Goal: Task Accomplishment & Management: Manage account settings

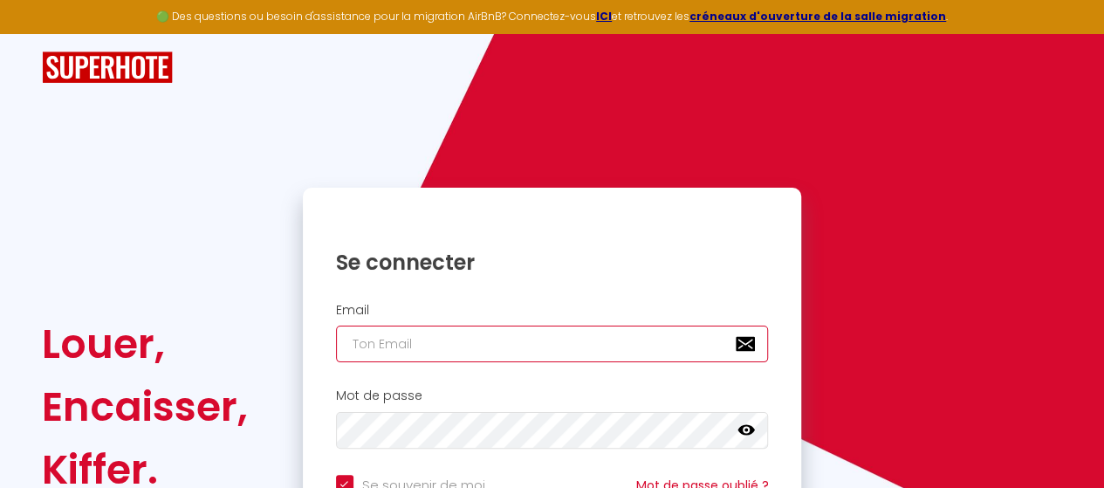
click at [394, 345] on input "email" at bounding box center [552, 344] width 433 height 37
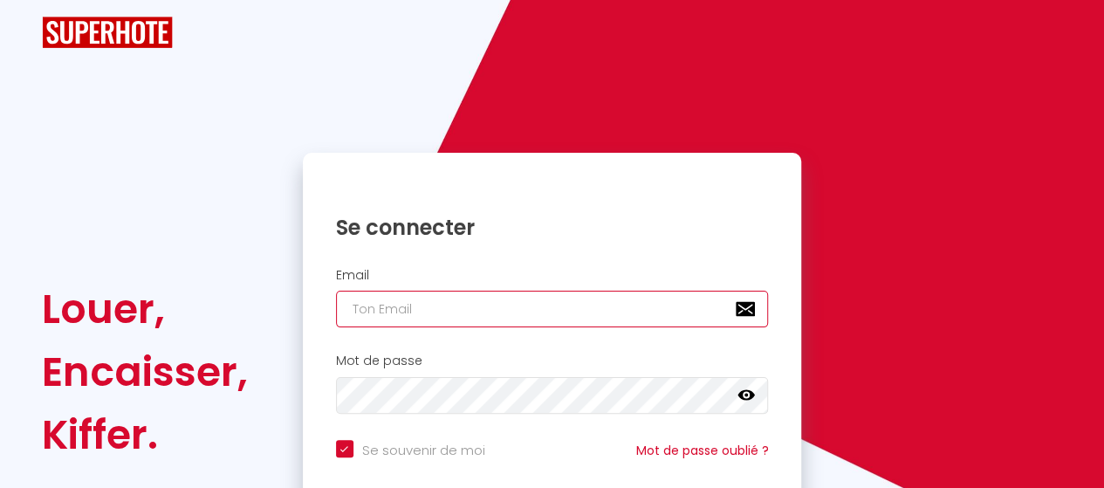
scroll to position [87, 0]
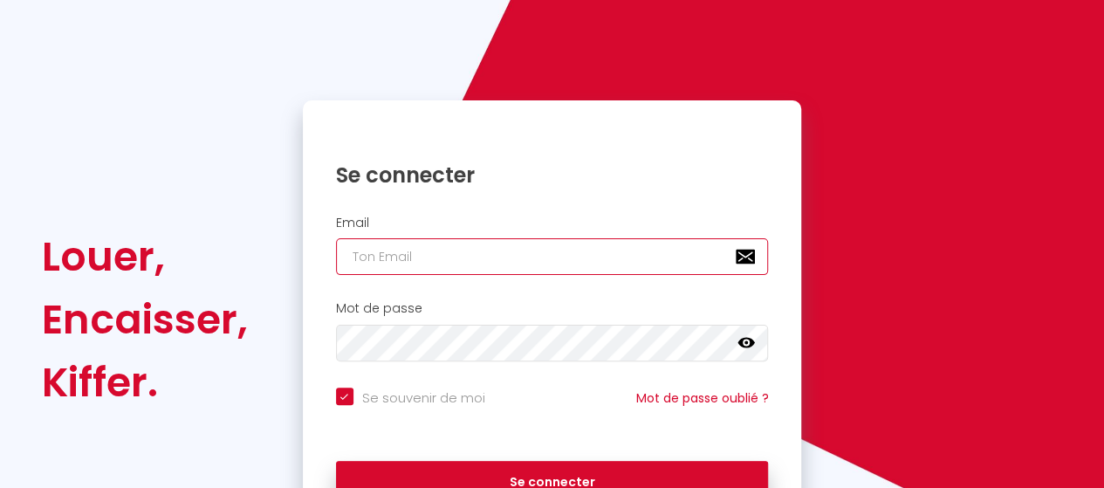
type input "g"
checkbox input "true"
type input "ge"
checkbox input "true"
type input "ges"
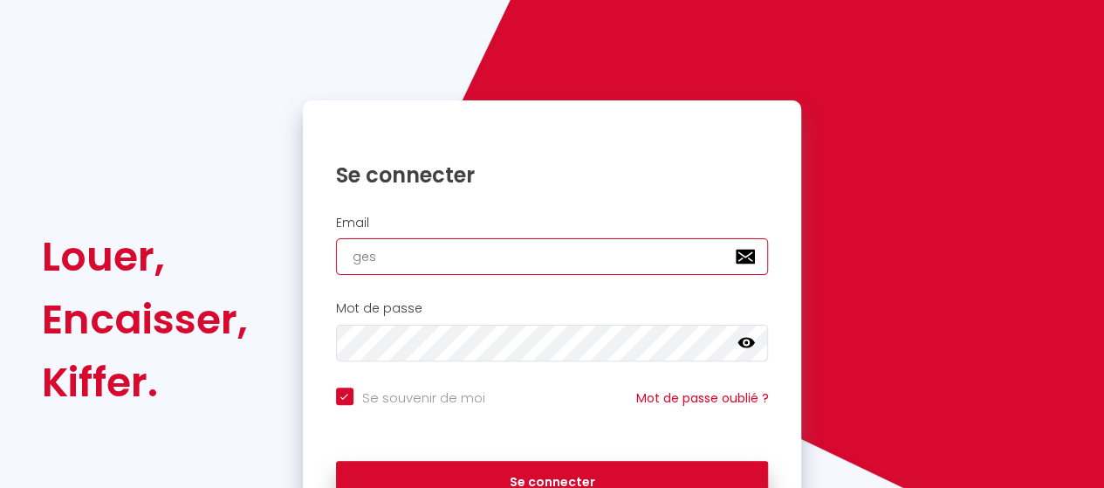
checkbox input "true"
type input "gest"
checkbox input "true"
type input "gesti"
checkbox input "true"
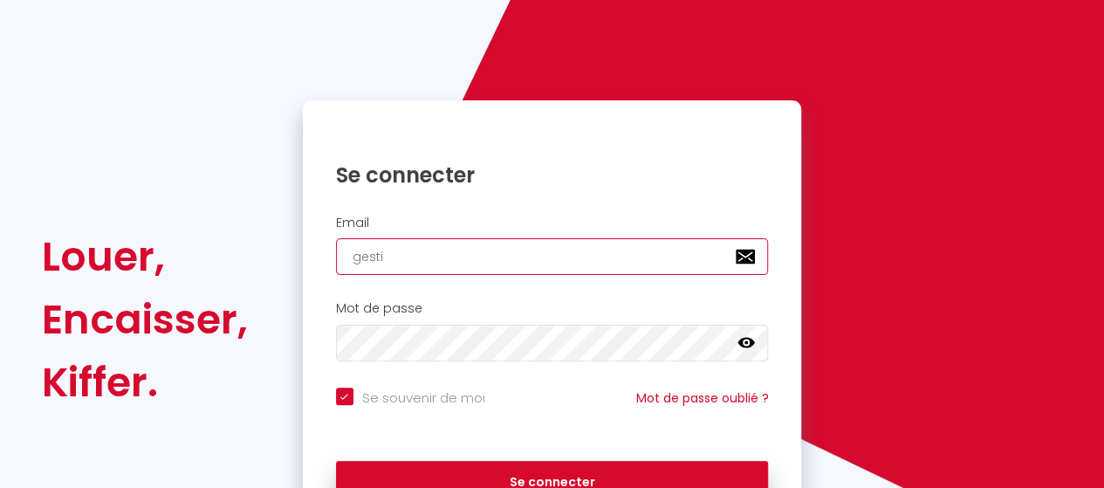
type input "gestio"
checkbox input "true"
type input "gestion"
checkbox input "true"
type input "gestion."
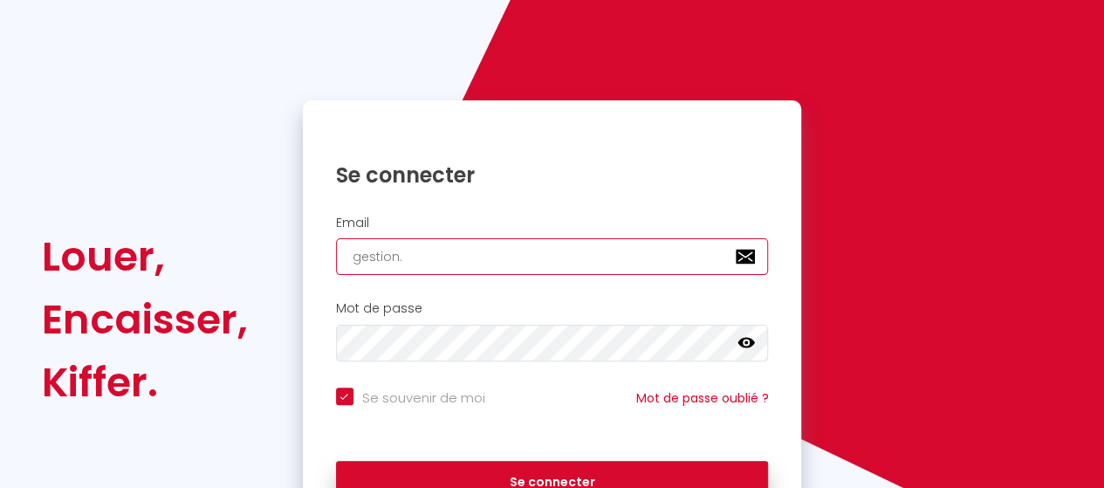
checkbox input "true"
type input "gestion.a"
checkbox input "true"
type input "[DOMAIN_NAME]"
checkbox input "true"
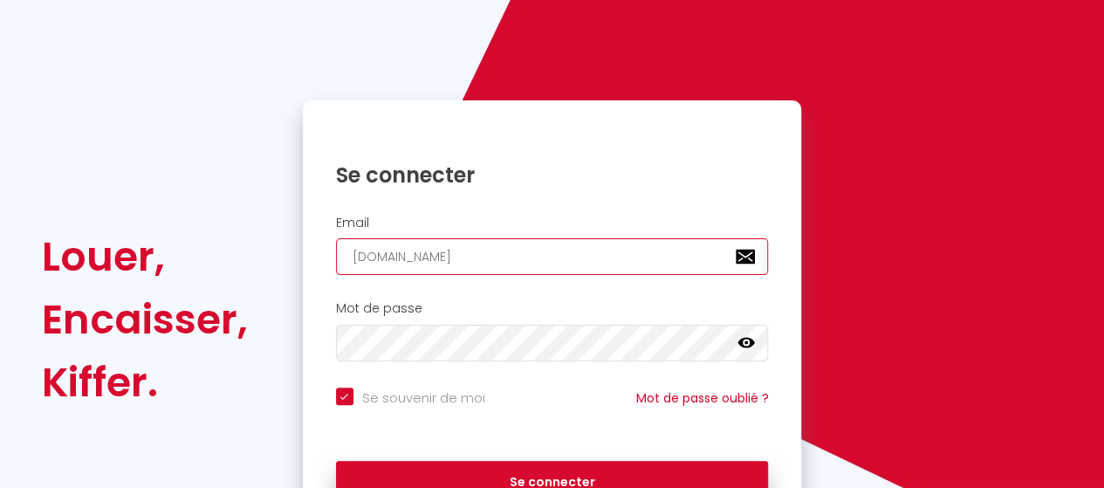
type input "gestion.agi"
checkbox input "true"
type input "gestion.agim"
checkbox input "true"
type input "gestion.agimm"
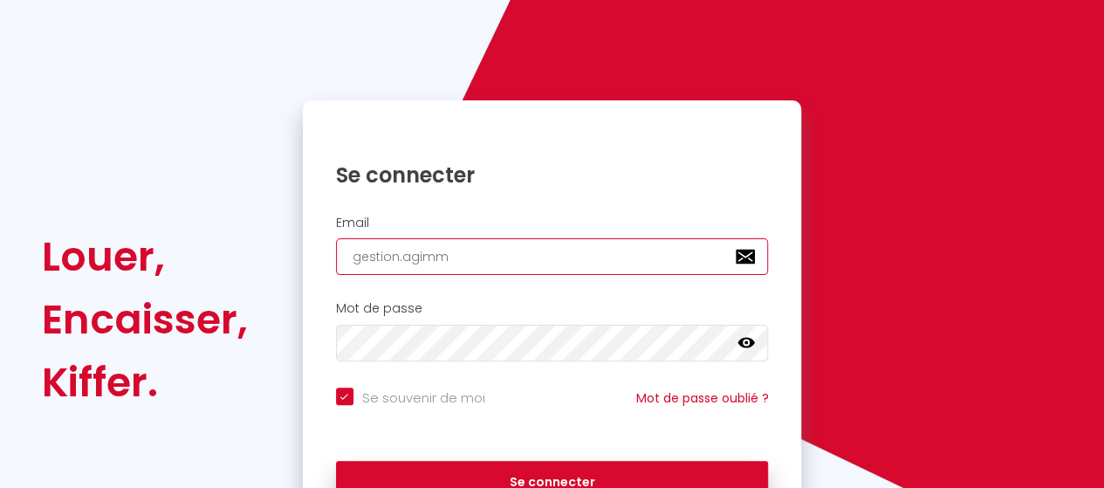
checkbox input "true"
type input "gestion.agimmo"
checkbox input "true"
type input "gestion.agimmob"
checkbox input "true"
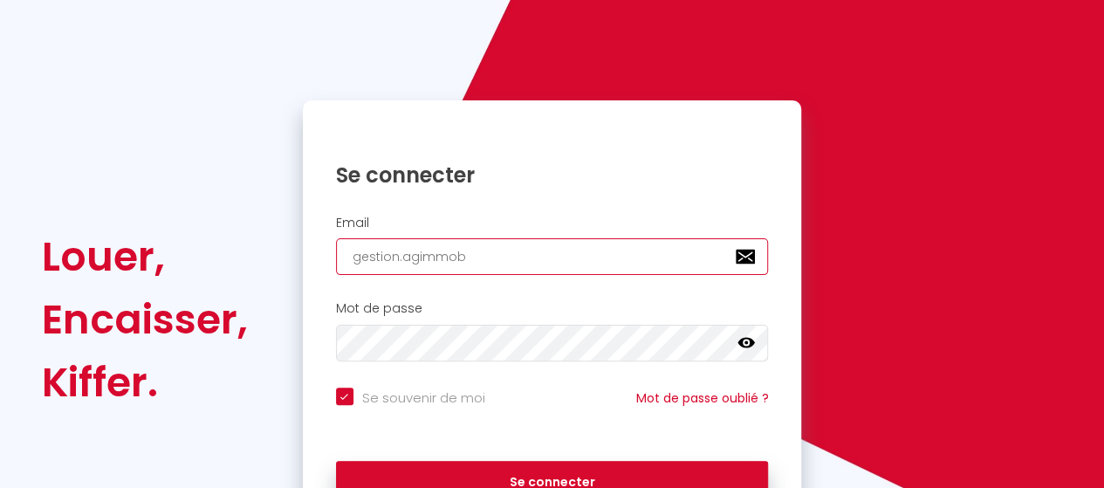
type input "gestion.agimmobi"
checkbox input "true"
type input "gestion.agimmobil"
checkbox input "true"
type input "gestion.agimmobili"
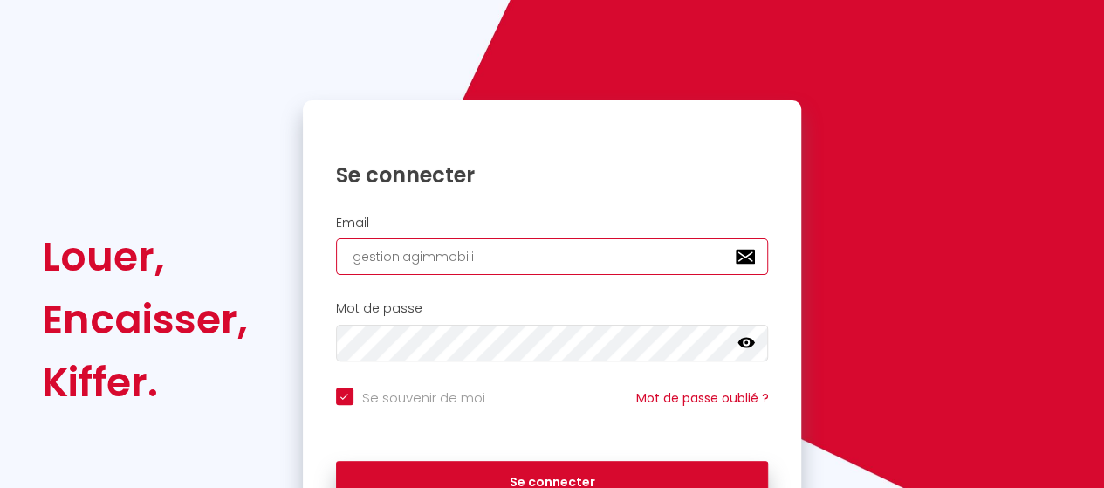
checkbox input "true"
type input "gestion.agimmobilie"
checkbox input "true"
type input "gestion.agimmobilier"
checkbox input "true"
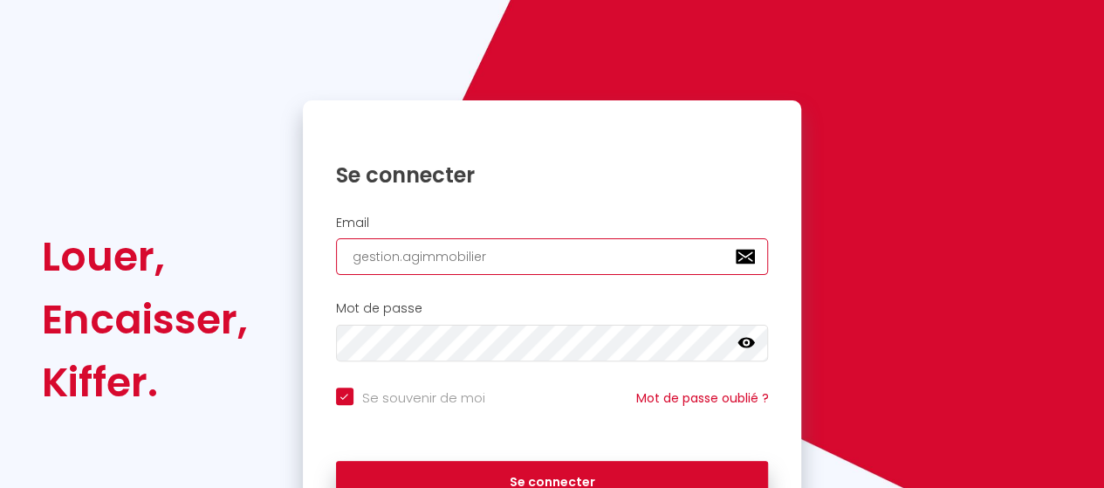
type input "gestion.agimmobilier@"
checkbox input "true"
type input "gestion.agimmobilier@g"
checkbox input "true"
type input "gestion.agimmobilier@gm"
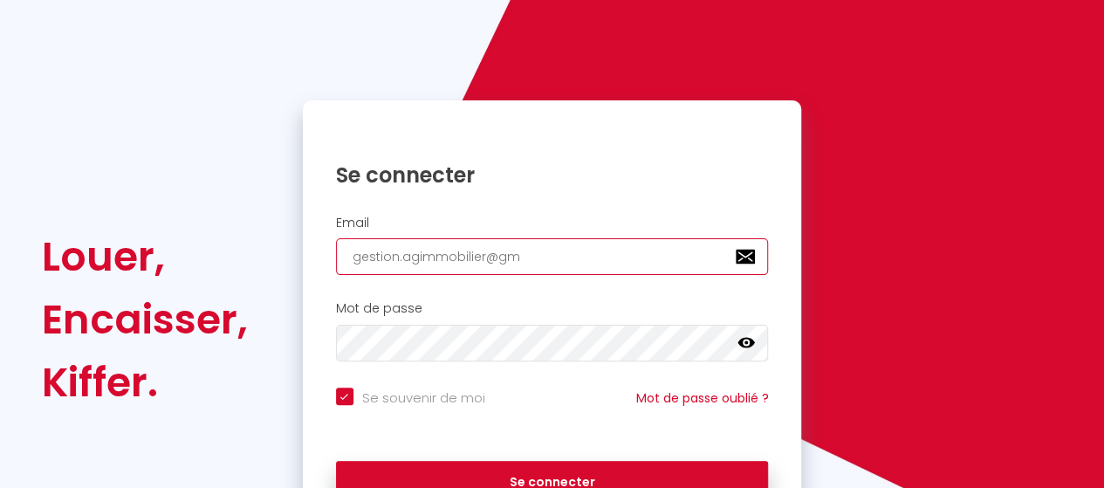
checkbox input "true"
type input "gestion.agimmobilier@gma"
checkbox input "true"
type input "gestion.agimmobilier@gmai"
checkbox input "true"
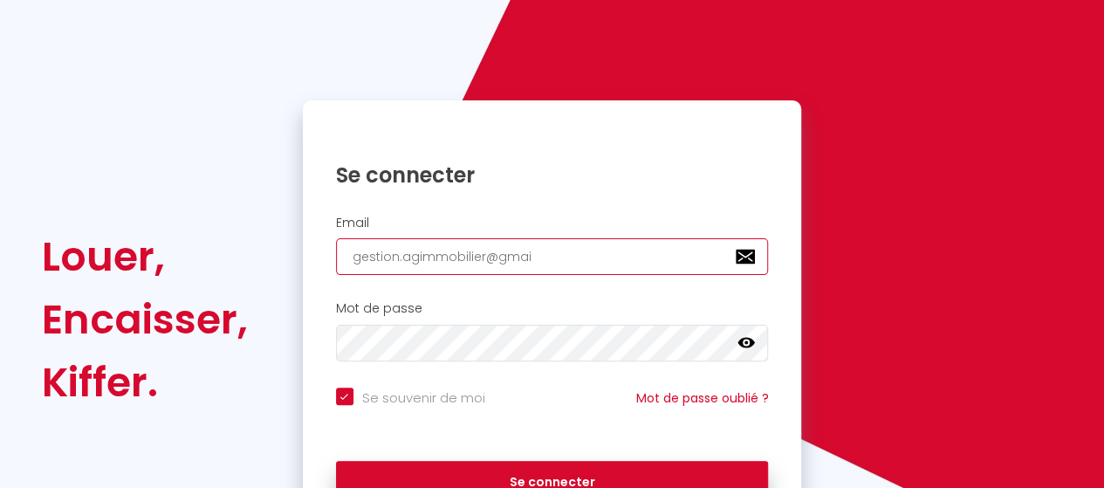
type input "[EMAIL_ADDRESS]"
checkbox input "true"
type input "[EMAIL_ADDRESS]."
checkbox input "true"
type input "gestion.agimmobilier@gmail.c"
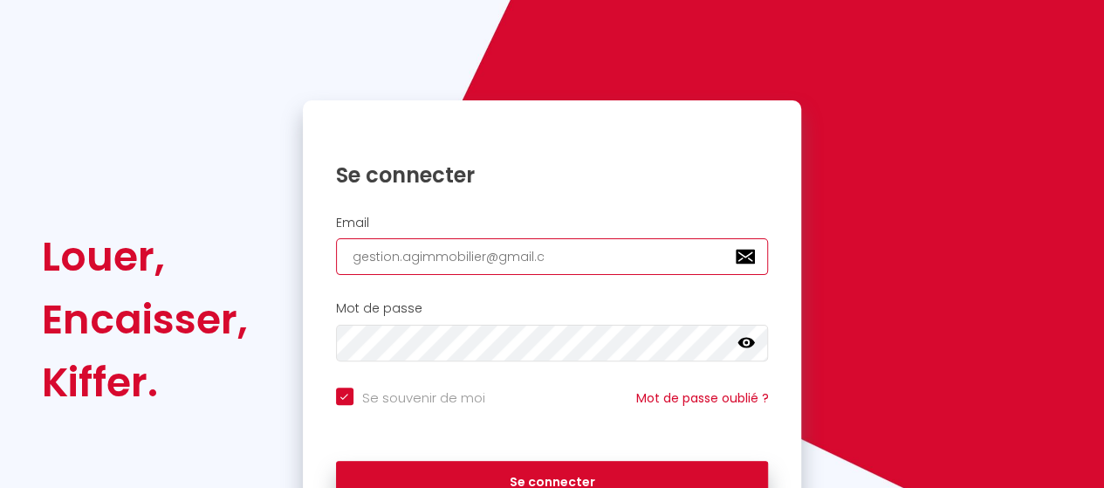
checkbox input "true"
type input "[EMAIL_ADDRESS][DOMAIN_NAME]"
checkbox input "true"
type input "[EMAIL_ADDRESS][DOMAIN_NAME]"
checkbox input "true"
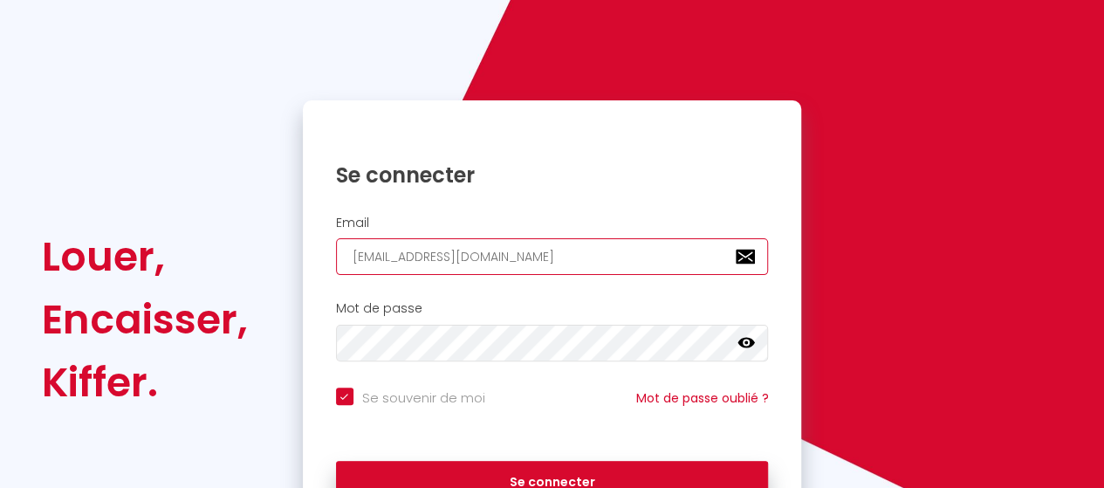
type input "[EMAIL_ADDRESS][DOMAIN_NAME]"
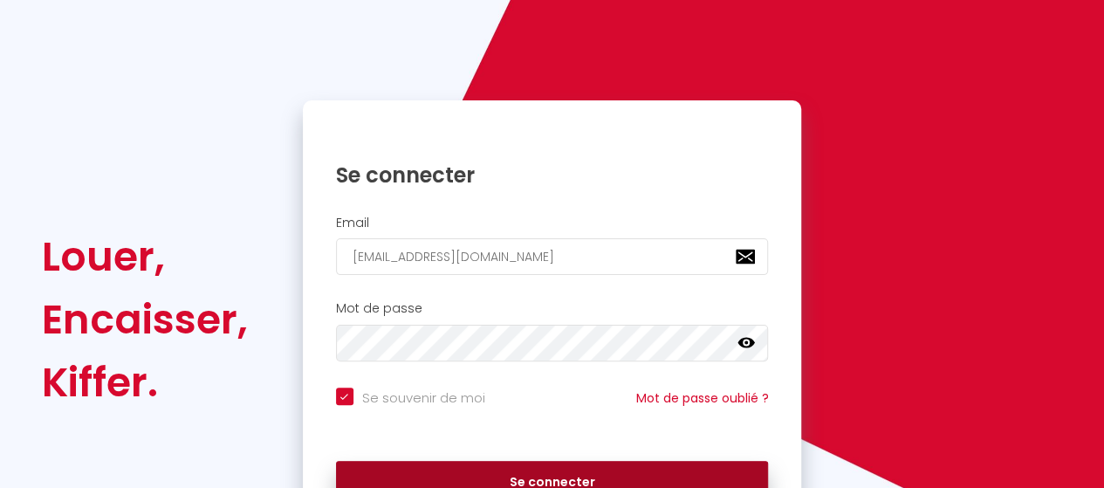
click at [518, 475] on button "Se connecter" at bounding box center [552, 483] width 433 height 44
checkbox input "true"
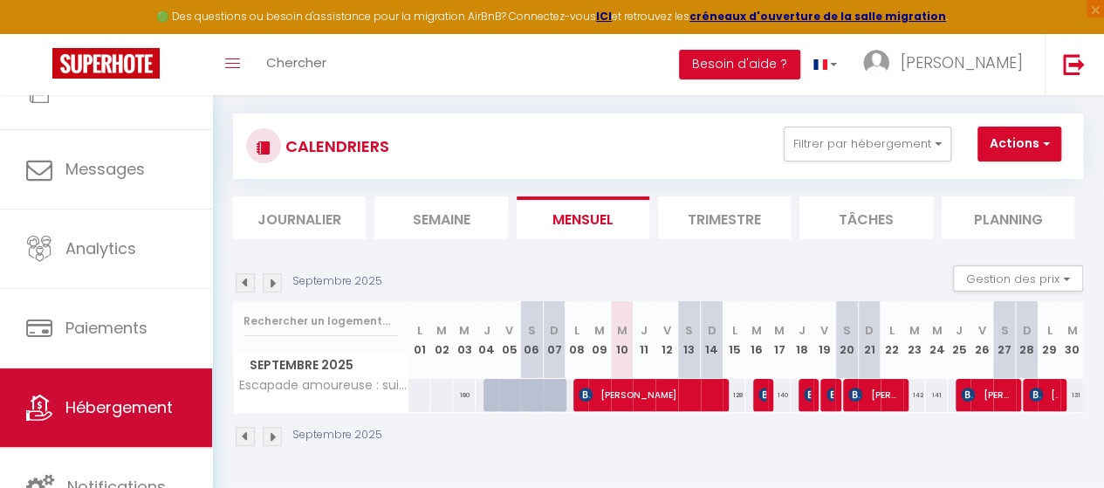
scroll to position [95, 0]
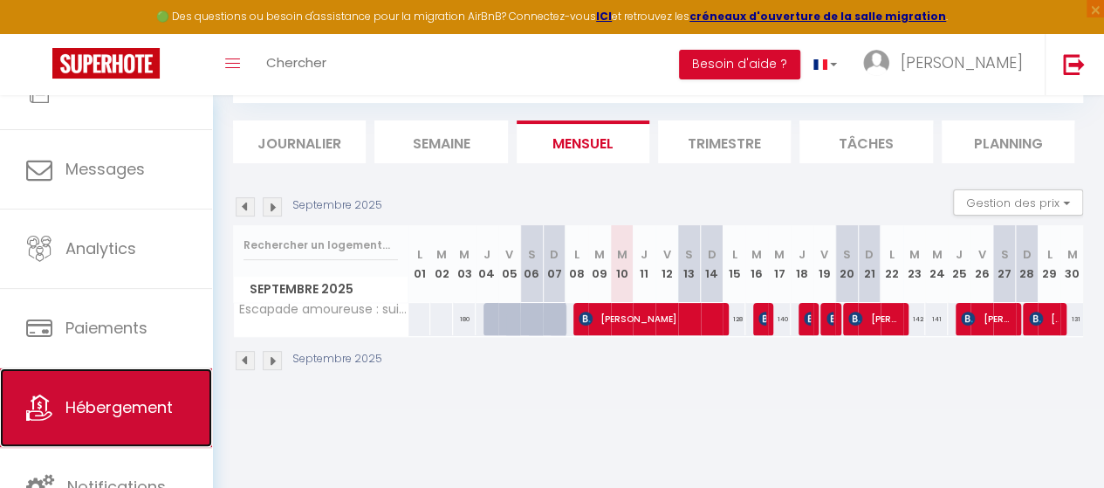
click at [103, 396] on span "Hébergement" at bounding box center [118, 407] width 107 height 22
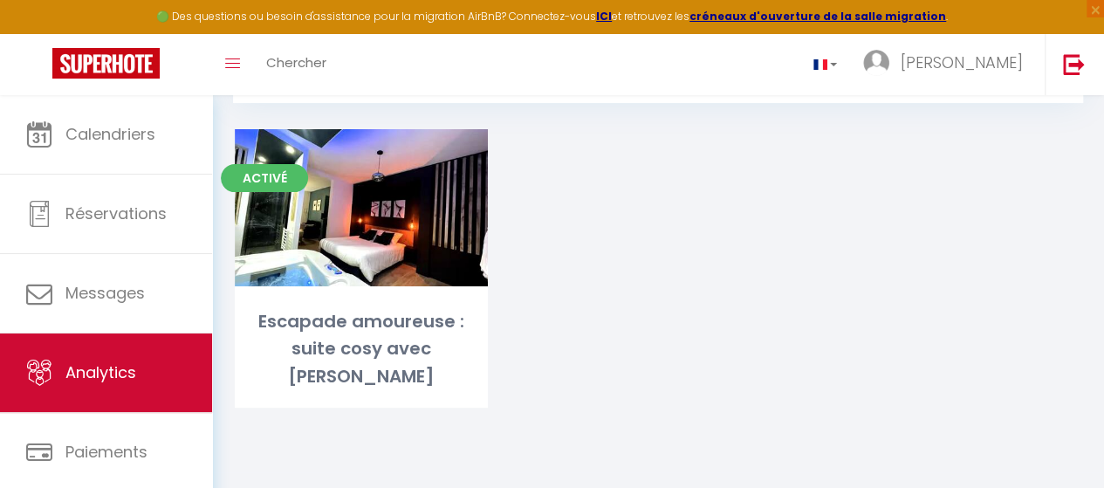
scroll to position [123, 0]
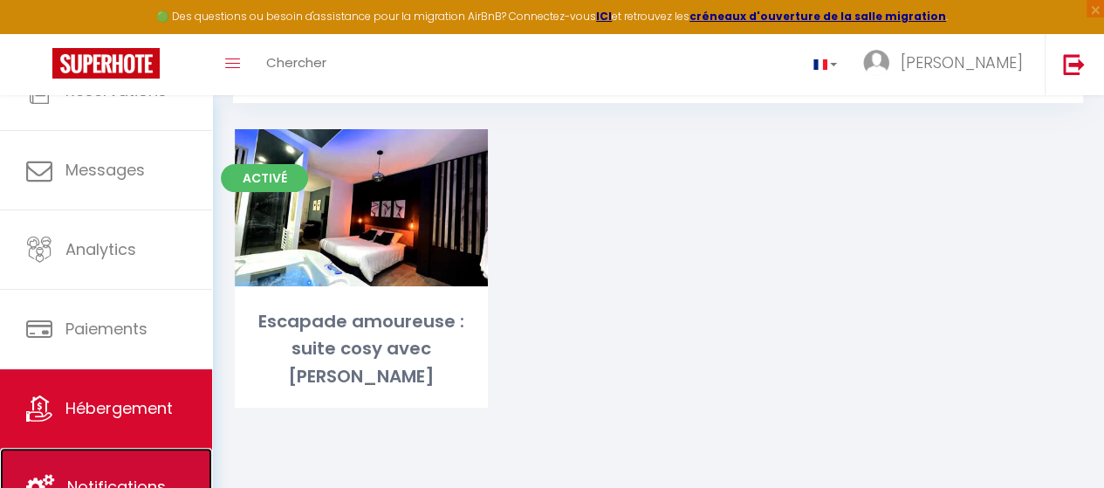
click at [112, 474] on link "Notifications" at bounding box center [106, 487] width 212 height 79
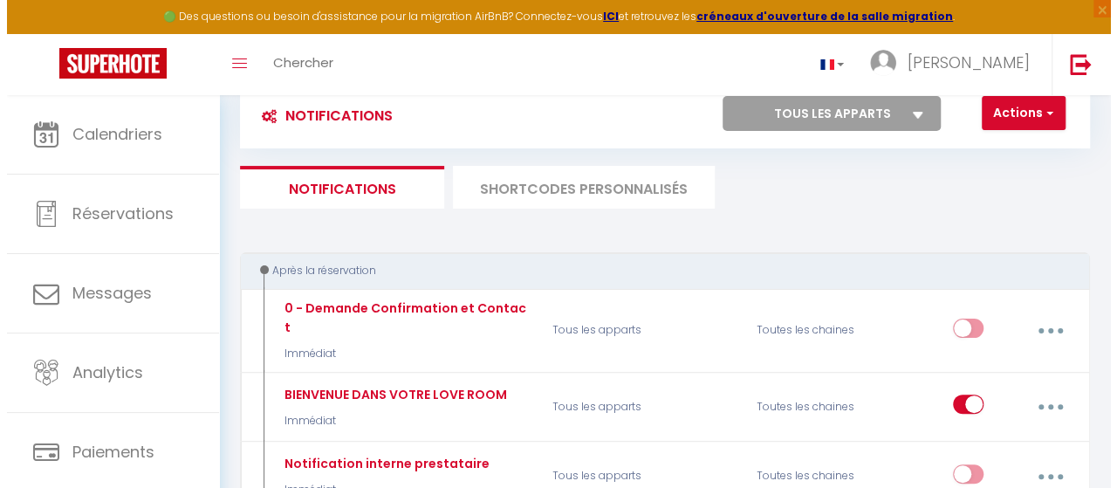
scroll to position [175, 0]
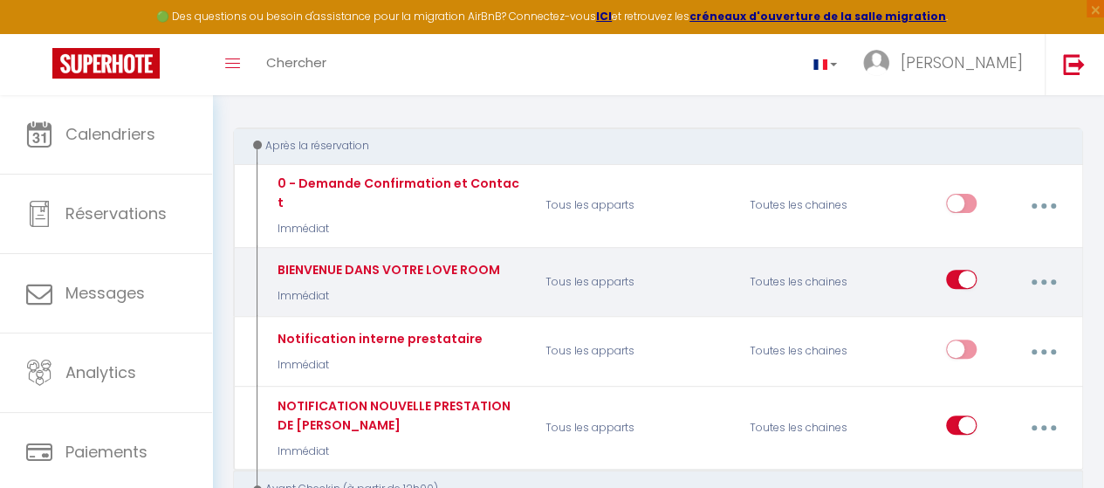
click at [1050, 273] on button "button" at bounding box center [1043, 281] width 46 height 33
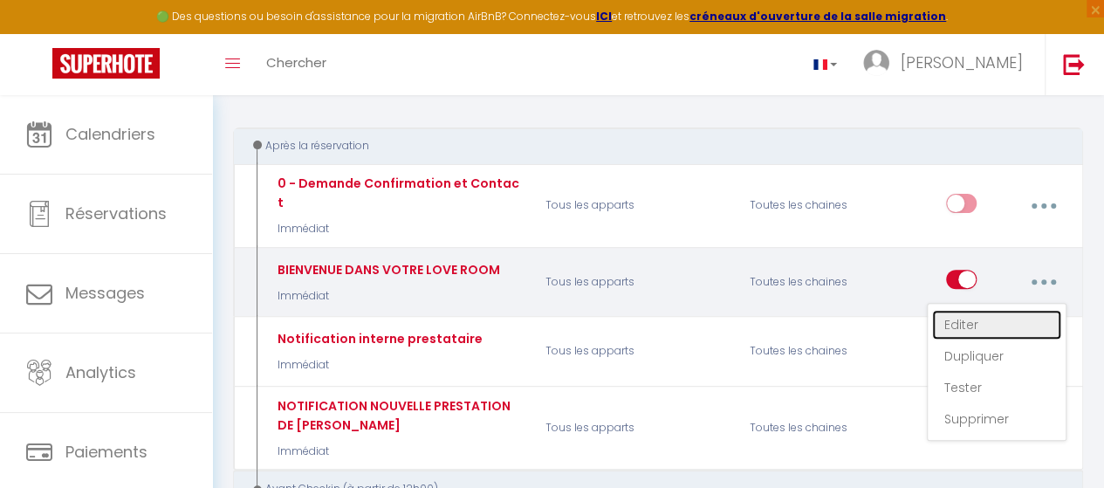
click at [983, 310] on link "Editer" at bounding box center [996, 325] width 129 height 30
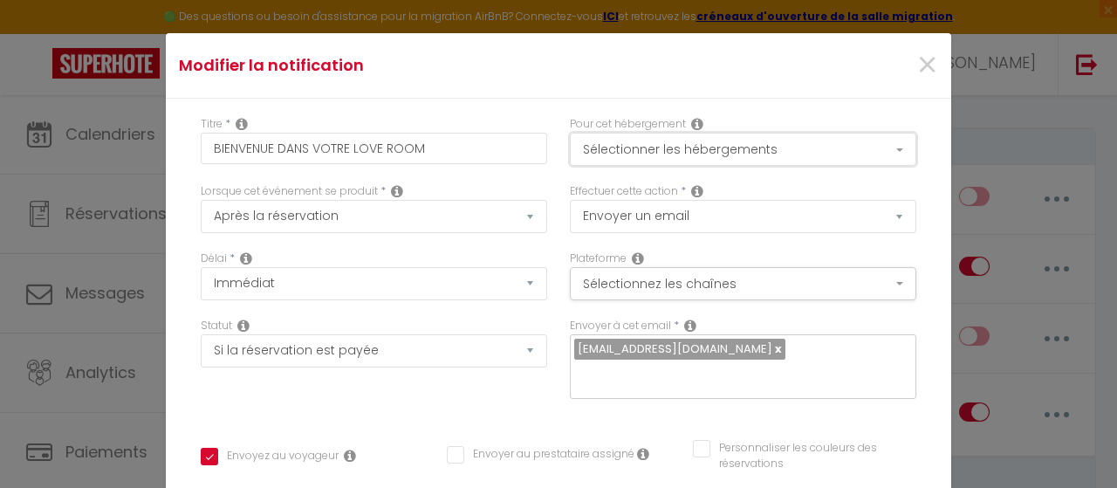
click at [799, 160] on button "Sélectionner les hébergements" at bounding box center [743, 149] width 346 height 33
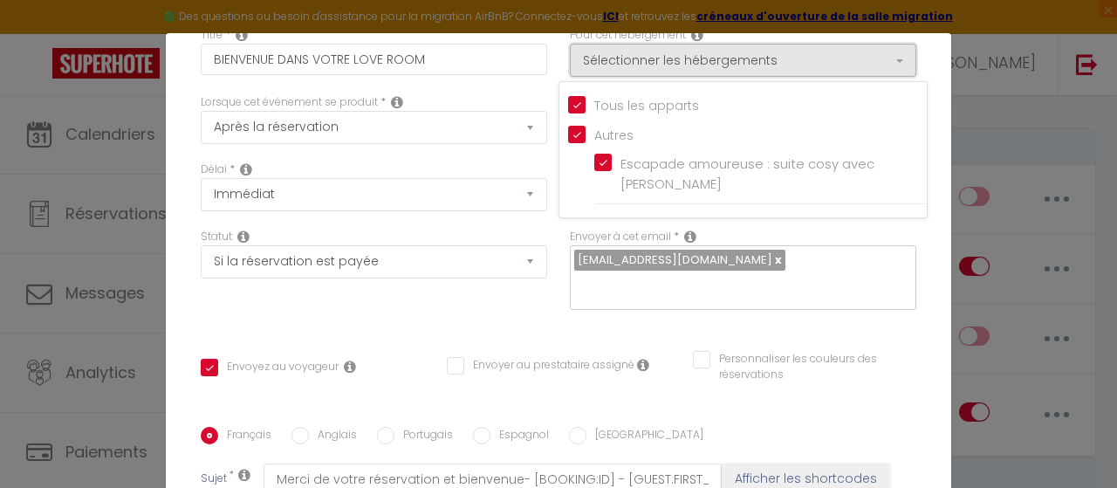
scroll to position [87, 0]
click at [517, 238] on div "Statut Aucun Si la réservation est payée Si réservation non payée Si la caution…" at bounding box center [374, 255] width 346 height 50
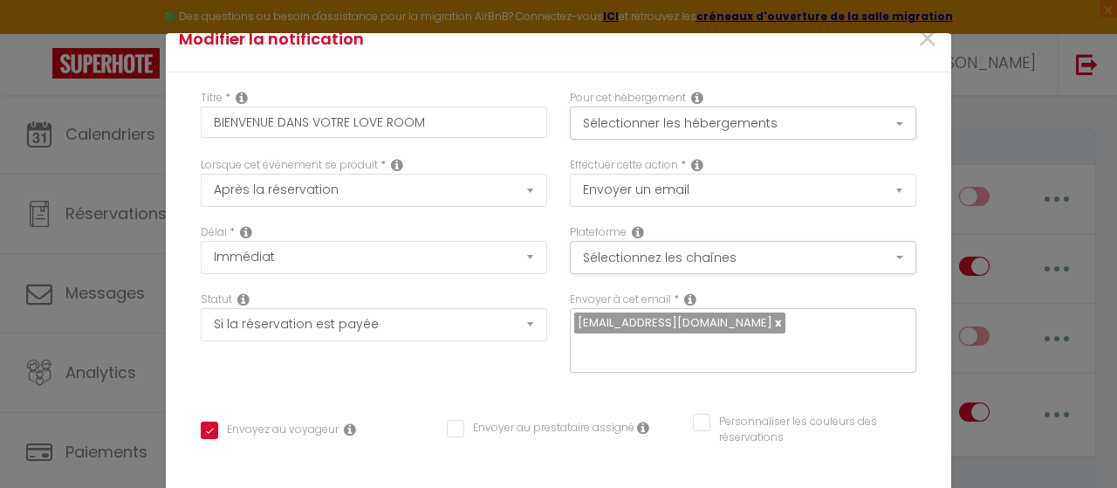
scroll to position [0, 0]
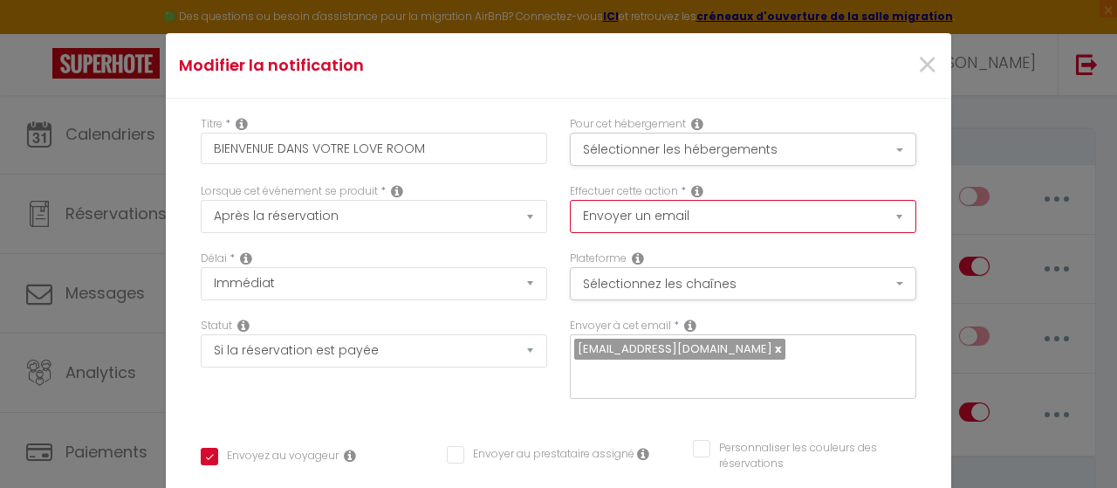
click at [678, 221] on select "Envoyer un email Envoyer un SMS Envoyer une notification push" at bounding box center [743, 216] width 346 height 33
select select "notification"
click at [570, 200] on select "Envoyer un email Envoyer un SMS Envoyer une notification push" at bounding box center [743, 216] width 346 height 33
checkbox input "true"
checkbox input "false"
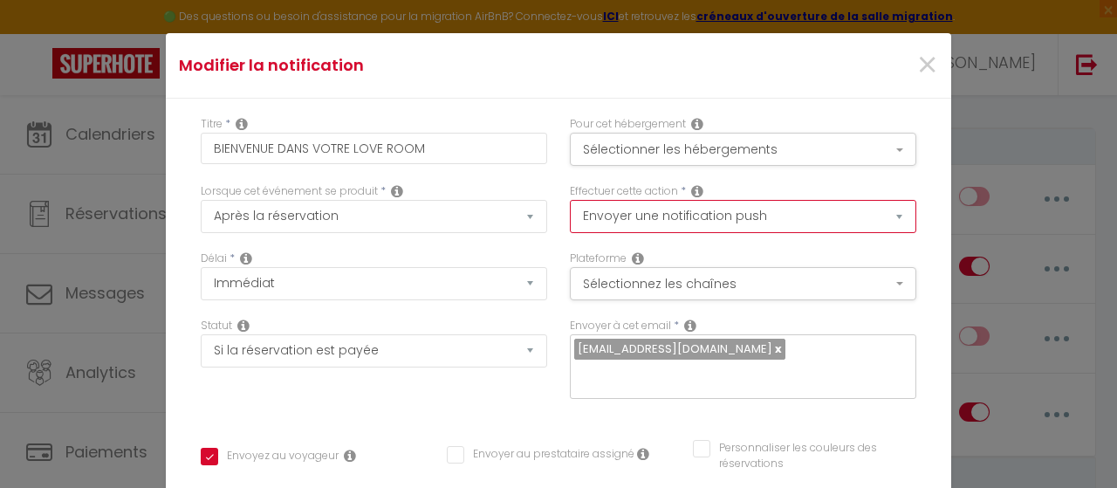
checkbox input "false"
click at [693, 220] on select "Envoyer un email Envoyer un SMS Envoyer une notification push" at bounding box center [743, 216] width 346 height 33
select select "email"
click at [570, 200] on select "Envoyer un email Envoyer un SMS Envoyer une notification push" at bounding box center [743, 216] width 346 height 33
checkbox input "true"
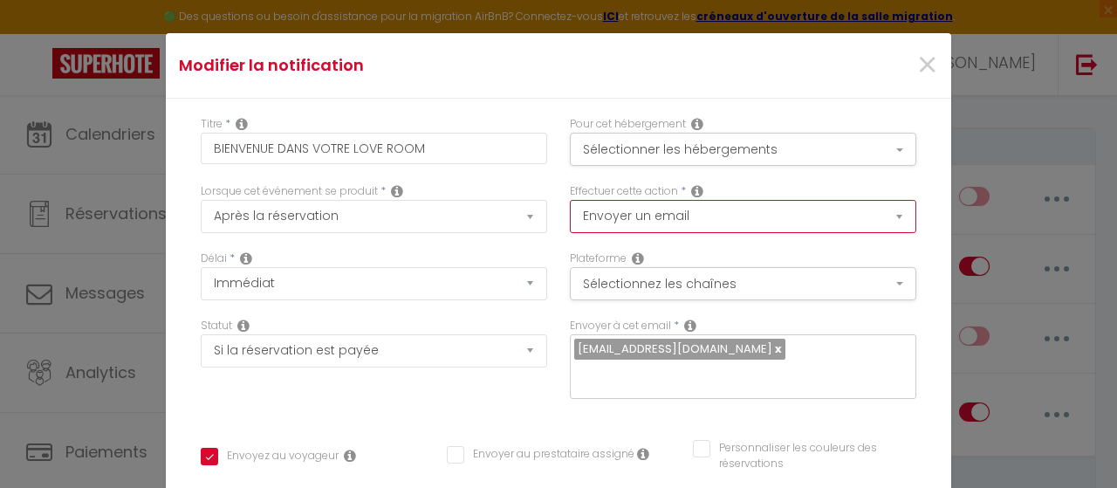
checkbox input "false"
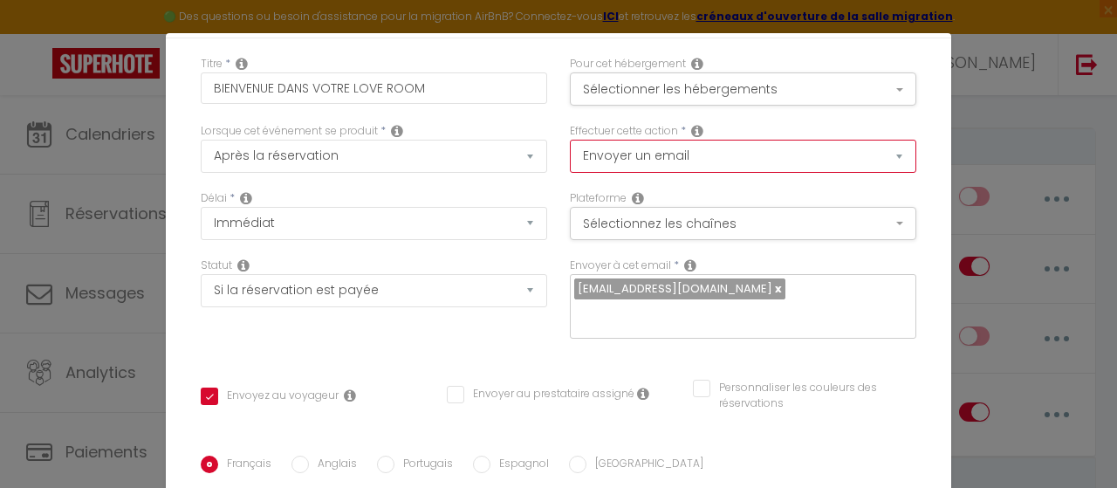
scroll to position [87, 0]
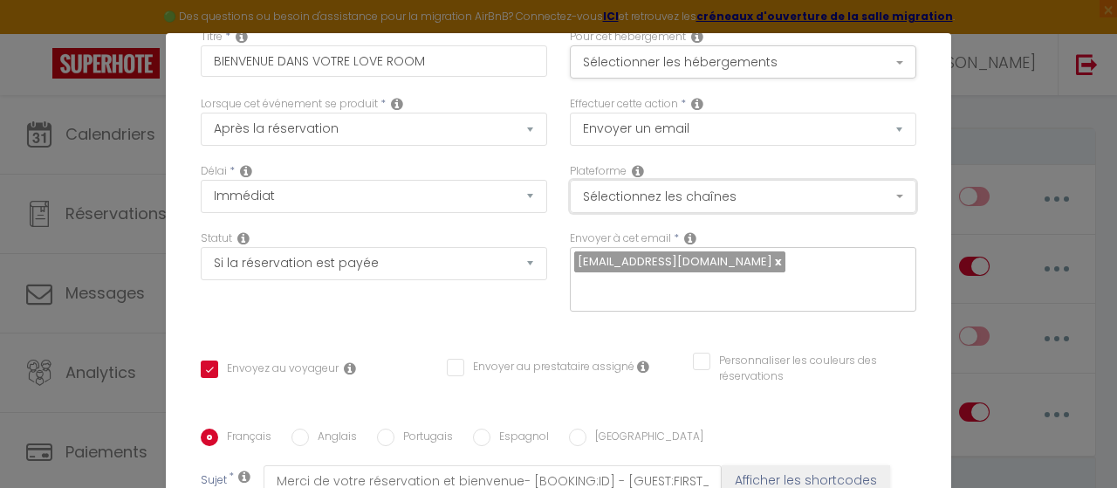
click at [703, 202] on button "Sélectionnez les chaînes" at bounding box center [743, 196] width 346 height 33
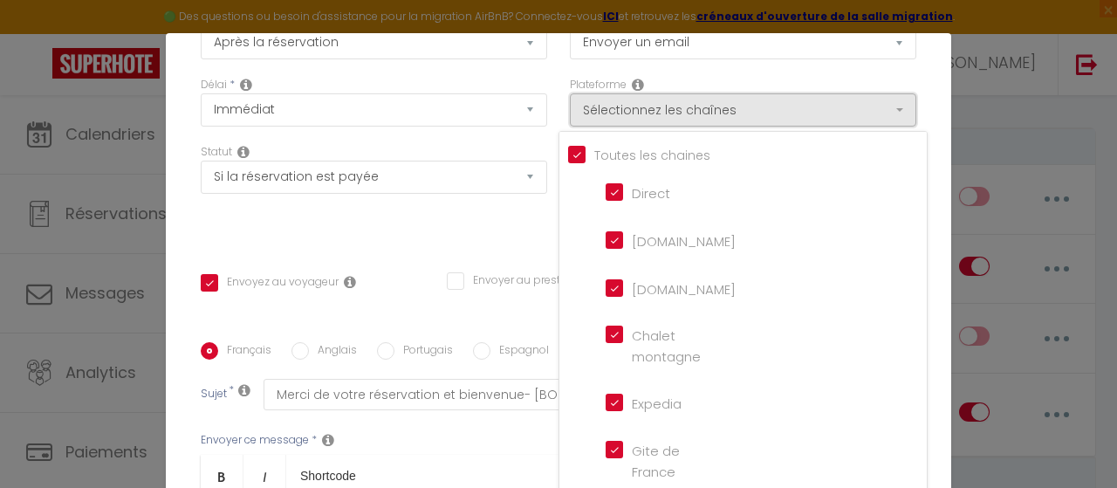
scroll to position [175, 0]
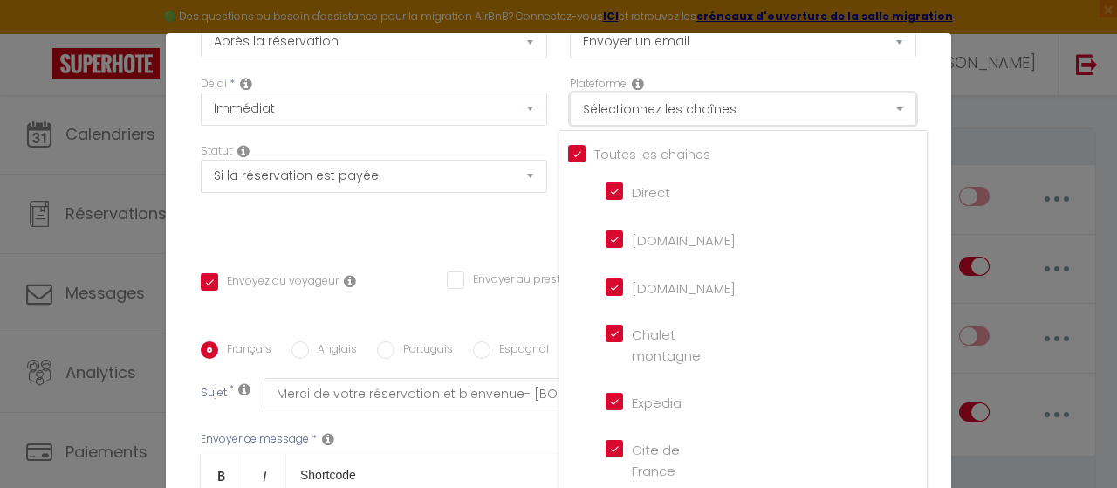
click at [678, 117] on button "Sélectionnez les chaînes" at bounding box center [743, 109] width 346 height 33
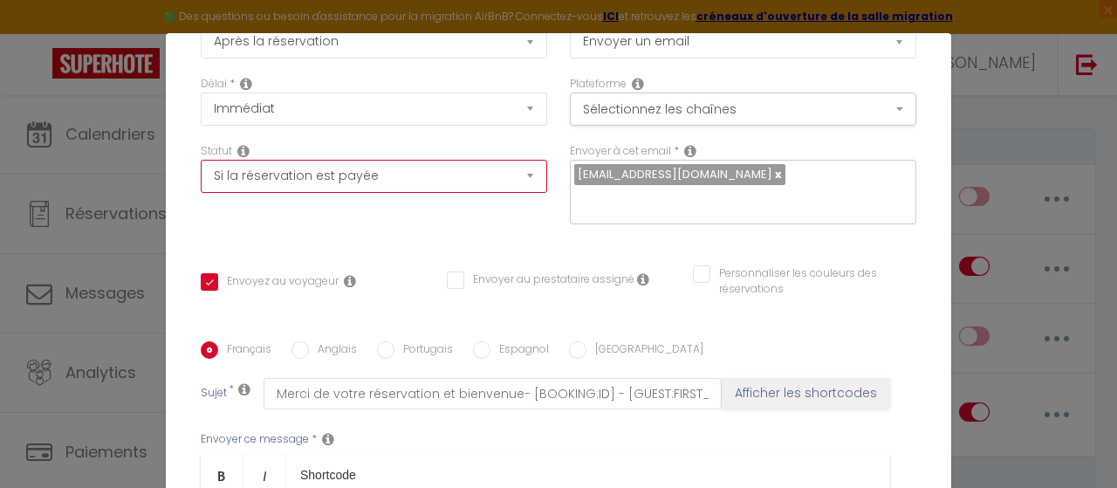
click at [456, 184] on select "Aucun Si la réservation est payée Si réservation non payée Si la caution a été …" at bounding box center [374, 176] width 346 height 33
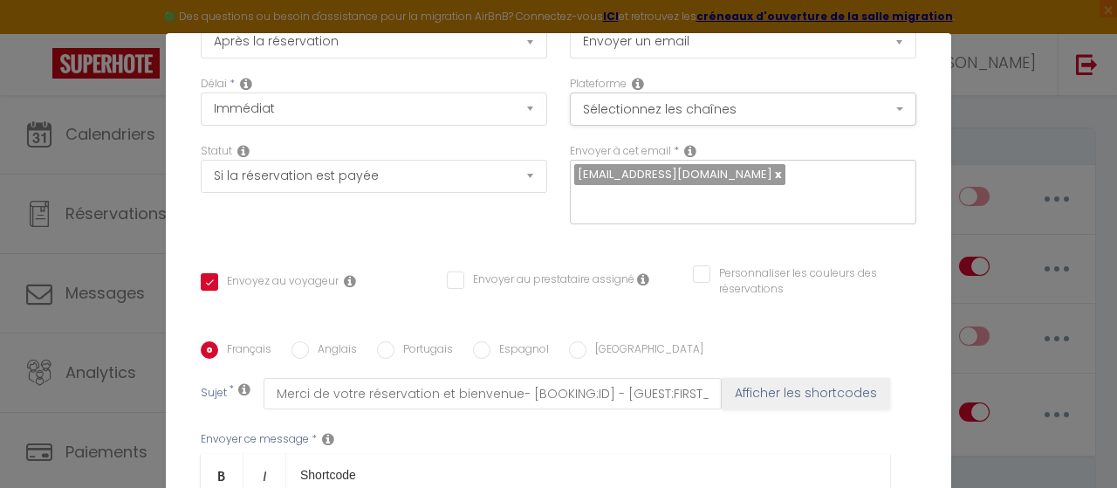
click at [501, 141] on div "Délai * Immédiat + 10 Minutes + 1 Heure + 2 Heures + 3 Heures + 4 Heures + 5 He…" at bounding box center [373, 109] width 369 height 67
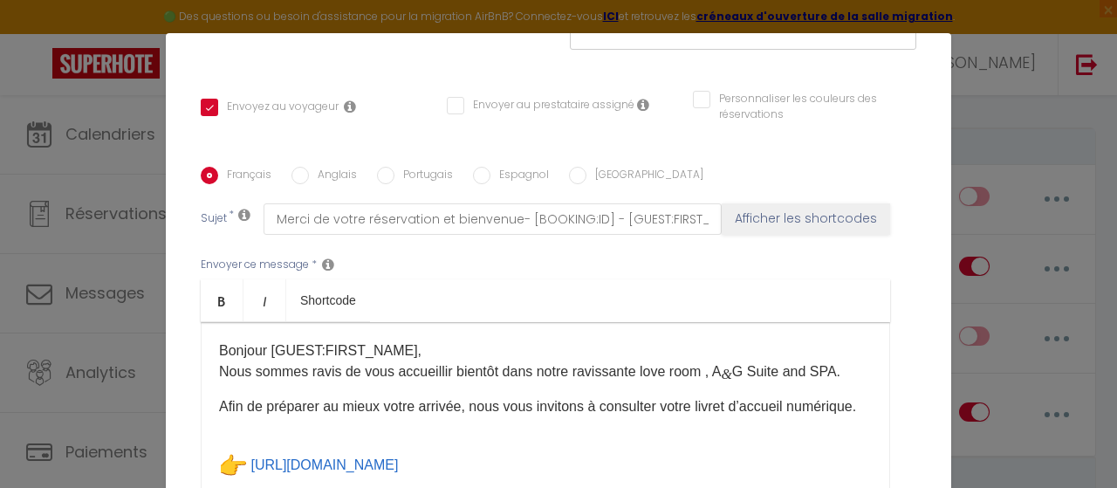
scroll to position [436, 0]
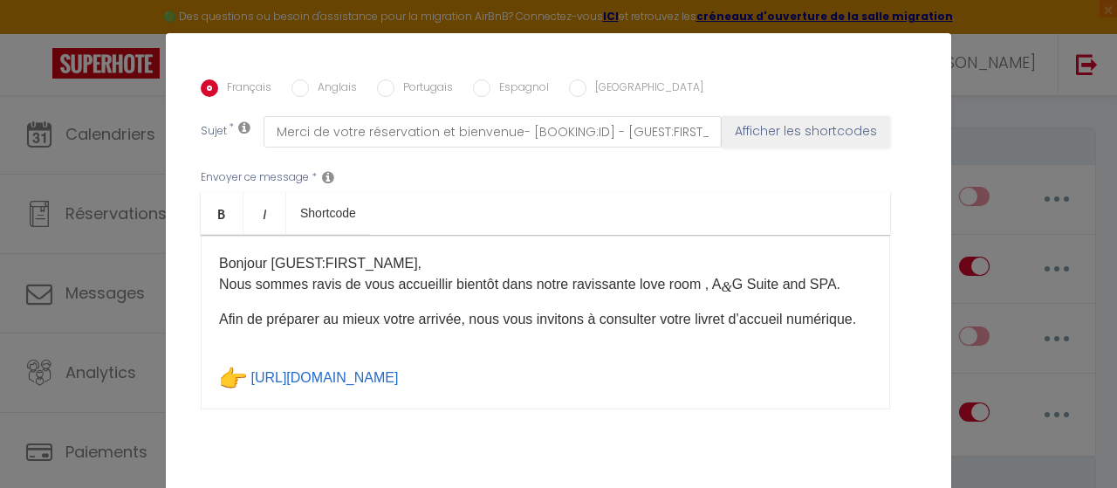
click at [292, 92] on input "Anglais" at bounding box center [300, 87] width 17 height 17
radio input "true"
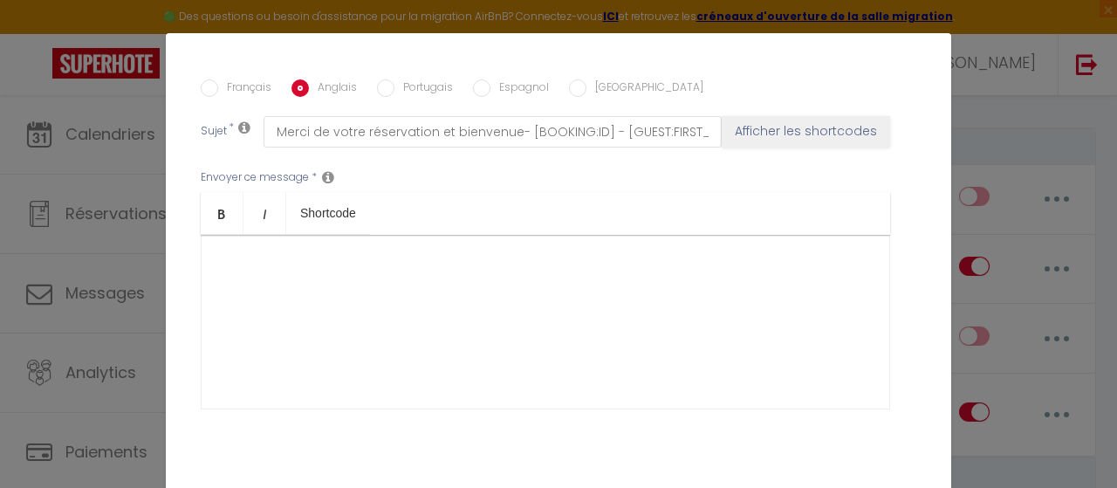
checkbox input "true"
checkbox input "false"
click at [201, 93] on input "Français" at bounding box center [209, 87] width 17 height 17
radio input "true"
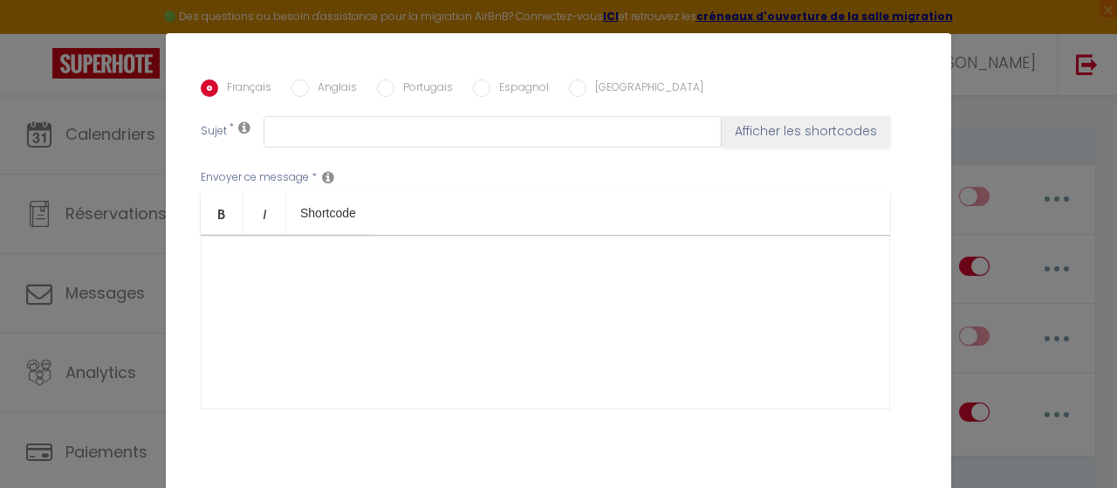
checkbox input "true"
checkbox input "false"
type input "Merci de votre réservation et bienvenue- [BOOKING:ID] - [GUEST:FIRST_NAME] [GUE…"
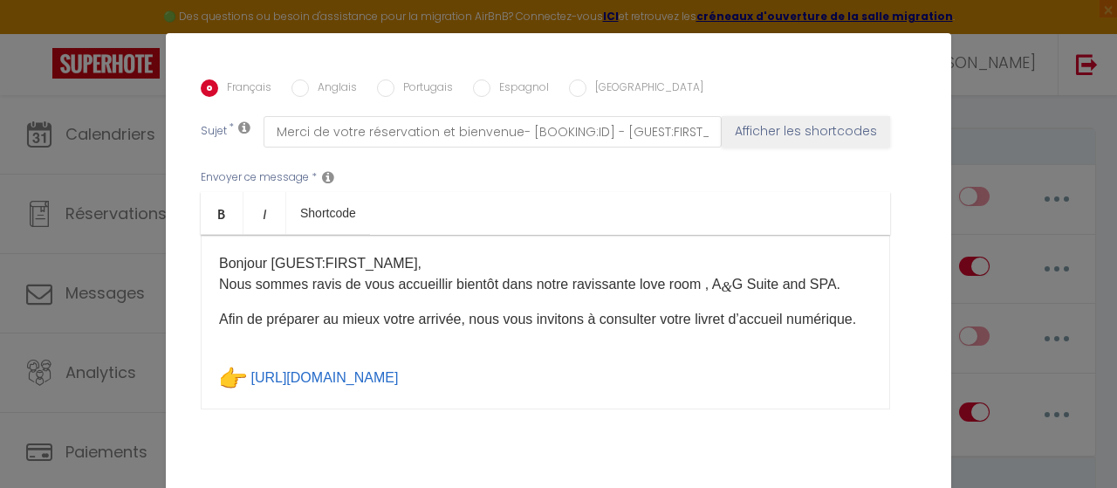
click at [491, 356] on div "Bonjour [GUEST:FIRST_NAME]​,​ Nous sommes ravis de vous accueillir bientôt dans…" at bounding box center [545, 322] width 689 height 175
click at [482, 352] on div "Bonjour [GUEST:FIRST_NAME]​,​ Nous sommes ravis de vous accueillir bientôt dans…" at bounding box center [545, 322] width 689 height 175
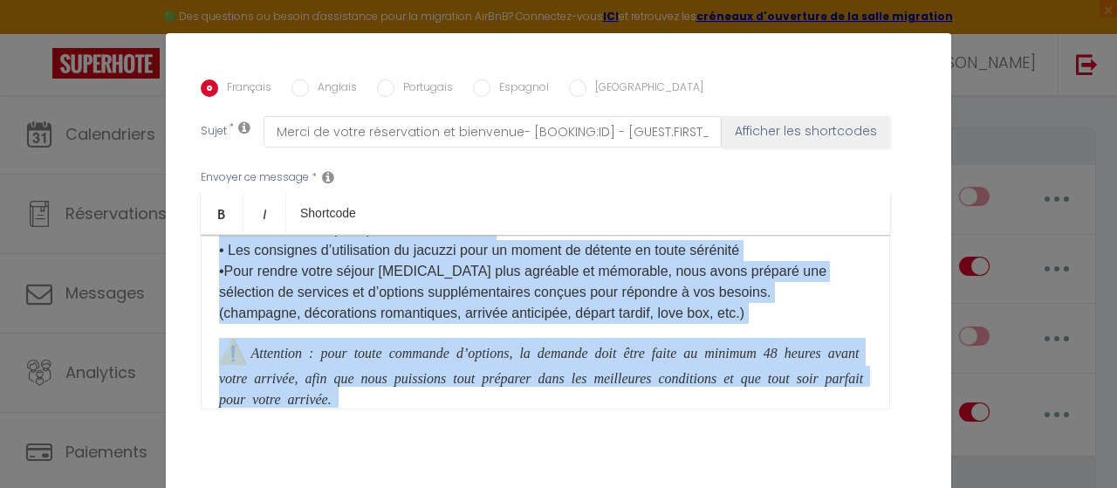
scroll to position [0, 0]
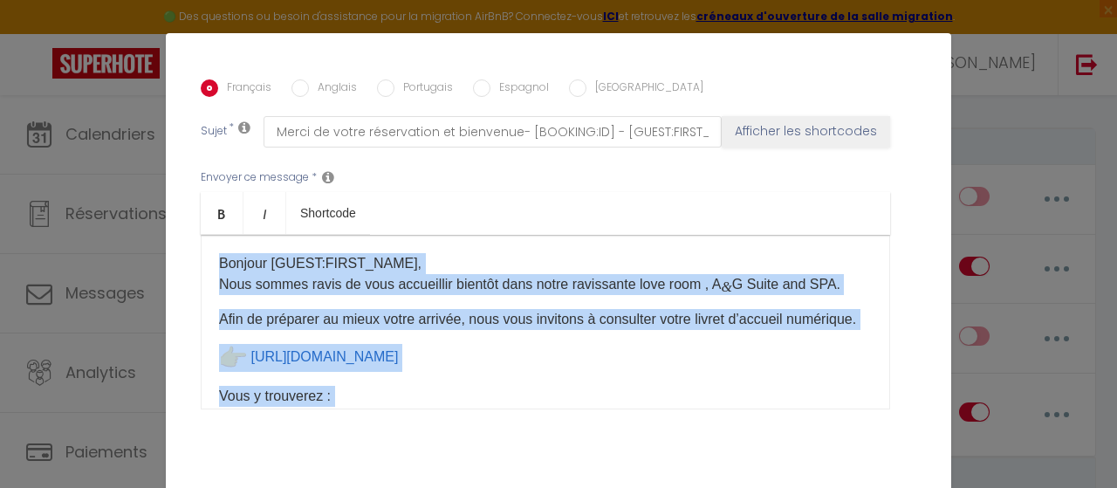
drag, startPoint x: 353, startPoint y: 350, endPoint x: 165, endPoint y: 182, distance: 251.6
click at [166, 182] on div "Titre * BIENVENUE DANS VOTRE LOVE ROOM Pour cet hébergement Sélectionner les hé…" at bounding box center [558, 79] width 785 height 835
copy div "Loremip [DOLOR:SITAM_CONS]​,​ Adip elitse doeiu te inci utlaboreet dolorem aliq…"
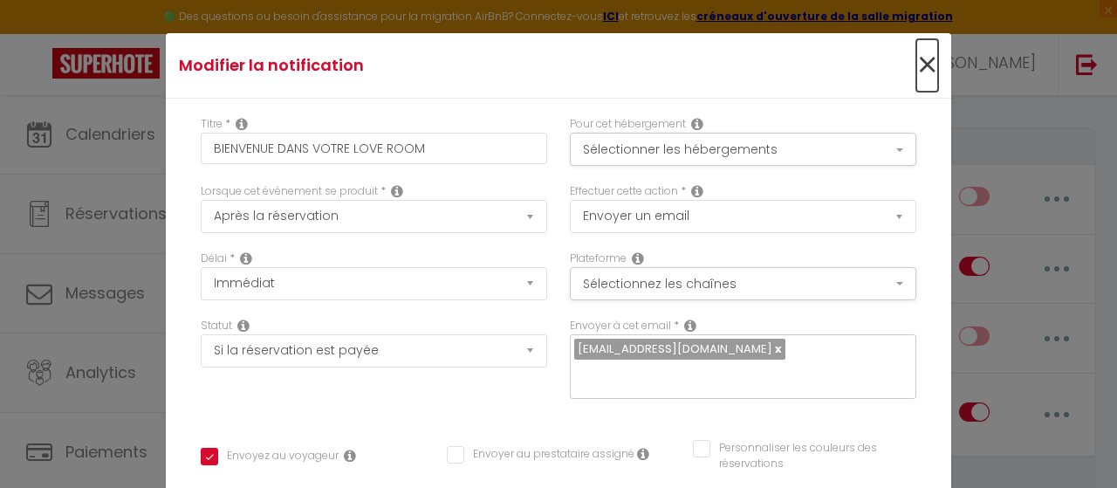
click at [916, 67] on span "×" at bounding box center [927, 65] width 22 height 52
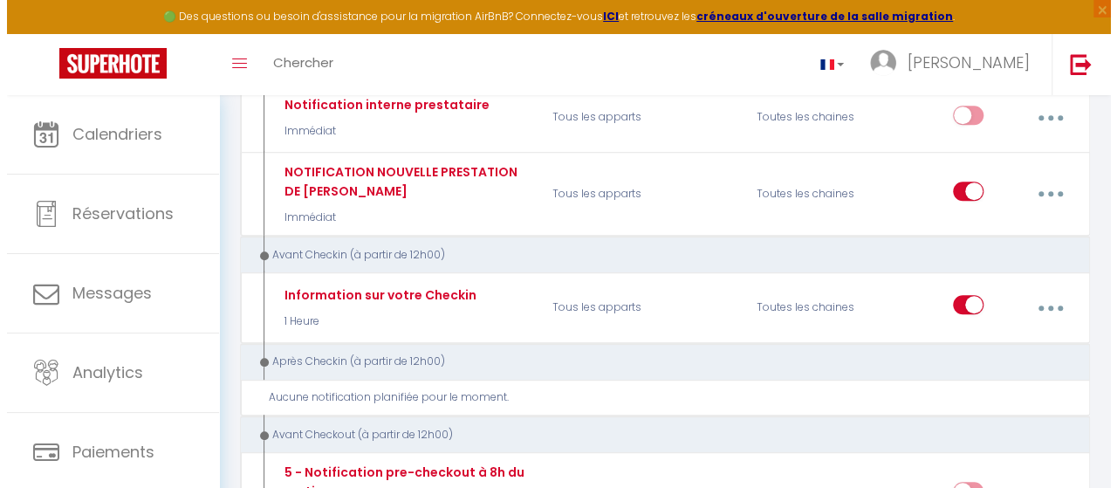
scroll to position [436, 0]
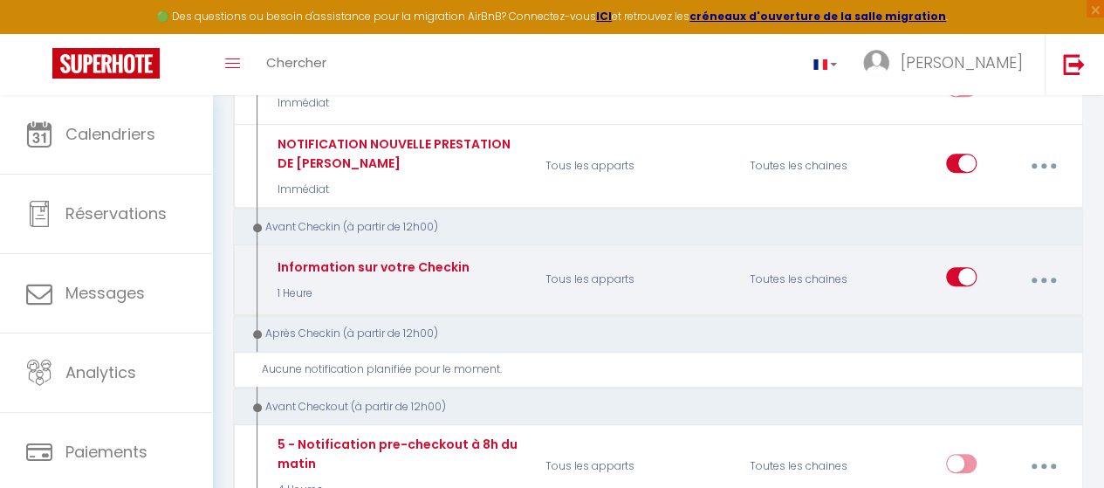
click at [834, 280] on div "Toutes les chaines" at bounding box center [806, 279] width 136 height 51
click at [1056, 263] on button "button" at bounding box center [1043, 279] width 46 height 33
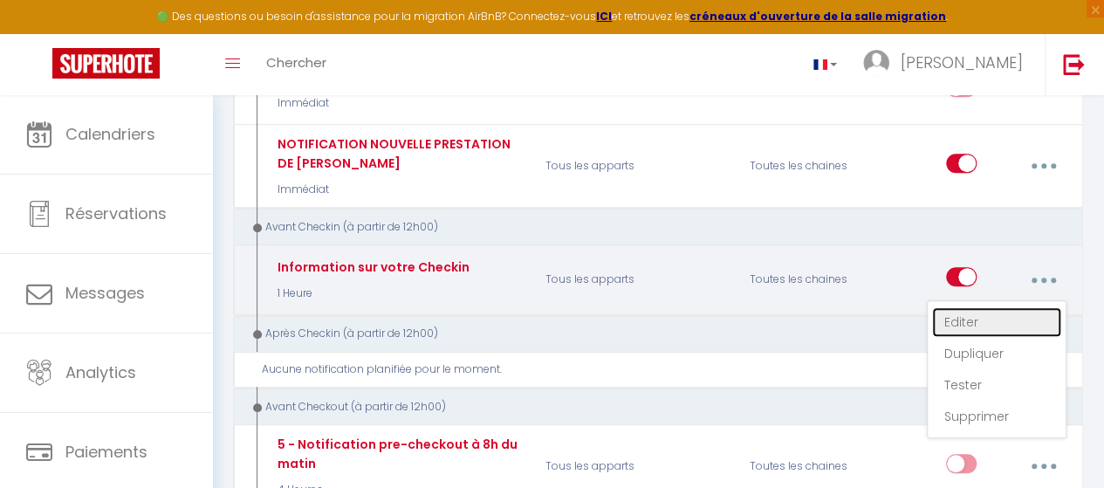
click at [974, 307] on link "Editer" at bounding box center [996, 322] width 129 height 30
type input "Information sur votre Checkin"
select select "1 Heure"
checkbox input "true"
checkbox input "false"
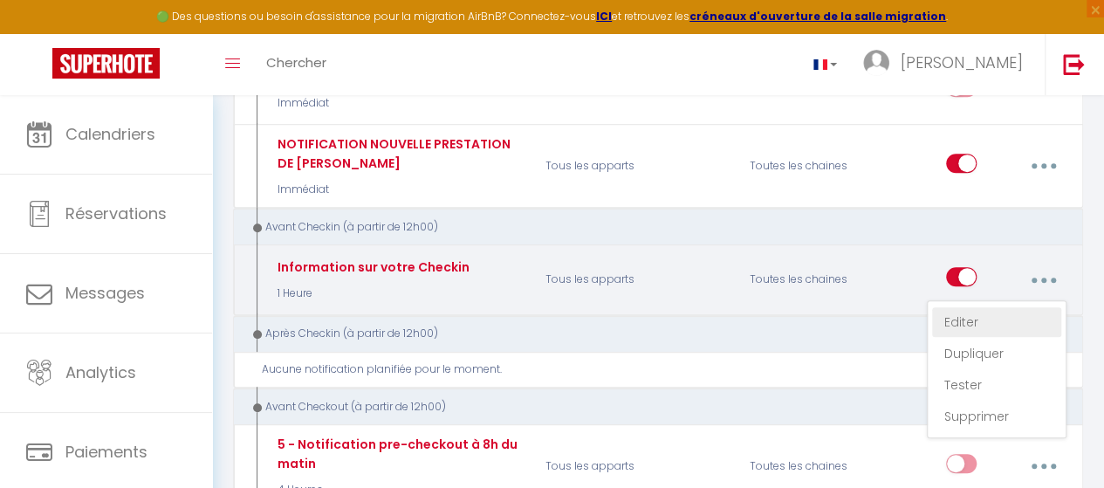
checkbox input "false"
type input "Procédure pour le checkin - [RENTAL:NAME]"
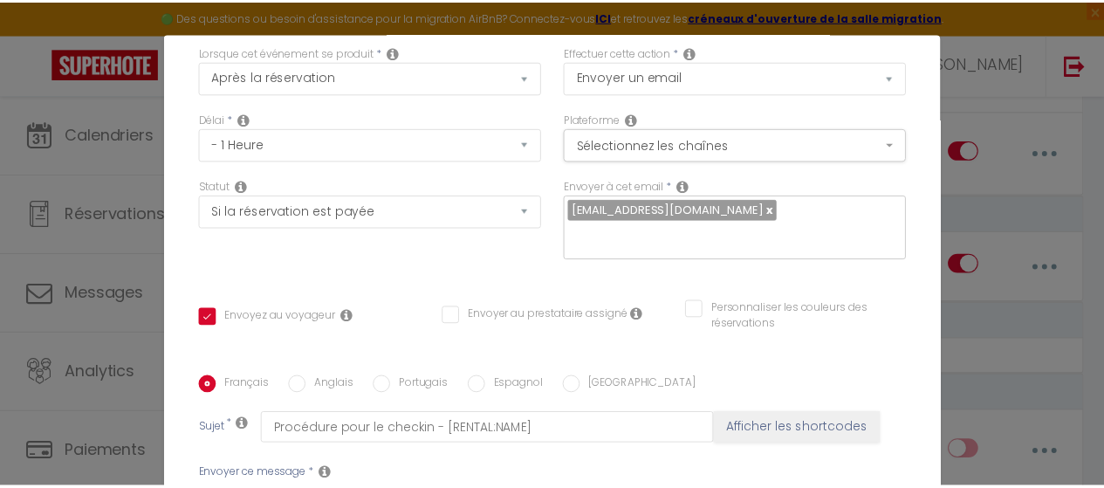
scroll to position [0, 0]
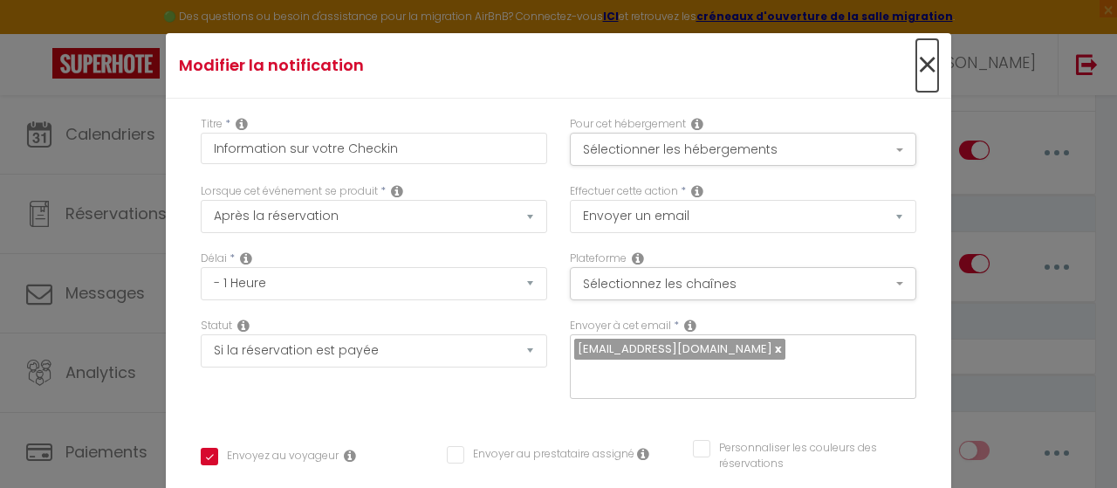
click at [916, 78] on span "×" at bounding box center [927, 65] width 22 height 52
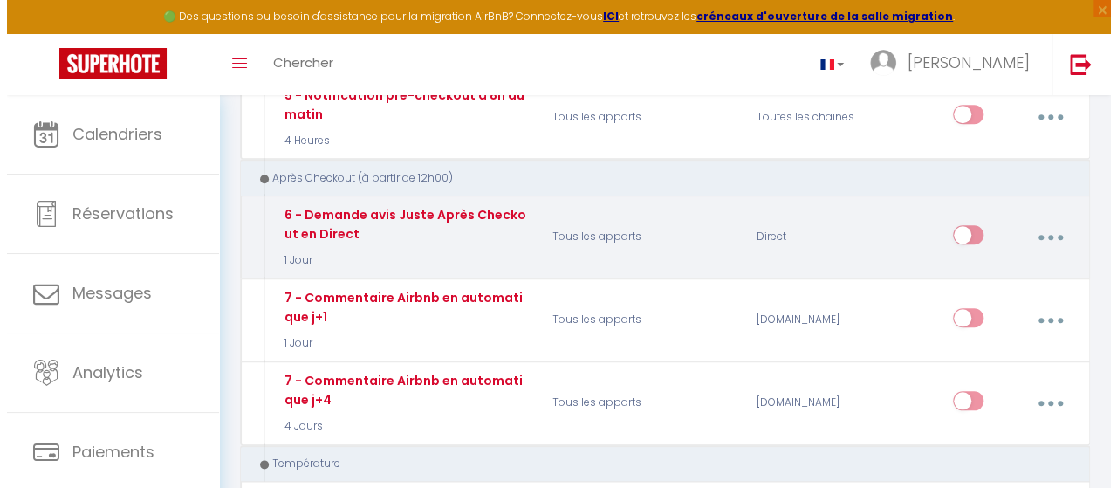
scroll to position [873, 0]
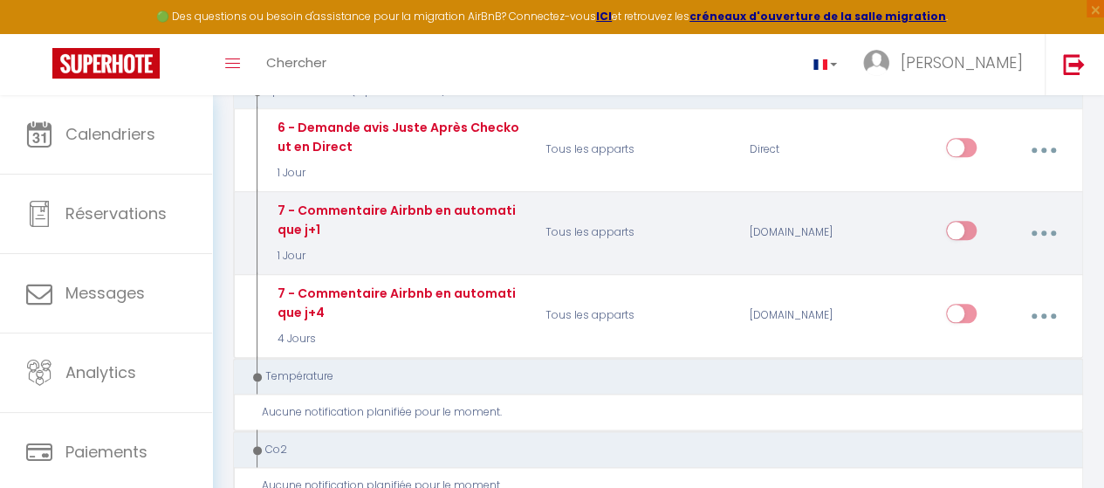
click at [1042, 219] on button "button" at bounding box center [1043, 232] width 46 height 33
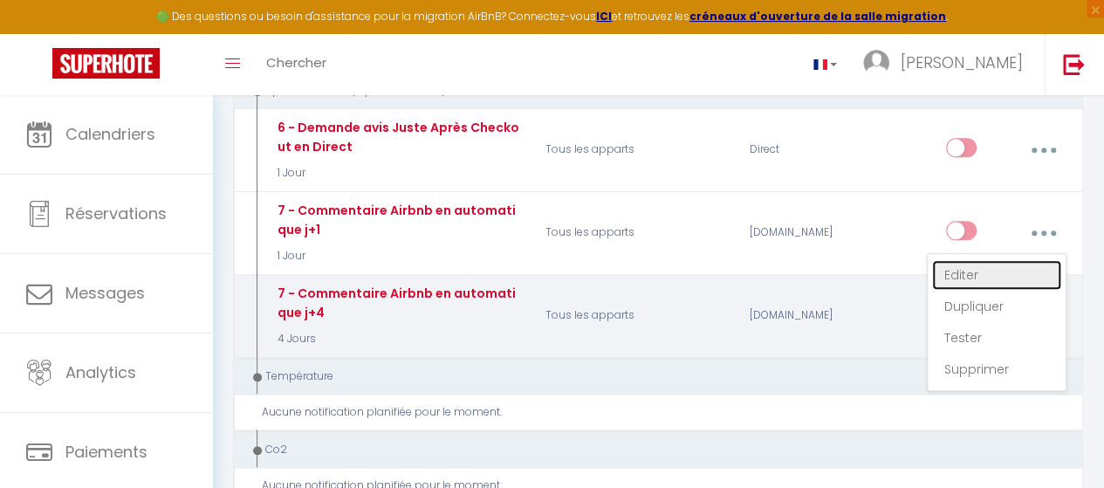
click at [984, 263] on link "Editer" at bounding box center [996, 275] width 129 height 30
type input "7 - Commentaire Airbnb en automatique j+1"
select select "5"
select select "1 Jour"
checkbox input "false"
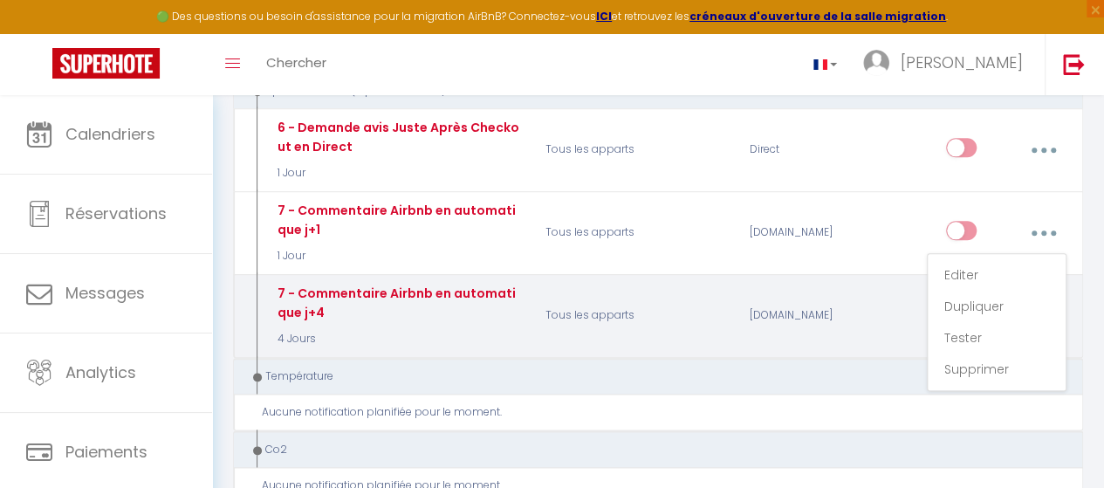
checkbox input "false"
select select "review"
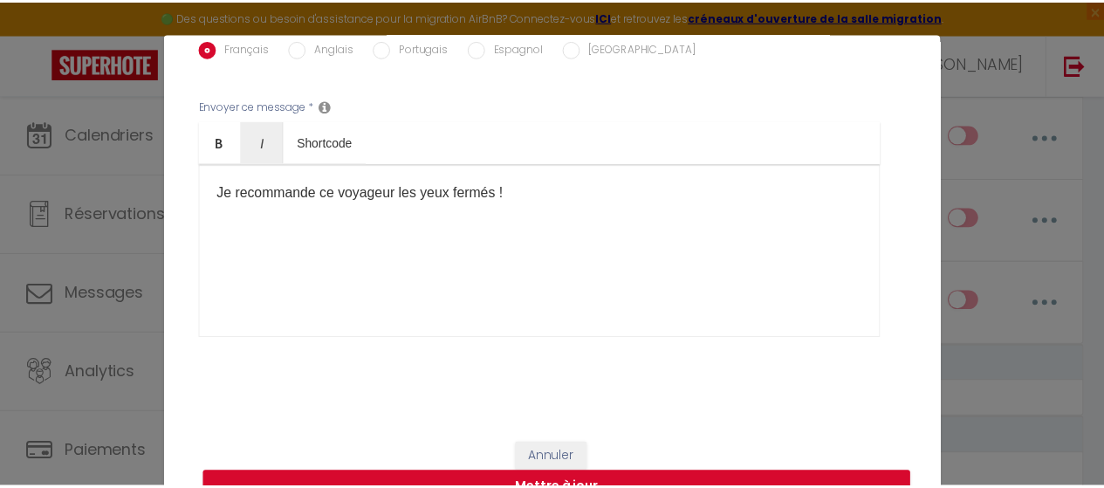
scroll to position [0, 0]
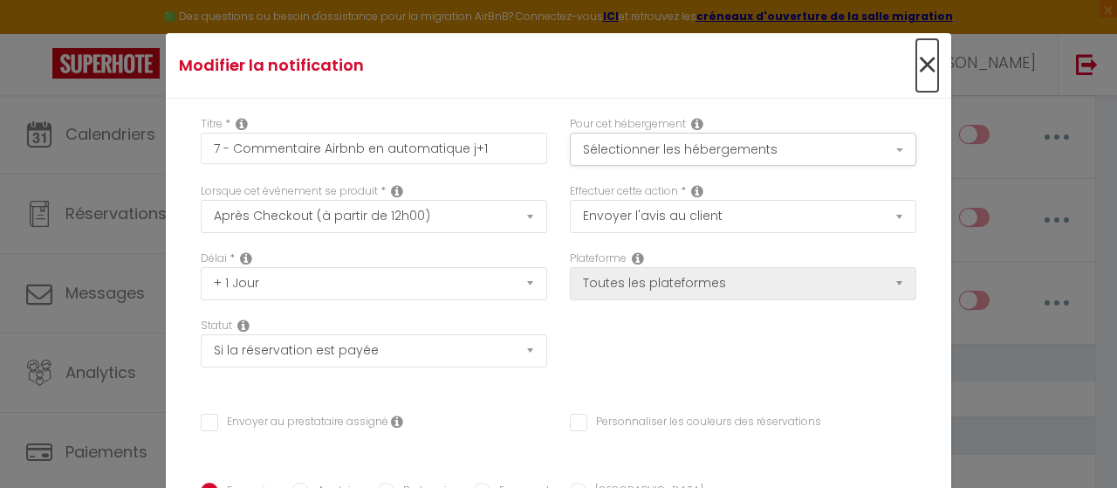
click at [916, 67] on span "×" at bounding box center [927, 65] width 22 height 52
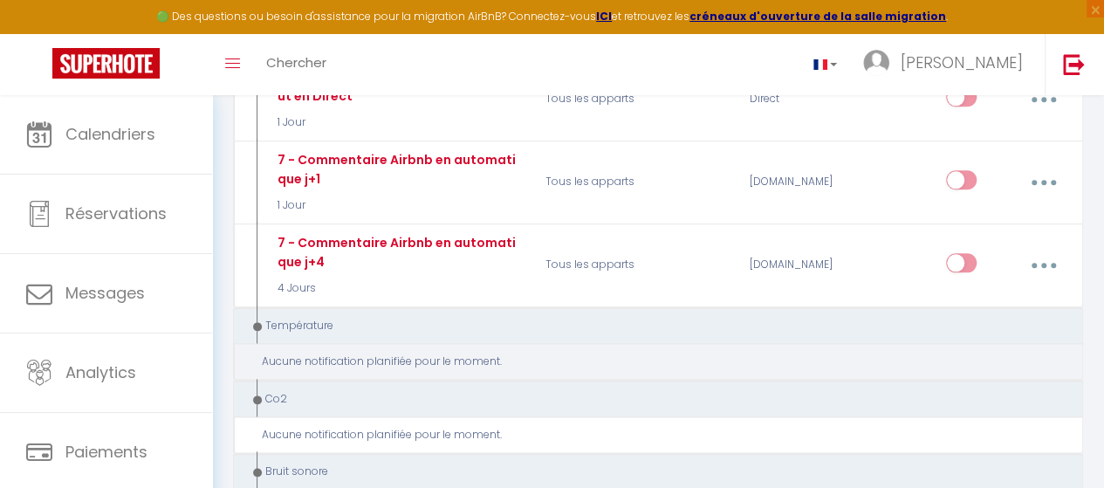
scroll to position [960, 0]
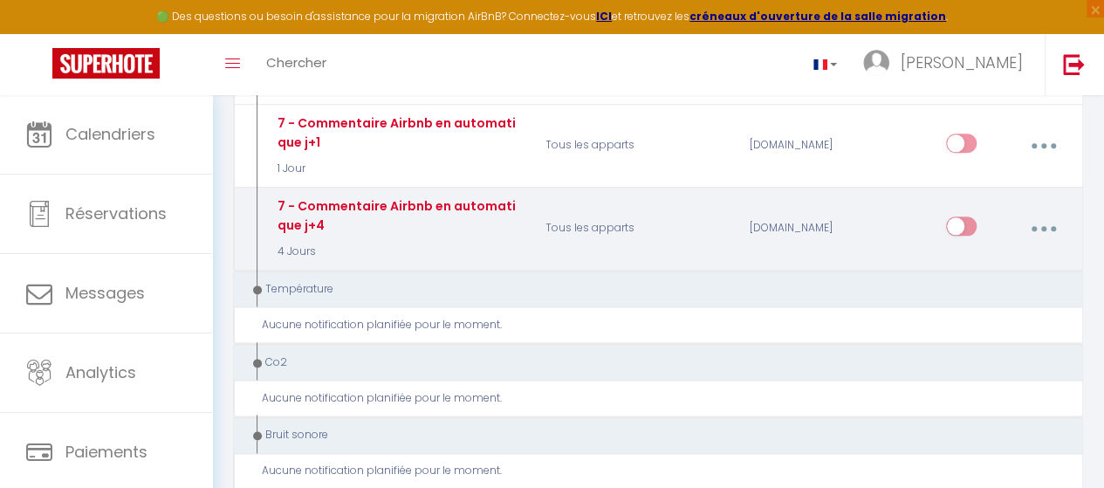
click at [1044, 212] on button "button" at bounding box center [1043, 228] width 46 height 33
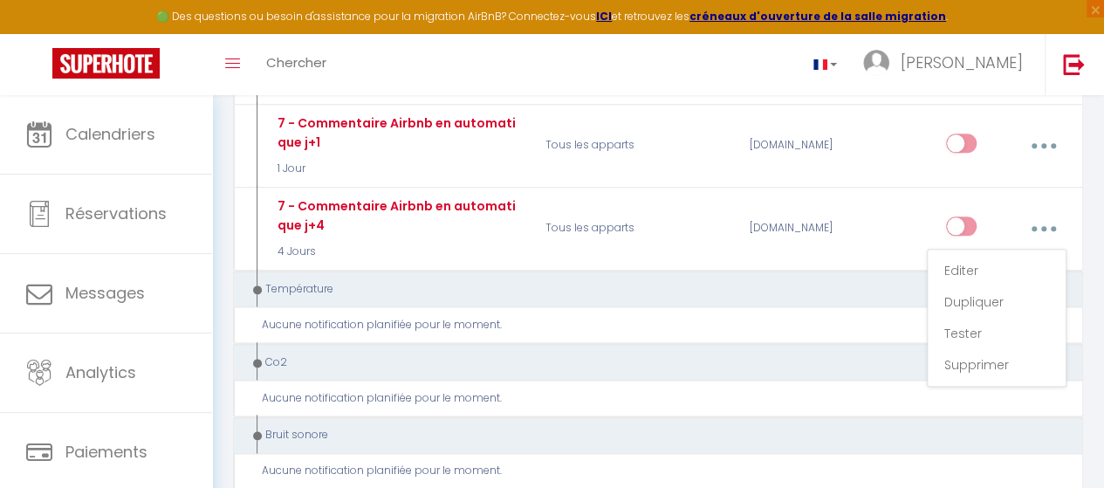
click at [767, 281] on div "Température" at bounding box center [650, 289] width 801 height 17
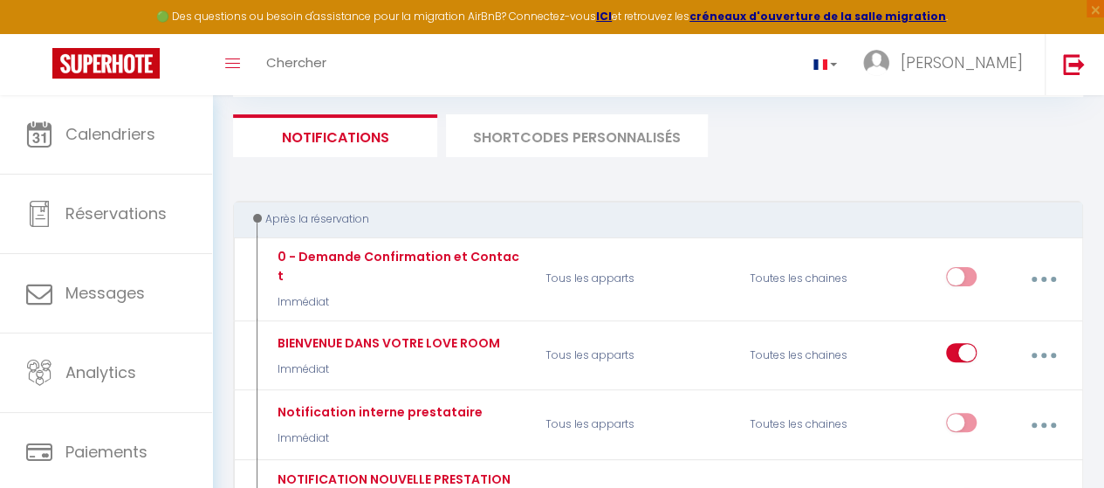
scroll to position [0, 0]
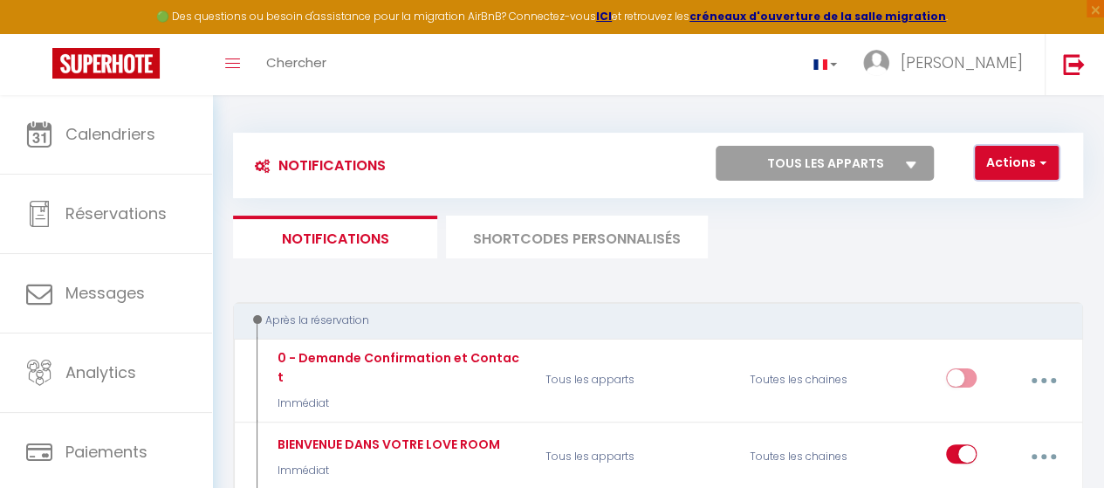
click at [1049, 161] on button "Actions" at bounding box center [1017, 163] width 84 height 35
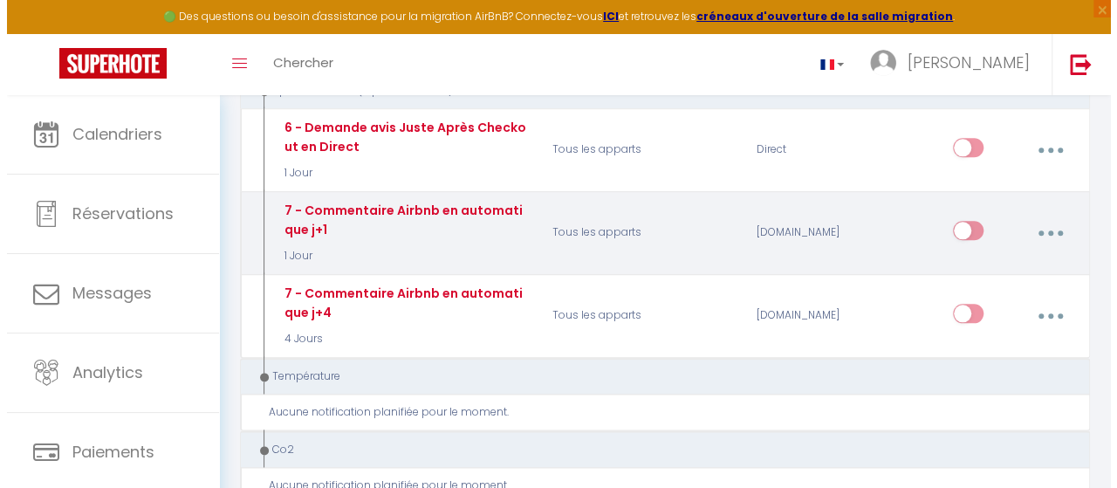
scroll to position [785, 0]
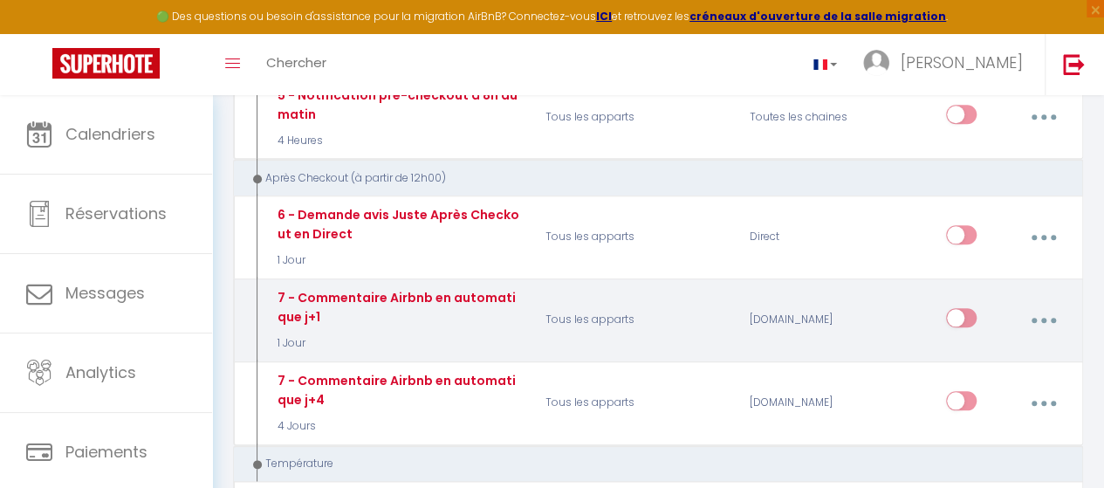
click at [1049, 304] on button "button" at bounding box center [1043, 320] width 46 height 33
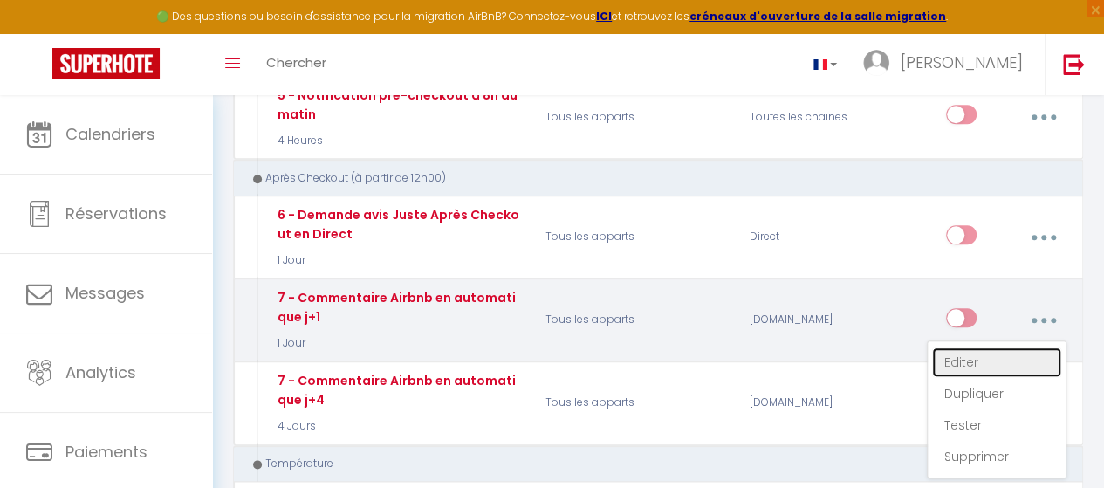
click at [972, 347] on link "Editer" at bounding box center [996, 362] width 129 height 30
checkbox input "false"
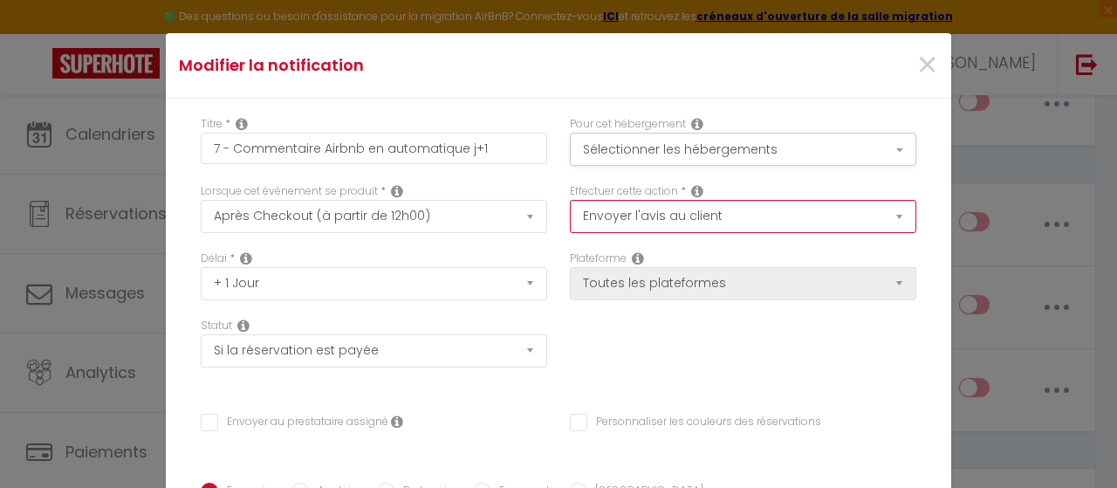
click at [728, 210] on select "Envoyer un email Envoyer un SMS Envoyer une notification push Envoyer l'avis au…" at bounding box center [743, 216] width 346 height 33
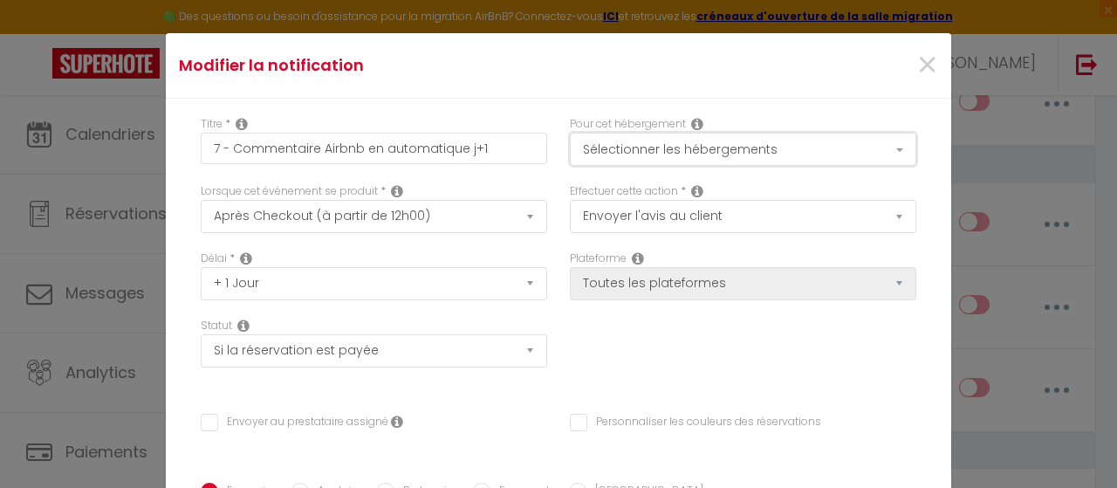
click at [751, 155] on button "Sélectionner les hébergements" at bounding box center [743, 149] width 346 height 33
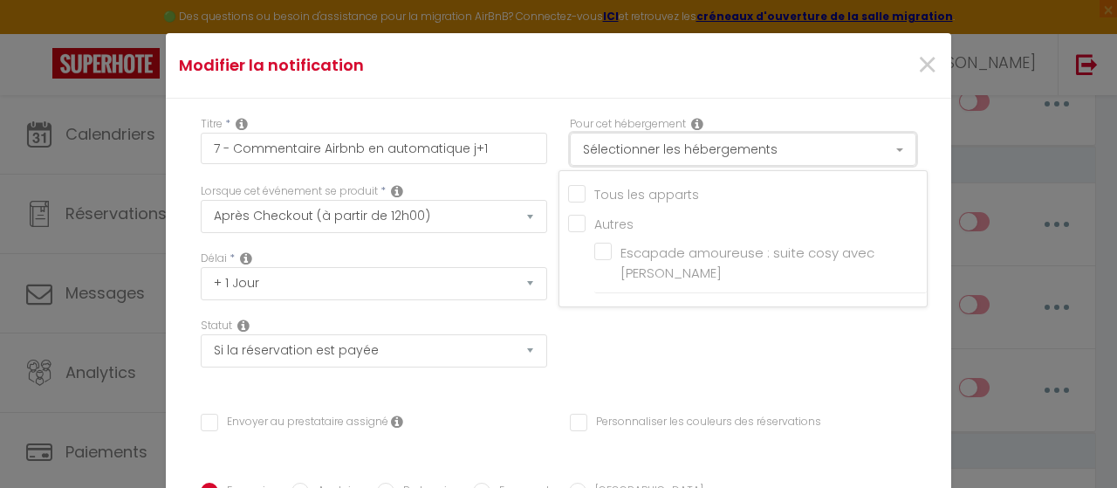
click at [749, 155] on button "Sélectionner les hébergements" at bounding box center [743, 149] width 346 height 33
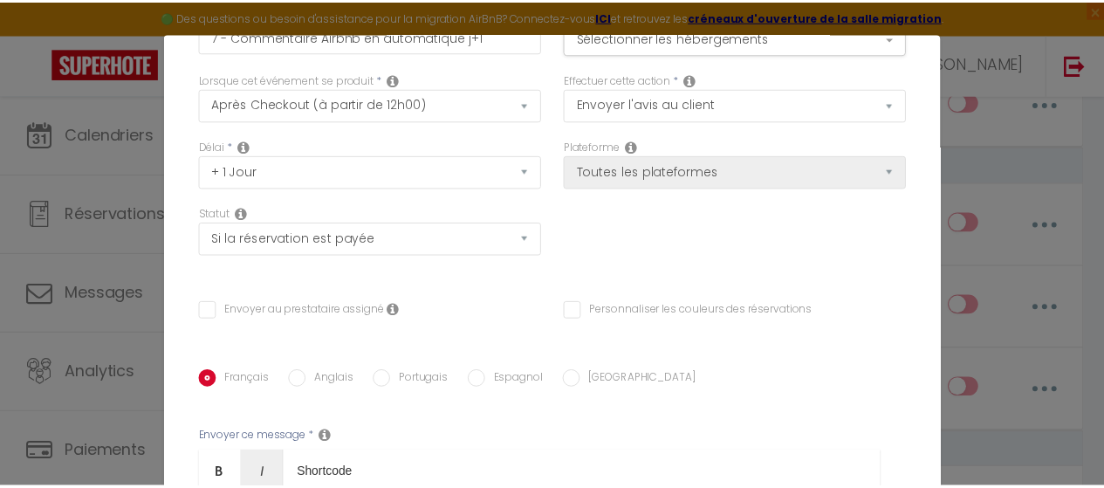
scroll to position [0, 0]
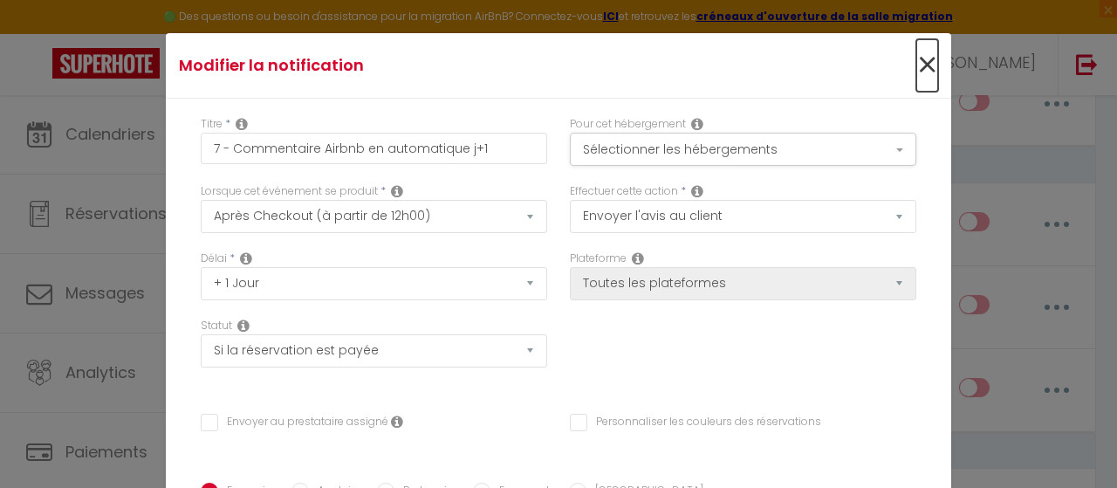
click at [916, 66] on span "×" at bounding box center [927, 65] width 22 height 52
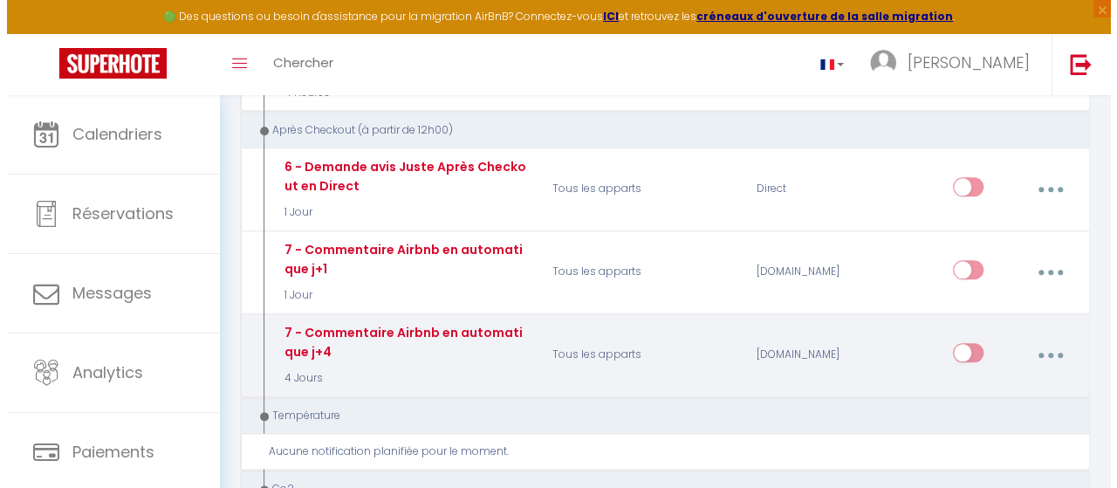
scroll to position [873, 0]
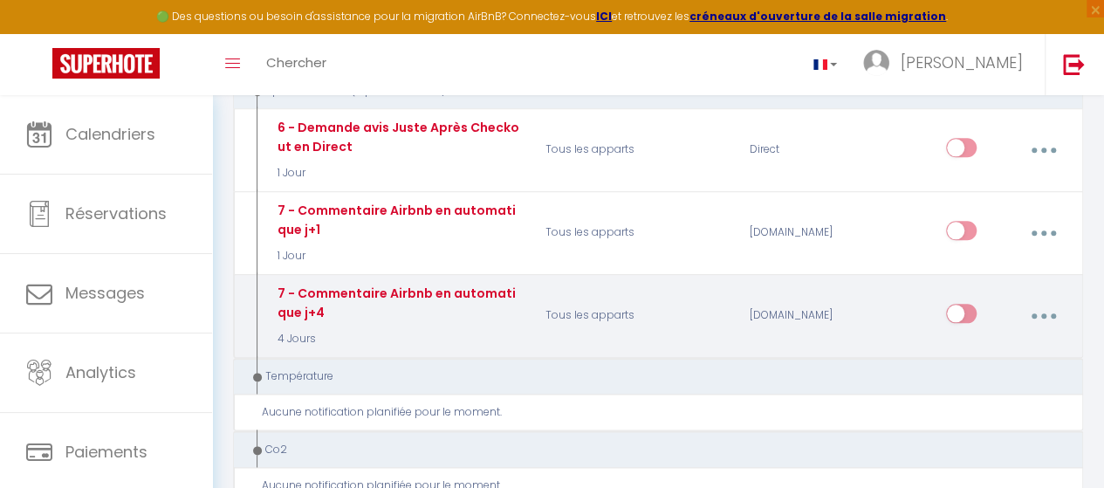
click at [1047, 299] on button "button" at bounding box center [1043, 315] width 46 height 33
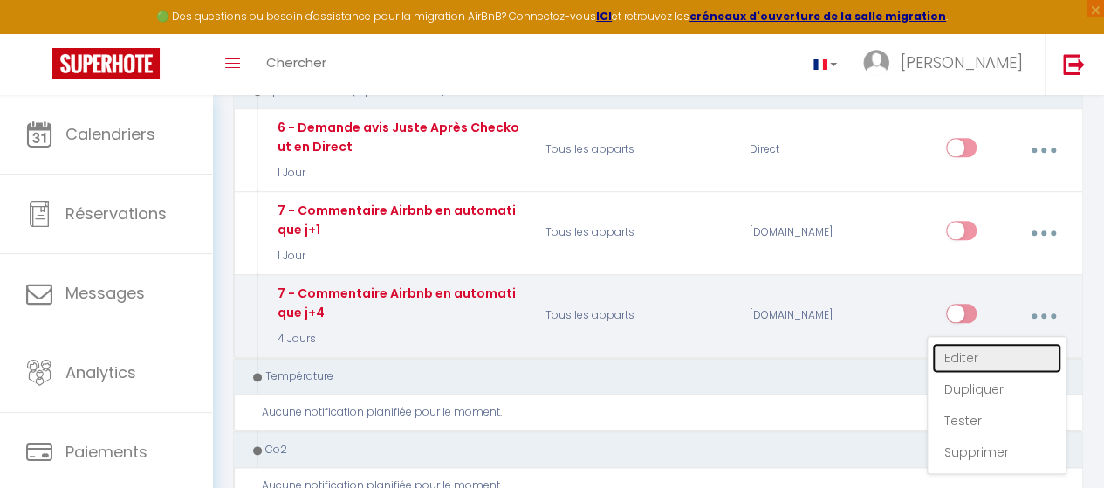
click at [974, 343] on link "Editer" at bounding box center [996, 358] width 129 height 30
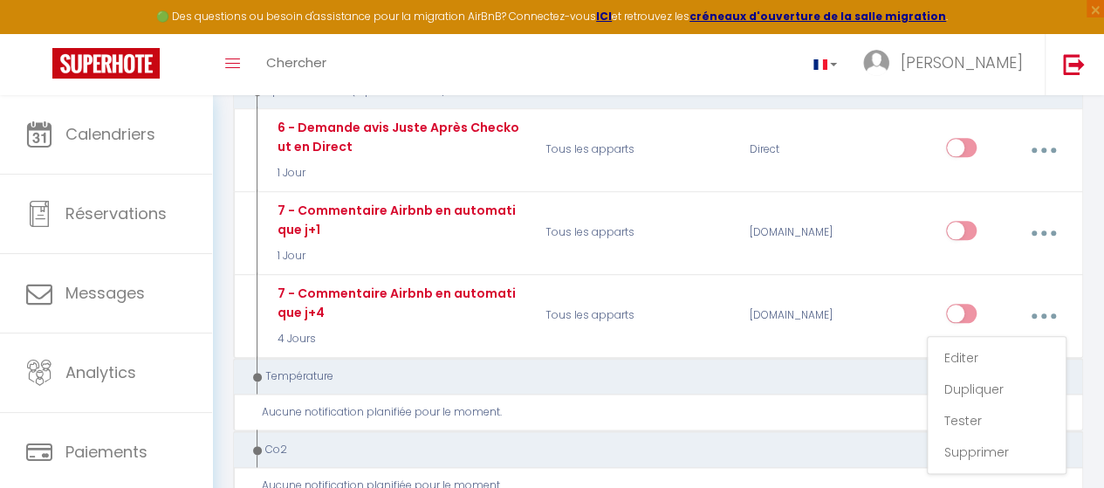
type input "7 - Commentaire Airbnb en automatique j+4"
select select "4 Jours"
select select
checkbox input "false"
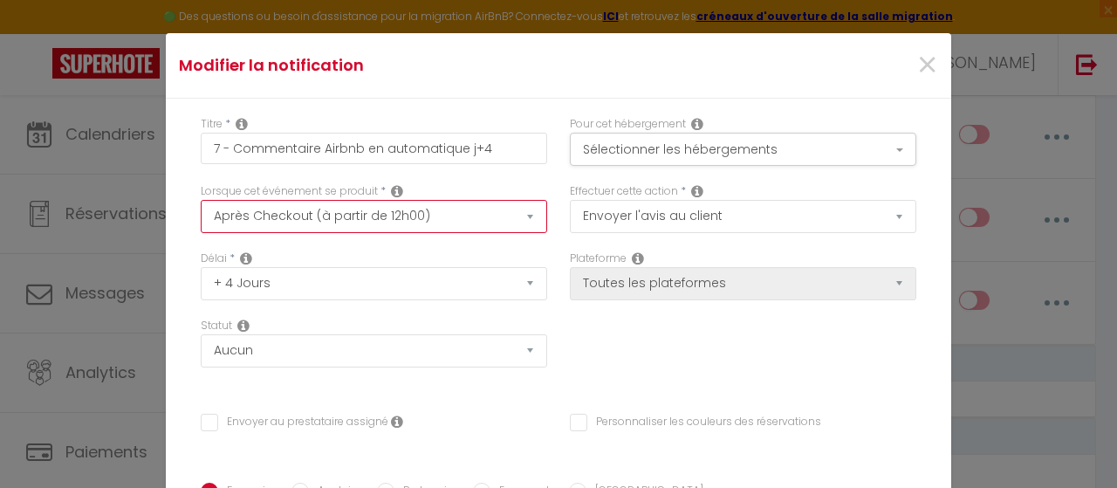
click at [439, 219] on select "Après la réservation Avant Checkin (à partir de 12h00) Après Checkin (à partir …" at bounding box center [374, 216] width 346 height 33
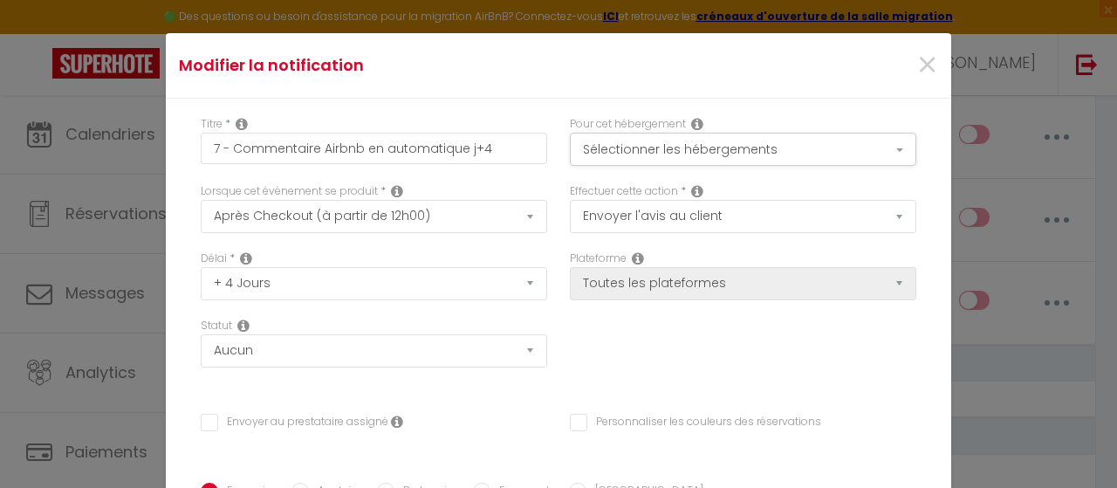
click at [438, 247] on div "Lorsque cet événement se produit * Après la réservation Avant Checkin (à partir…" at bounding box center [373, 216] width 369 height 67
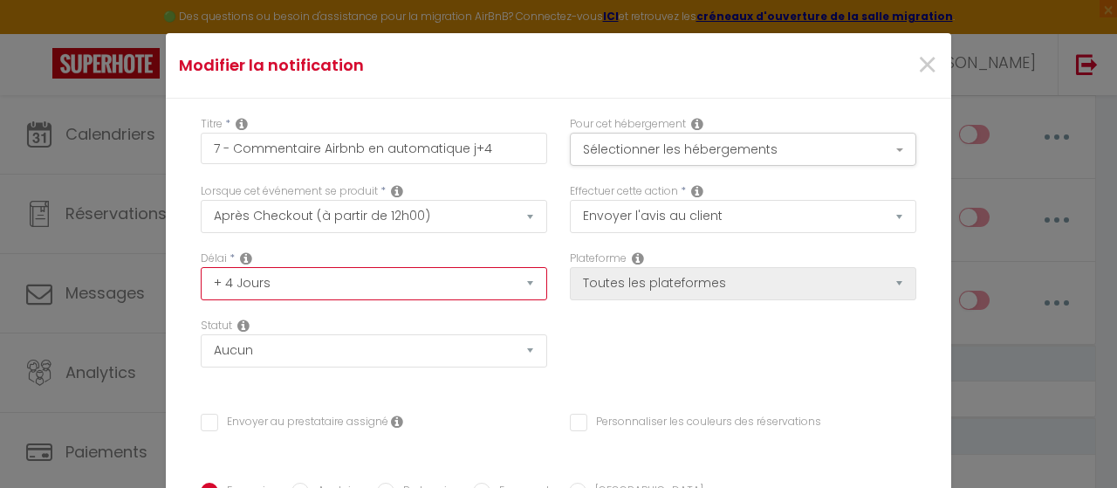
click at [446, 283] on select "Immédiat + 10 Minutes + 1 Heure + 2 Heures + 3 Heures + 4 Heures + 5 Heures + 6…" at bounding box center [374, 283] width 346 height 33
select select "5 Jours"
click at [201, 267] on select "Immédiat + 10 Minutes + 1 Heure + 2 Heures + 3 Heures + 4 Heures + 5 Heures + 6…" at bounding box center [374, 283] width 346 height 33
checkbox input "false"
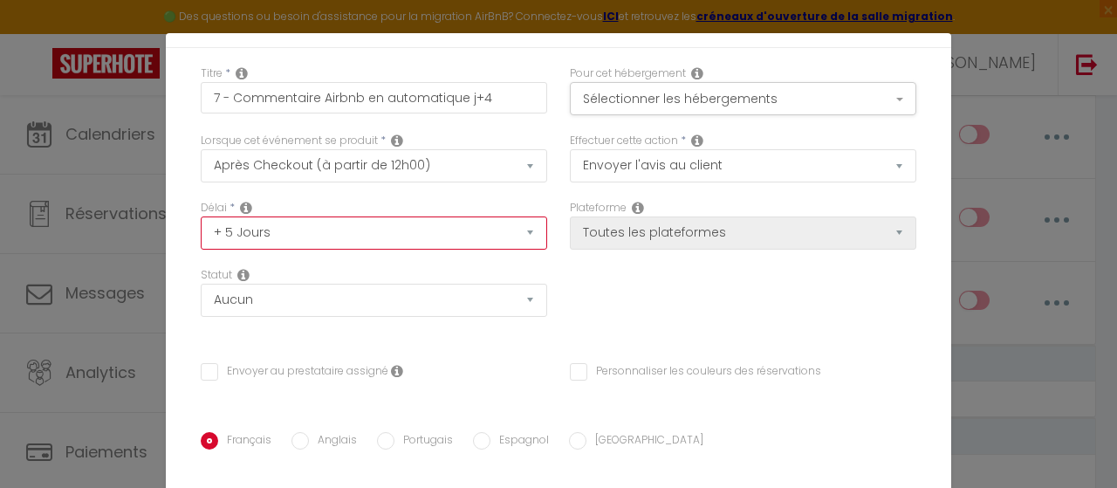
scroll to position [87, 0]
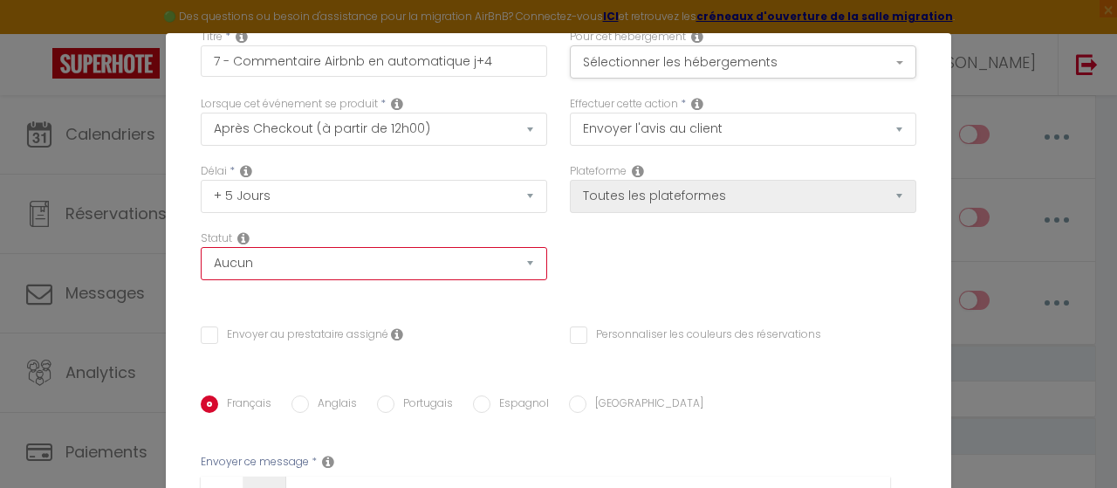
click at [429, 273] on select "Aucun Si la réservation est payée Si réservation non payée Si la caution a été …" at bounding box center [374, 263] width 346 height 33
select select "if_booking_is_paid"
click at [201, 247] on select "Aucun Si la réservation est payée Si réservation non payée Si la caution a été …" at bounding box center [374, 263] width 346 height 33
checkbox input "false"
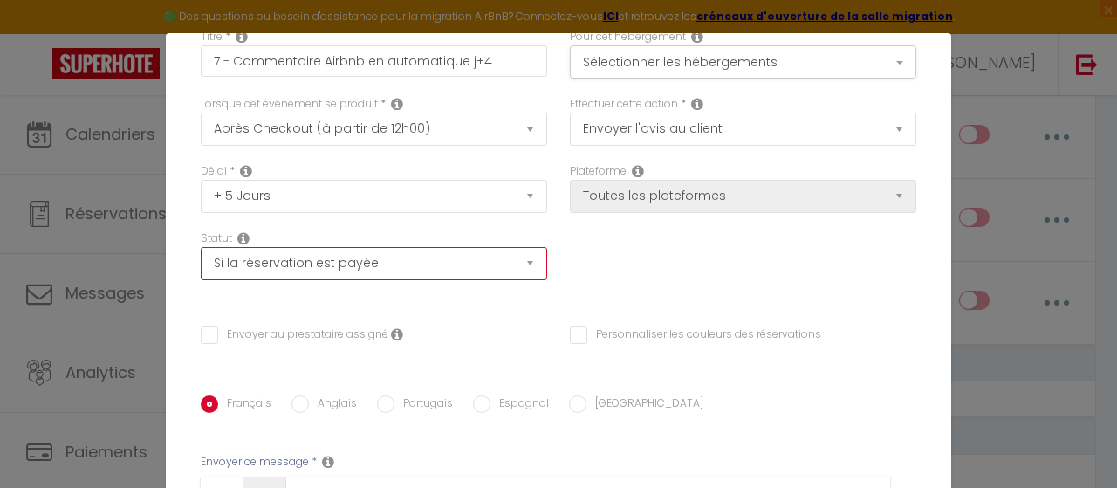
scroll to position [0, 0]
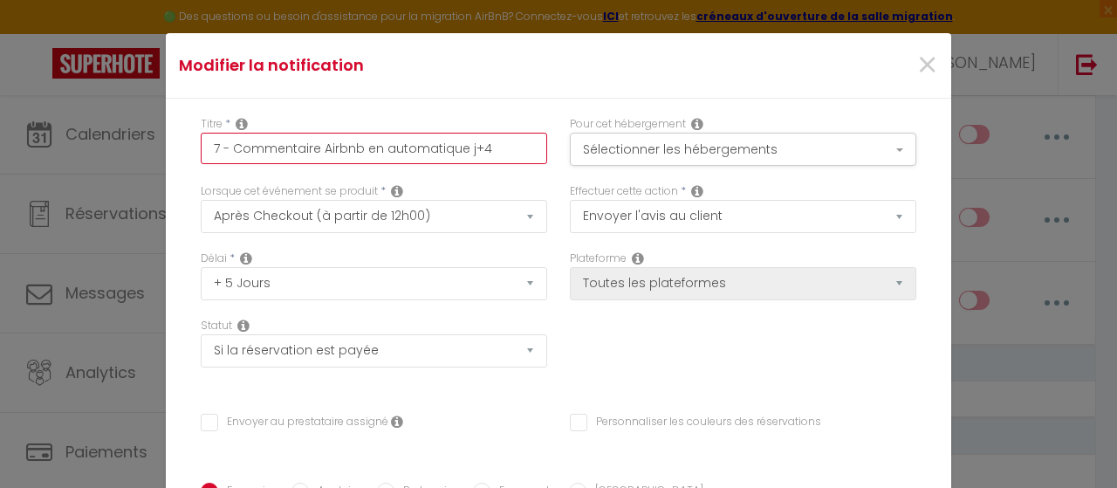
click at [501, 154] on input "7 - Commentaire Airbnb en automatique j+4" at bounding box center [374, 148] width 346 height 31
drag, startPoint x: 497, startPoint y: 150, endPoint x: 353, endPoint y: 149, distance: 144.0
click at [353, 153] on input "7 - Commentaire Airbnb en automatique j+4" at bounding box center [374, 148] width 346 height 31
click at [351, 147] on input "7 - Commentaire Airbnb en automatique j+4" at bounding box center [374, 148] width 346 height 31
drag, startPoint x: 480, startPoint y: 148, endPoint x: 463, endPoint y: 148, distance: 16.6
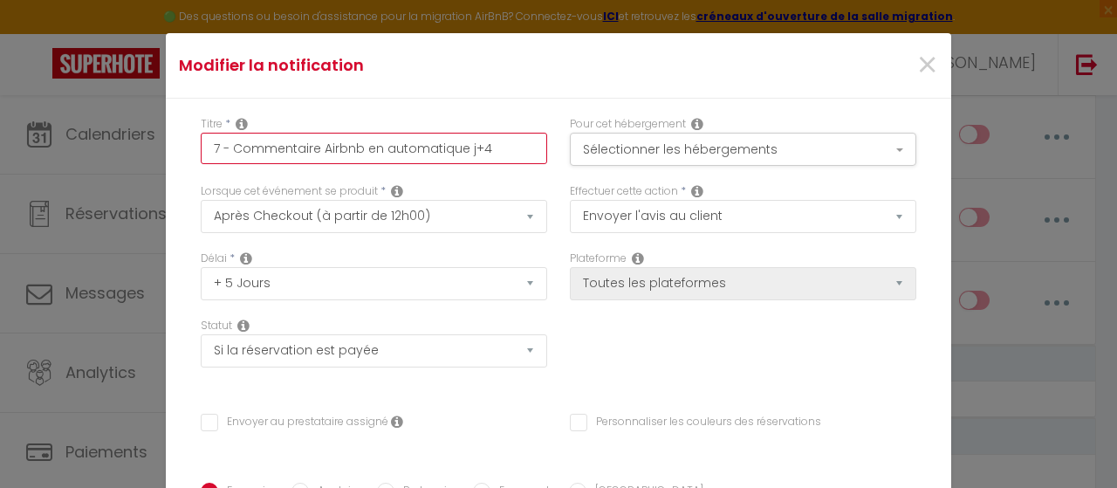
click at [480, 147] on input "7 - Commentaire Airbnb en automatique j+4" at bounding box center [374, 148] width 346 height 31
type input "7 - Commentaire Airbnb en automatique j+"
checkbox input "false"
type input "7 - Commentaire Airbnb en automatique j+5"
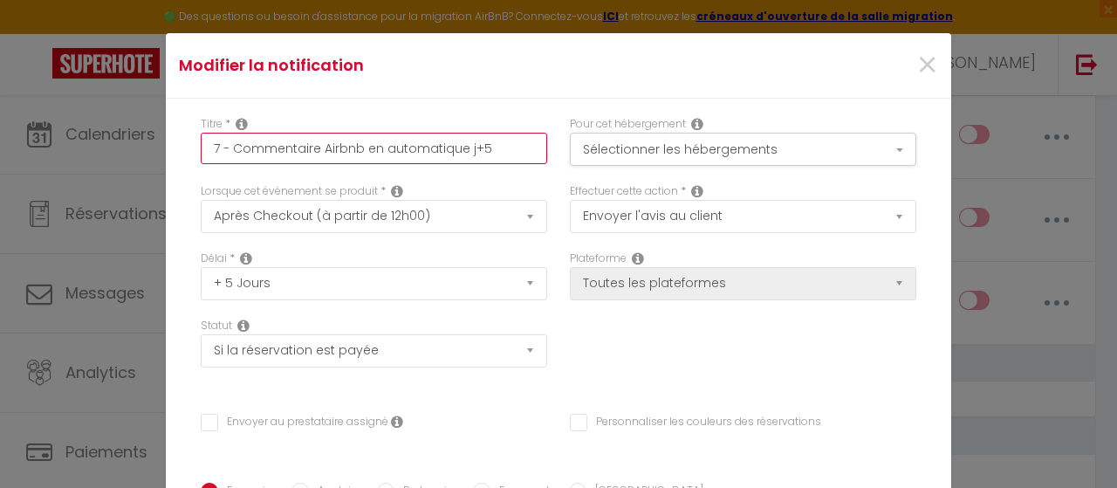
checkbox input "false"
drag, startPoint x: 358, startPoint y: 149, endPoint x: 318, endPoint y: 148, distance: 40.2
click at [318, 148] on input "7 - Commentaire Airbnb en automatique j+5" at bounding box center [374, 148] width 346 height 31
type input "7 - Commentaire Airbnb. en automatique j+5"
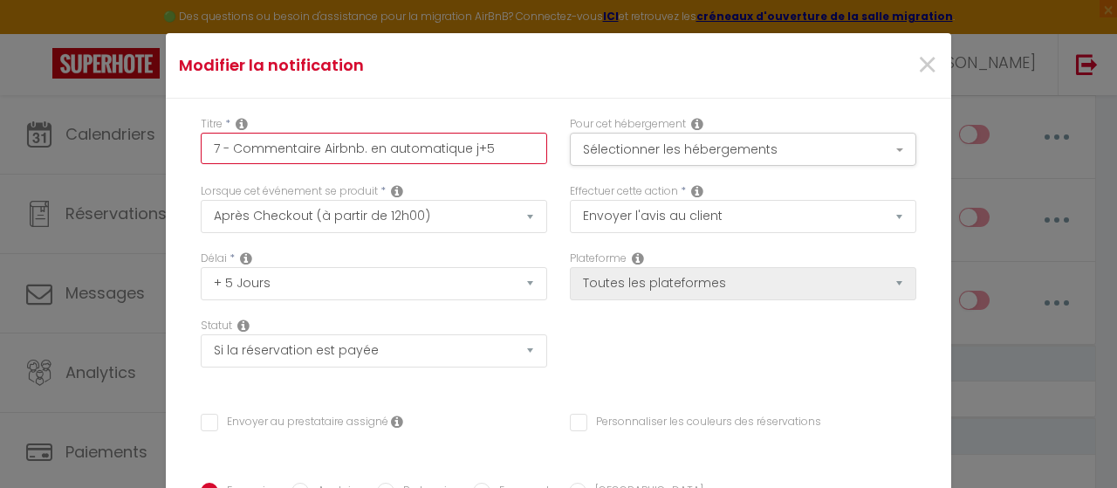
checkbox input "false"
type input "7 - Commentaire Airbnb en automatique j+5"
checkbox input "false"
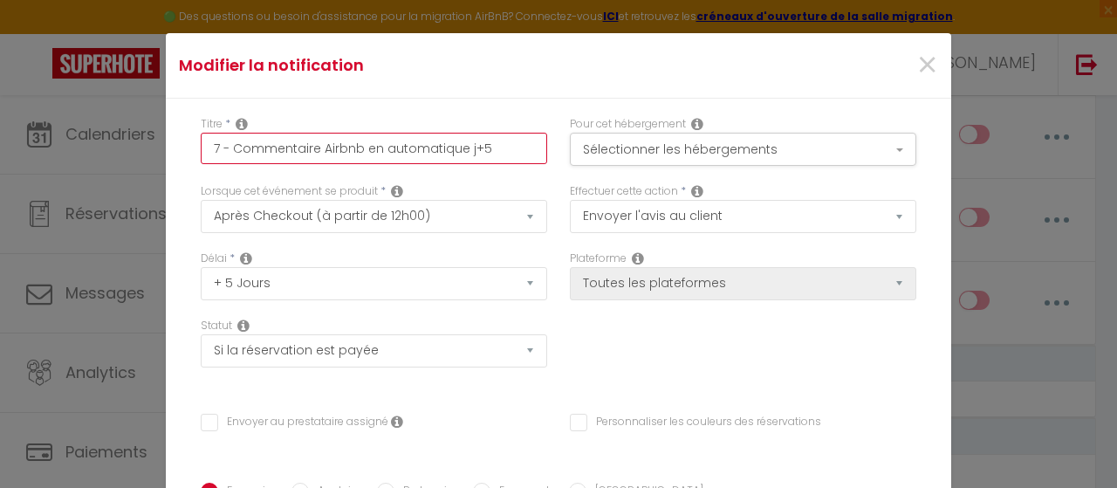
type input "7 - Commentaire Airbnb/ en automatique j+5"
checkbox input "false"
type input "7 - Commentaire Airbnb/B en automatique j+5"
checkbox input "false"
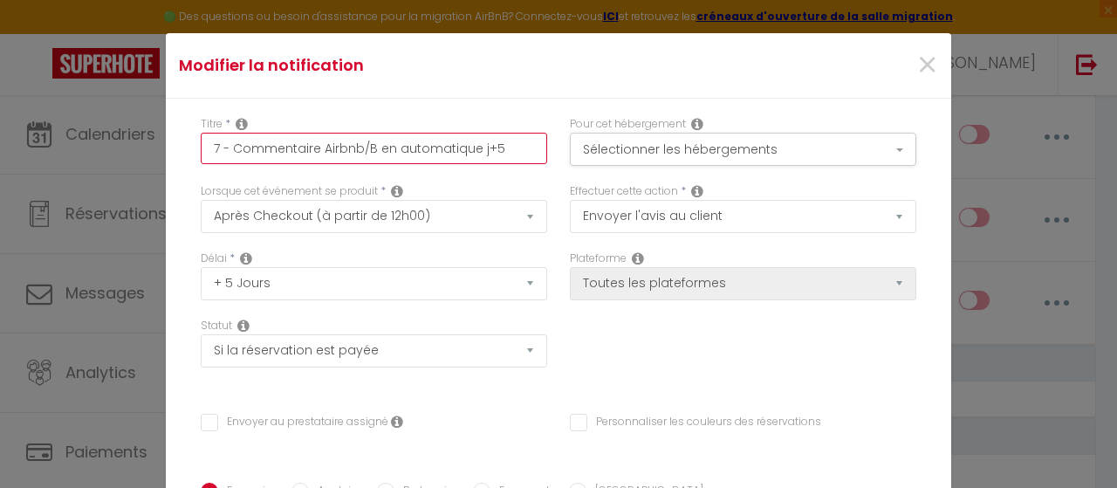
checkbox input "false"
type input "7 - Commentaire Airbnb/Bo en automatique j+5"
checkbox input "false"
type input "7 - Commentaire Airbnb/Boo en automatique j+5"
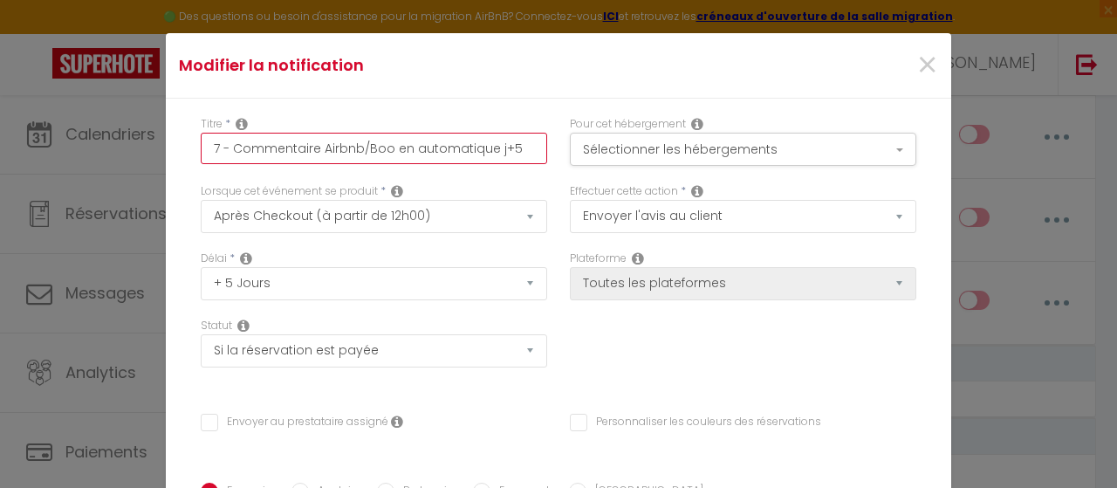
checkbox input "false"
type input "7 - Commentaire Airbnb/Book en automatique j+5"
checkbox input "false"
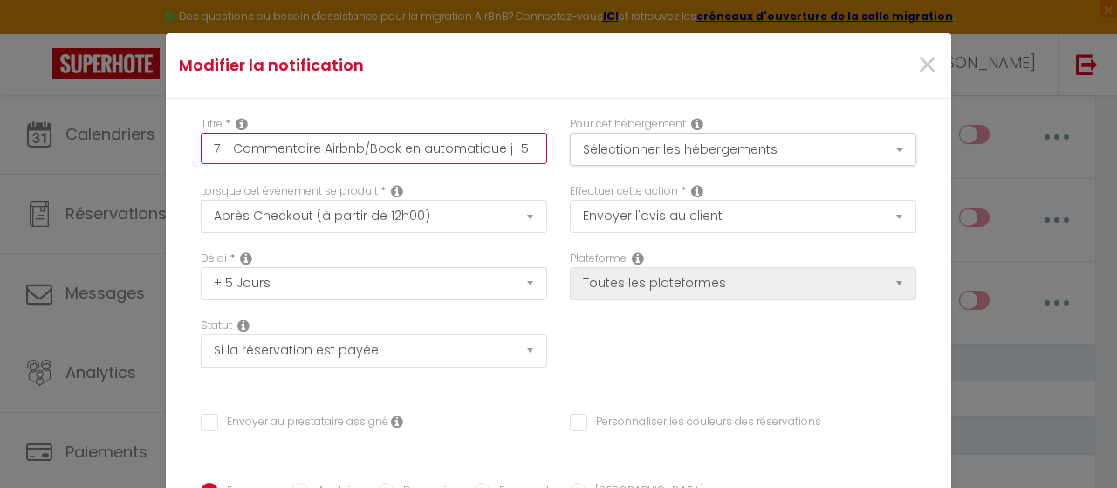
type input "7 - Commentaire Airbnb/Booki en automatique j+5"
checkbox input "false"
type input "7 - Commentaire Airbnb/Bookin en automatique j+5"
checkbox input "false"
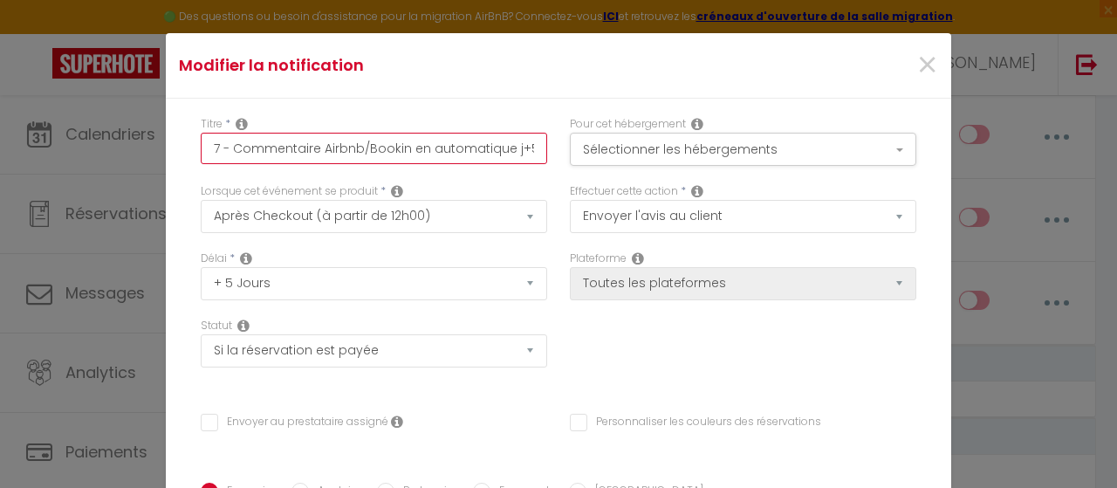
checkbox input "false"
type input "7 - Commentaire Airbnb/Booking en automatique j+5"
checkbox input "false"
type input "7 - Commentaire Airbnb/Booking en automatique j+5"
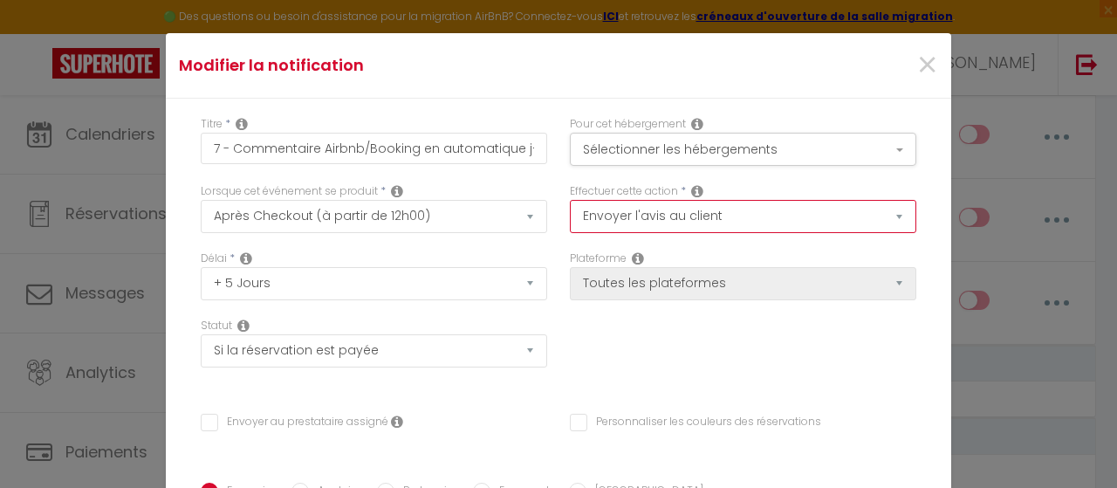
click at [752, 219] on select "Envoyer un email Envoyer un SMS Envoyer une notification push Envoyer l'avis au…" at bounding box center [743, 216] width 346 height 33
click at [754, 218] on select "Envoyer un email Envoyer un SMS Envoyer une notification push Envoyer l'avis au…" at bounding box center [743, 216] width 346 height 33
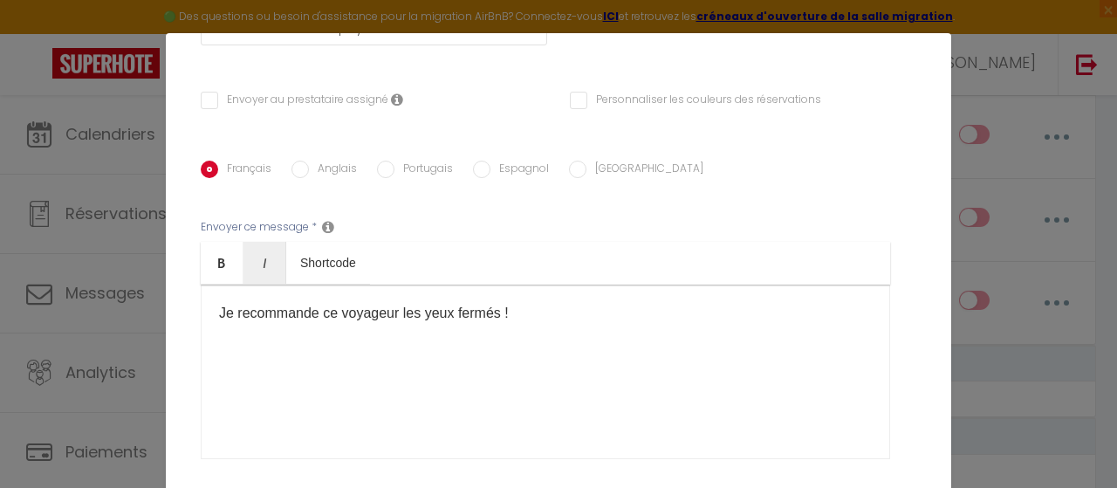
scroll to position [349, 0]
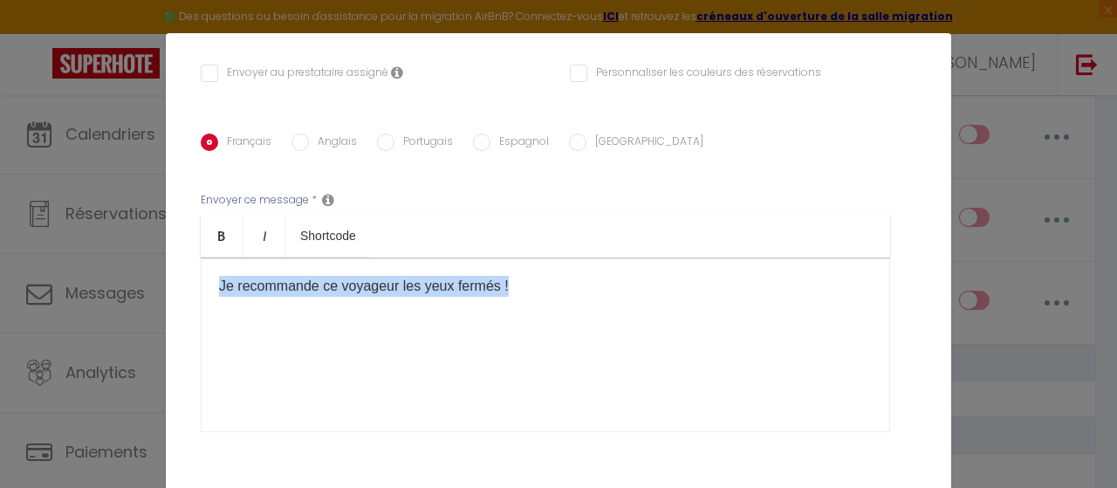
drag, startPoint x: 549, startPoint y: 309, endPoint x: 79, endPoint y: 252, distance: 473.8
click at [17, 263] on div "Modifier la notification × Titre * 7 - Commentaire Airbnb/Booking en automatiqu…" at bounding box center [558, 244] width 1117 height 488
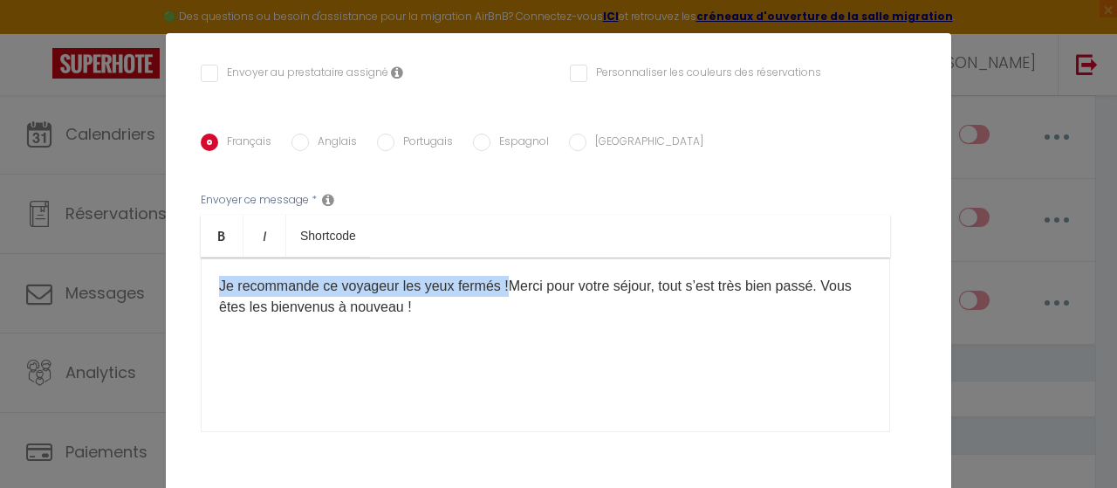
drag, startPoint x: 490, startPoint y: 289, endPoint x: 114, endPoint y: 255, distance: 377.7
click at [107, 257] on div "Modifier la notification × Titre * 7 - Commentaire Airbnb/Booking en automatiqu…" at bounding box center [558, 244] width 1117 height 488
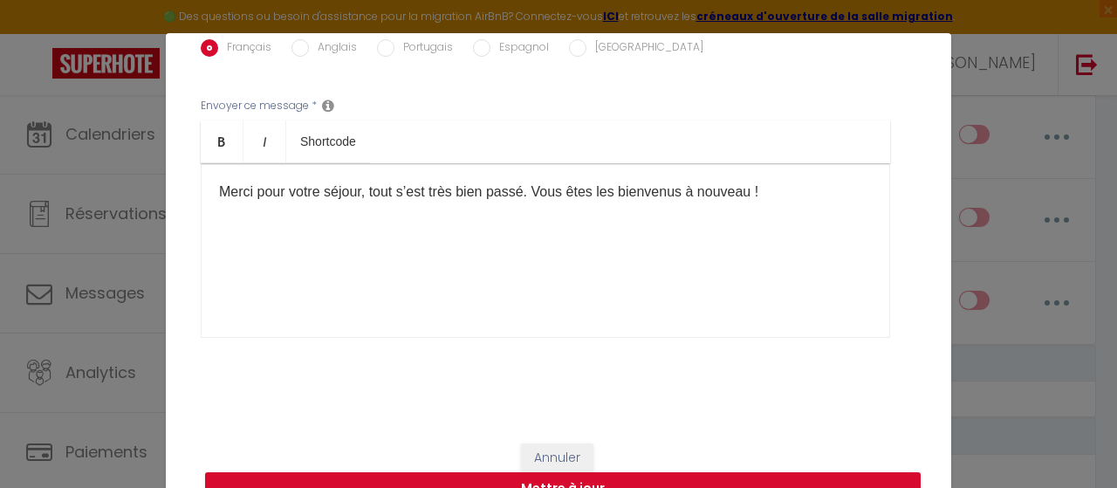
scroll to position [66, 0]
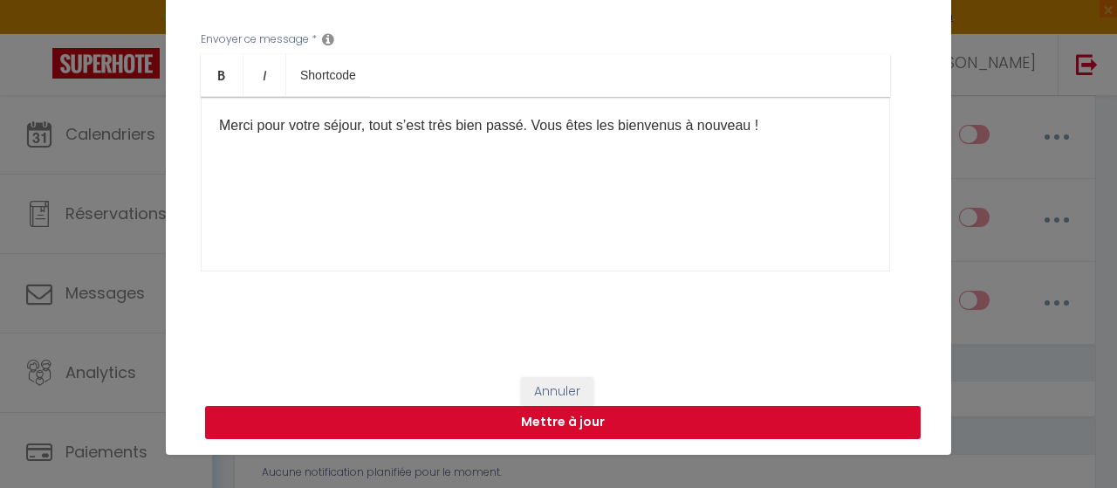
click at [709, 421] on button "Mettre à jour" at bounding box center [563, 422] width 716 height 33
checkbox input "false"
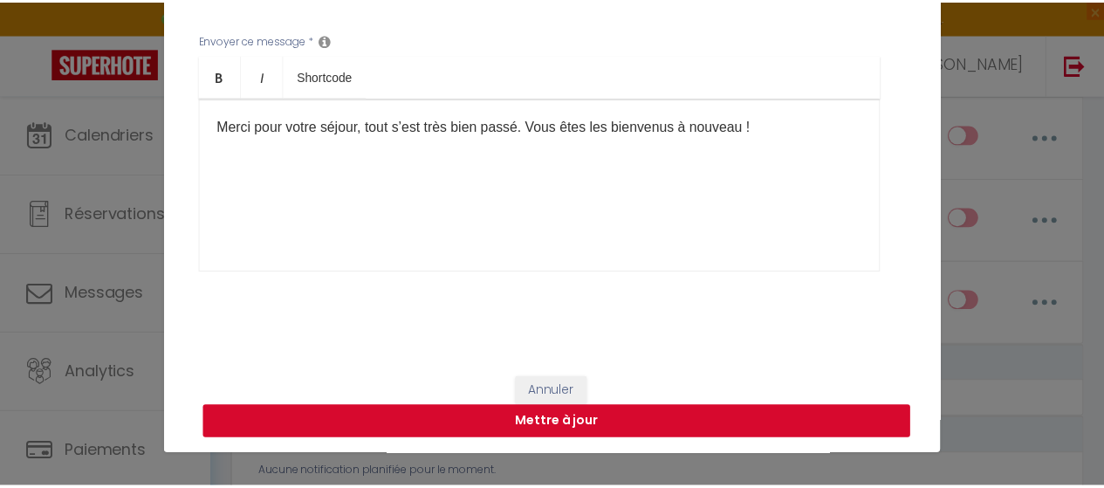
scroll to position [426, 0]
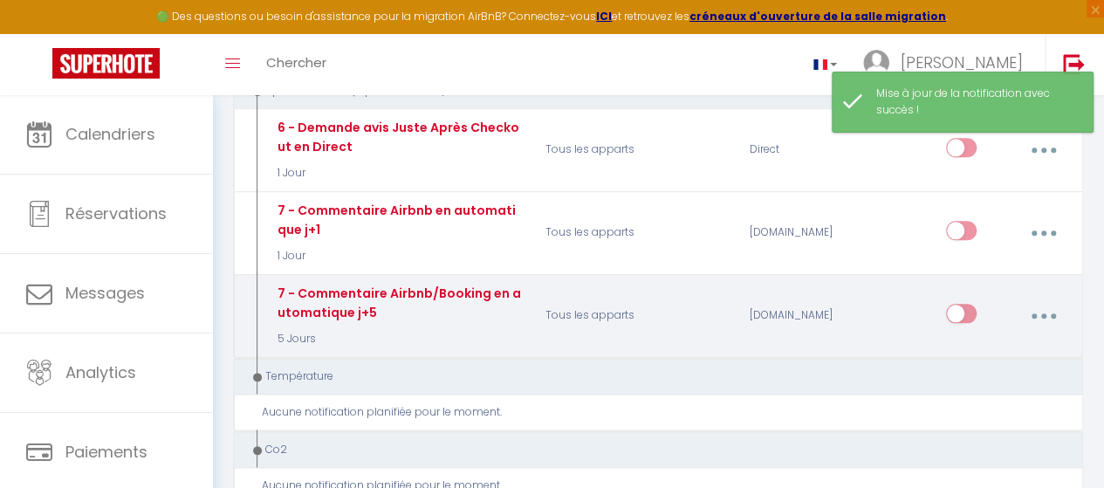
click at [963, 304] on input "checkbox" at bounding box center [961, 317] width 31 height 26
checkbox input "true"
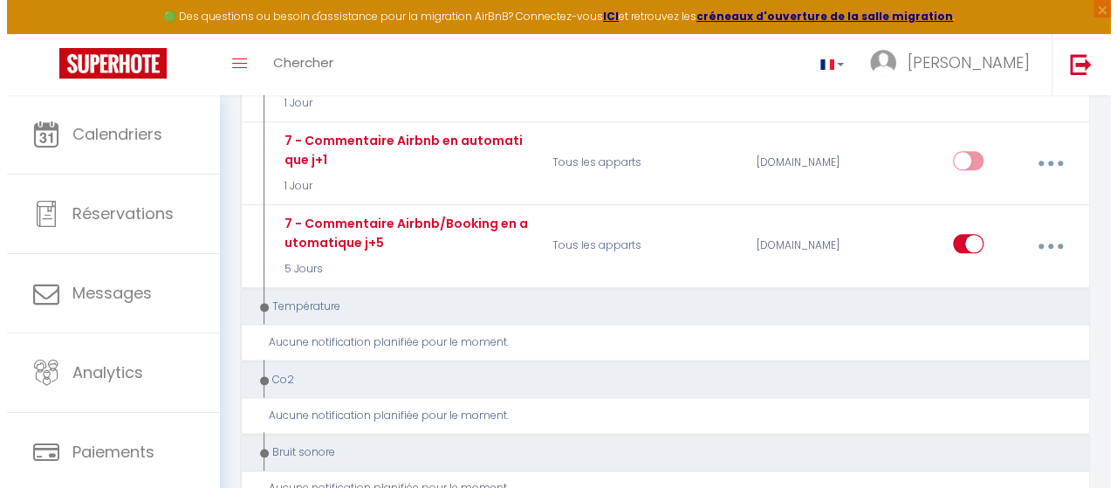
scroll to position [960, 0]
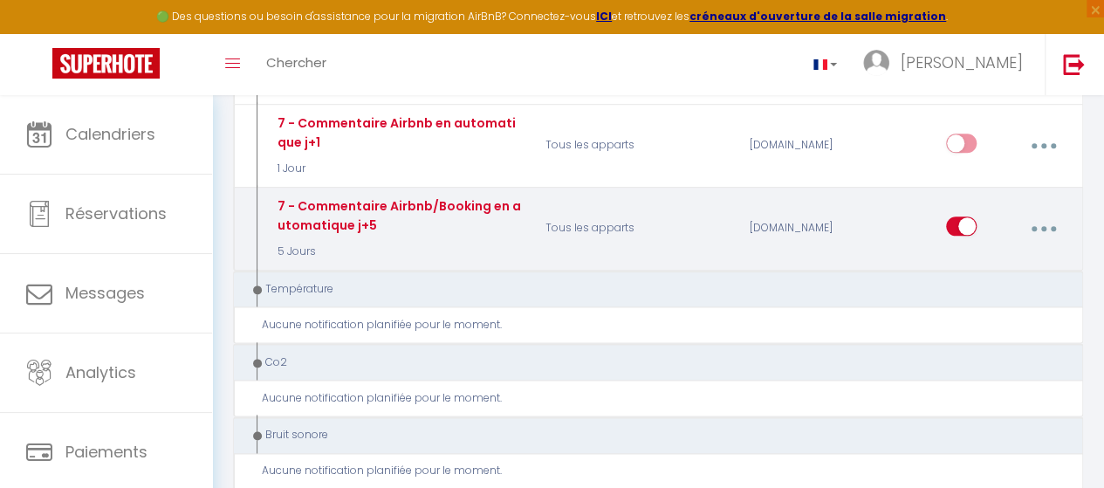
click at [792, 210] on div "[DOMAIN_NAME]" at bounding box center [806, 228] width 136 height 64
click at [1046, 226] on icon "button" at bounding box center [1043, 228] width 5 height 5
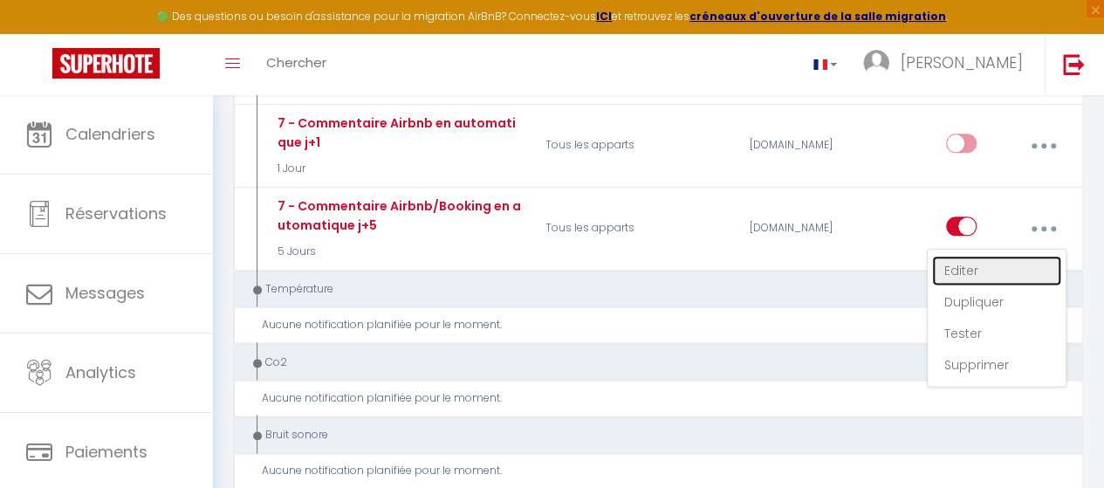
click at [975, 256] on link "Editer" at bounding box center [996, 271] width 129 height 30
type input "7 - Commentaire Airbnb/Booking en automatique j+5"
select select "5"
select select "review"
select select "5 Jours"
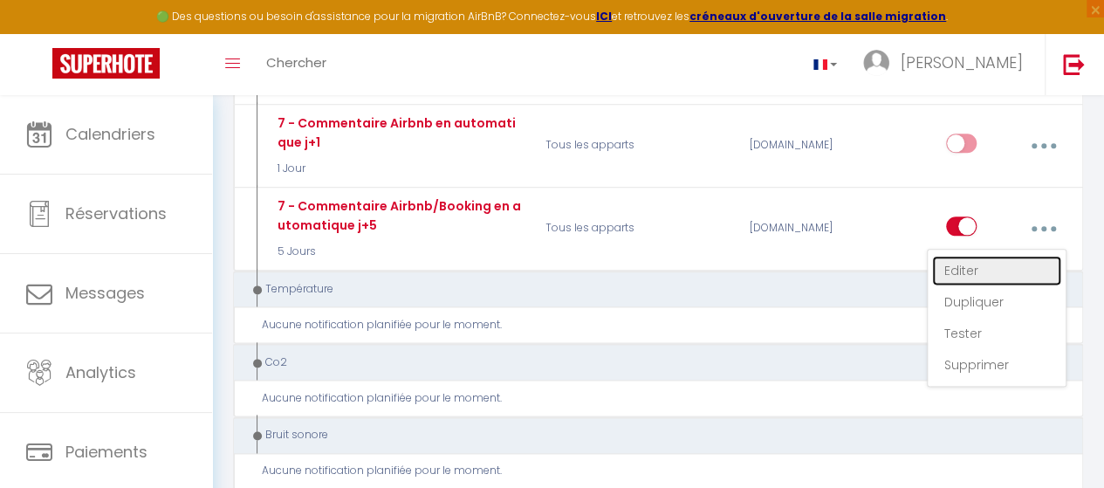
select select "if_booking_is_paid"
checkbox input "false"
radio input "true"
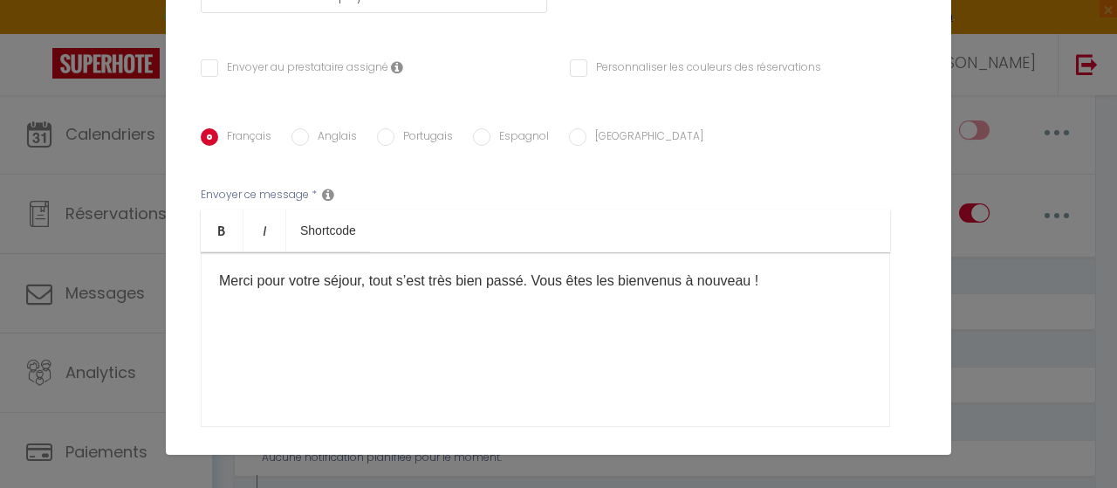
scroll to position [164, 0]
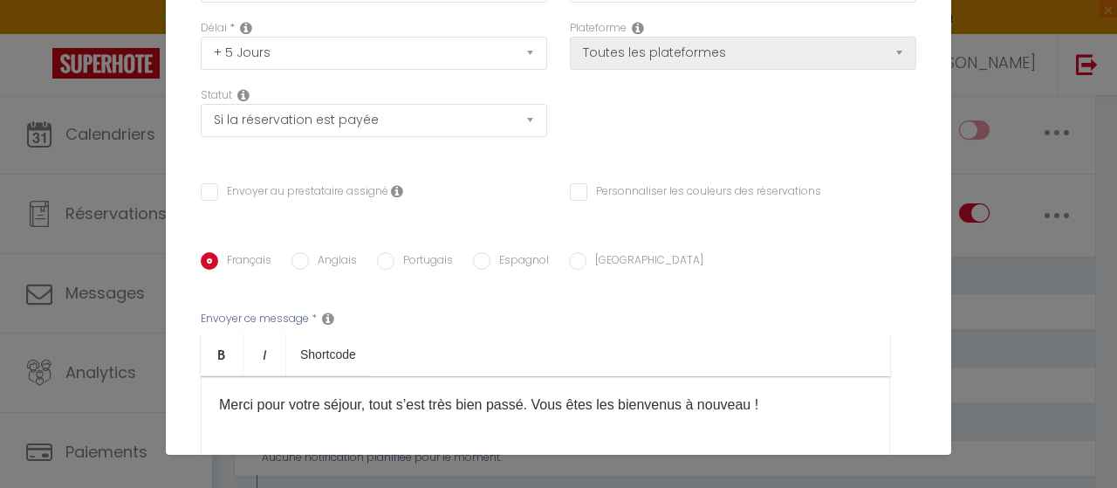
click at [632, 25] on icon at bounding box center [638, 28] width 12 height 14
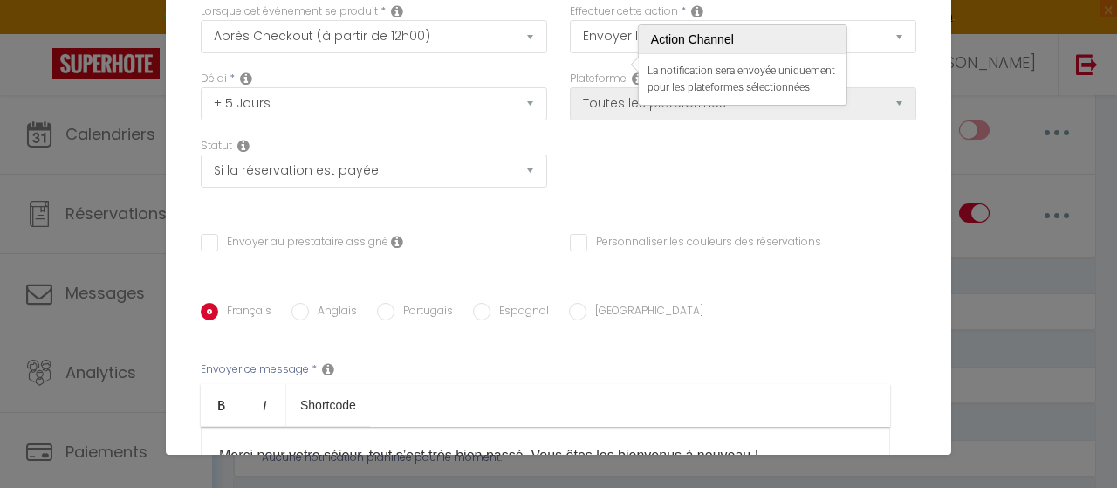
scroll to position [0, 0]
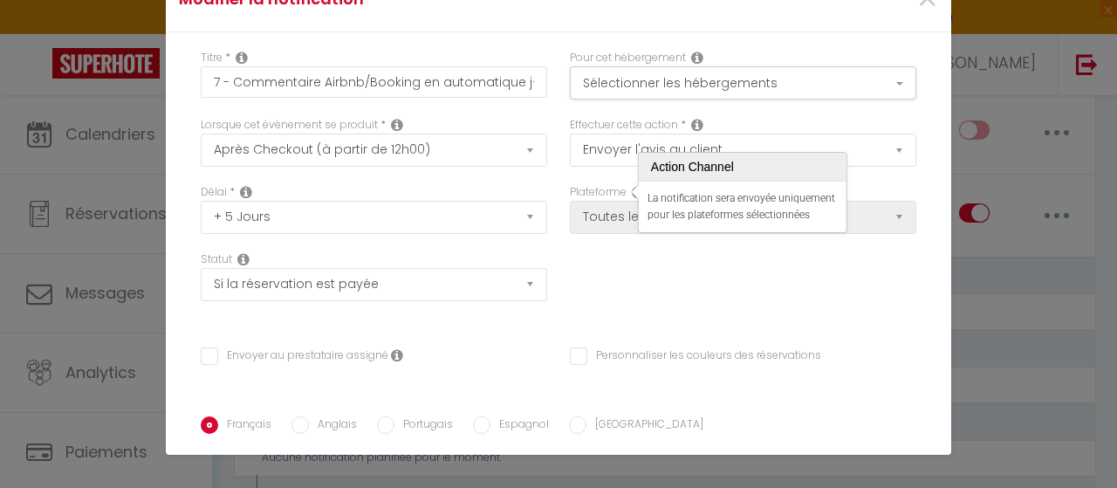
click at [878, 167] on div "Effectuer cette action * Envoyer un email Envoyer un SMS Envoyer une notificati…" at bounding box center [743, 150] width 369 height 67
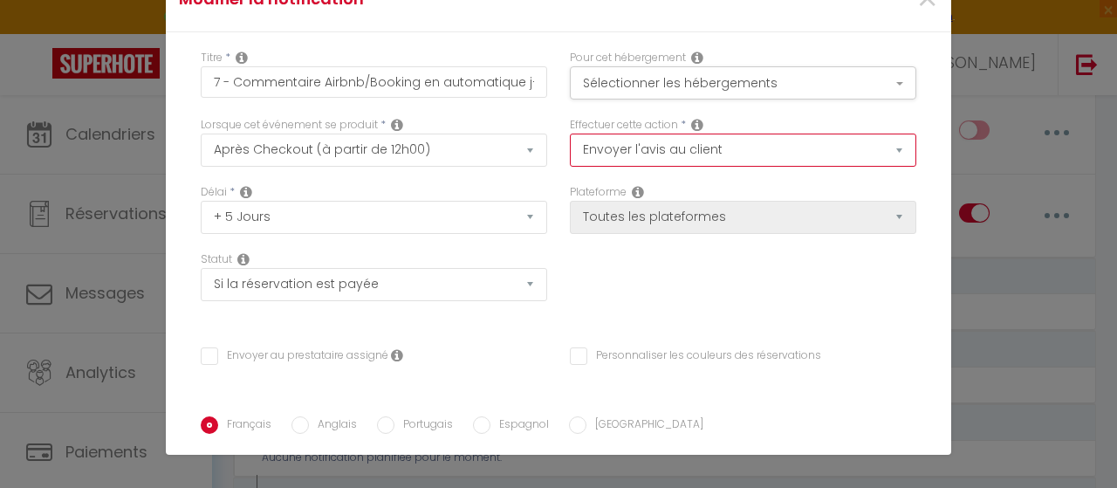
click at [855, 154] on select "Envoyer un email Envoyer un SMS Envoyer une notification push Envoyer l'avis au…" at bounding box center [743, 150] width 346 height 33
click at [857, 154] on select "Envoyer un email Envoyer un SMS Envoyer une notification push Envoyer l'avis au…" at bounding box center [743, 150] width 346 height 33
select select "email"
click at [570, 134] on select "Envoyer un email Envoyer un SMS Envoyer une notification push Envoyer l'avis au…" at bounding box center [743, 150] width 346 height 33
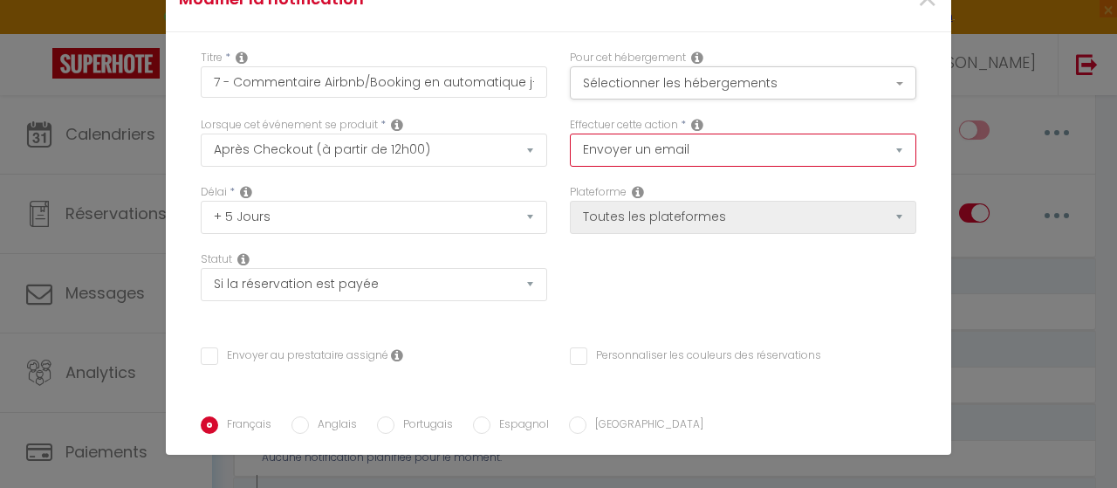
checkbox input "false"
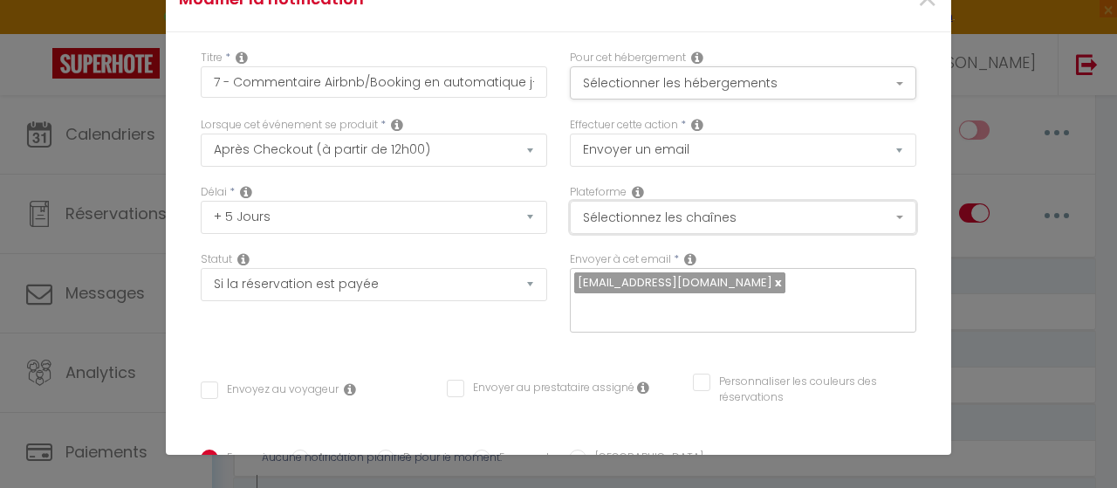
click at [803, 231] on button "Sélectionnez les chaînes" at bounding box center [743, 217] width 346 height 33
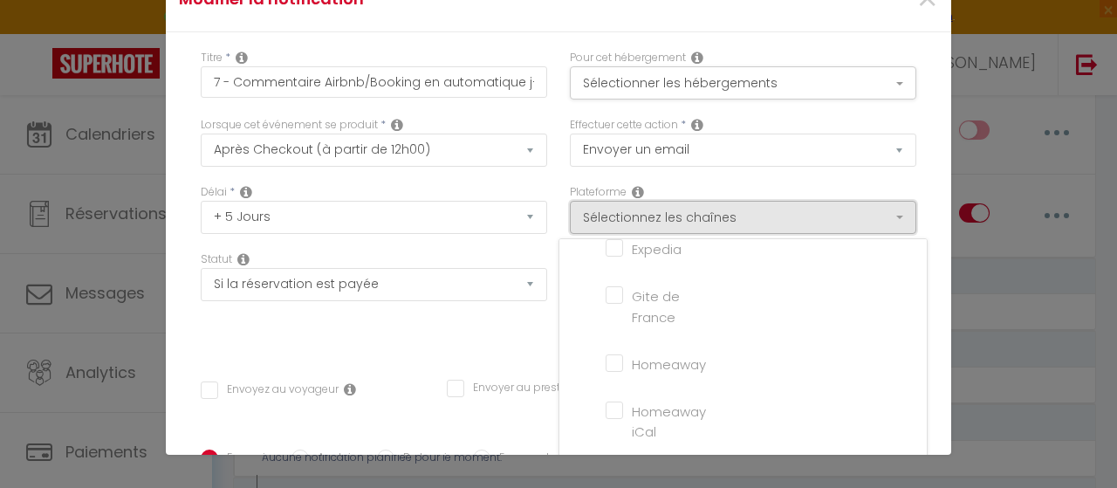
scroll to position [87, 0]
click at [606, 301] on input "[DOMAIN_NAME]" at bounding box center [655, 306] width 99 height 17
checkbox input "true"
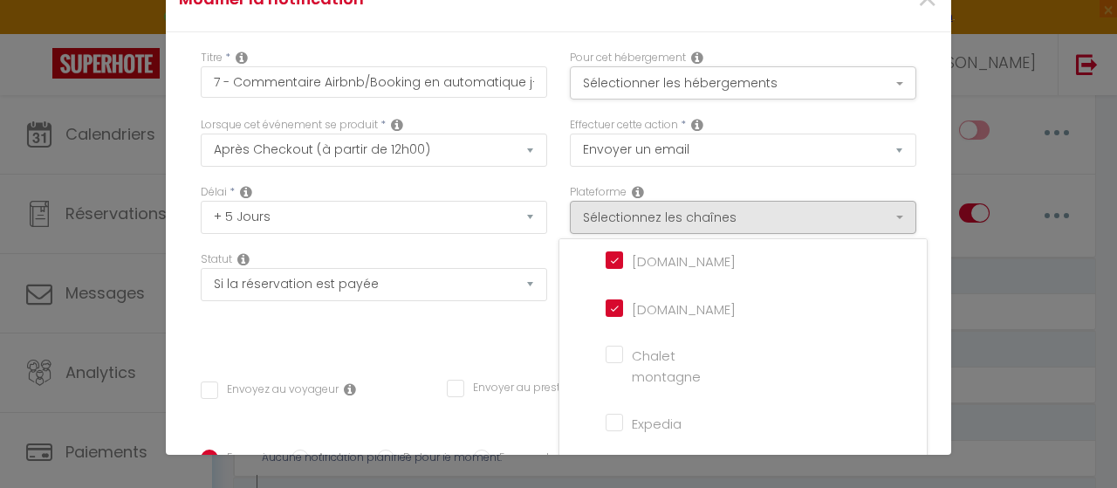
checkbox input "false"
click at [906, 195] on div "Plateforme Sélectionnez les chaînes Toutes les chaines Direct [DOMAIN_NAME] [DO…" at bounding box center [743, 217] width 369 height 67
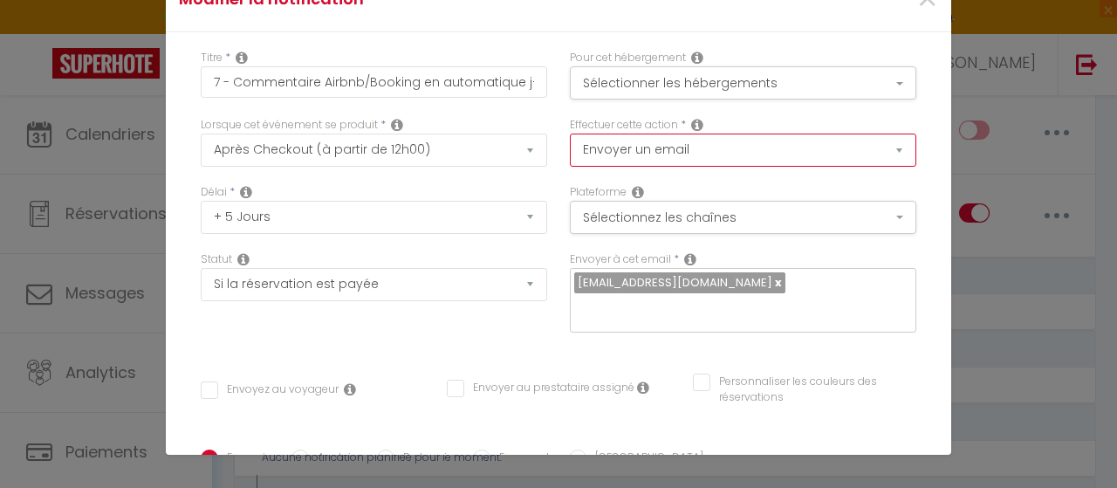
click at [761, 142] on select "Envoyer un email Envoyer un SMS Envoyer une notification push Envoyer l'avis au…" at bounding box center [743, 150] width 346 height 33
select select "review"
click at [570, 134] on select "Envoyer un email Envoyer un SMS Envoyer une notification push Envoyer l'avis au…" at bounding box center [743, 150] width 346 height 33
checkbox input "false"
select select "1"
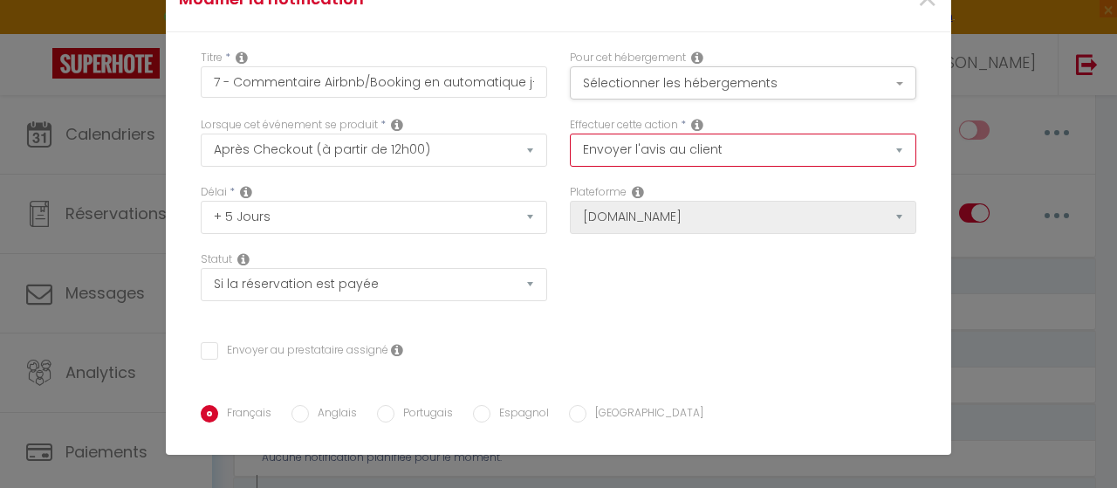
click at [809, 143] on select "Envoyer un email Envoyer un SMS Envoyer une notification push Envoyer l'avis au…" at bounding box center [743, 150] width 346 height 33
select select "email"
click at [570, 134] on select "Envoyer un email Envoyer un SMS Envoyer une notification push Envoyer l'avis au…" at bounding box center [743, 150] width 346 height 33
checkbox input "false"
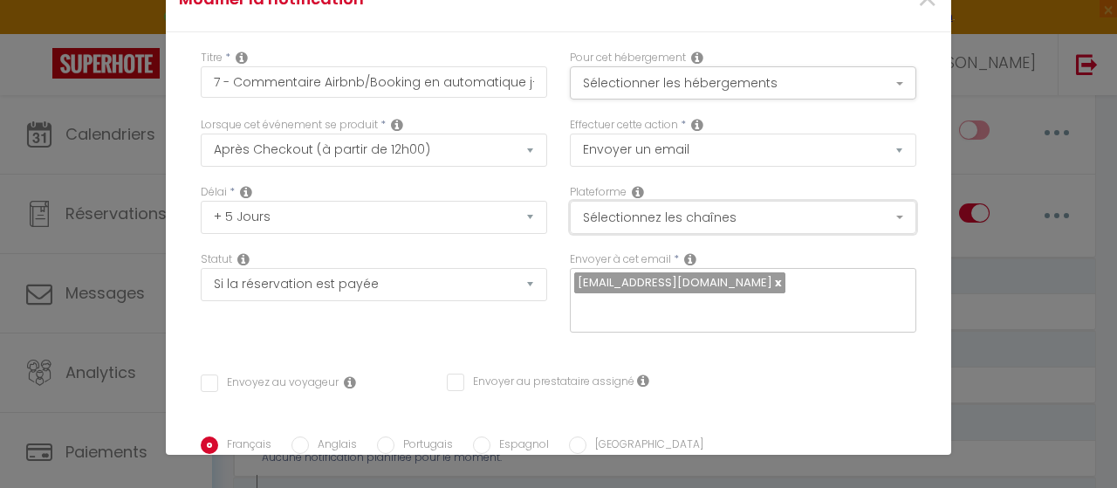
click at [752, 221] on button "Sélectionnez les chaînes" at bounding box center [743, 217] width 346 height 33
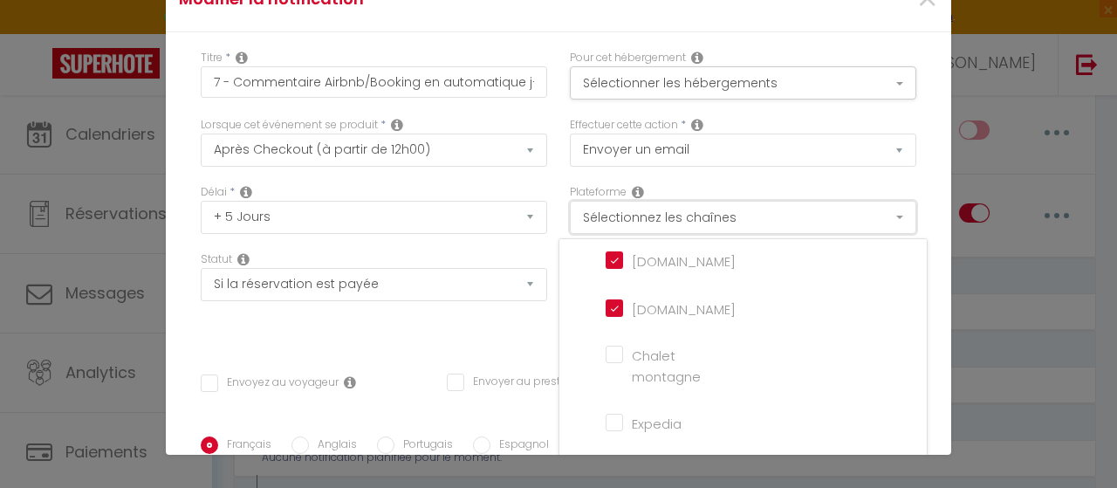
click at [752, 221] on button "Sélectionnez les chaînes" at bounding box center [743, 217] width 346 height 33
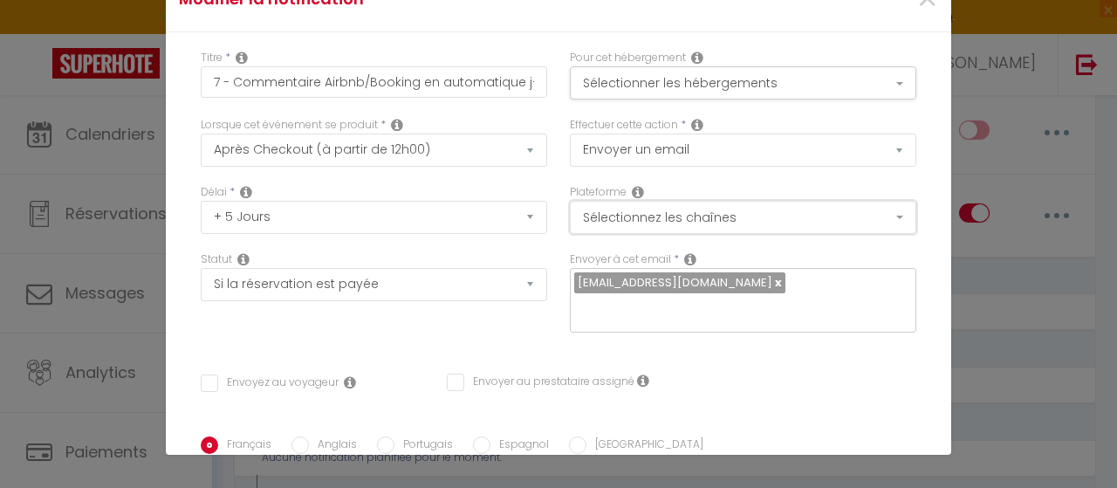
scroll to position [0, 0]
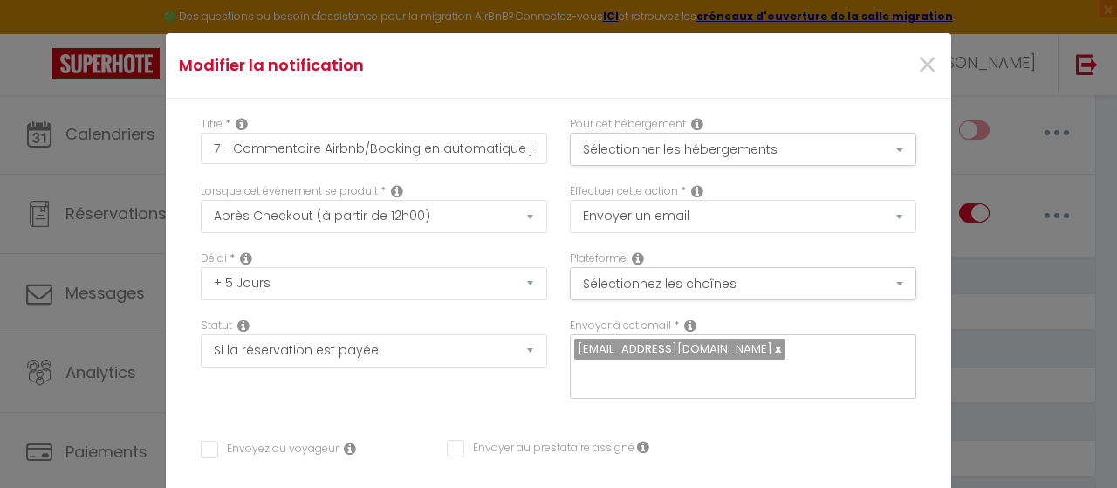
click at [808, 233] on div "Effectuer cette action * Envoyer un email Envoyer un SMS Envoyer une notificati…" at bounding box center [743, 216] width 369 height 67
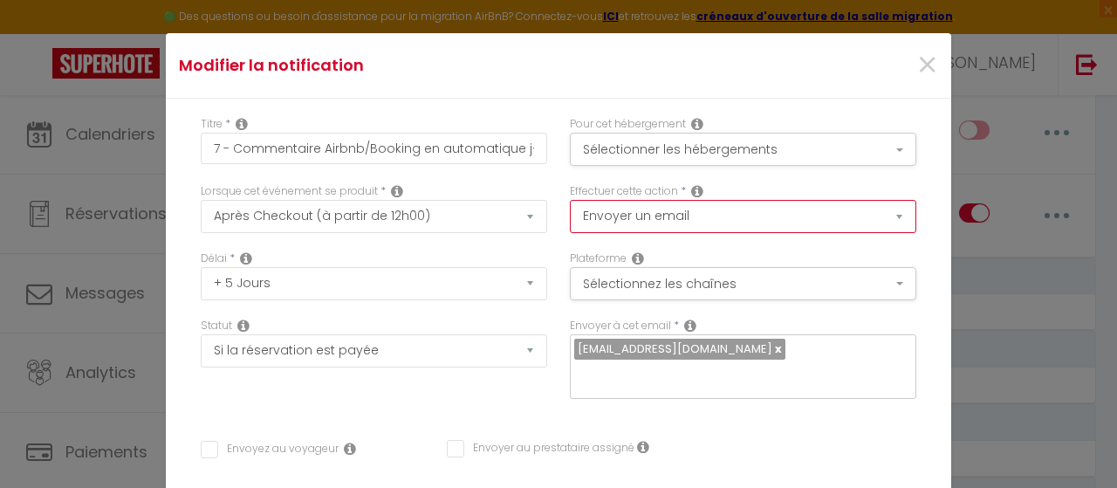
click at [801, 215] on select "Envoyer un email Envoyer un SMS Envoyer une notification push Envoyer l'avis au…" at bounding box center [743, 216] width 346 height 33
select select "review"
click at [570, 200] on select "Envoyer un email Envoyer un SMS Envoyer une notification push Envoyer l'avis au…" at bounding box center [743, 216] width 346 height 33
checkbox input "false"
select select "1"
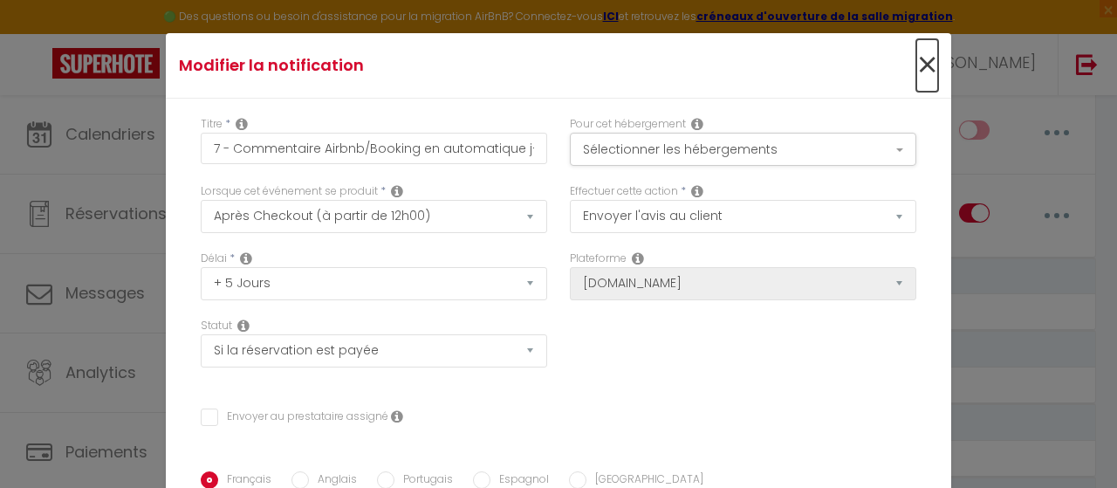
click at [916, 74] on span "×" at bounding box center [927, 65] width 22 height 52
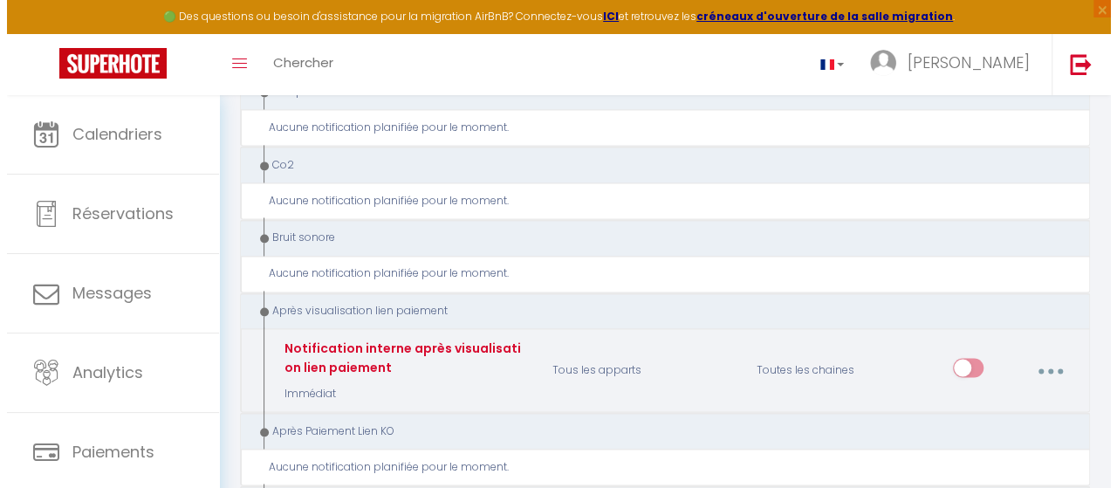
scroll to position [1222, 0]
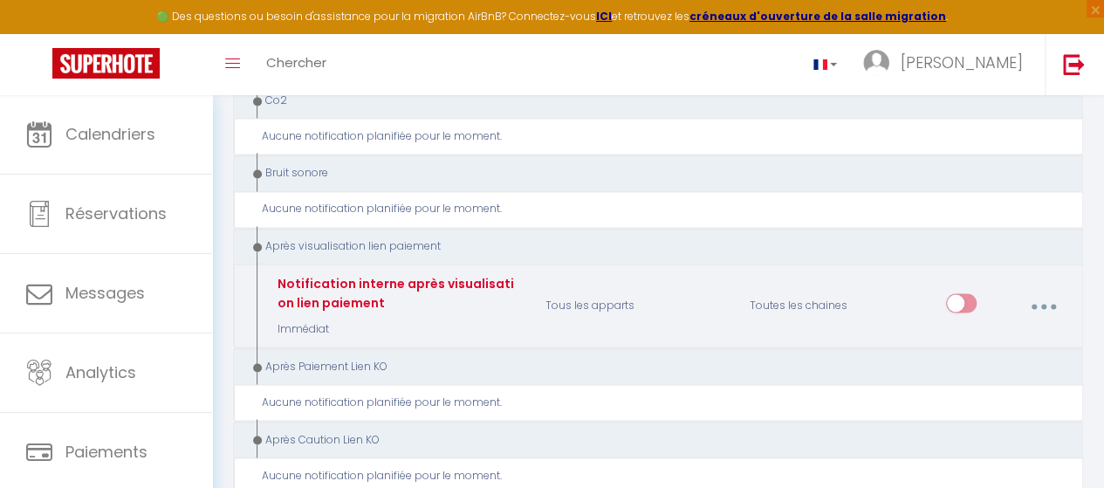
click at [1028, 289] on button "button" at bounding box center [1043, 305] width 46 height 33
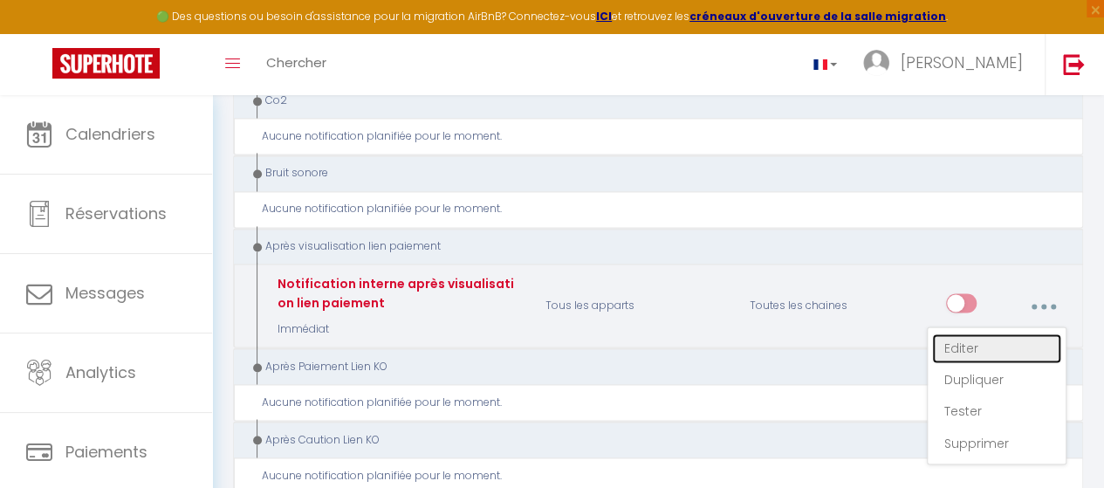
click at [997, 333] on link "Editer" at bounding box center [996, 348] width 129 height 30
type input "Notification interne après visualisation lien paiement"
select select "9"
select select "Immédiat"
select select
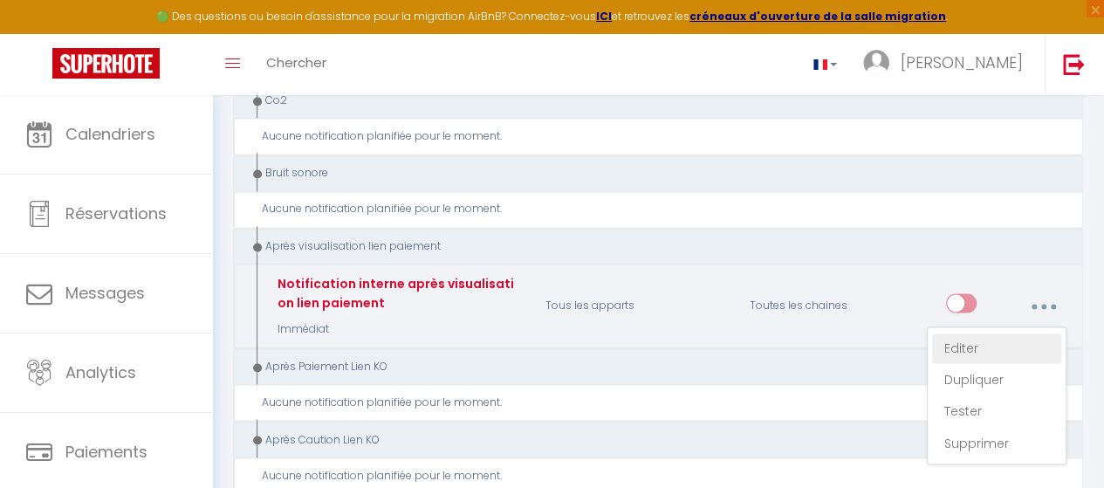
checkbox input "false"
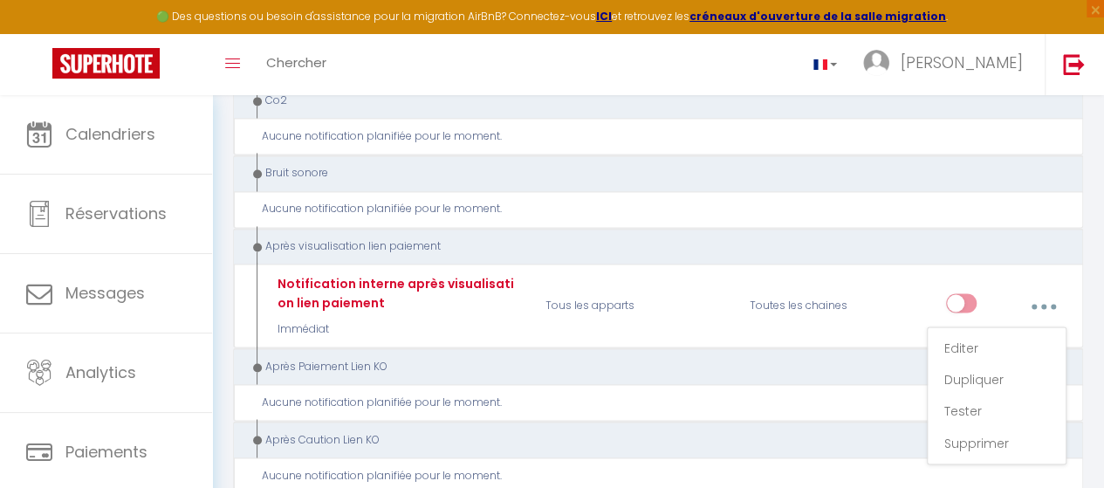
type input "Email après visualisation lien paiement - [RENTAL:NAME] - [GUEST:NAME] - [BOOKI…"
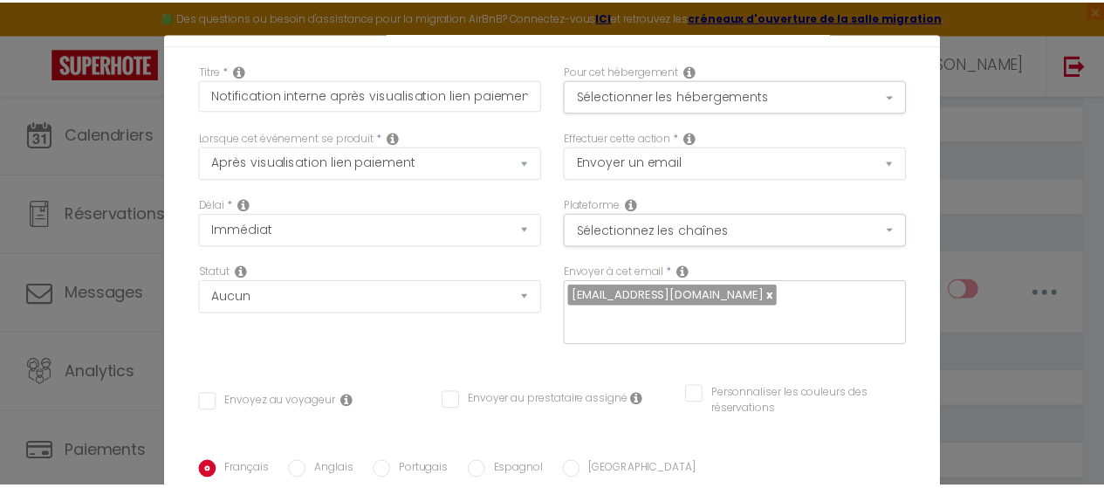
scroll to position [0, 0]
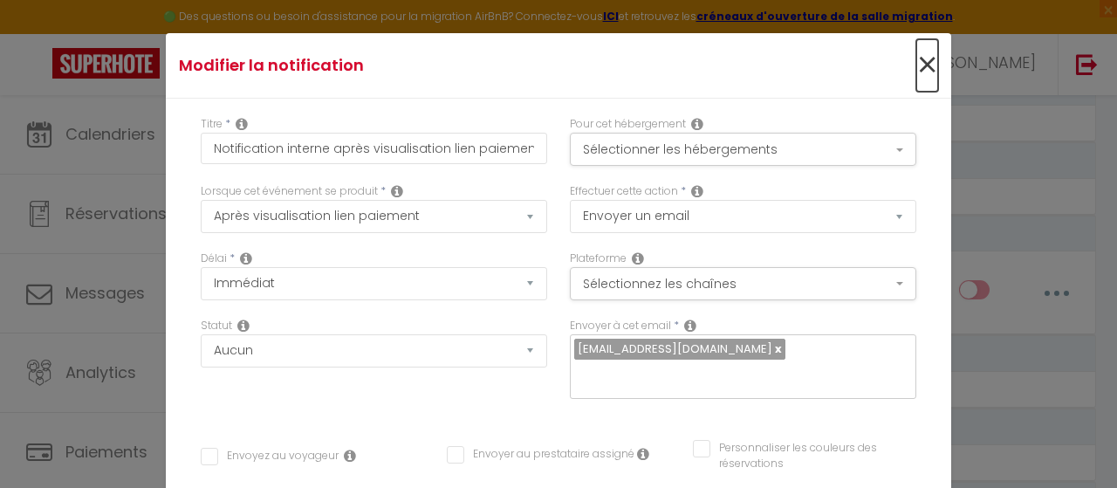
click at [916, 70] on span "×" at bounding box center [927, 65] width 22 height 52
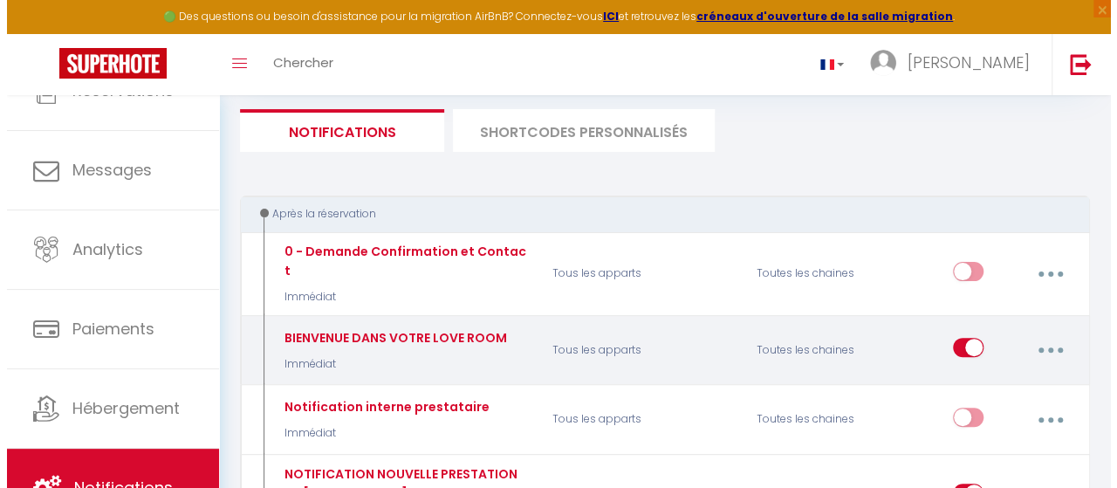
scroll to position [194, 0]
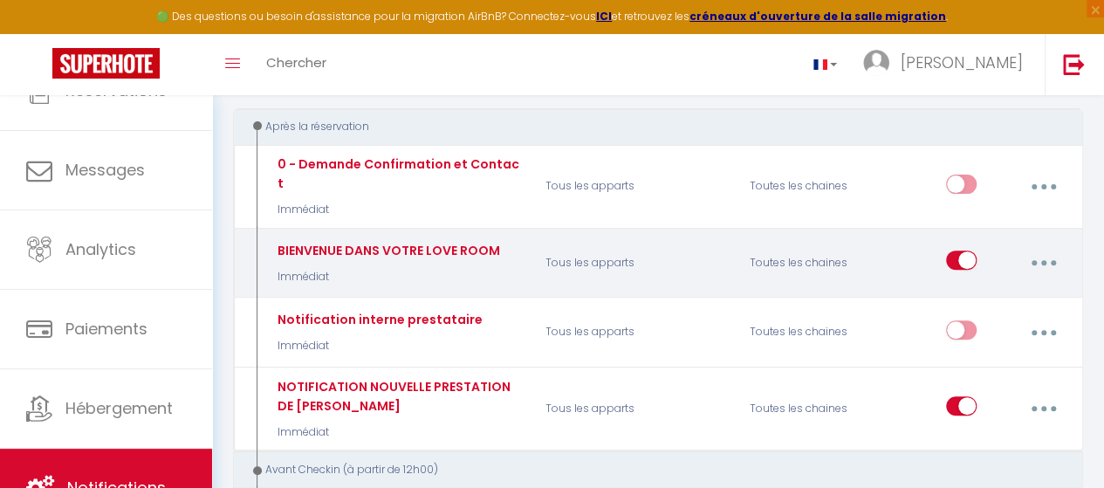
click at [1028, 246] on button "button" at bounding box center [1043, 262] width 46 height 33
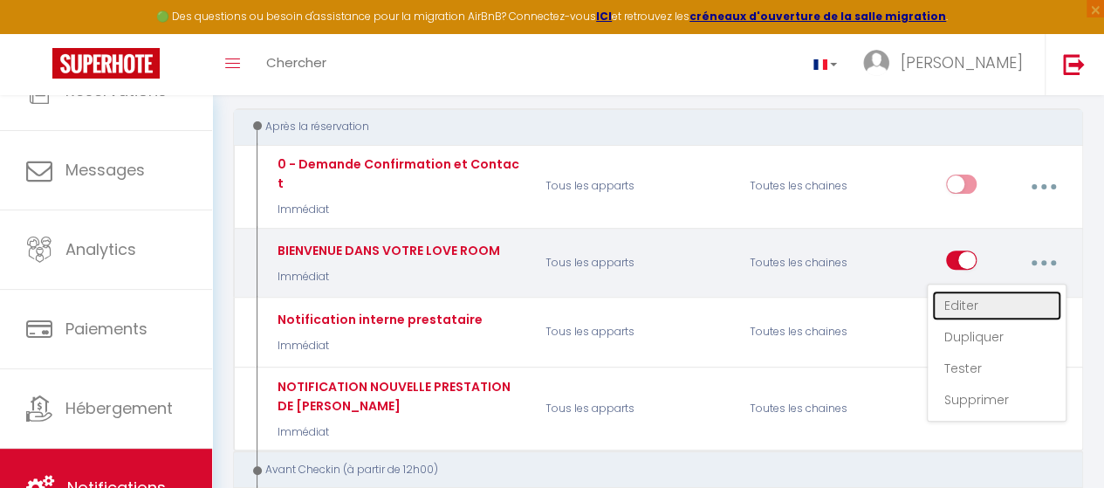
click at [979, 291] on link "Editer" at bounding box center [996, 306] width 129 height 30
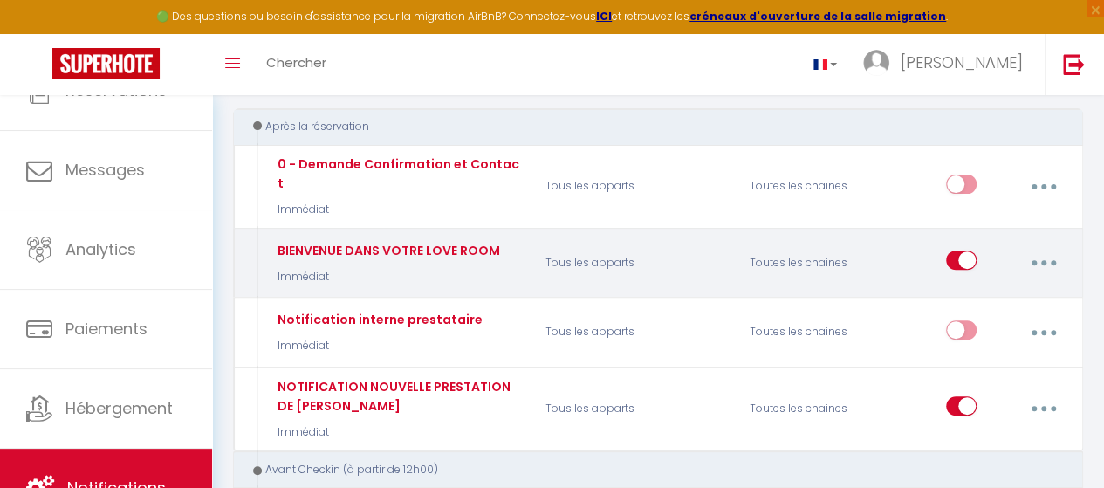
type input "BIENVENUE DANS VOTRE LOVE ROOM"
select select "1"
select select "if_booking_is_paid"
checkbox input "true"
checkbox input "false"
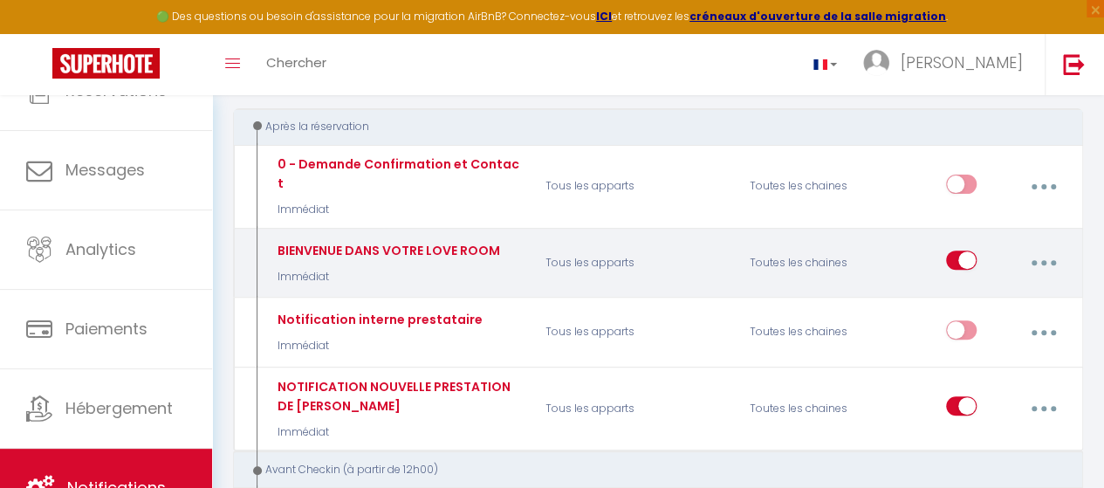
checkbox input "false"
type input "Merci de votre réservation et bienvenue- [BOOKING:ID] - [GUEST:FIRST_NAME] [GUE…"
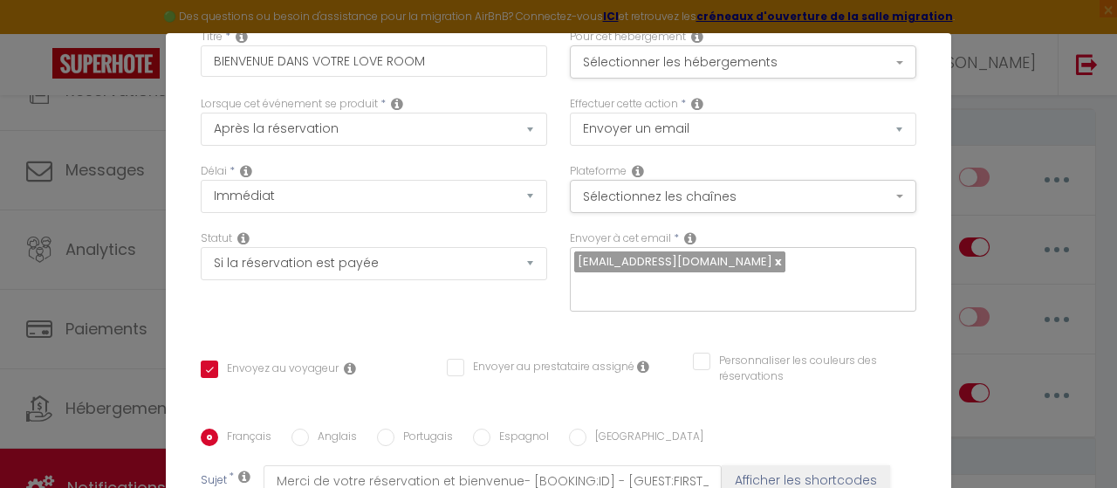
scroll to position [0, 0]
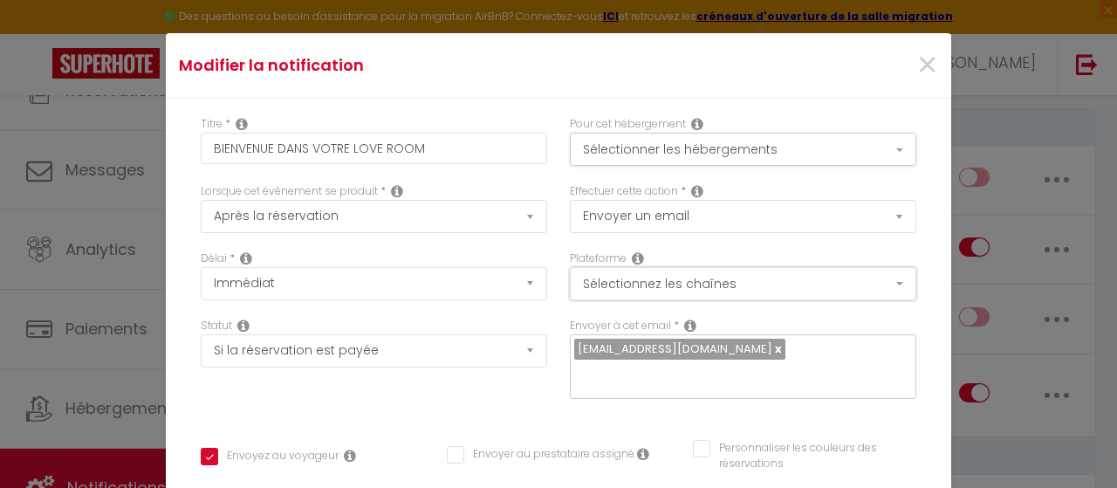
click at [770, 285] on button "Sélectionnez les chaînes" at bounding box center [743, 283] width 346 height 33
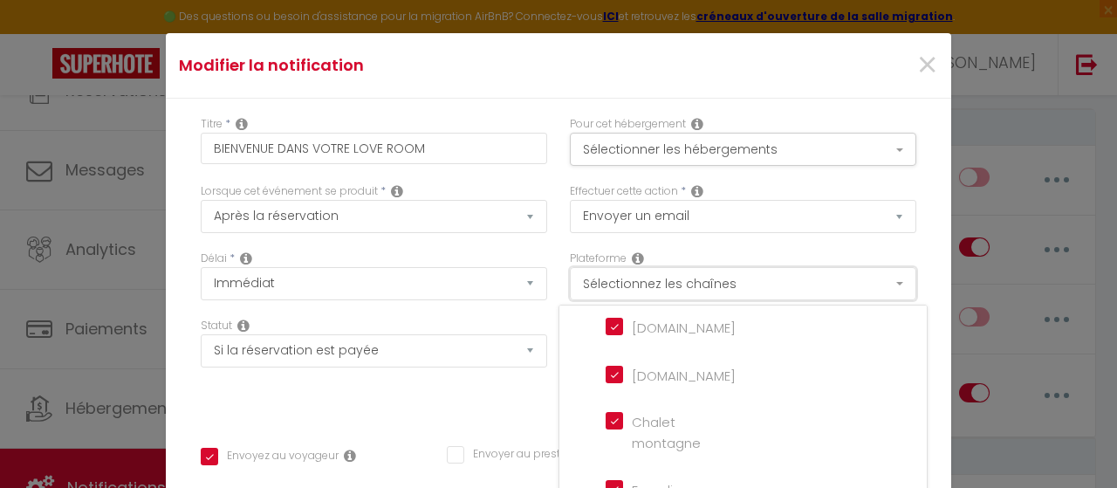
click at [770, 285] on button "Sélectionnez les chaînes" at bounding box center [743, 283] width 346 height 33
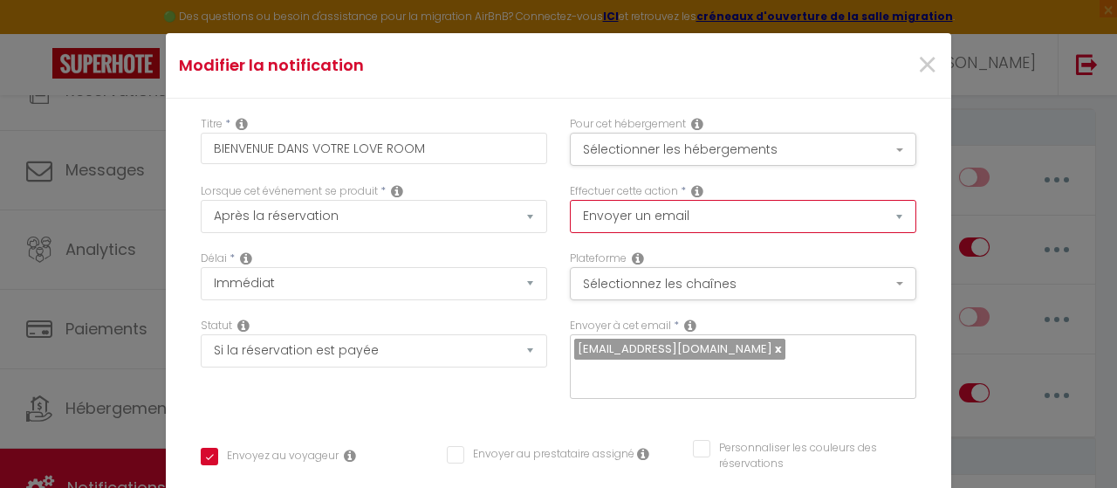
click at [779, 221] on select "Envoyer un email Envoyer un SMS Envoyer une notification push" at bounding box center [743, 216] width 346 height 33
select select "notification"
click at [570, 200] on select "Envoyer un email Envoyer un SMS Envoyer une notification push" at bounding box center [743, 216] width 346 height 33
checkbox input "true"
checkbox input "false"
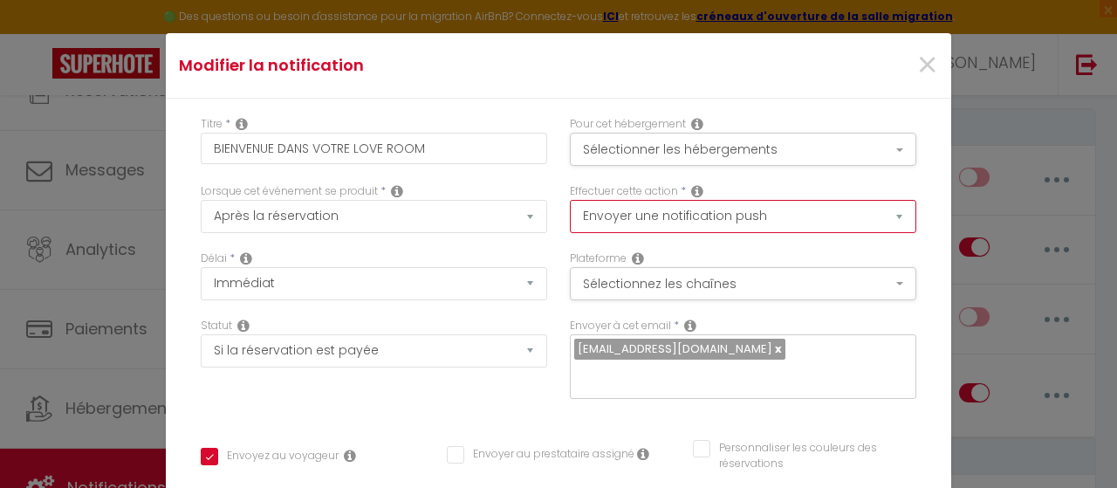
checkbox input "false"
click at [777, 224] on select "Envoyer un email Envoyer un SMS Envoyer une notification push" at bounding box center [743, 216] width 346 height 33
select select "email"
click at [570, 200] on select "Envoyer un email Envoyer un SMS Envoyer une notification push" at bounding box center [743, 216] width 346 height 33
checkbox input "true"
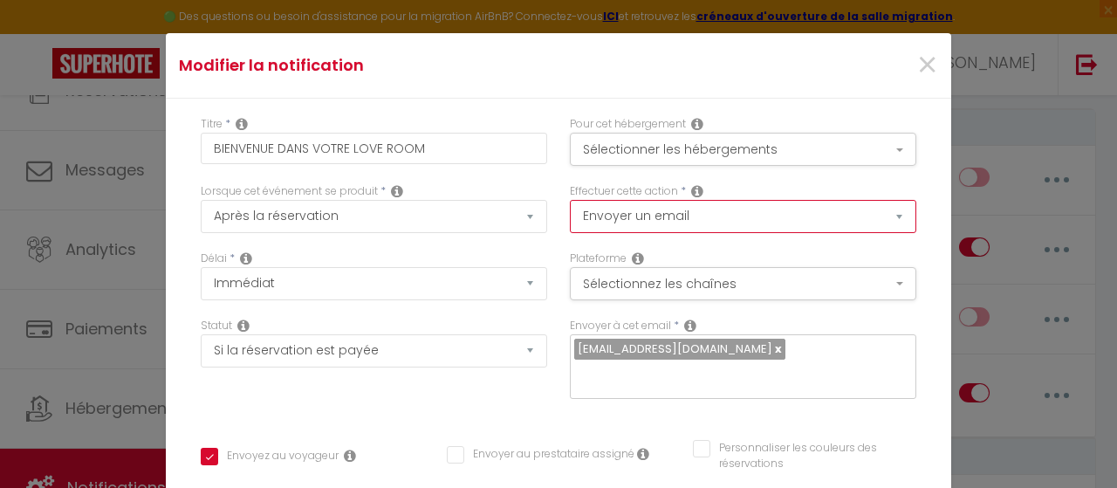
checkbox input "false"
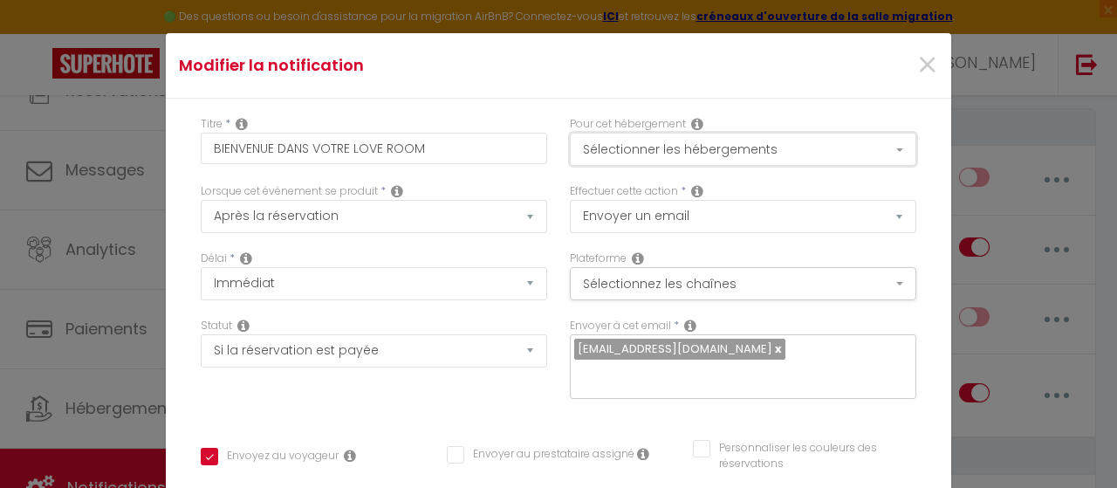
click at [785, 161] on button "Sélectionner les hébergements" at bounding box center [743, 149] width 346 height 33
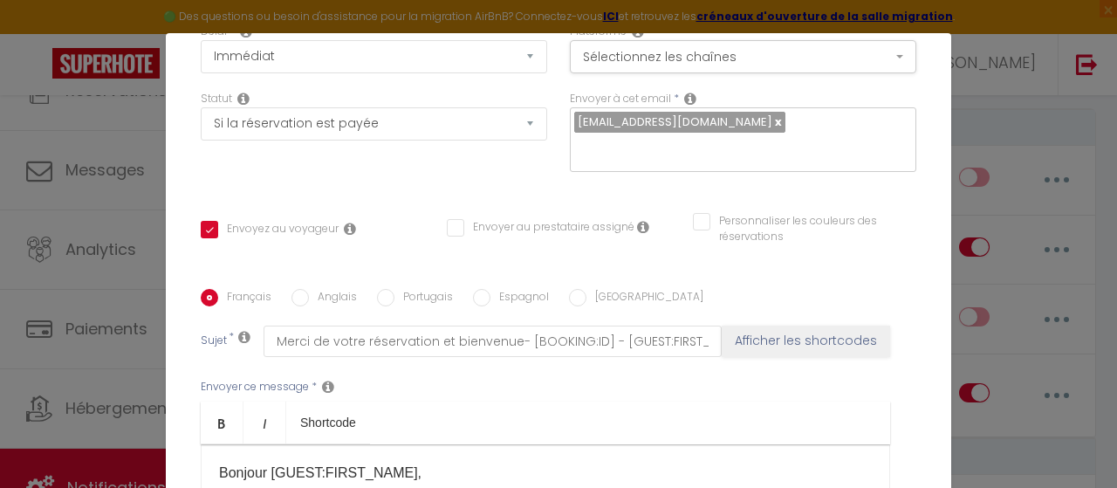
scroll to position [262, 0]
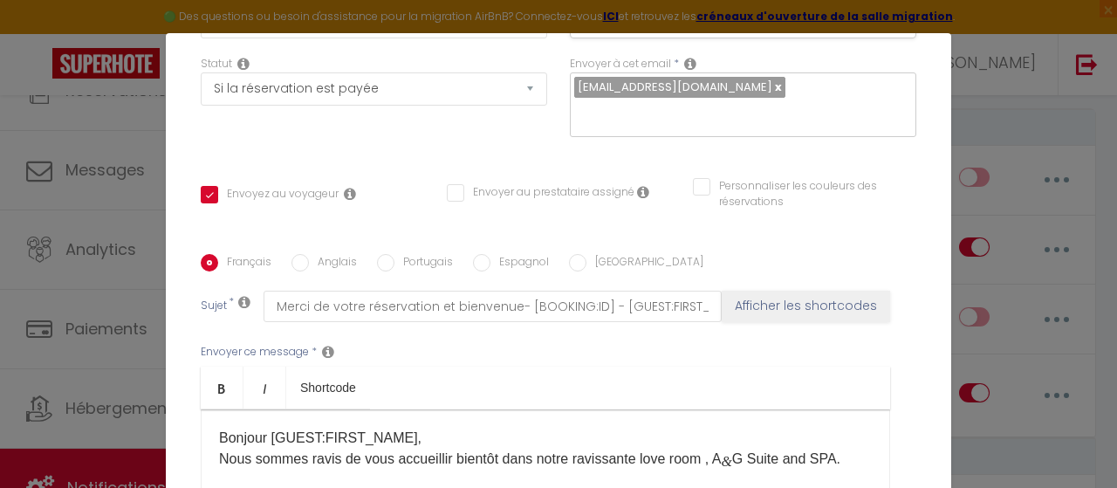
click at [694, 186] on input "Personnaliser les couleurs des réservations" at bounding box center [794, 186] width 202 height 17
checkbox input "true"
checkbox input "false"
click at [902, 192] on span at bounding box center [909, 191] width 14 height 14
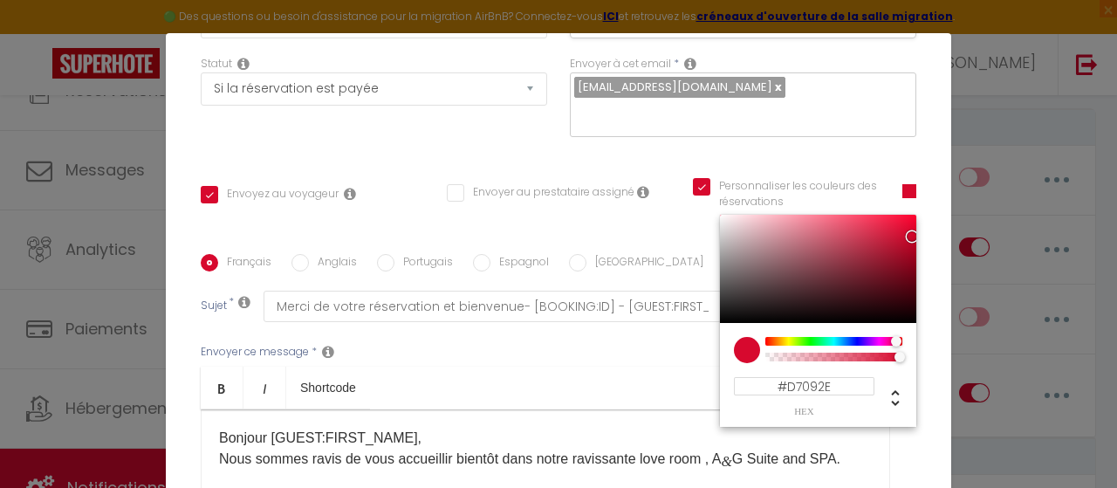
click at [878, 191] on div "Personnaliser les couleurs des réservations #D7092E #D7092E hex 215 r 9 g 46 b …" at bounding box center [804, 194] width 223 height 33
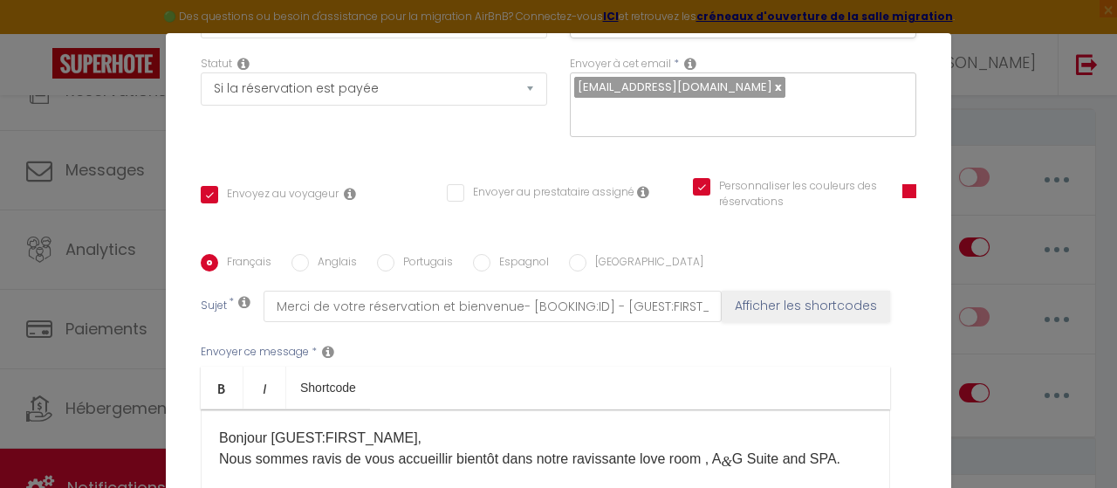
click at [693, 185] on input "Personnaliser les couleurs des réservations" at bounding box center [787, 186] width 188 height 17
checkbox input "false"
checkbox input "true"
checkbox input "false"
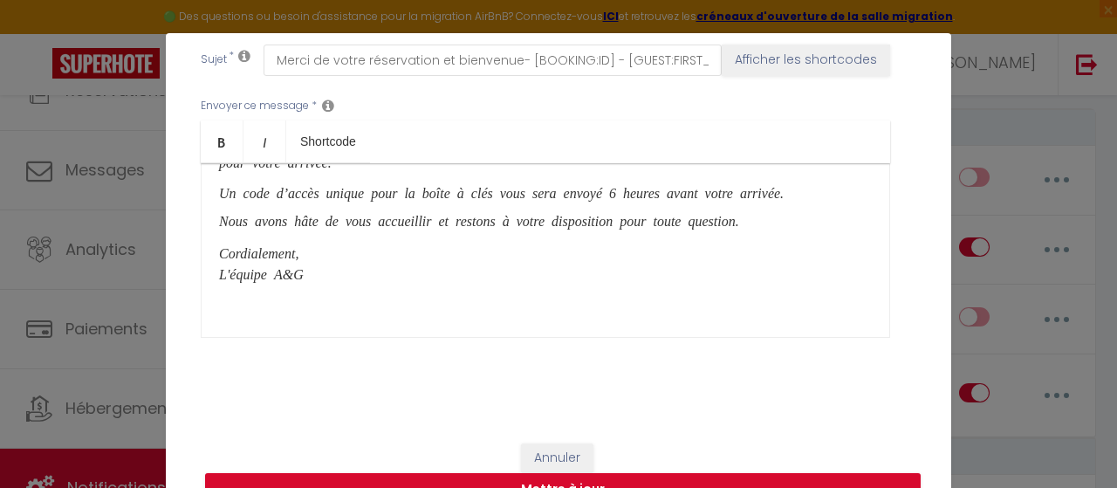
scroll to position [349, 0]
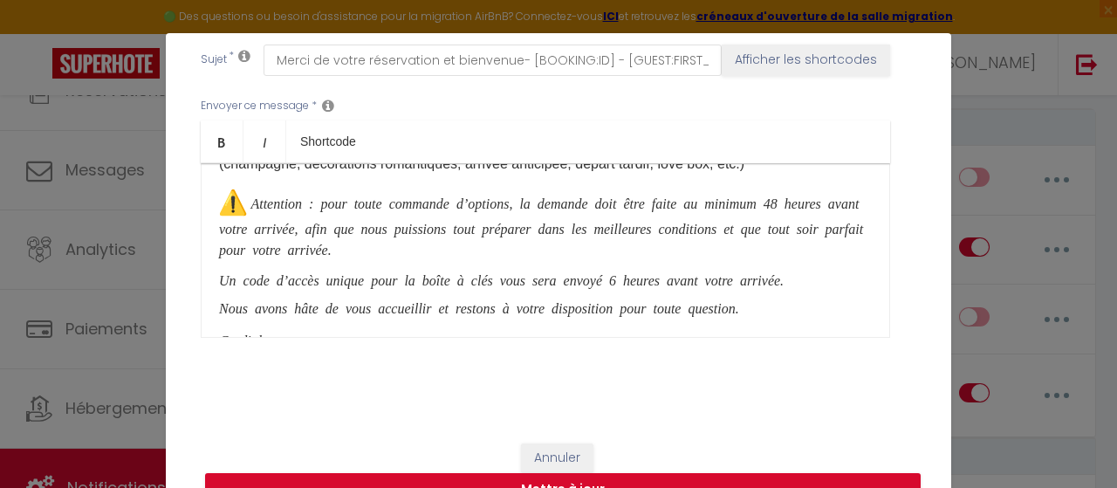
click at [572, 244] on icon "​: pour toute commande d’options, la demande doit être faite au minimum 48 heur…" at bounding box center [541, 226] width 644 height 60
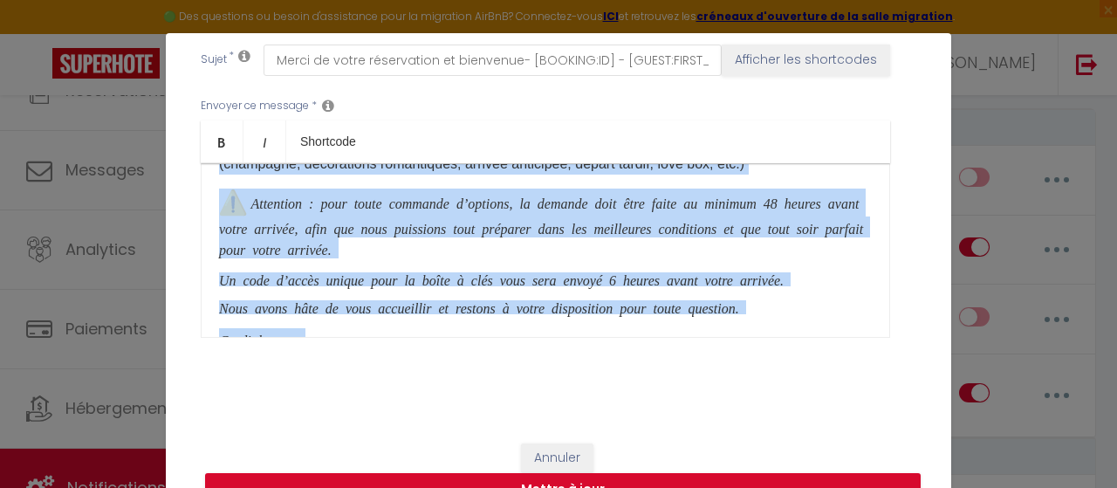
copy div "Loremip [DOLOR:SITAM_CONS]​,​ Adip elitse doeiu te inci utlaboreet dolorem aliq…"
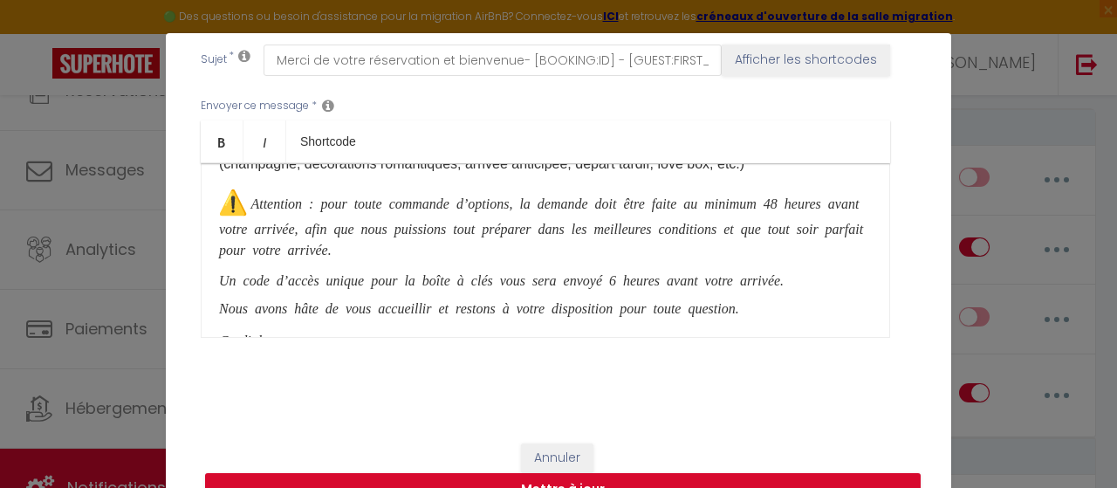
scroll to position [363, 0]
click at [421, 286] on p "Un code d’accès unique pour la boîte à clés vous sera envoyé 6 heures avant vot…" at bounding box center [545, 279] width 653 height 14
click at [418, 258] on p "Attention ​ ​: pour toute commande d’options, la demande doit être faite au min…" at bounding box center [545, 224] width 653 height 70
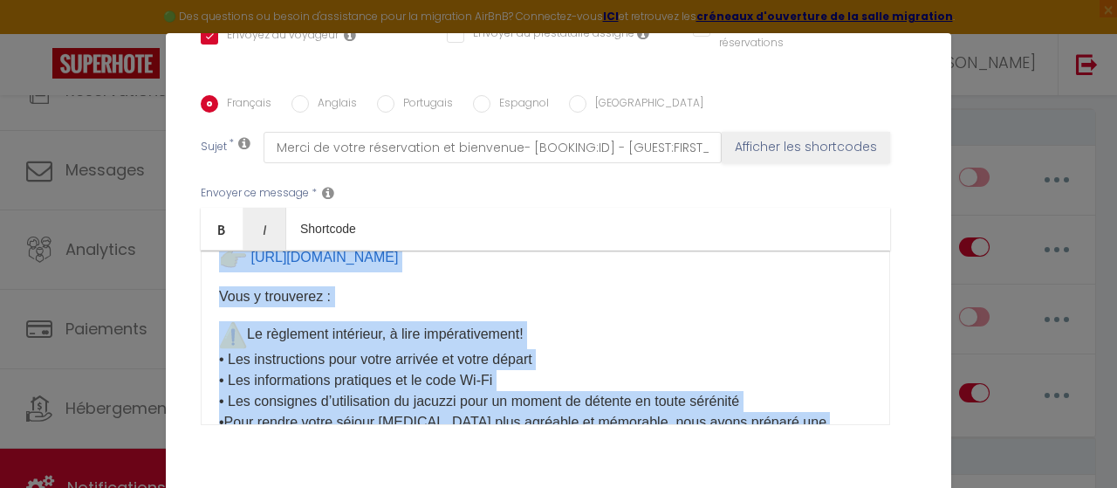
scroll to position [0, 0]
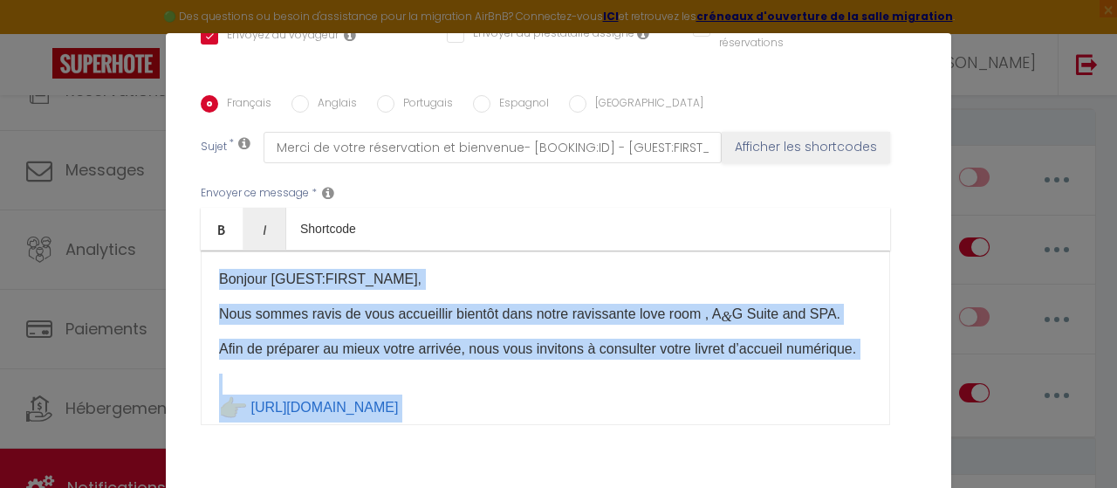
drag, startPoint x: 669, startPoint y: 394, endPoint x: 209, endPoint y: 188, distance: 503.2
click at [209, 188] on div "Envoyer ce message * Bold Italic Shortcode Rich text editor Bonjour [GUEST:FIRS…" at bounding box center [559, 305] width 716 height 284
copy div "Loremip [DOLOR:SITAM_CONS]​,​ Adip elitse doeiu te inci utlaboreet dolorem aliq…"
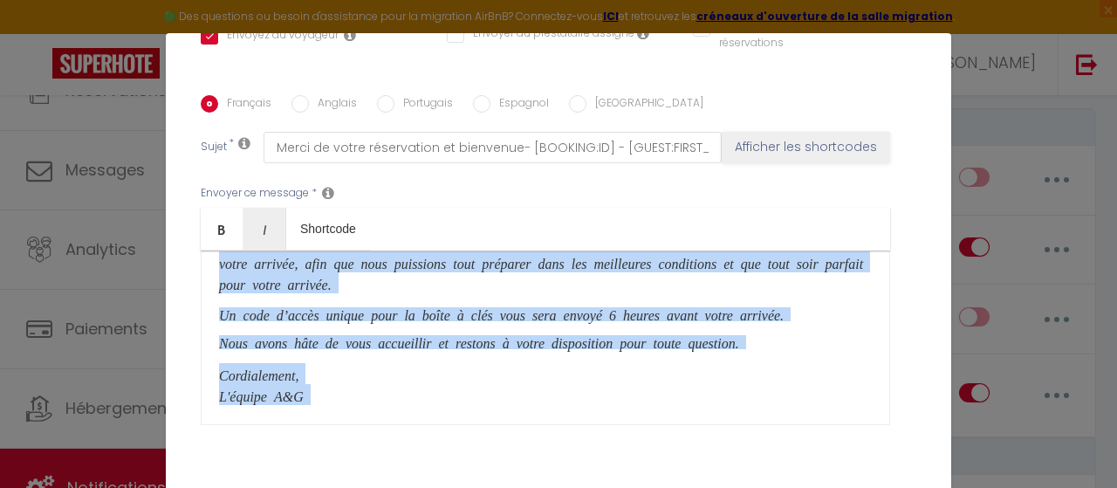
scroll to position [66, 0]
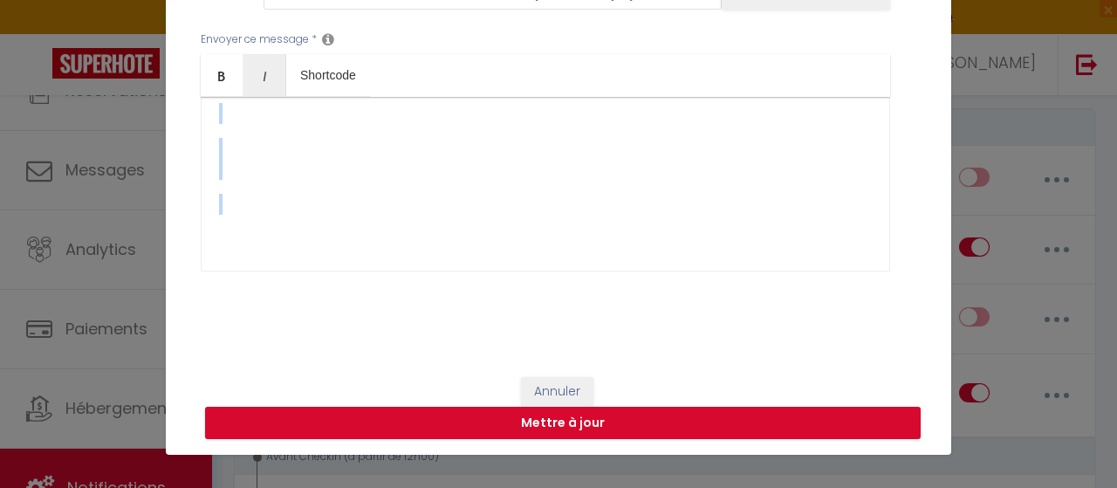
drag, startPoint x: 209, startPoint y: 279, endPoint x: 597, endPoint y: 251, distance: 388.5
click at [597, 251] on div "Bonjour [GUEST:FIRST_NAME]​,​ Nous sommes ravis de vous accueillir bientôt dans…" at bounding box center [545, 184] width 689 height 175
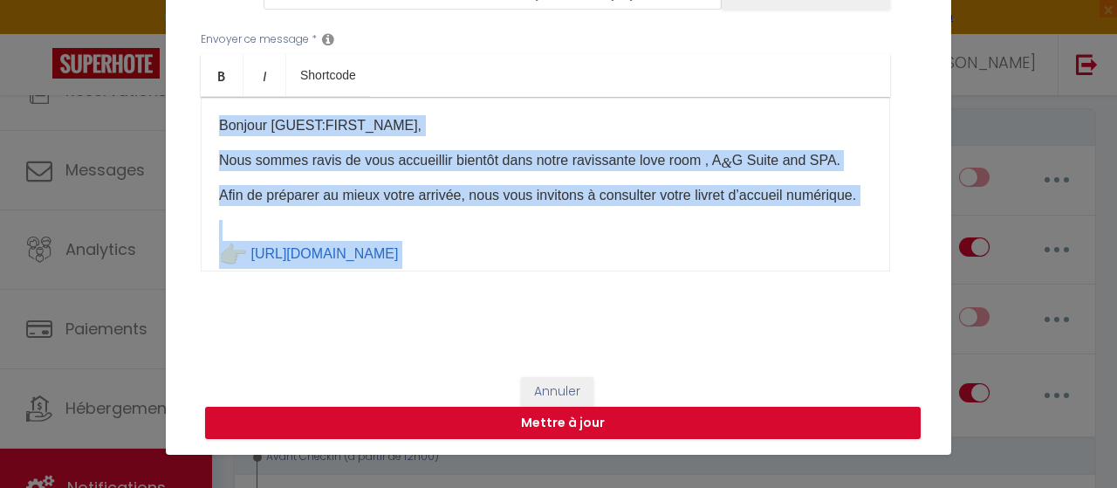
scroll to position [0, 0]
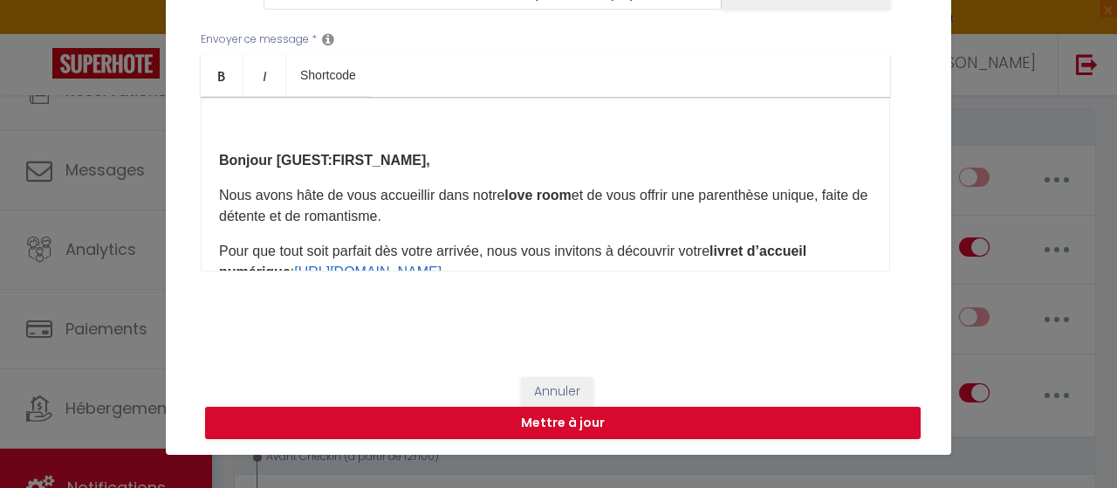
click at [292, 130] on p at bounding box center [545, 125] width 653 height 21
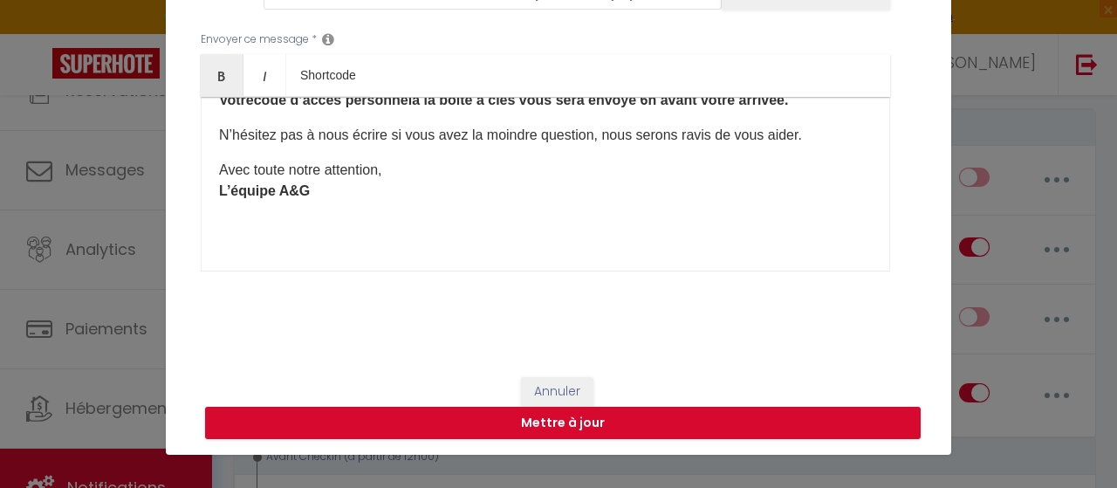
scroll to position [409, 0]
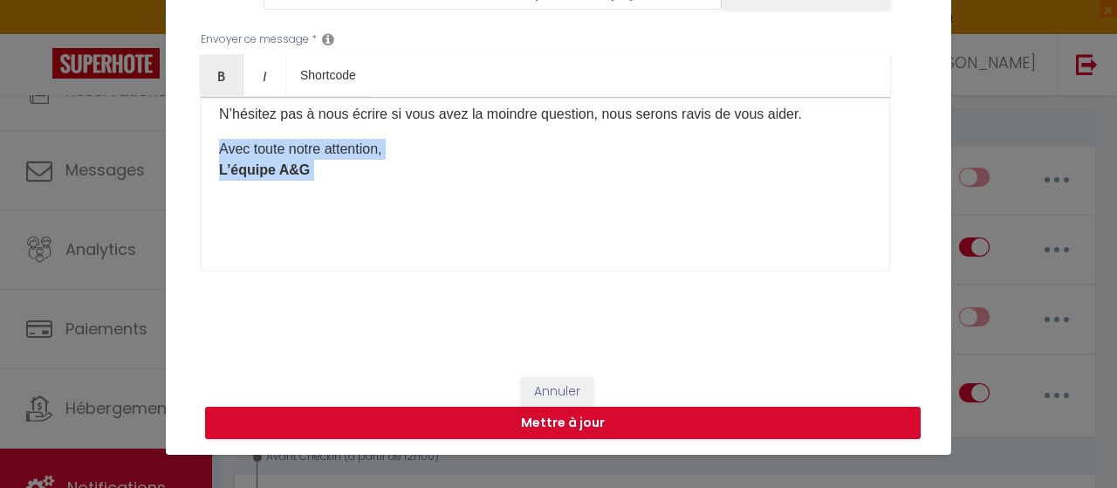
drag, startPoint x: 373, startPoint y: 181, endPoint x: 208, endPoint y: 114, distance: 177.8
click at [213, 134] on div "Bonjour [GUEST:FIRST_NAME], Nous avons hâte de vous accueillir dans notre love …" at bounding box center [545, 184] width 689 height 175
click at [215, 78] on icon "Bold" at bounding box center [222, 76] width 14 height 14
click at [216, 79] on icon "Bold" at bounding box center [222, 76] width 14 height 14
drag, startPoint x: 367, startPoint y: 179, endPoint x: 438, endPoint y: 175, distance: 71.7
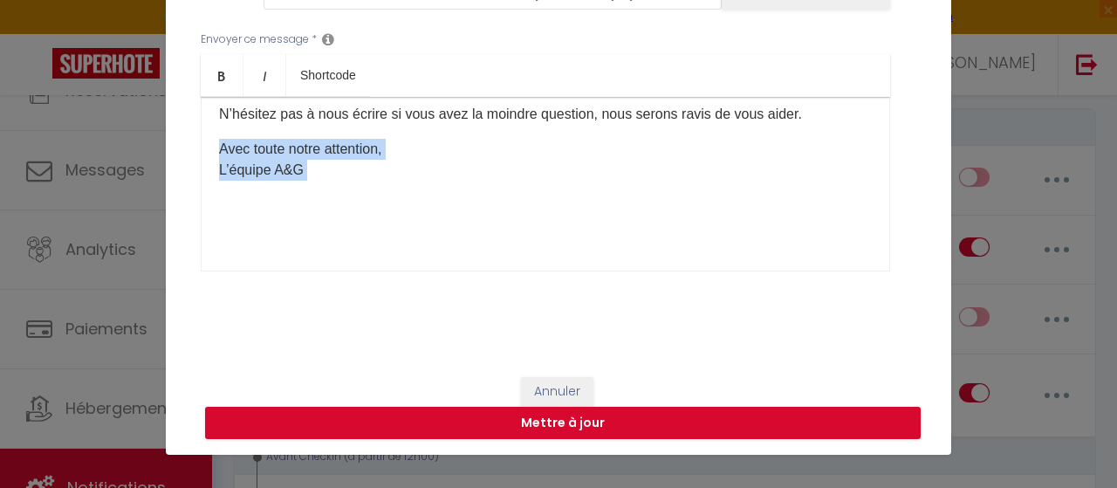
click at [367, 177] on div "Bonjour [GUEST:FIRST_NAME], Nous avons hâte de vous accueillir dans notre love …" at bounding box center [545, 184] width 689 height 175
click at [374, 144] on p "Avec toute notre attention, L’équipe A&G" at bounding box center [545, 160] width 653 height 42
click at [293, 139] on p "Avec toute notre attention, L’équipe A&G" at bounding box center [545, 160] width 653 height 42
drag, startPoint x: 302, startPoint y: 169, endPoint x: 192, endPoint y: 125, distance: 118.6
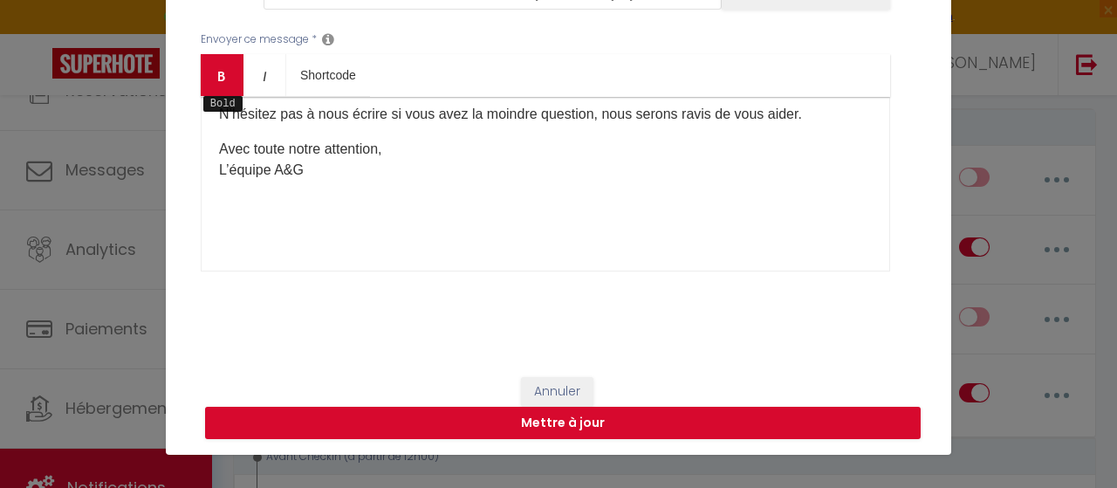
click at [216, 84] on link "Bold" at bounding box center [222, 75] width 43 height 42
click at [286, 169] on strong "L’équipe A&G" at bounding box center [264, 169] width 91 height 15
click at [318, 168] on p "Avec toute notre attention, L’équipe A&G" at bounding box center [545, 160] width 653 height 42
click at [293, 168] on strong "L’équipe A&G" at bounding box center [264, 169] width 91 height 15
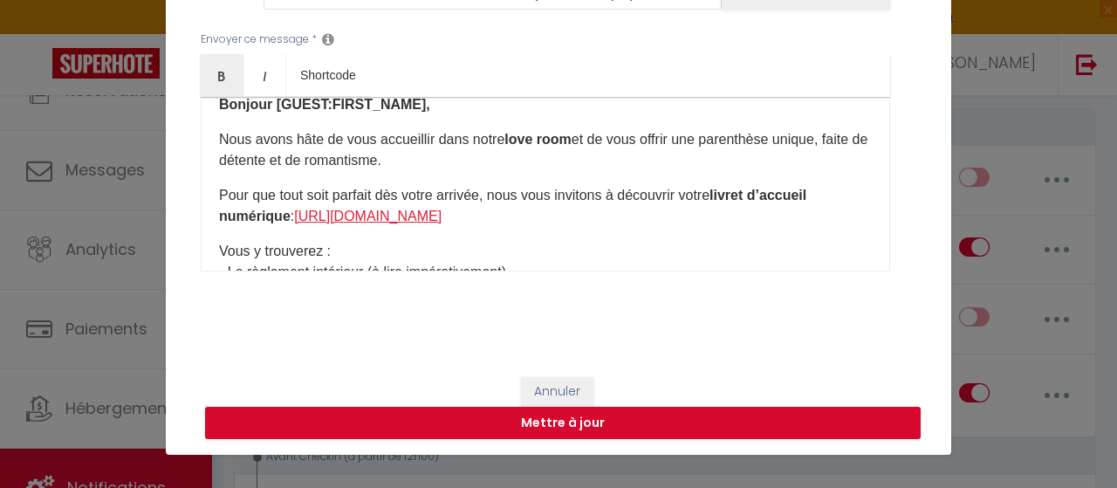
scroll to position [0, 0]
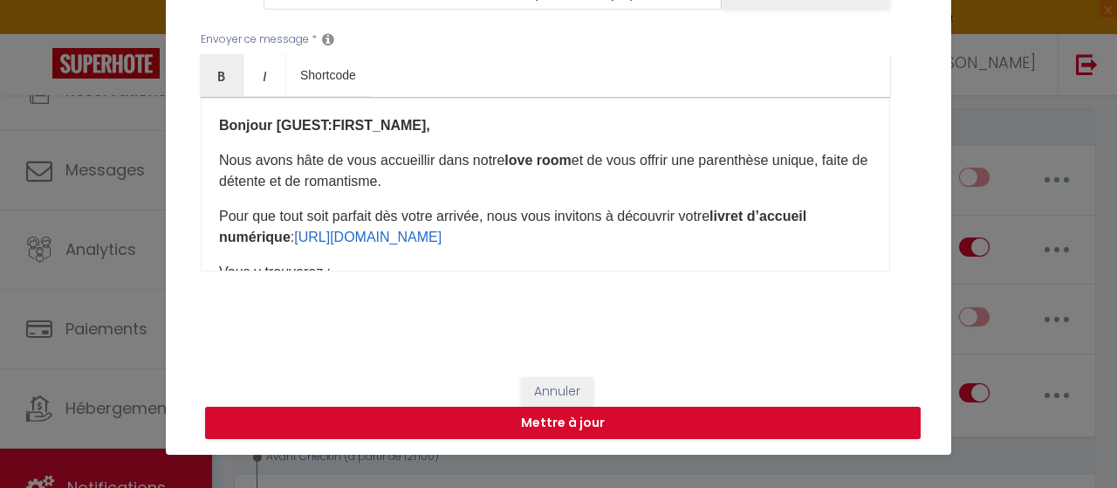
click at [401, 131] on strong "Bonjour [GUEST:FIRST_NAME]," at bounding box center [324, 125] width 211 height 15
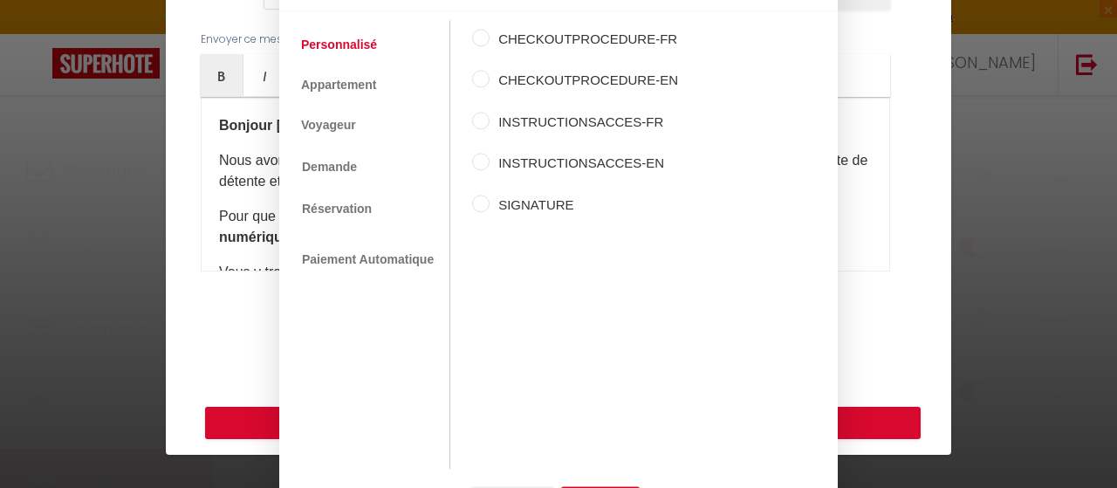
click at [220, 165] on div "Shortcodes Personnalisé Appartement Voyageur Demande Réservation Lien De Paieme…" at bounding box center [558, 244] width 1117 height 488
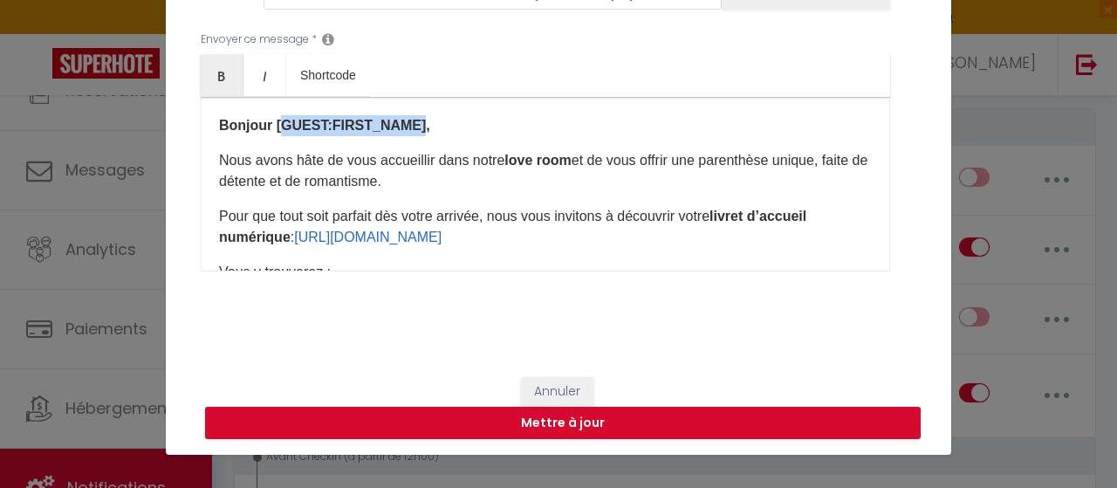
drag, startPoint x: 404, startPoint y: 125, endPoint x: 280, endPoint y: 126, distance: 123.9
click at [278, 127] on strong "Bonjour [GUEST:FIRST_NAME ]," at bounding box center [324, 125] width 211 height 15
click at [312, 120] on p "Bonjour" at bounding box center [545, 125] width 653 height 21
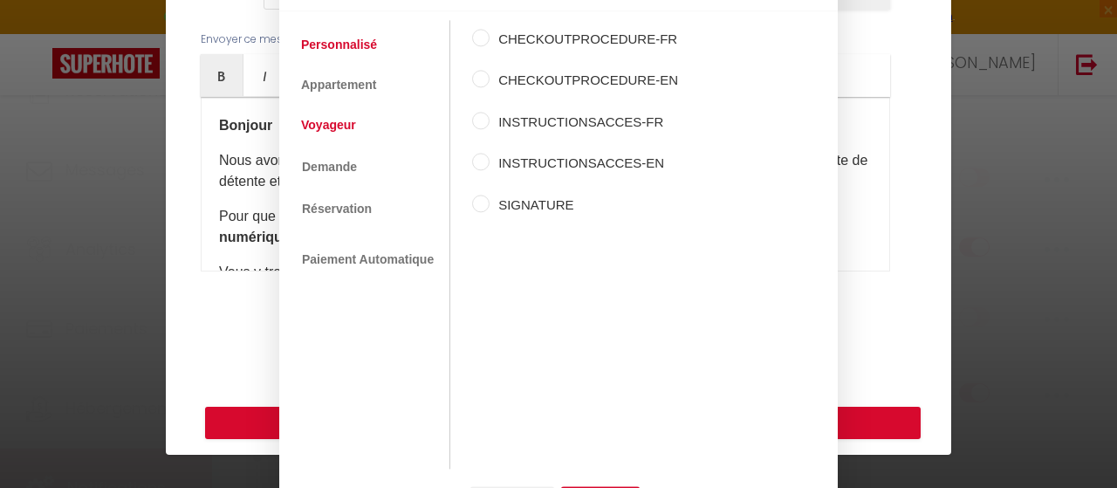
click at [344, 125] on link "Voyageur" at bounding box center [328, 125] width 72 height 31
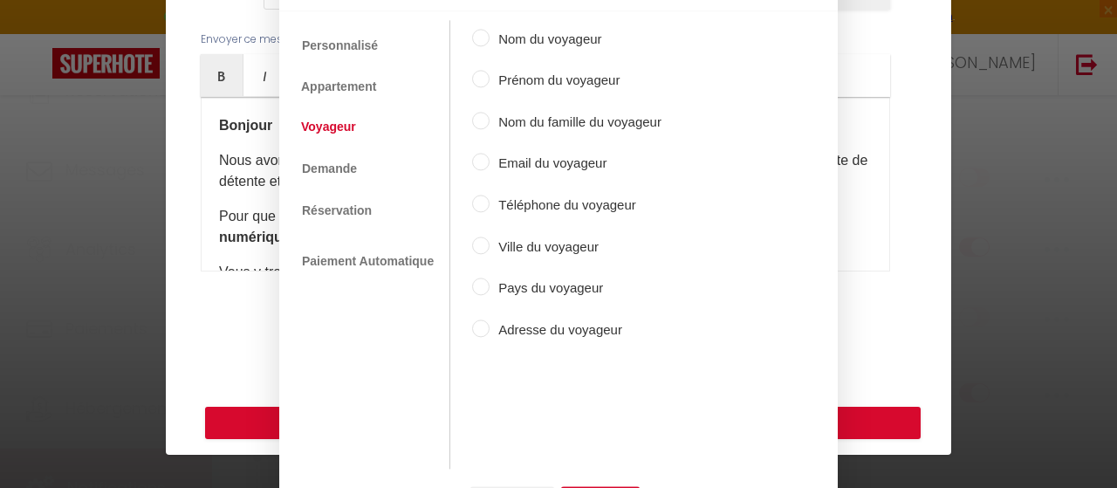
click at [477, 35] on input "Nom du voyageur" at bounding box center [480, 37] width 17 height 17
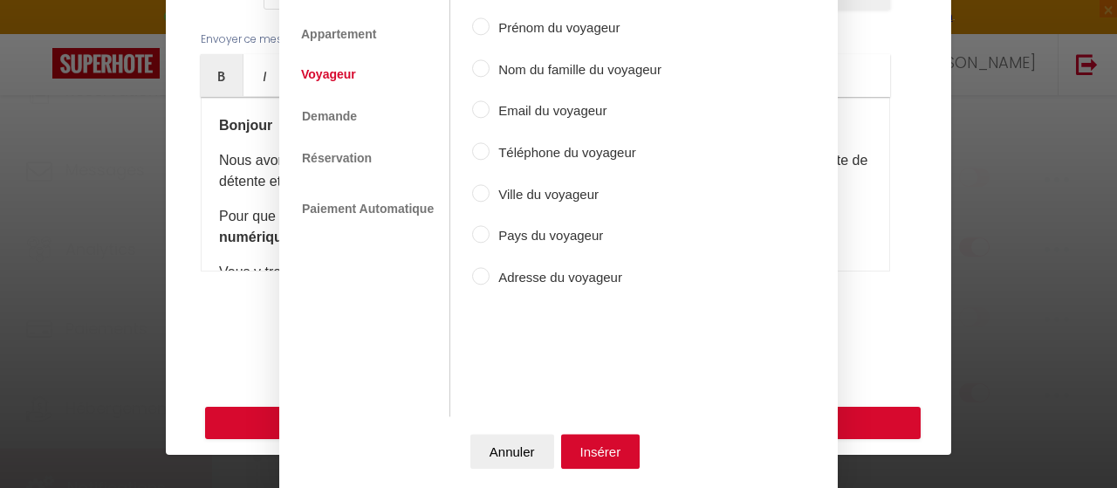
scroll to position [87, 0]
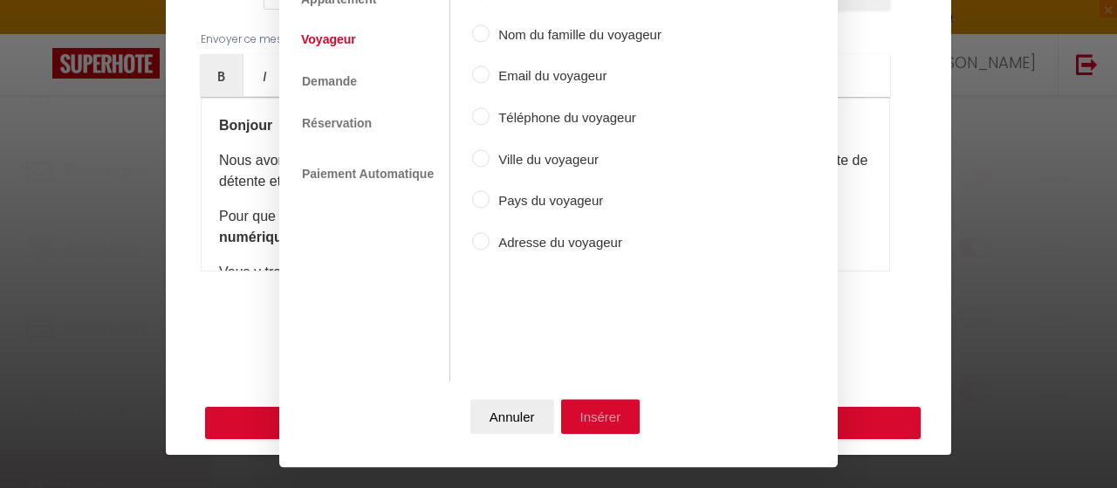
click at [589, 411] on button "Insérer" at bounding box center [600, 416] width 79 height 35
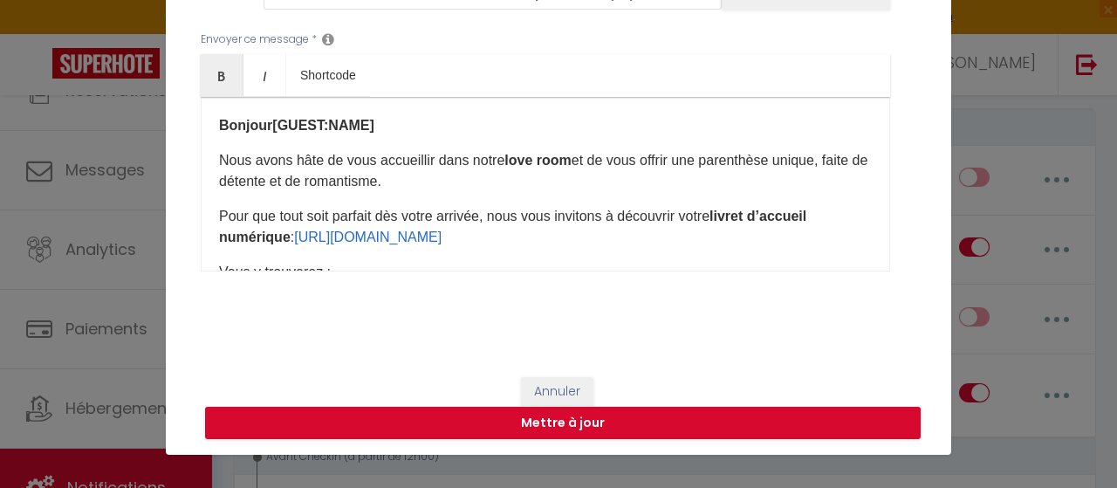
click at [388, 126] on p "Bonjour [GUEST:NAME] ​" at bounding box center [545, 125] width 653 height 21
click at [522, 184] on p "Nous avons hâte de vous accueillir dans notre love room et de vous offrir une p…" at bounding box center [545, 171] width 653 height 42
drag, startPoint x: 550, startPoint y: 164, endPoint x: 290, endPoint y: 123, distance: 263.3
click at [493, 165] on p "Nous avons hâte de vous accueillir dans notre love room et de vous offrir une p…" at bounding box center [545, 171] width 653 height 42
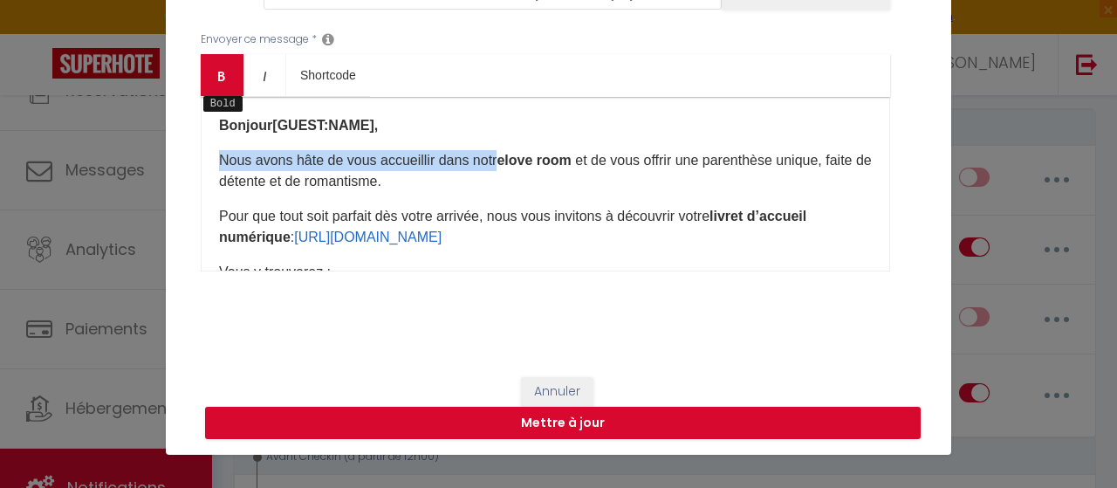
click at [219, 85] on link "Bold" at bounding box center [222, 75] width 43 height 42
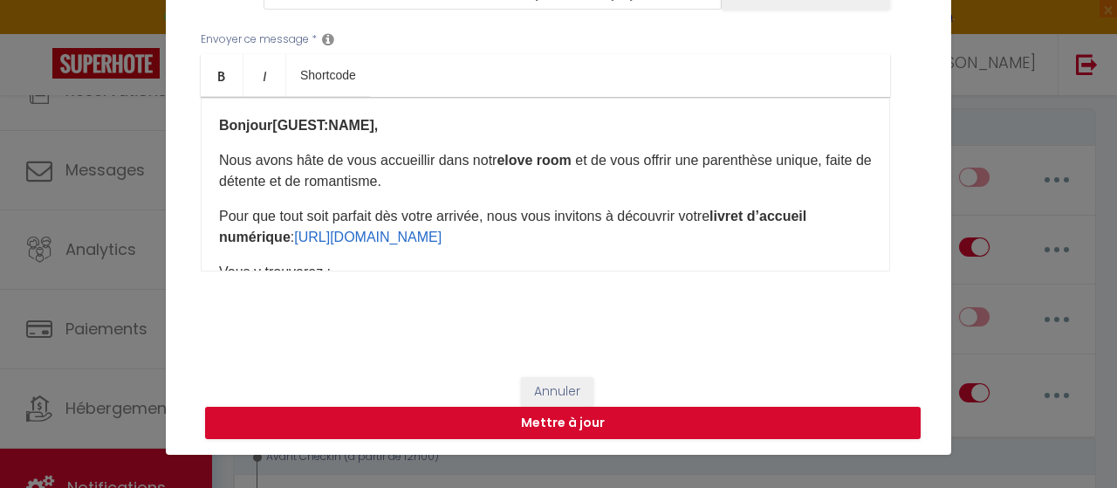
click at [605, 186] on p "Nous avons hâte de vous accueillir dans notr e love room et de vous offrir une …" at bounding box center [545, 171] width 653 height 42
drag, startPoint x: 524, startPoint y: 163, endPoint x: 209, endPoint y: 113, distance: 319.1
click at [473, 161] on p "Nous avons hâte de vous accueillir dans notr e love room et de vous offrir une …" at bounding box center [545, 171] width 653 height 42
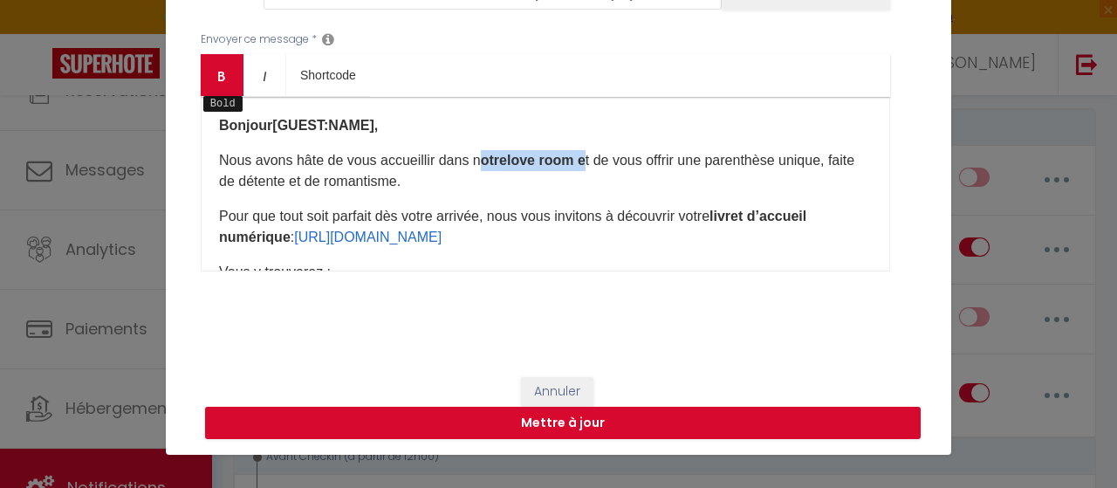
click at [220, 82] on icon "Bold" at bounding box center [222, 76] width 14 height 14
click at [671, 172] on p "Nous avons hâte de vous accueillir dans n otr e love room e t de vous offrir un…" at bounding box center [545, 171] width 653 height 42
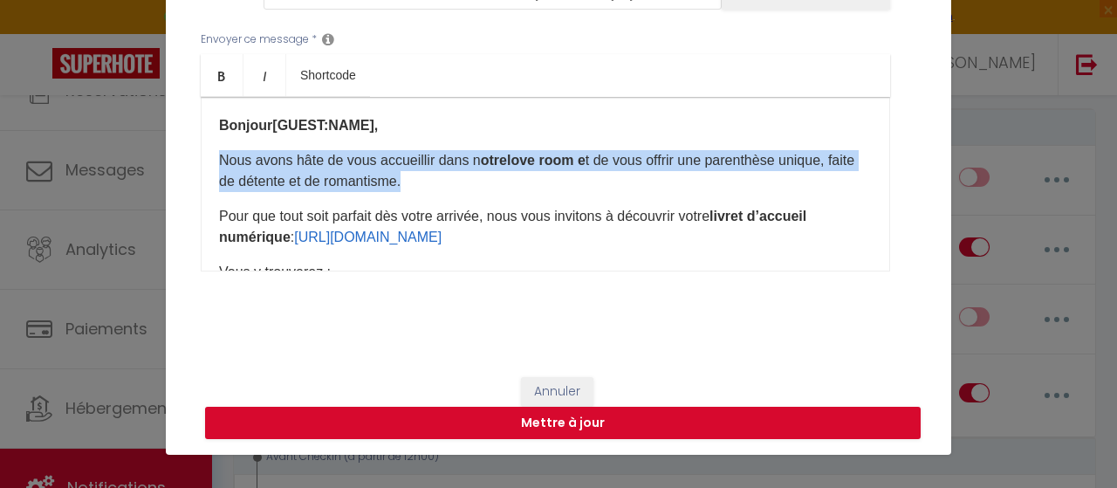
drag, startPoint x: 473, startPoint y: 188, endPoint x: 200, endPoint y: 111, distance: 283.8
click at [201, 155] on div "Bonjour [GUEST:NAME], ​ Nous avons hâte de vous accueillir dans n otr e love ro…" at bounding box center [545, 184] width 689 height 175
click at [217, 74] on icon "Bold" at bounding box center [222, 76] width 14 height 14
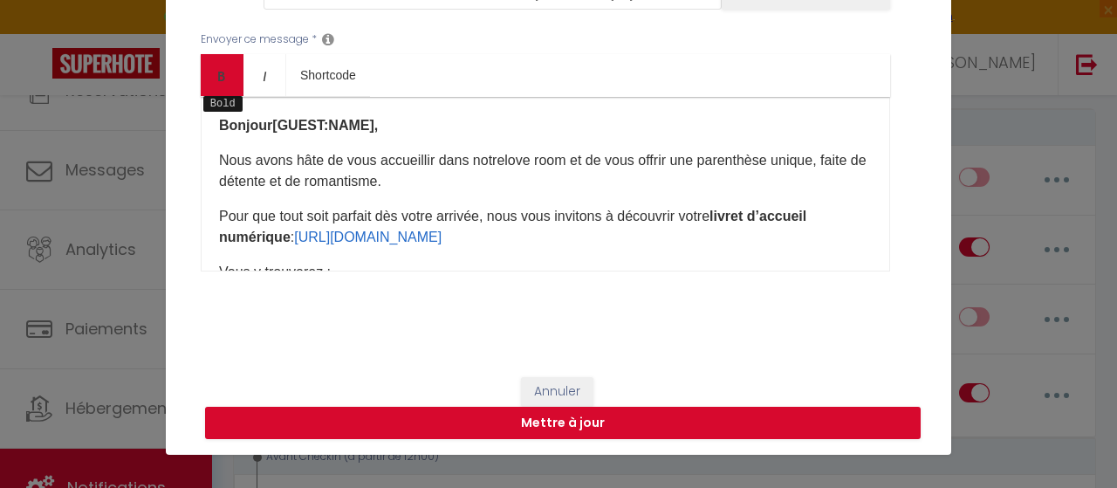
click at [216, 74] on icon "Bold" at bounding box center [222, 76] width 14 height 14
drag, startPoint x: 692, startPoint y: 186, endPoint x: 679, endPoint y: 182, distance: 13.5
click at [692, 184] on p "Nous avons hâte de vous accueillir dans n otr e love room e t de vous offrir un…" at bounding box center [545, 171] width 653 height 42
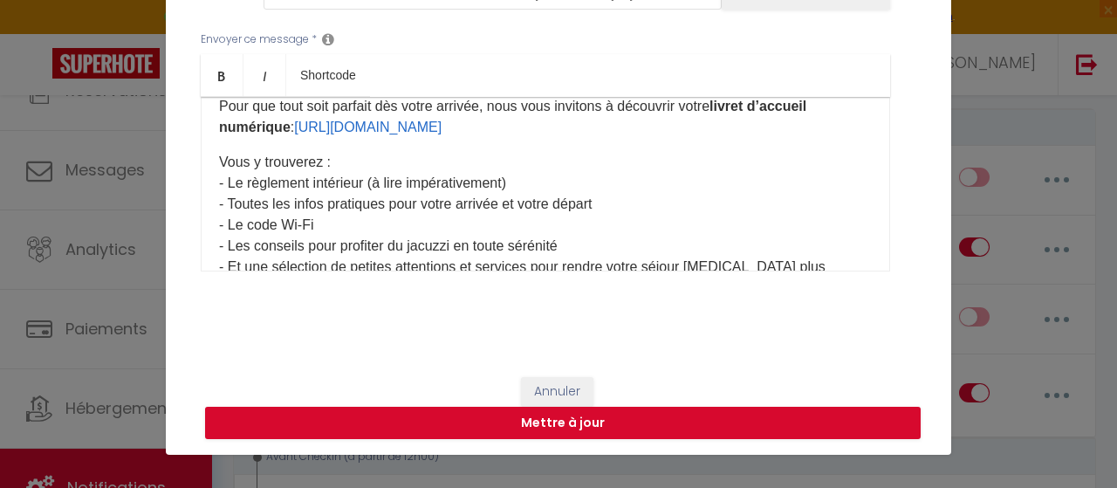
scroll to position [175, 0]
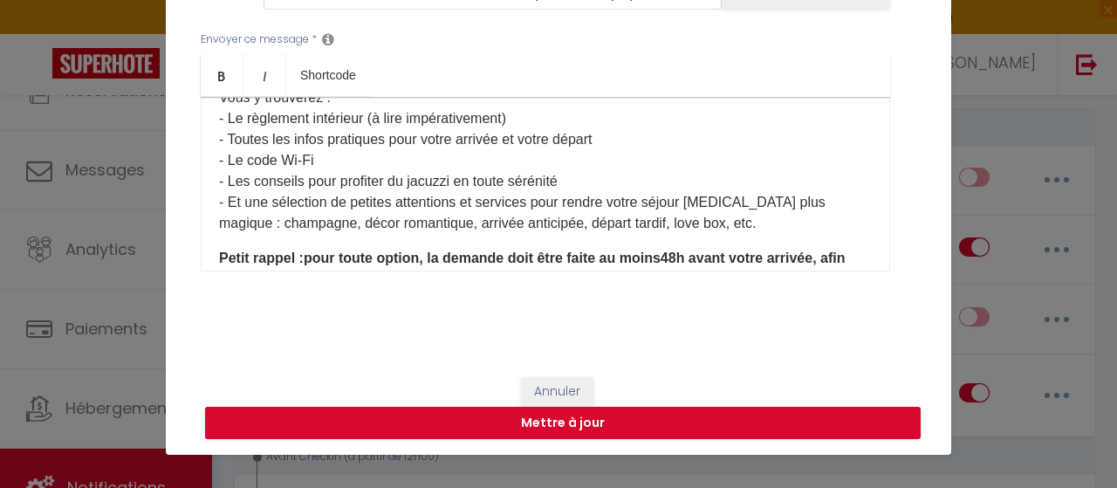
click at [512, 118] on p "Vous y trouverez : - Le règlement intérieur (à lire impérativement) - Toutes le…" at bounding box center [545, 160] width 653 height 147
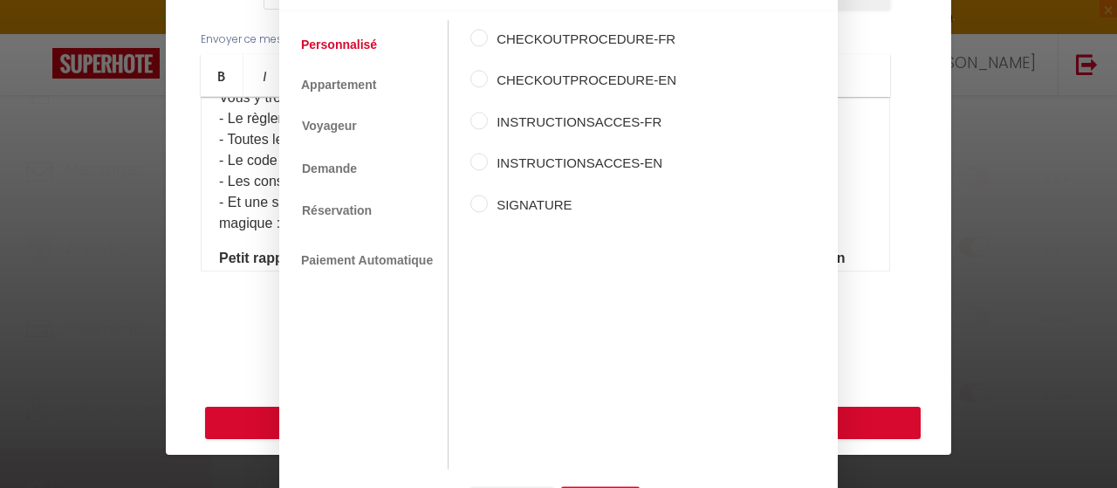
click at [848, 236] on div "Shortcodes Personnalisé Appartement Voyageur Demande Réservation Lien De Paieme…" at bounding box center [558, 244] width 1117 height 488
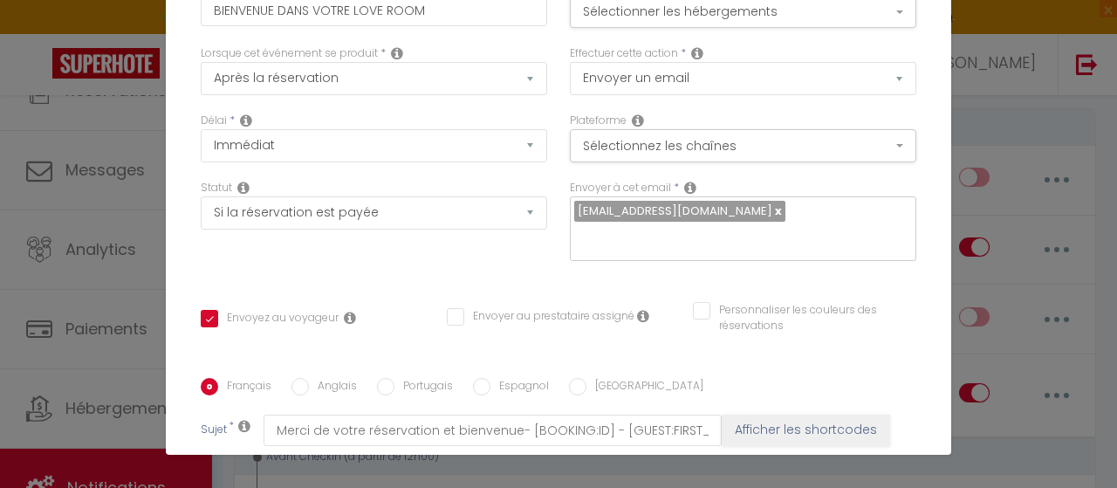
scroll to position [0, 0]
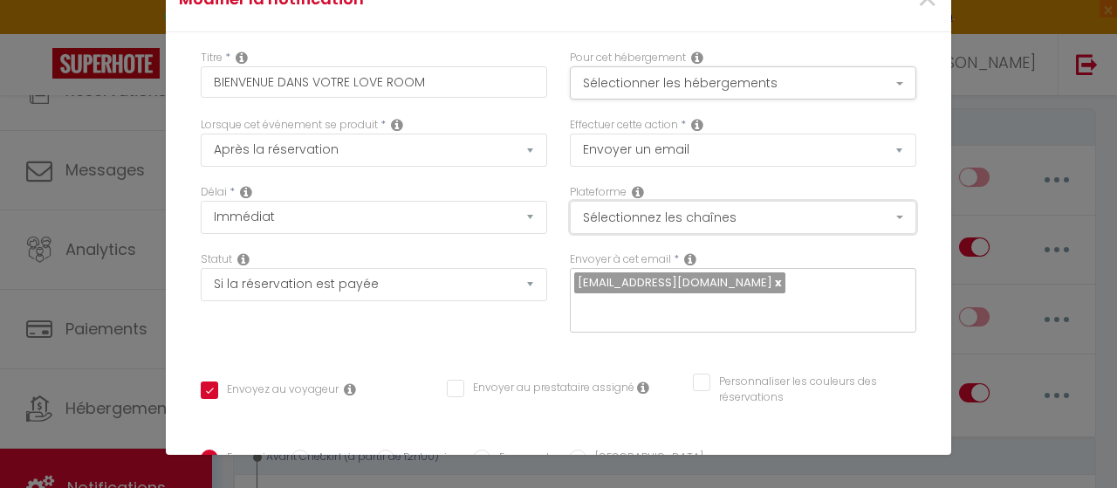
click at [728, 216] on button "Sélectionnez les chaînes" at bounding box center [743, 217] width 346 height 33
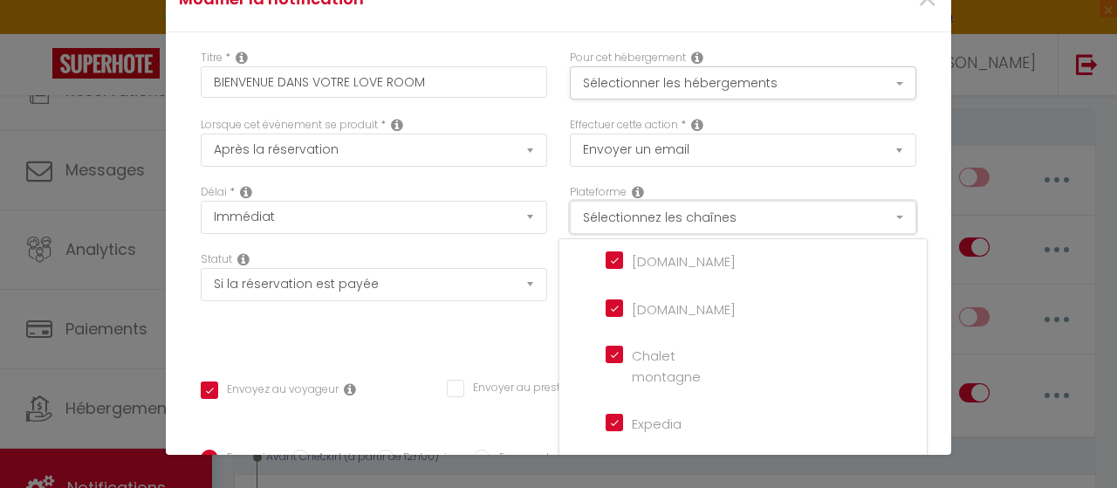
click at [728, 216] on button "Sélectionnez les chaînes" at bounding box center [743, 217] width 346 height 33
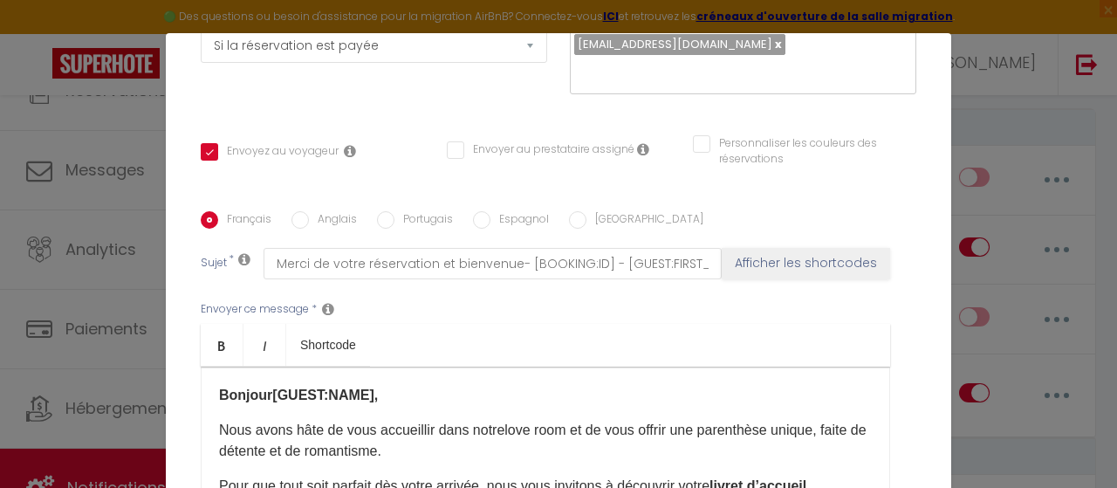
scroll to position [87, 0]
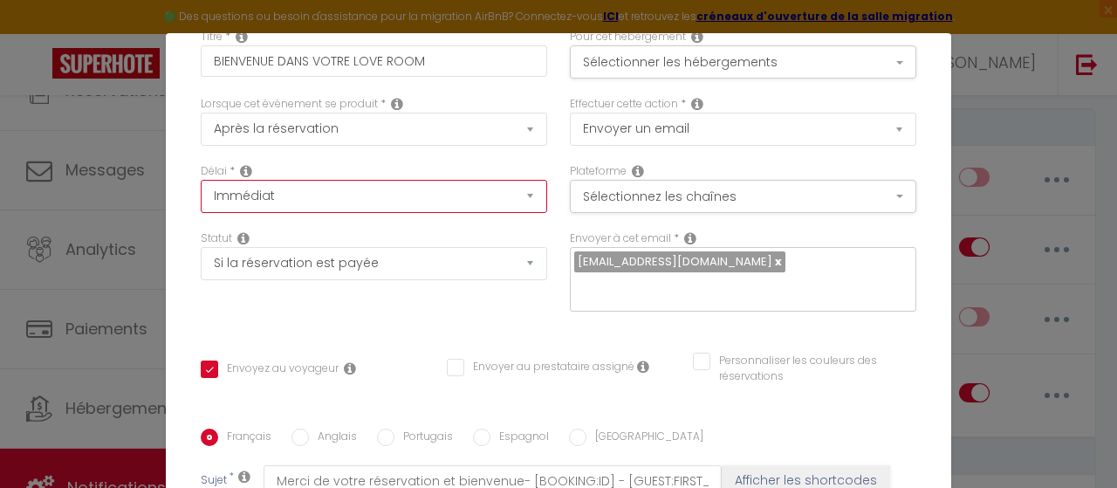
click at [388, 196] on select "Immédiat + 10 Minutes + 1 Heure + 2 Heures + 3 Heures + 4 Heures + 5 Heures + 6…" at bounding box center [374, 196] width 346 height 33
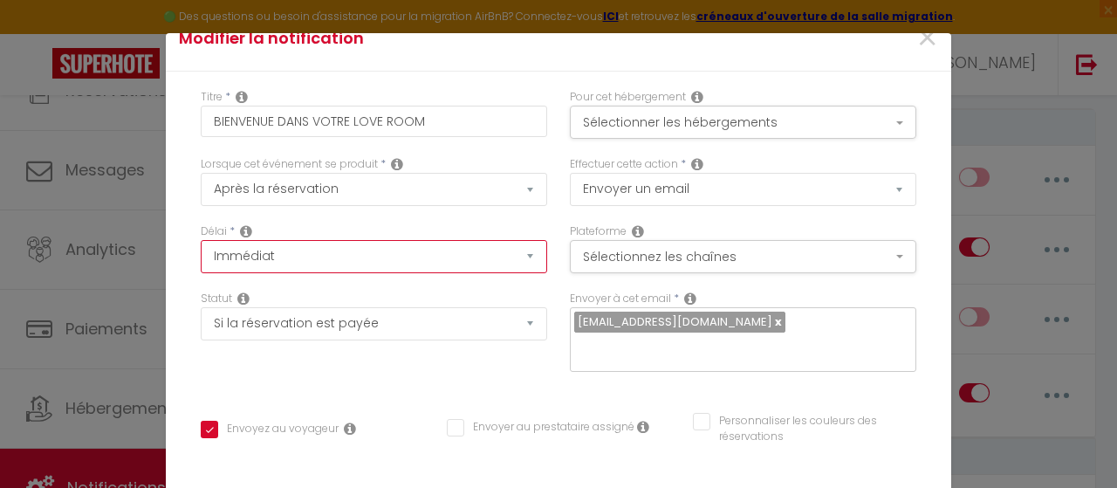
scroll to position [0, 0]
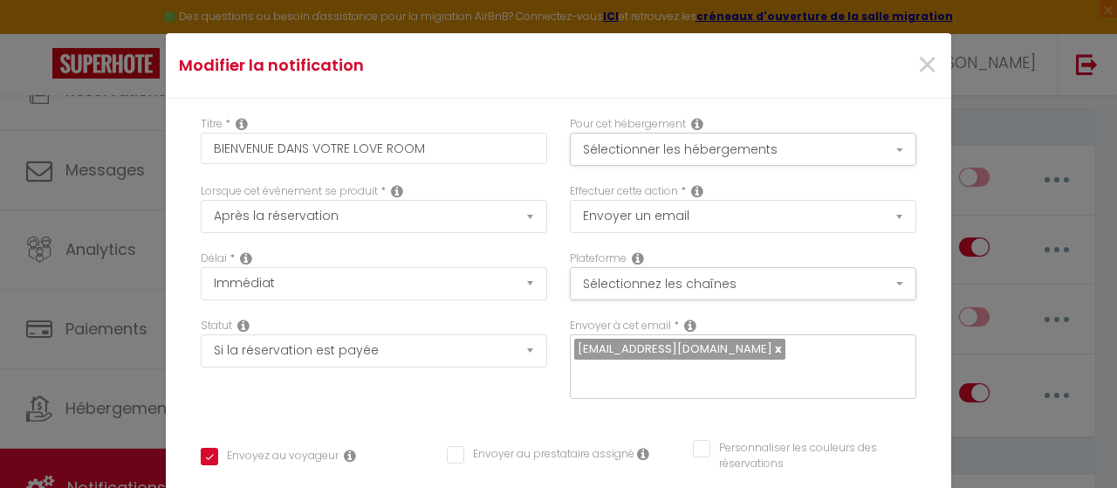
click at [907, 258] on div "Plateforme Sélectionnez les chaînes Toutes les chaines Direct [DOMAIN_NAME] [DO…" at bounding box center [743, 283] width 369 height 67
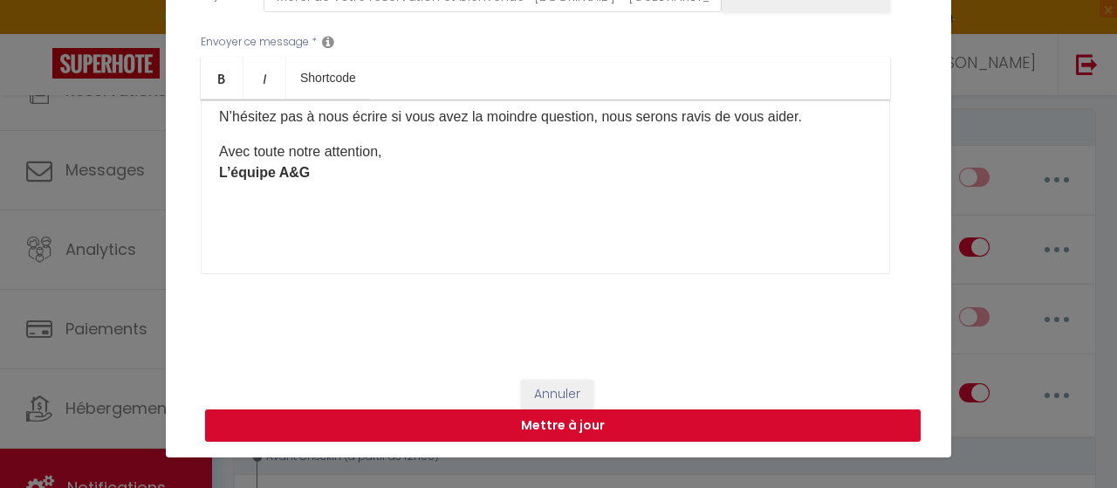
scroll to position [66, 0]
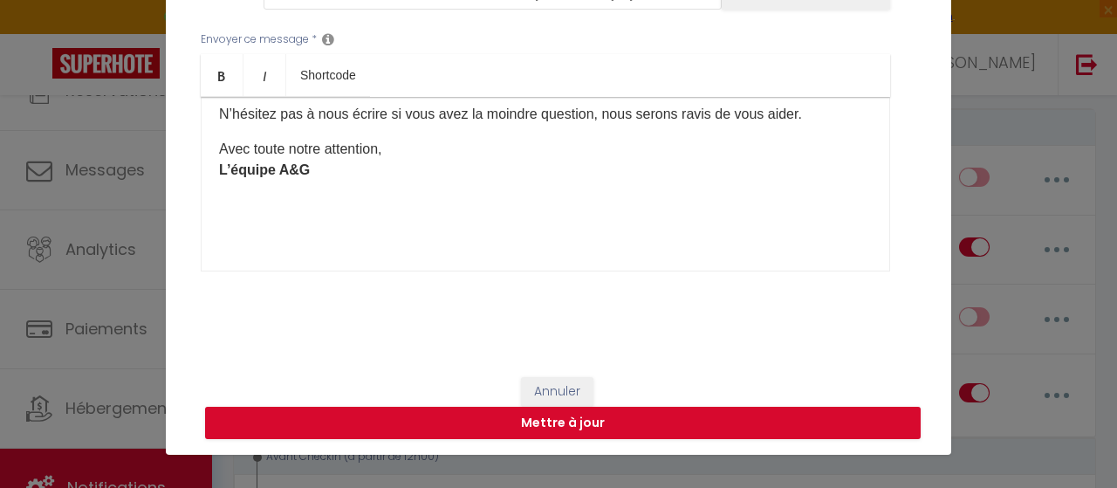
click at [525, 216] on p at bounding box center [545, 226] width 653 height 21
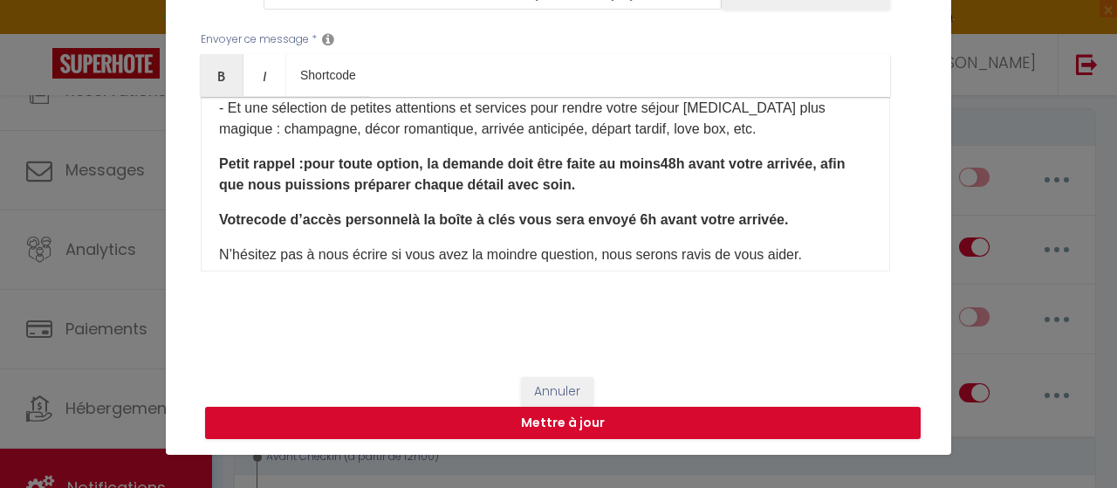
scroll to position [266, 0]
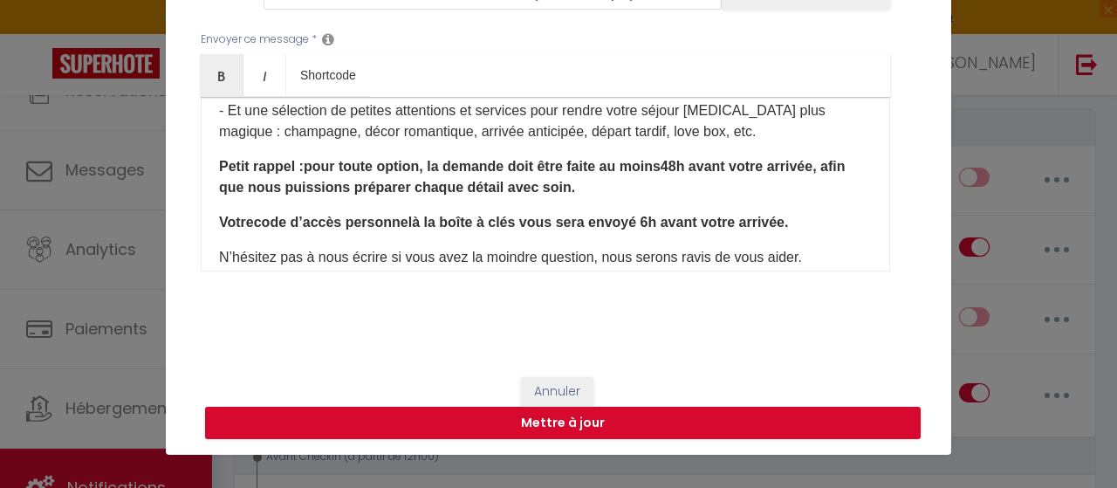
drag, startPoint x: 740, startPoint y: 225, endPoint x: 161, endPoint y: 223, distance: 579.5
click at [257, 74] on icon "Italic" at bounding box center [264, 76] width 14 height 14
click at [221, 77] on icon "Bold" at bounding box center [222, 76] width 14 height 14
click at [580, 231] on div "Bonjour [GUEST:NAME], ​ Nous avons hâte de vous accueillir dans n otr e love ro…" at bounding box center [545, 184] width 689 height 175
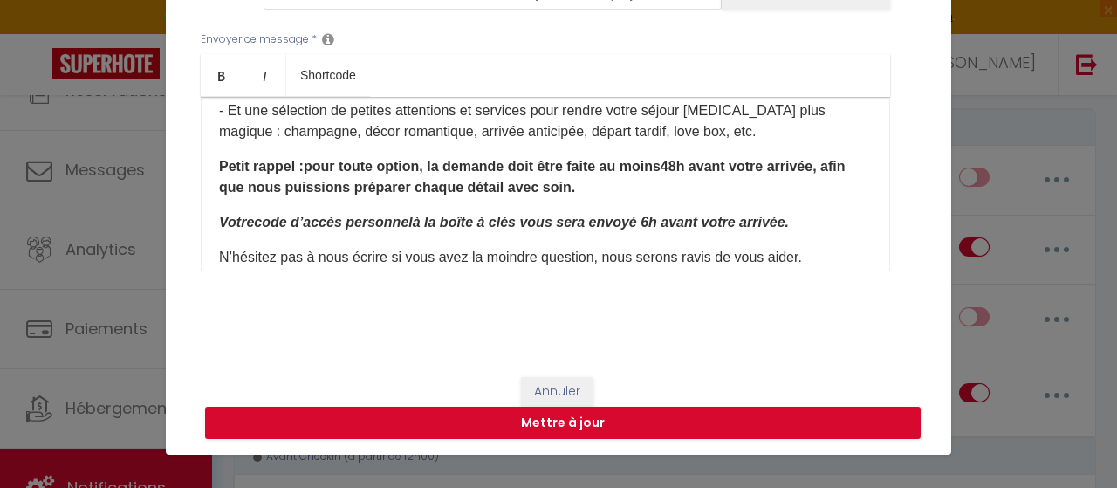
click at [592, 250] on p "N’hésitez pas à nous écrire si vous avez la moindre question, nous serons ravis…" at bounding box center [545, 257] width 653 height 21
drag, startPoint x: 807, startPoint y: 230, endPoint x: 175, endPoint y: 212, distance: 633.0
click at [220, 79] on icon "Bold" at bounding box center [222, 76] width 14 height 14
click at [353, 247] on p "N’hésitez pas à nous écrire si vous avez la moindre question, nous serons ravis…" at bounding box center [545, 257] width 653 height 21
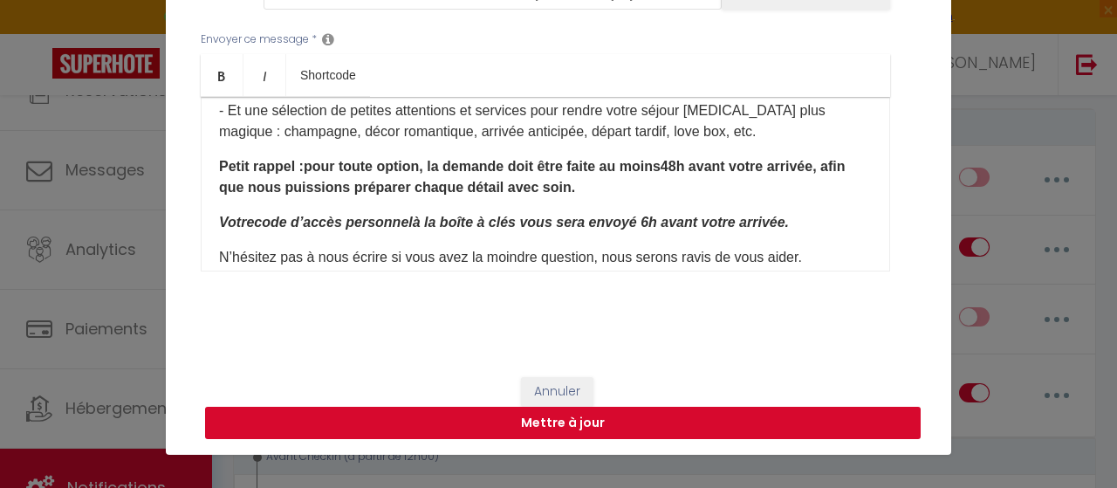
click at [593, 422] on button "Mettre à jour" at bounding box center [563, 423] width 716 height 33
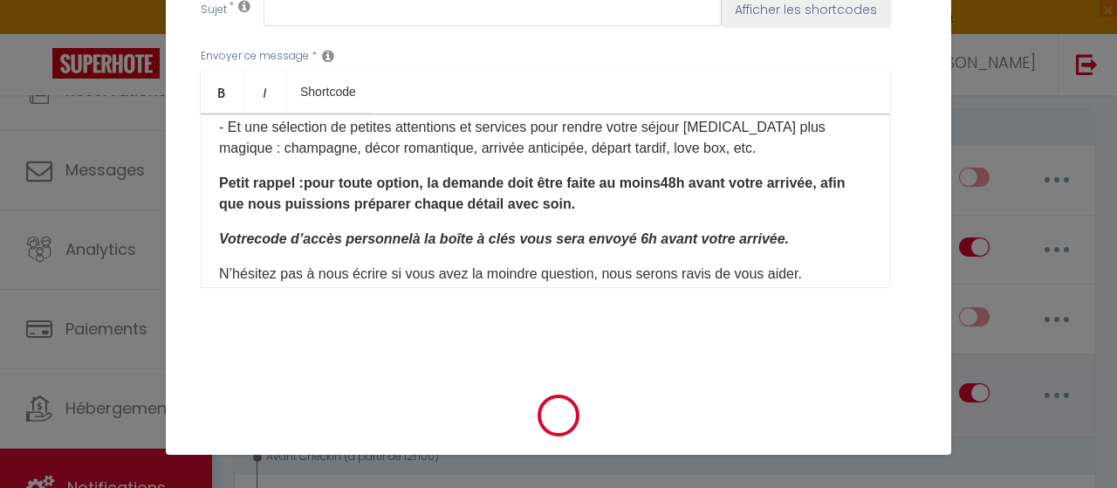
scroll to position [0, 0]
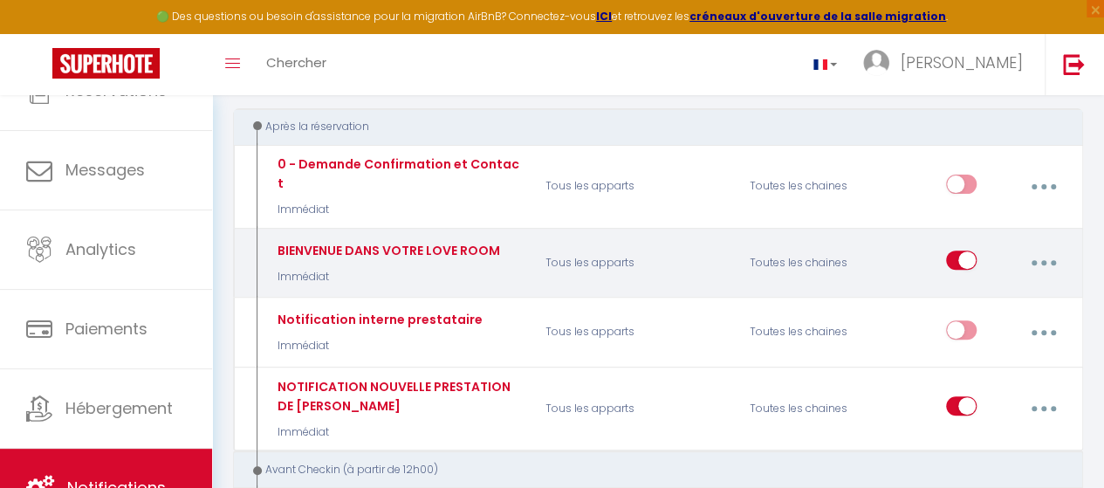
click at [1039, 252] on button "button" at bounding box center [1043, 262] width 46 height 33
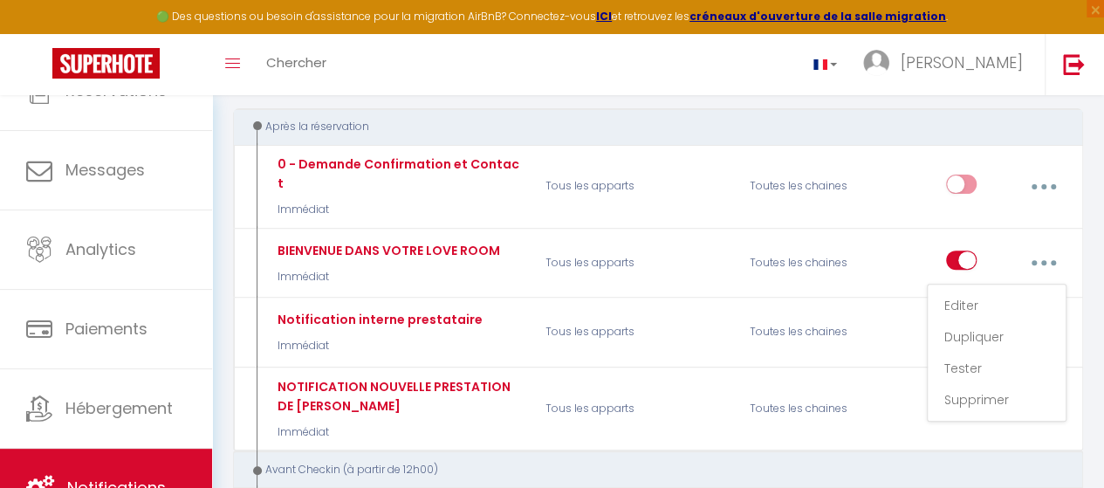
click at [892, 125] on div "Après la réservation" at bounding box center [650, 127] width 801 height 17
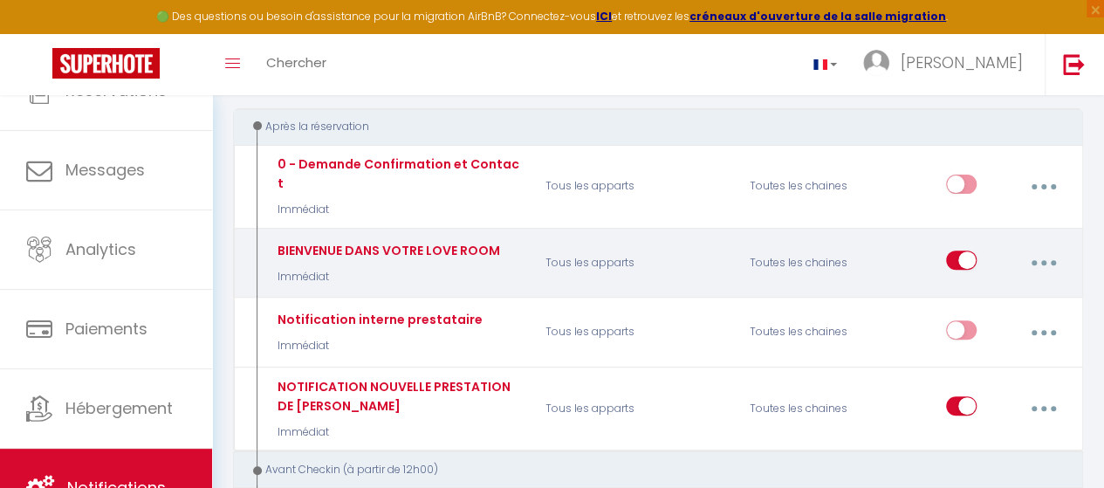
click at [1049, 249] on button "button" at bounding box center [1043, 262] width 46 height 33
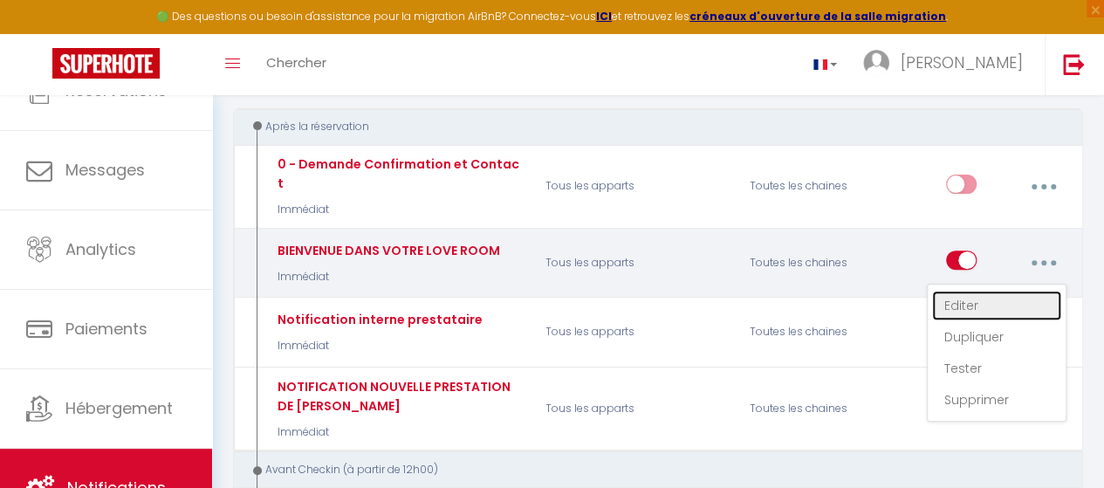
click at [978, 291] on link "Editer" at bounding box center [996, 306] width 129 height 30
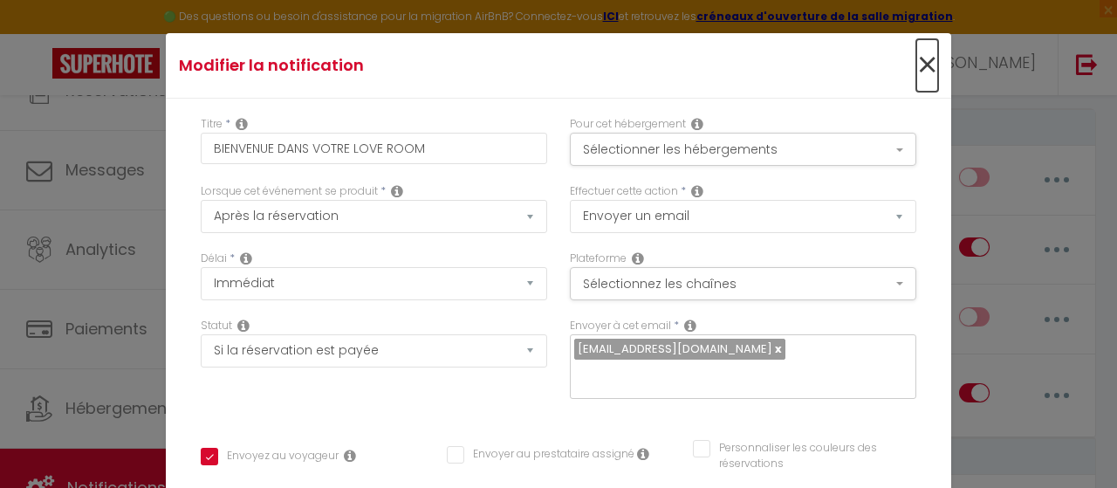
click at [916, 72] on span "×" at bounding box center [927, 65] width 22 height 52
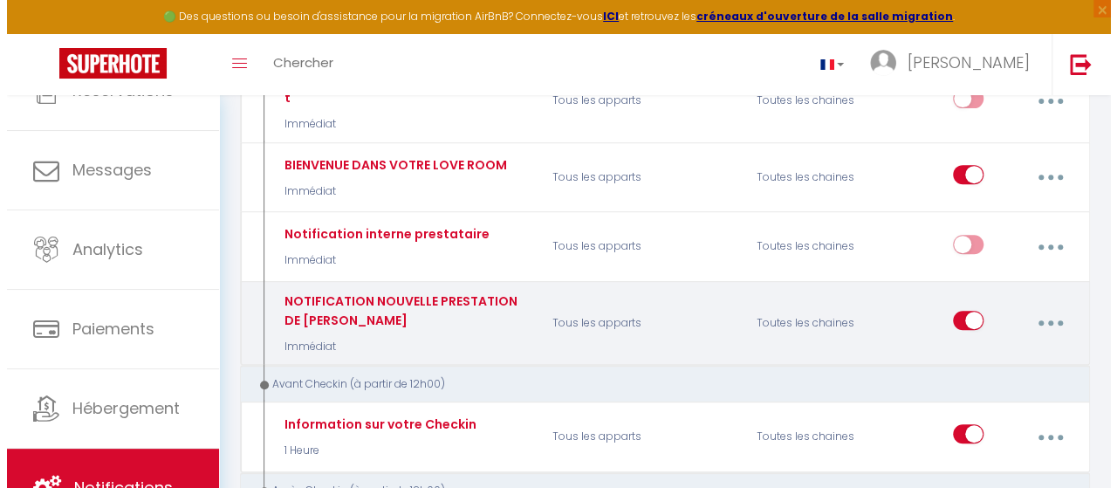
scroll to position [281, 0]
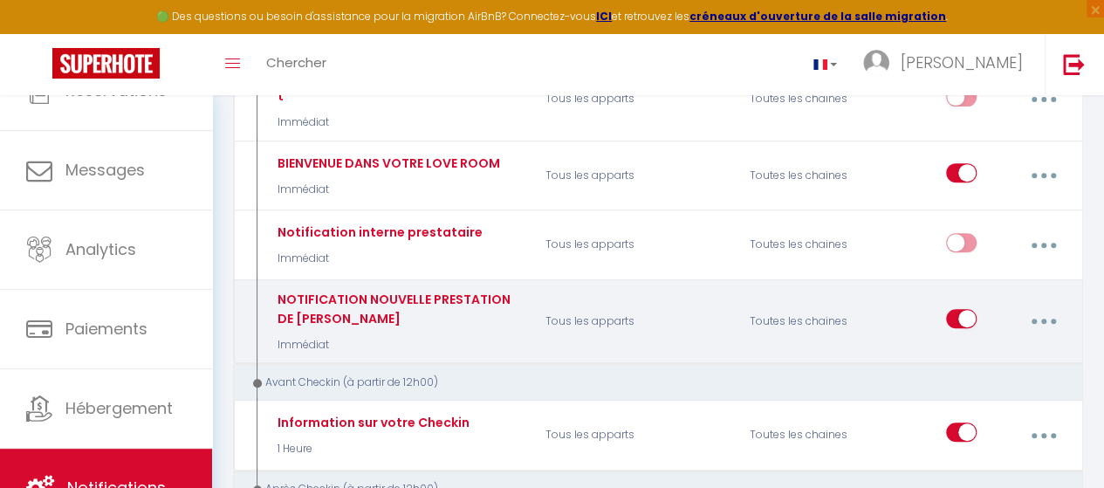
click at [1034, 306] on button "button" at bounding box center [1043, 321] width 46 height 33
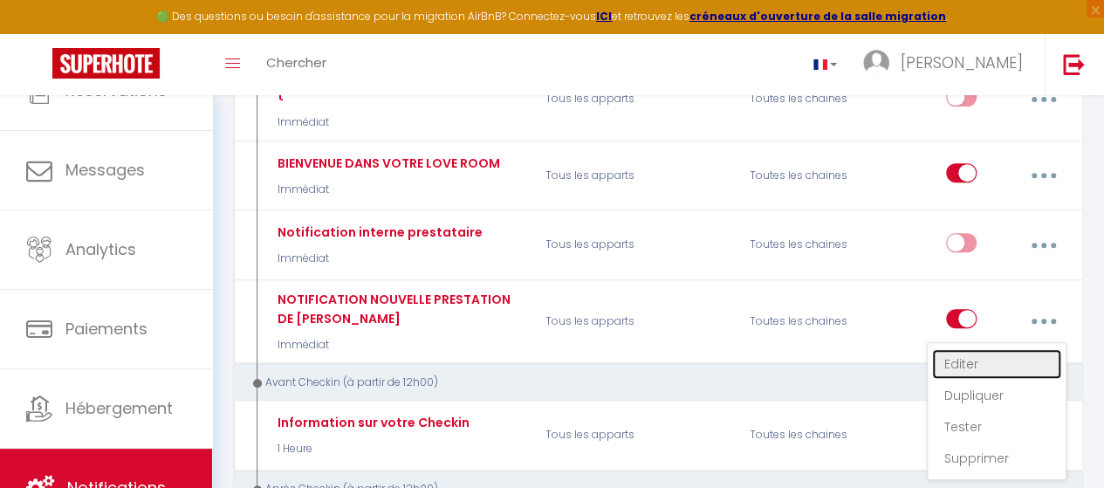
click at [969, 355] on link "Editer" at bounding box center [996, 364] width 129 height 30
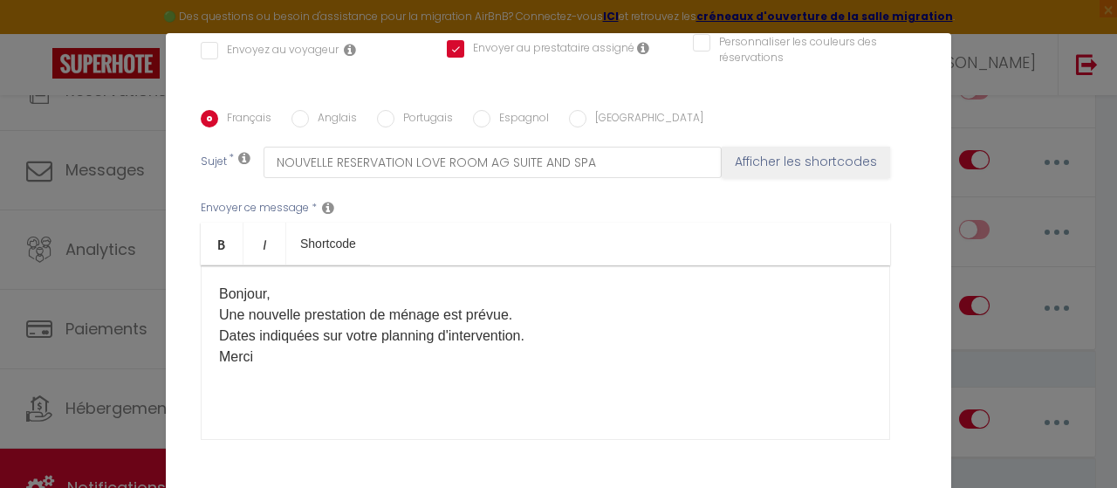
scroll to position [436, 0]
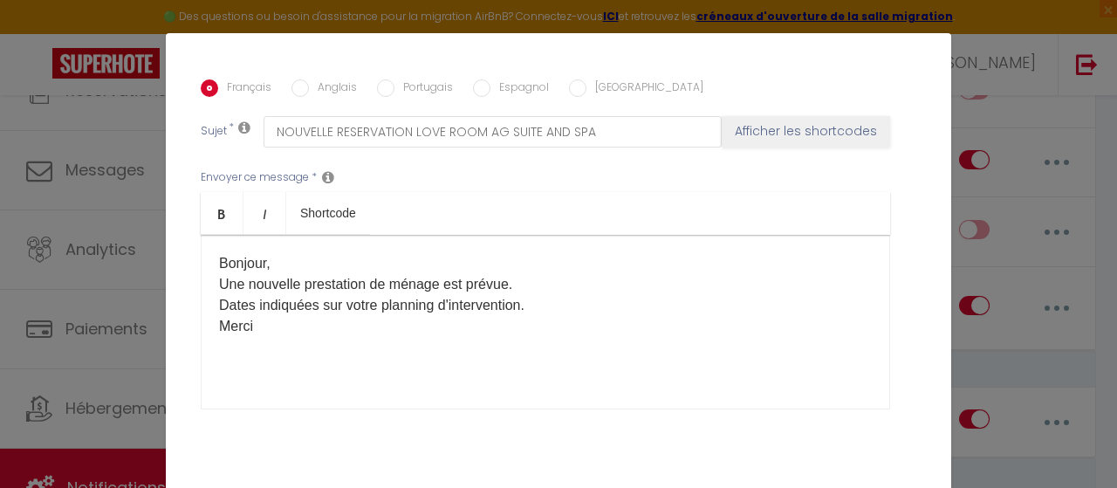
click at [539, 327] on p "Bonjour, Une nouvelle prestation de ménage est prévue. Dates indiquées sur votr…" at bounding box center [545, 295] width 653 height 84
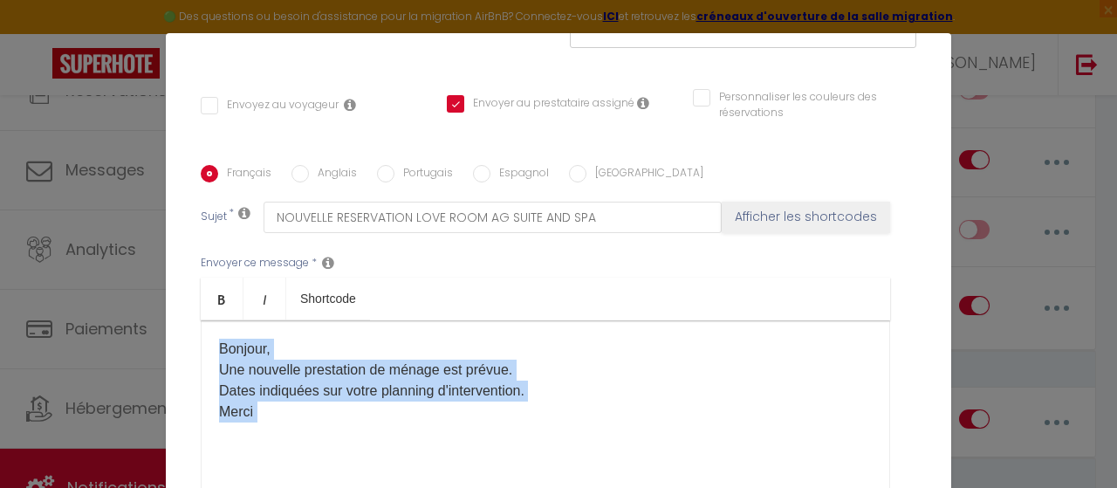
scroll to position [349, 0]
drag, startPoint x: 346, startPoint y: 340, endPoint x: 185, endPoint y: 250, distance: 184.4
click at [171, 244] on div "Titre * NOTIFICATION NOUVELLE PRESTATION DE MENAGE Pour cet hébergement Sélecti…" at bounding box center [558, 167] width 785 height 835
drag, startPoint x: 340, startPoint y: 408, endPoint x: 201, endPoint y: 346, distance: 151.6
click at [201, 346] on div "Bonjour, Une nouvelle prestation de ménage est prévue. Dates indiquées sur votr…" at bounding box center [545, 409] width 689 height 175
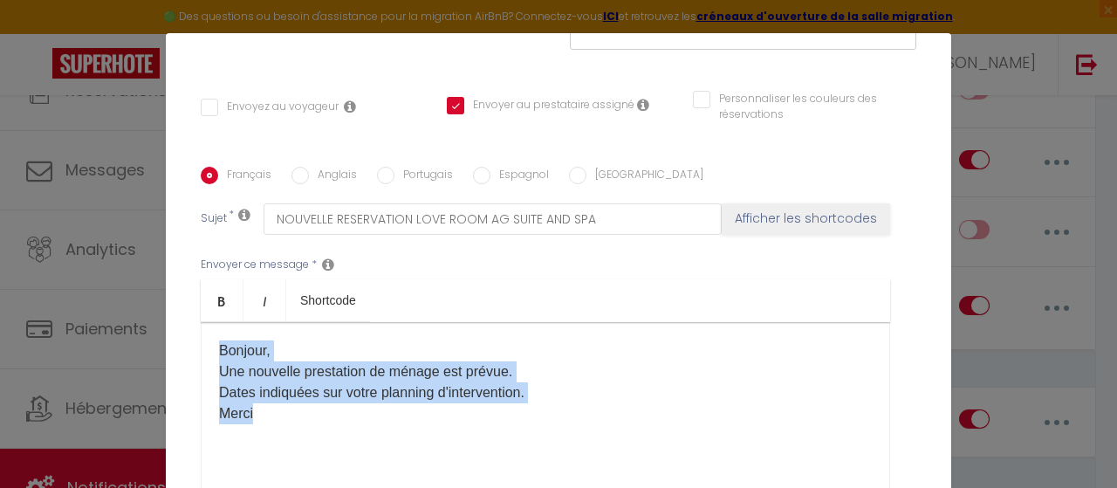
copy p "Bonjour, Une nouvelle prestation de ménage est prévue. Dates indiquées sur votr…"
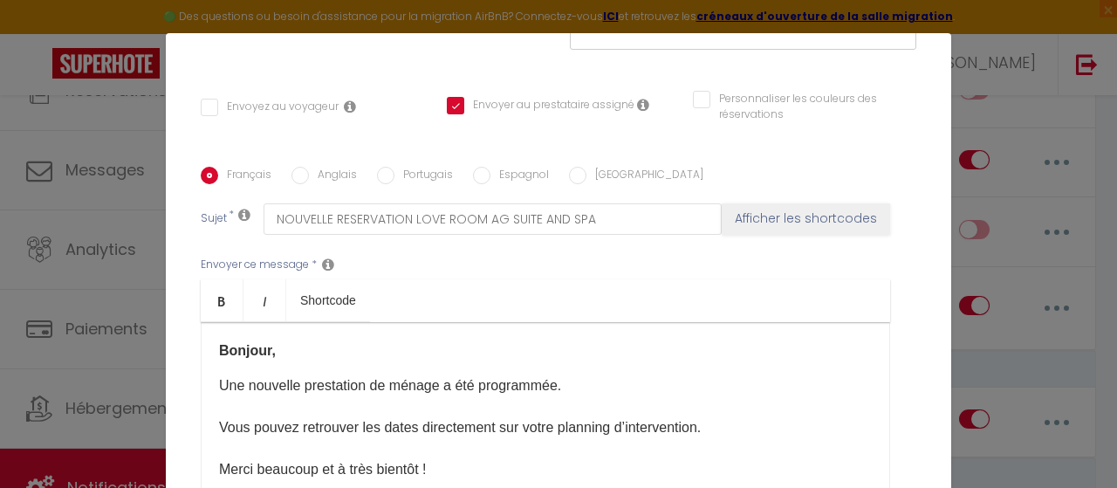
click at [319, 367] on p "Bonjour, Une nouvelle prestation de ménage a été programmée. Vous pouvez retrou…" at bounding box center [545, 427] width 653 height 175
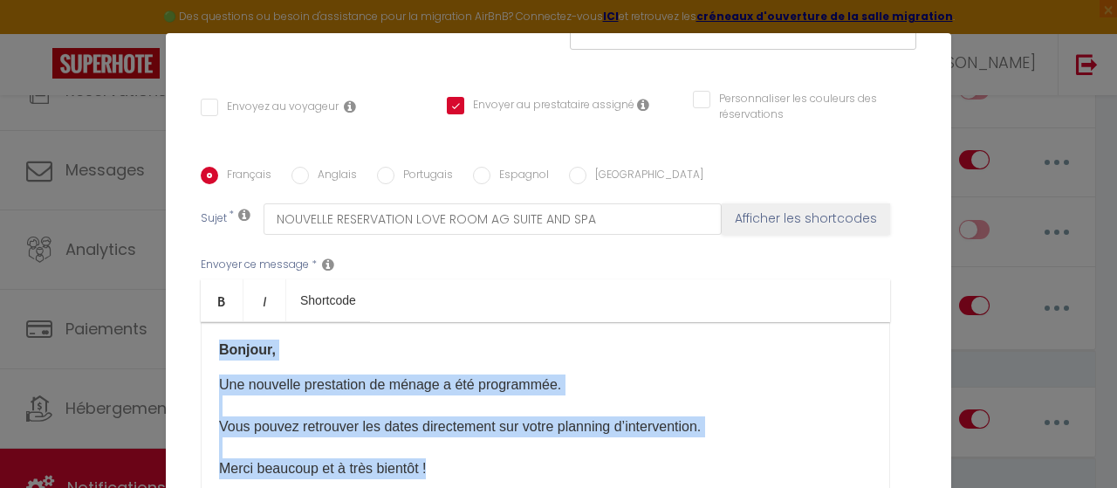
scroll to position [0, 0]
drag, startPoint x: 408, startPoint y: 440, endPoint x: 267, endPoint y: 355, distance: 164.0
click at [147, 305] on div "Modifier la notification × Titre * NOTIFICATION NOUVELLE PRESTATION DE MENAGE P…" at bounding box center [558, 244] width 1117 height 488
copy p "Bonjour, Une nouvelle prestation de ménage a été programmée. Vous pouvez retrou…"
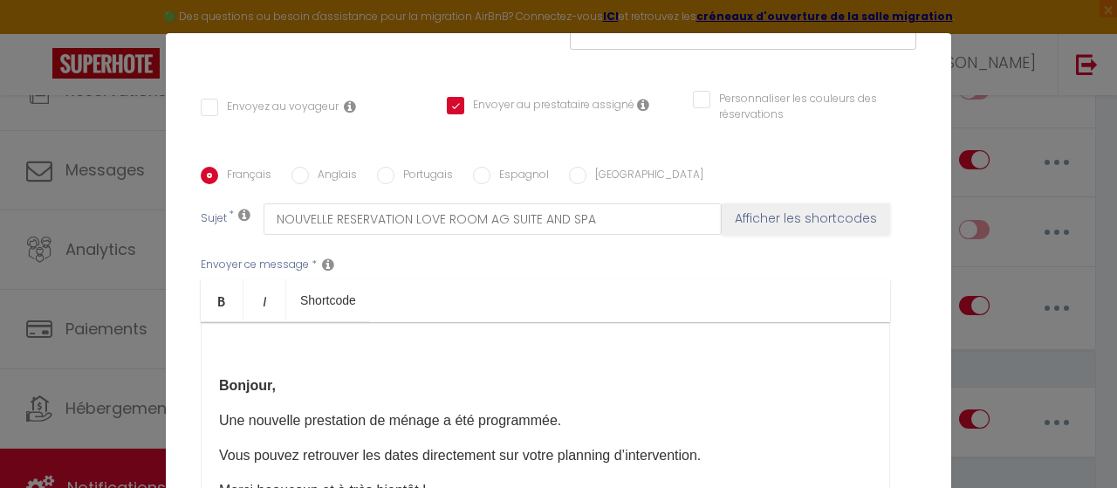
click at [259, 348] on p at bounding box center [545, 350] width 653 height 21
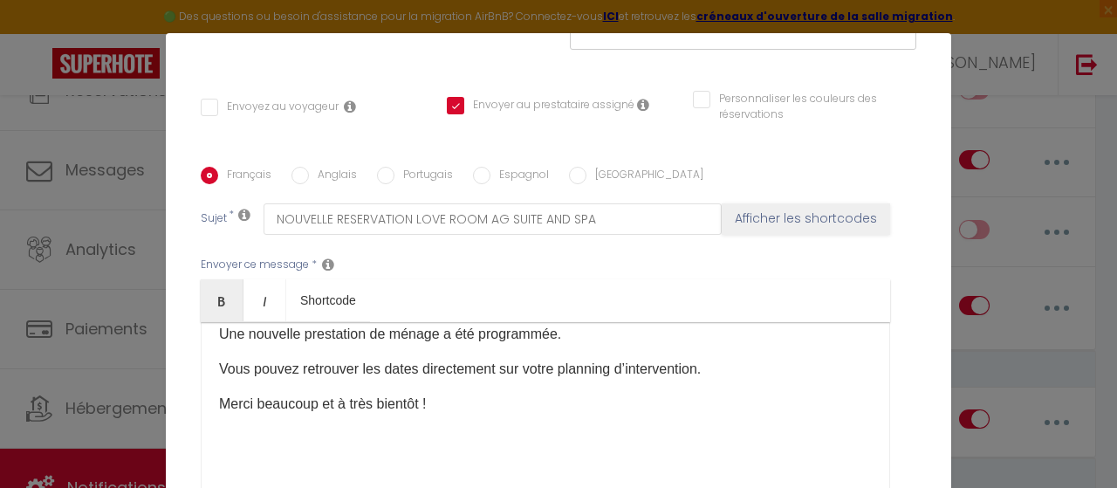
scroll to position [87, 0]
click at [269, 352] on div "Bonjour, Une nouvelle prestation de ménage a été programmée. Vous pouvez retrou…" at bounding box center [545, 409] width 689 height 175
drag, startPoint x: 251, startPoint y: 387, endPoint x: 275, endPoint y: 402, distance: 28.3
click at [252, 387] on div "Bonjour, Une nouvelle prestation de ménage a été programmée. Vous pouvez retrou…" at bounding box center [545, 409] width 689 height 175
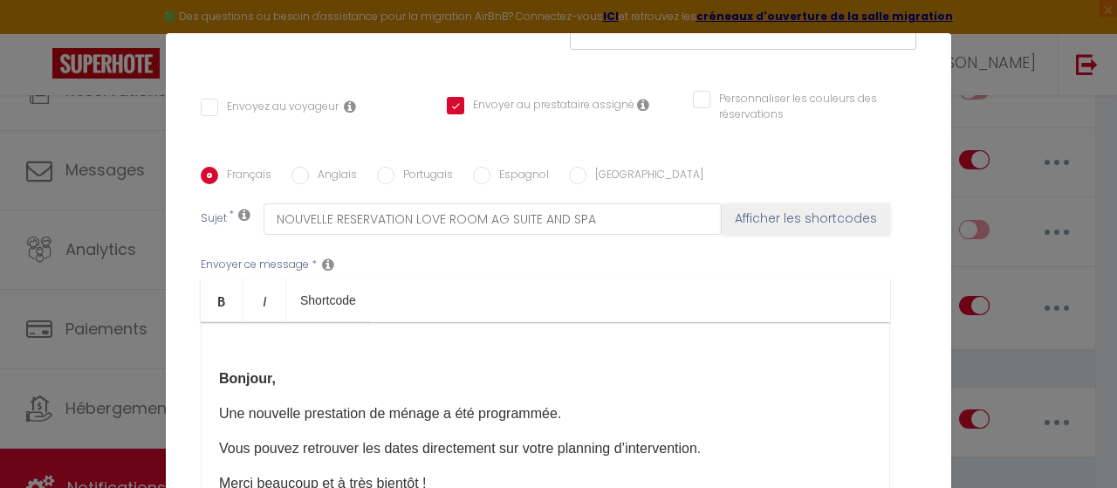
scroll to position [0, 0]
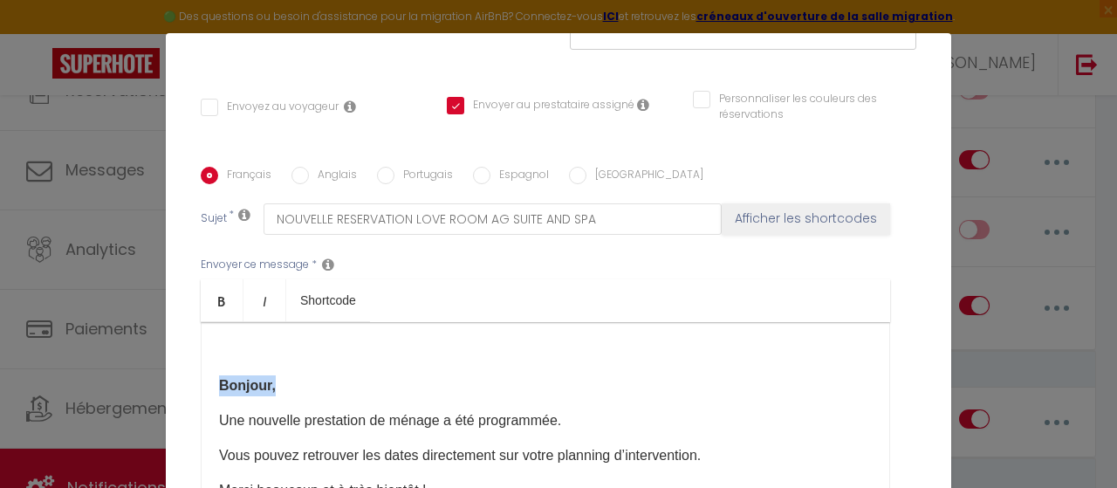
drag, startPoint x: 283, startPoint y: 388, endPoint x: 183, endPoint y: 352, distance: 105.7
click at [187, 361] on div "Titre * NOTIFICATION NOUVELLE PRESTATION DE MENAGE Pour cet hébergement Sélecti…" at bounding box center [558, 167] width 785 height 835
click at [212, 310] on link "Bold" at bounding box center [222, 300] width 43 height 42
click at [223, 298] on link "Bold" at bounding box center [222, 300] width 43 height 42
drag, startPoint x: 305, startPoint y: 377, endPoint x: 204, endPoint y: 341, distance: 107.4
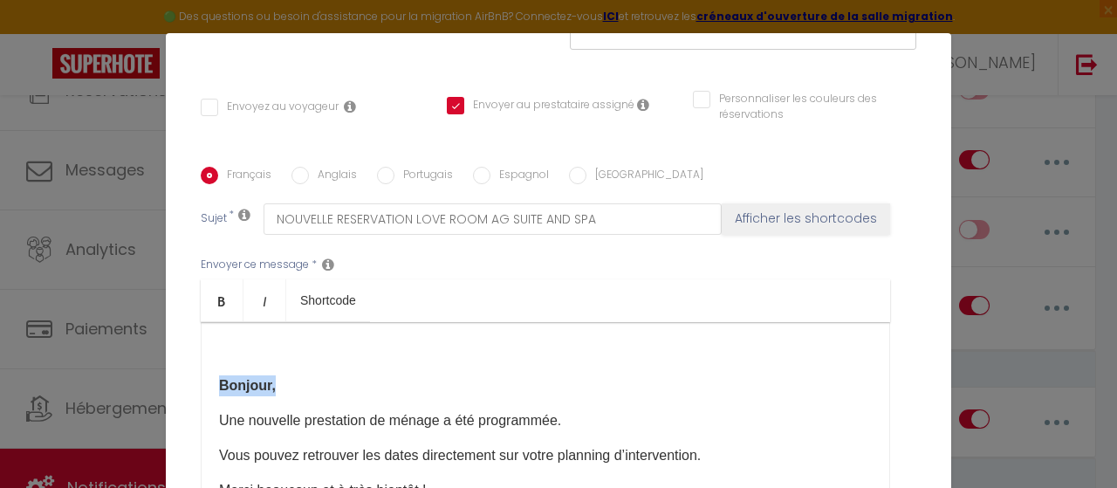
click at [207, 345] on div "Bonjour, Une nouvelle prestation de ménage a été programmée. Vous pouvez retrou…" at bounding box center [545, 409] width 689 height 175
click at [215, 301] on icon "Bold" at bounding box center [222, 301] width 14 height 14
click at [248, 359] on p at bounding box center [545, 350] width 653 height 21
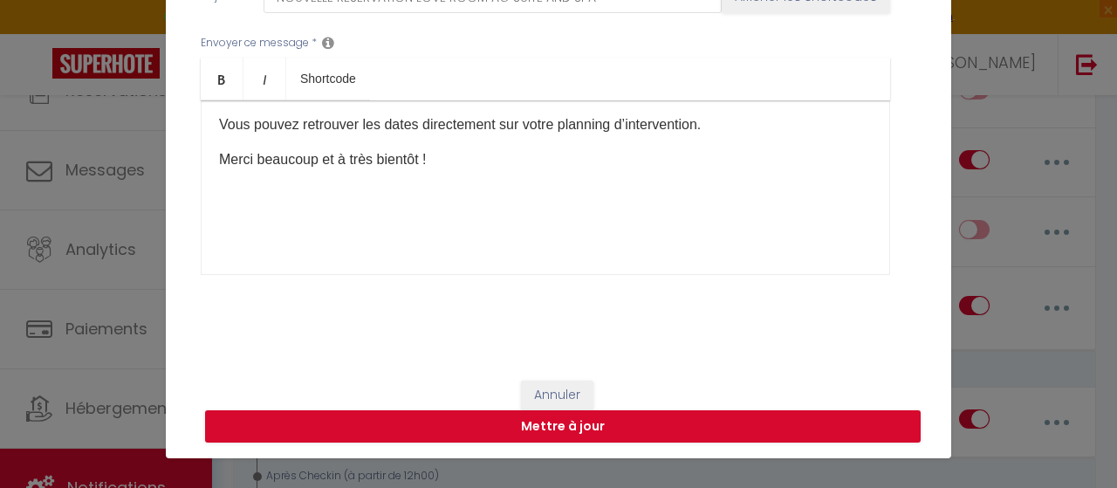
scroll to position [66, 0]
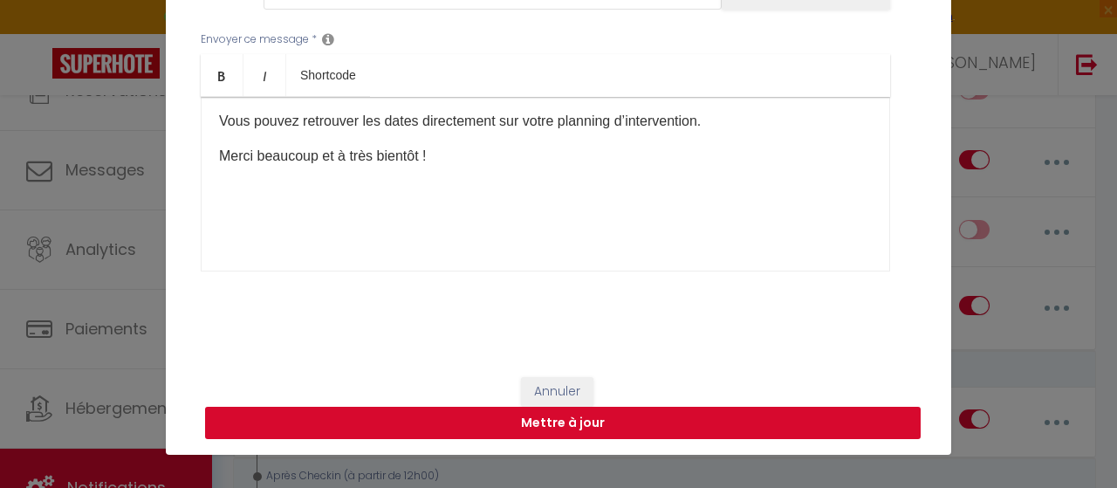
click at [701, 416] on button "Mettre à jour" at bounding box center [563, 423] width 716 height 33
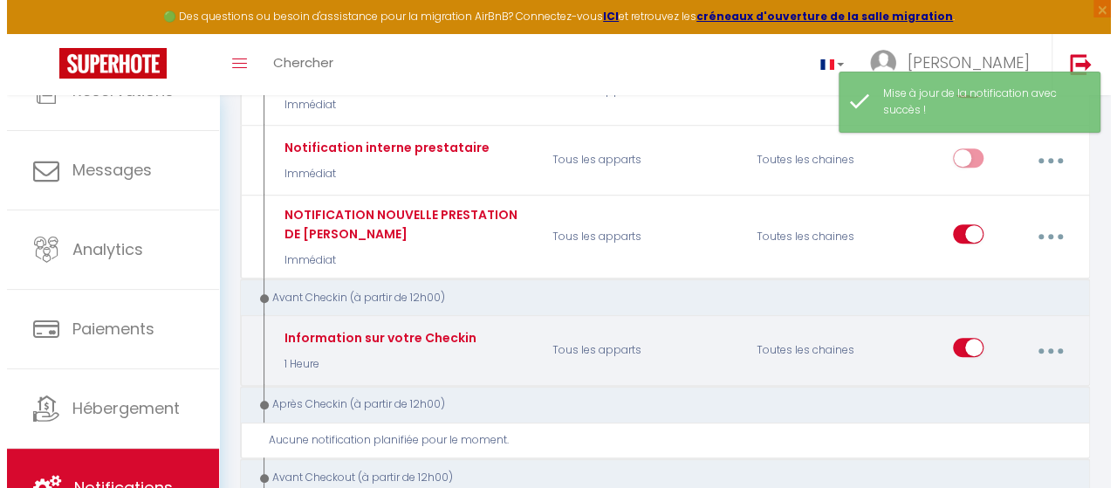
scroll to position [368, 0]
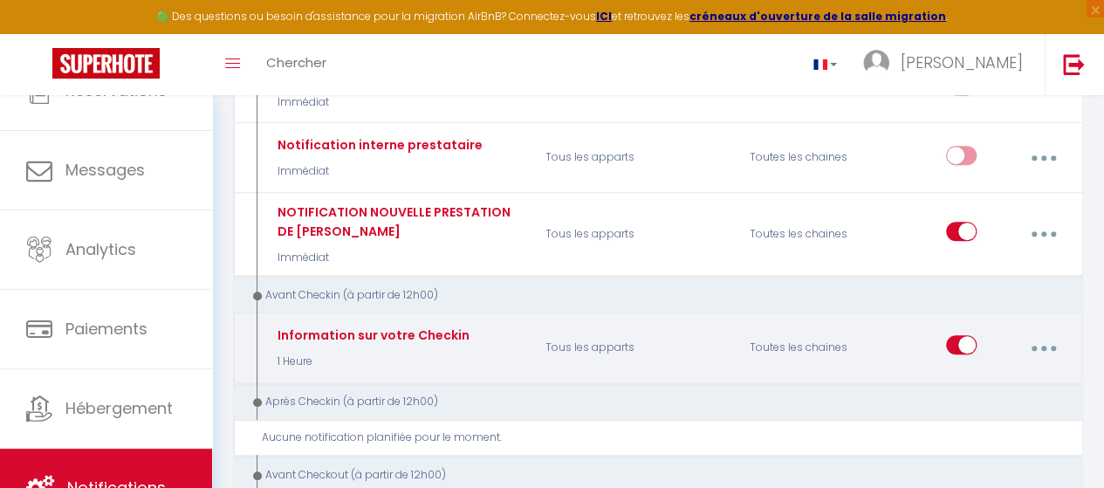
click at [1049, 335] on button "button" at bounding box center [1043, 347] width 46 height 33
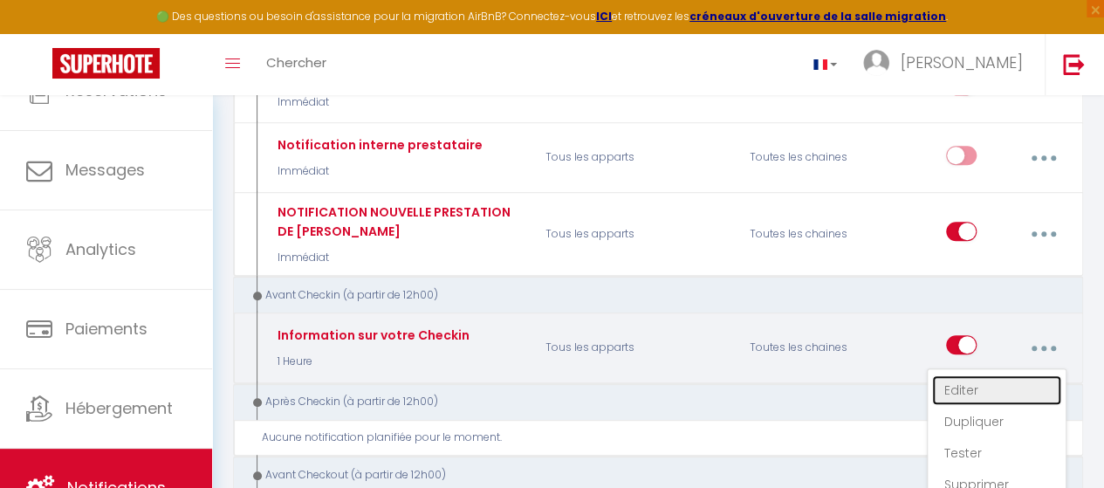
click at [1003, 375] on link "Editer" at bounding box center [996, 390] width 129 height 30
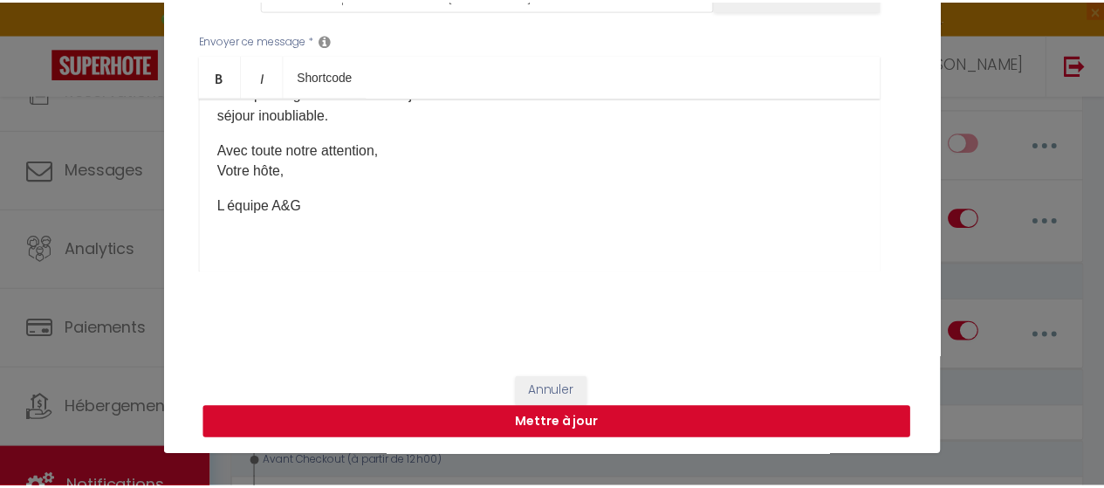
scroll to position [66, 0]
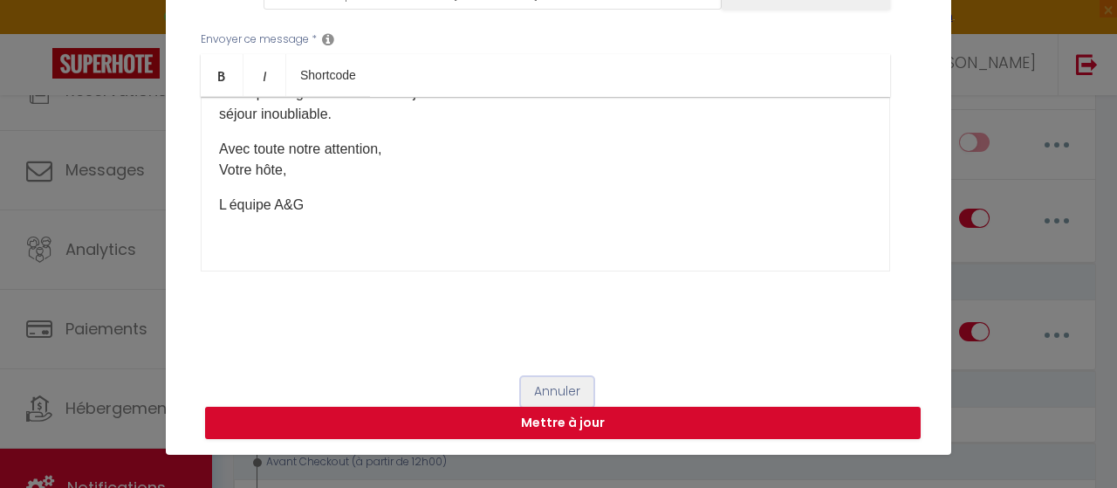
drag, startPoint x: 548, startPoint y: 388, endPoint x: 635, endPoint y: 377, distance: 88.0
click at [549, 388] on button "Annuler" at bounding box center [557, 392] width 72 height 30
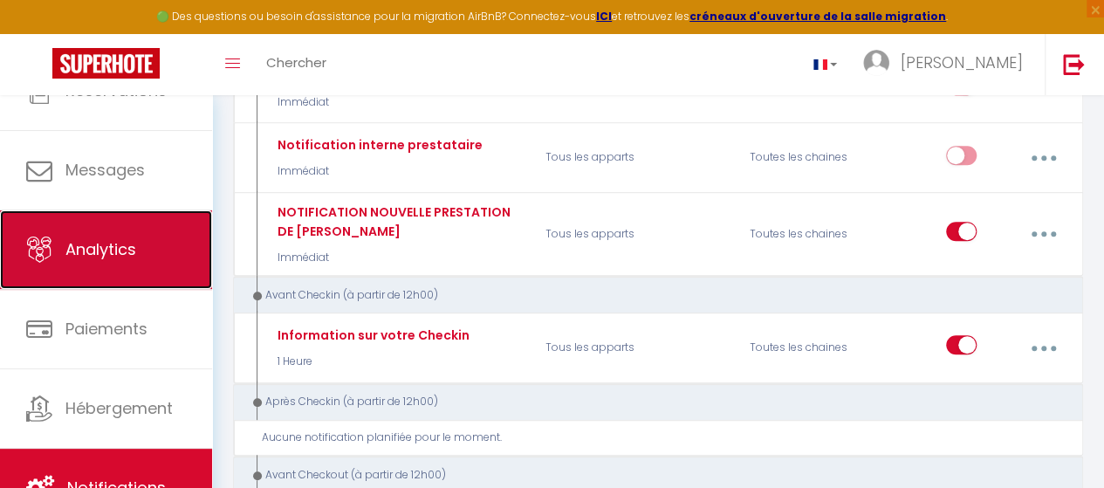
click at [92, 238] on span "Analytics" at bounding box center [100, 249] width 71 height 22
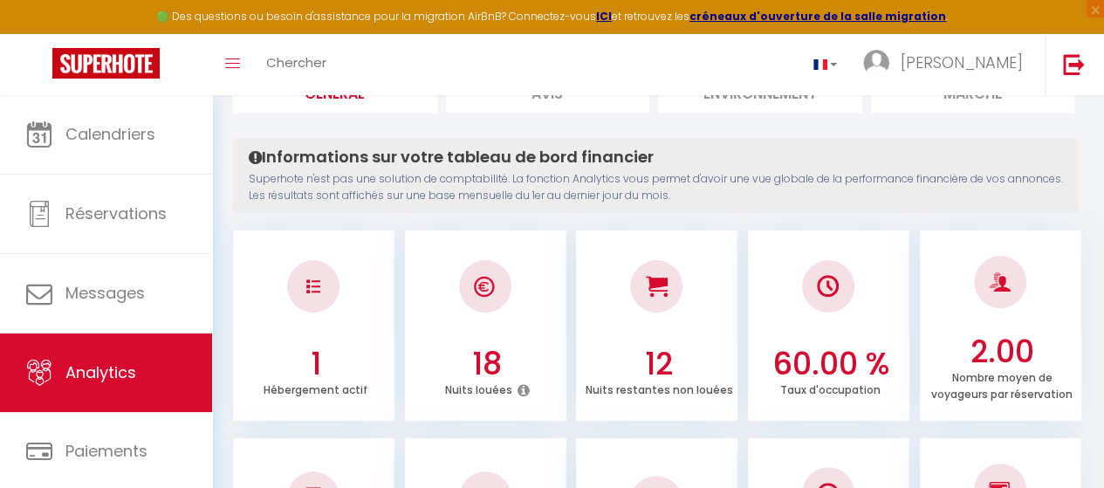
scroll to position [262, 0]
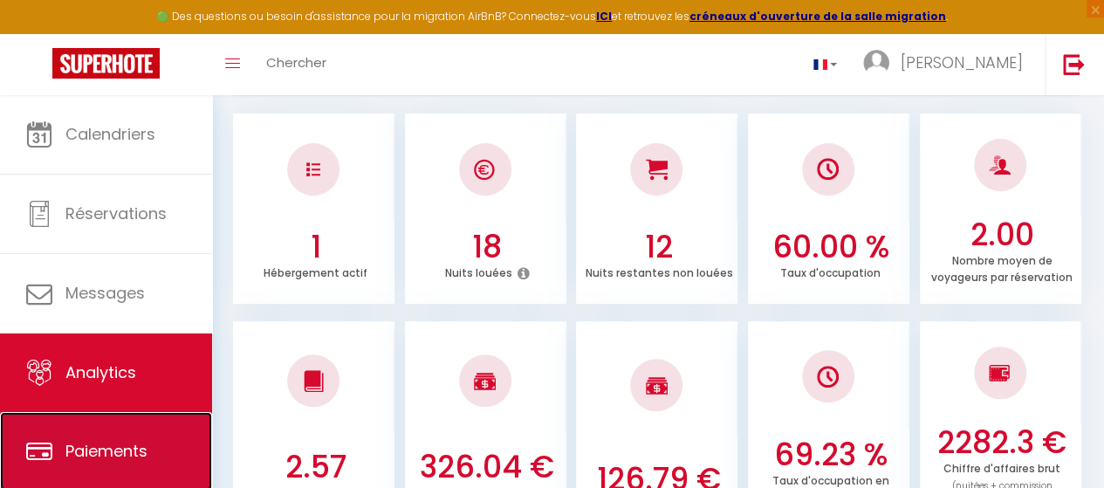
click at [122, 456] on span "Paiements" at bounding box center [106, 451] width 82 height 22
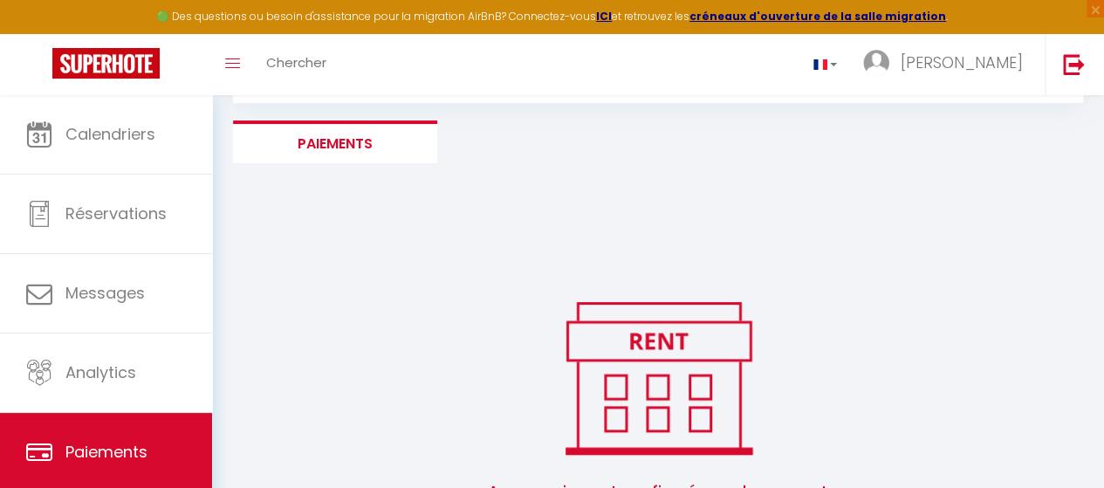
scroll to position [183, 0]
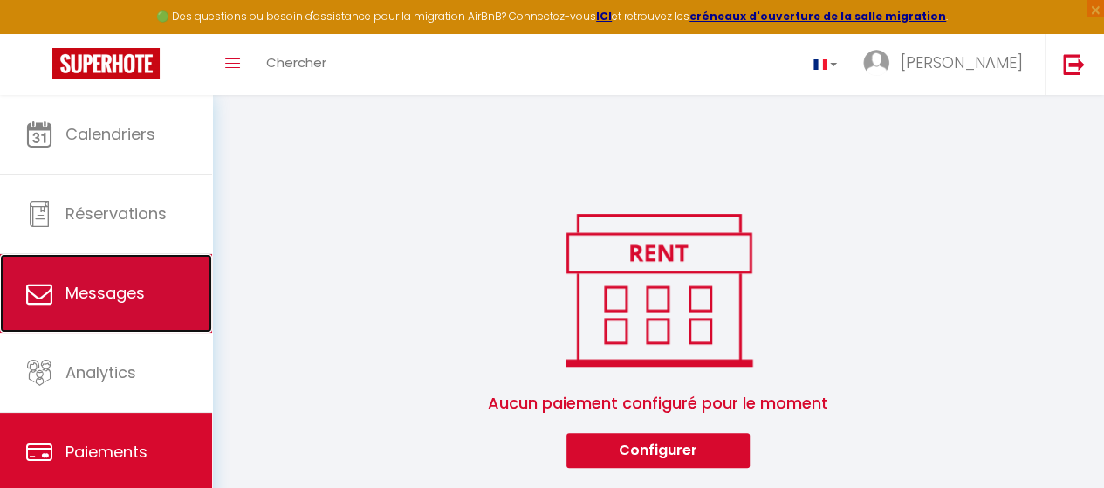
click at [120, 307] on link "Messages" at bounding box center [106, 293] width 212 height 79
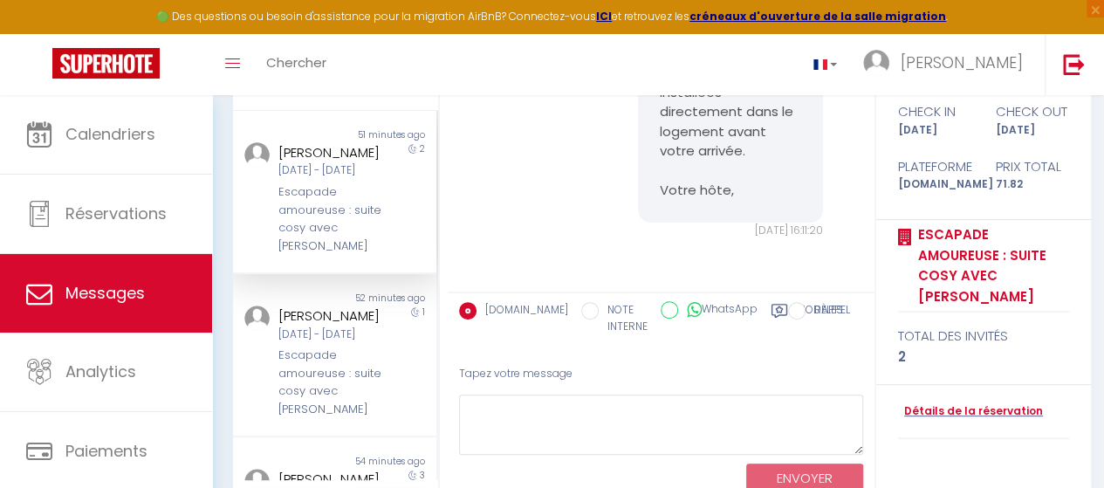
scroll to position [175, 0]
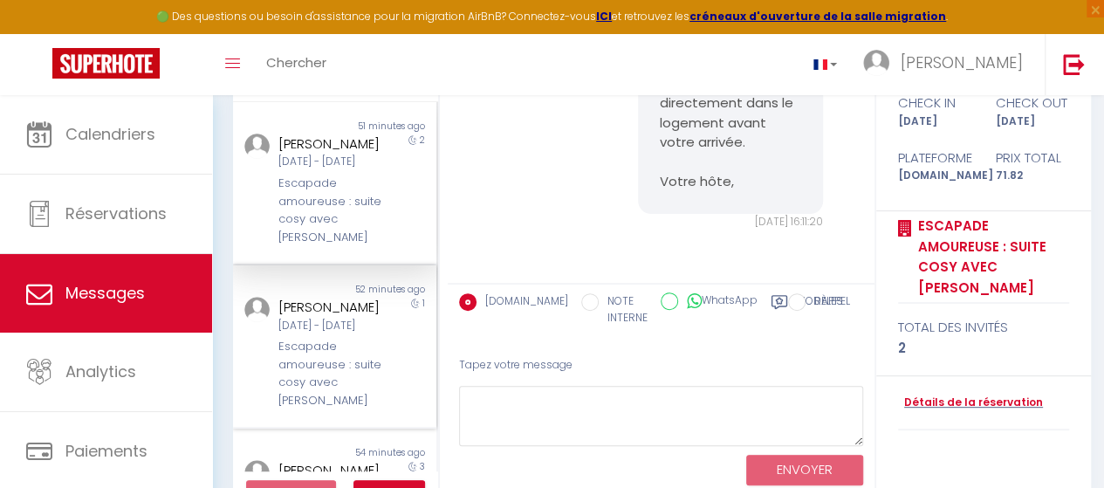
click at [340, 318] on div "[PERSON_NAME]" at bounding box center [331, 307] width 107 height 21
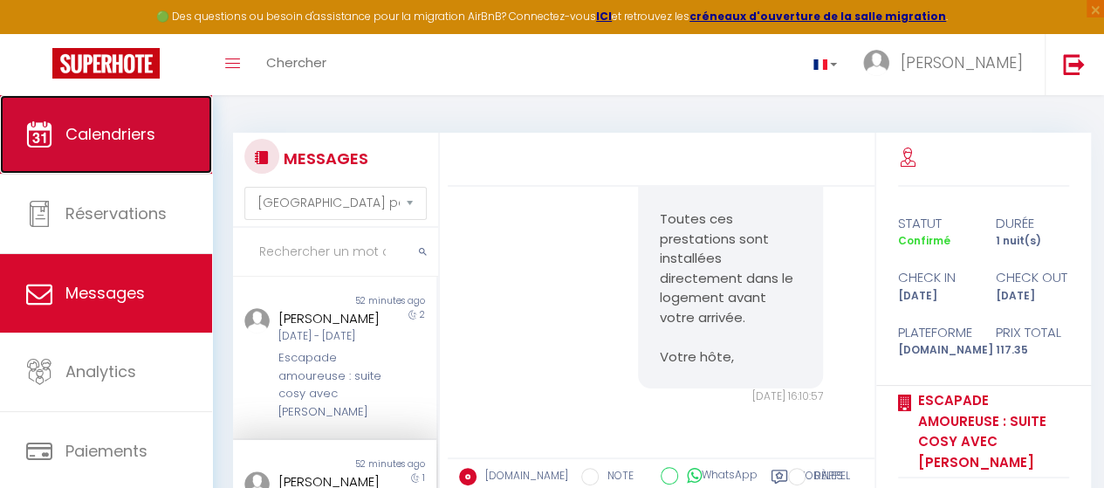
click at [120, 140] on span "Calendriers" at bounding box center [110, 134] width 90 height 22
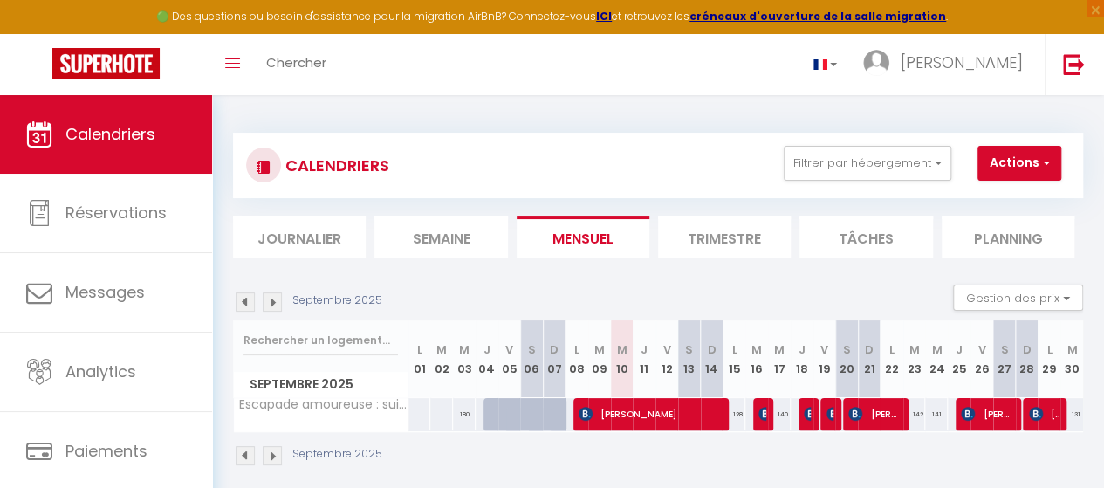
click at [729, 237] on li "Trimestre" at bounding box center [724, 237] width 133 height 43
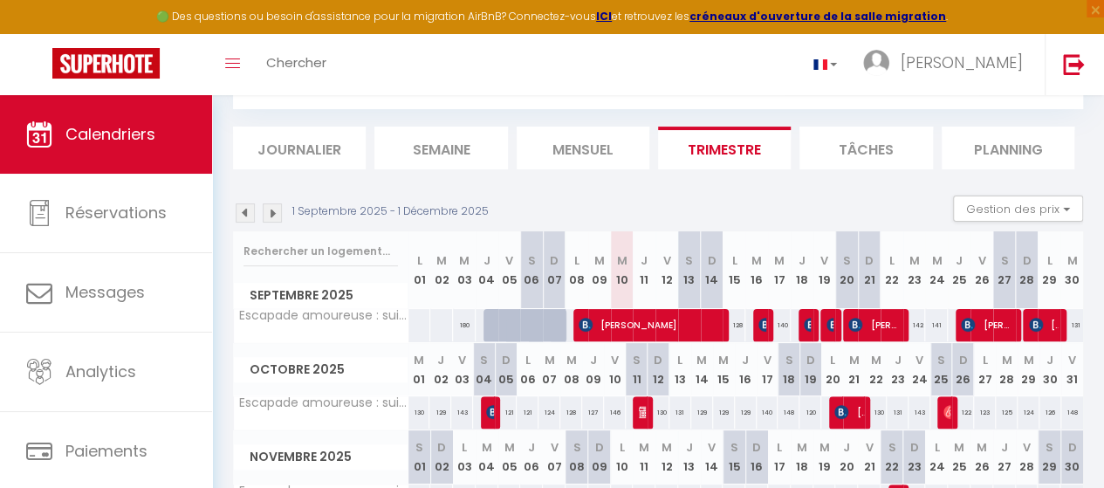
scroll to position [87, 0]
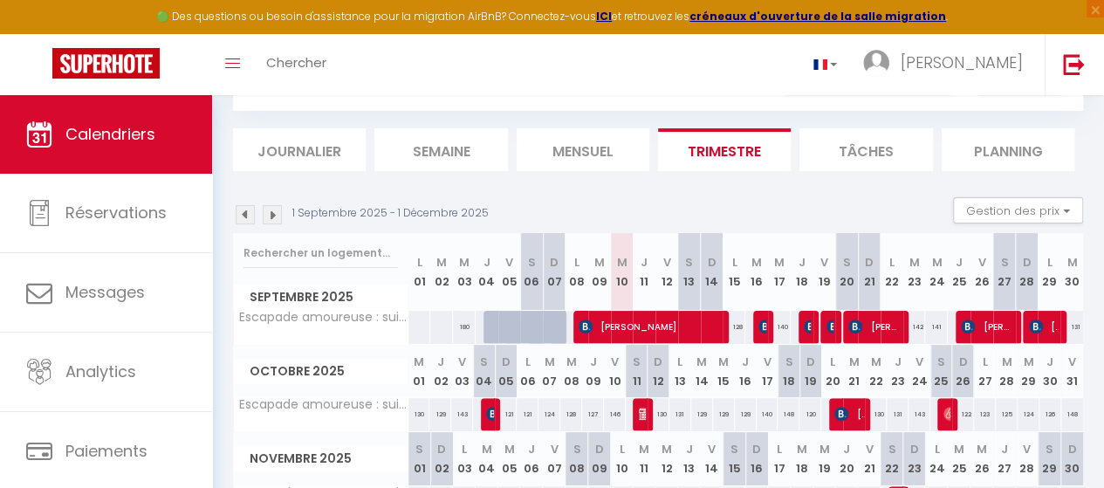
click at [866, 163] on li "Tâches" at bounding box center [865, 149] width 133 height 43
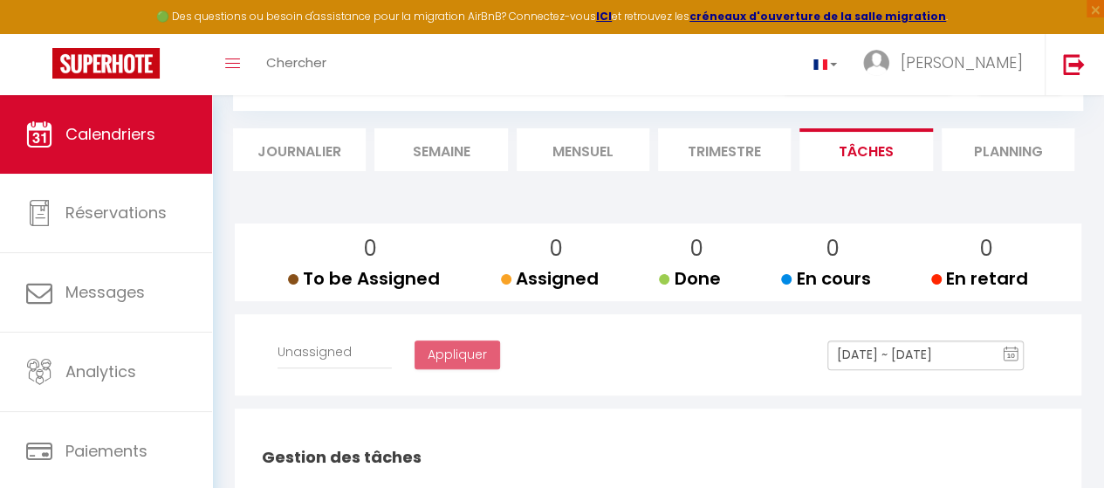
click at [740, 163] on li "Trimestre" at bounding box center [724, 149] width 133 height 43
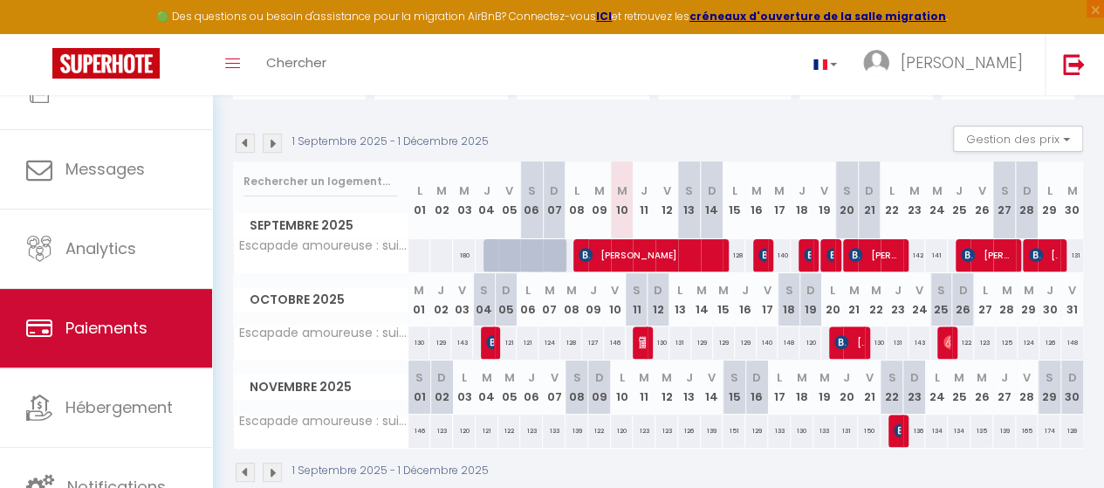
scroll to position [202, 0]
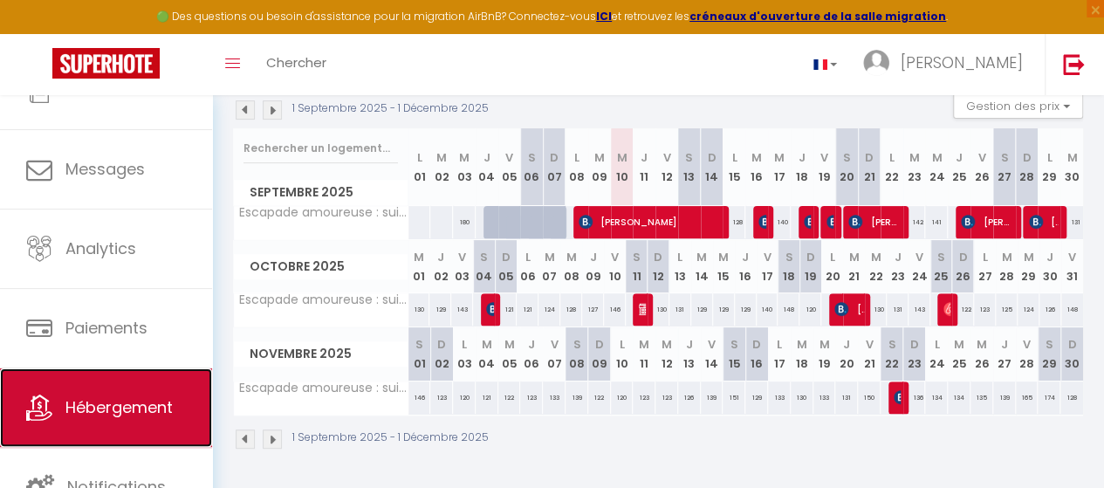
click at [122, 417] on link "Hébergement" at bounding box center [106, 407] width 212 height 79
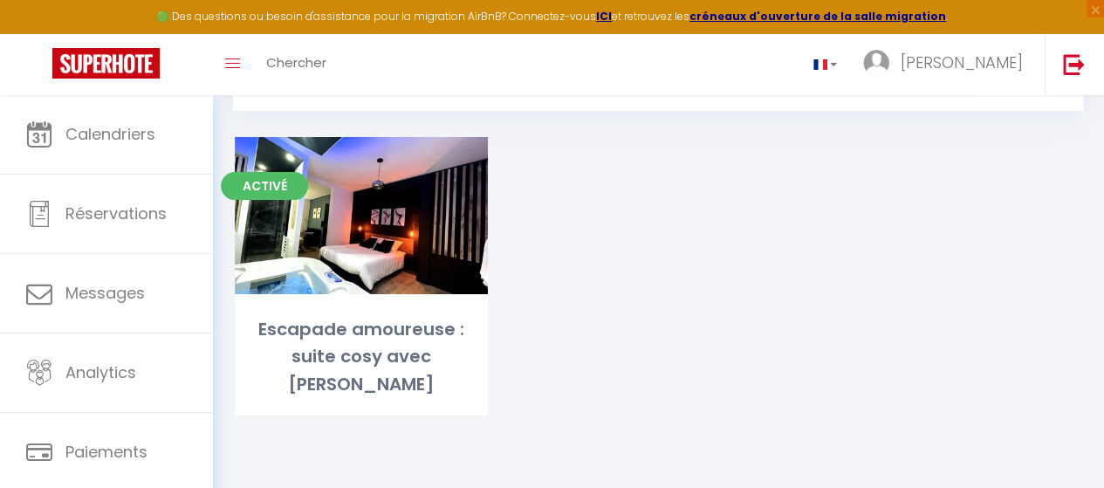
scroll to position [95, 0]
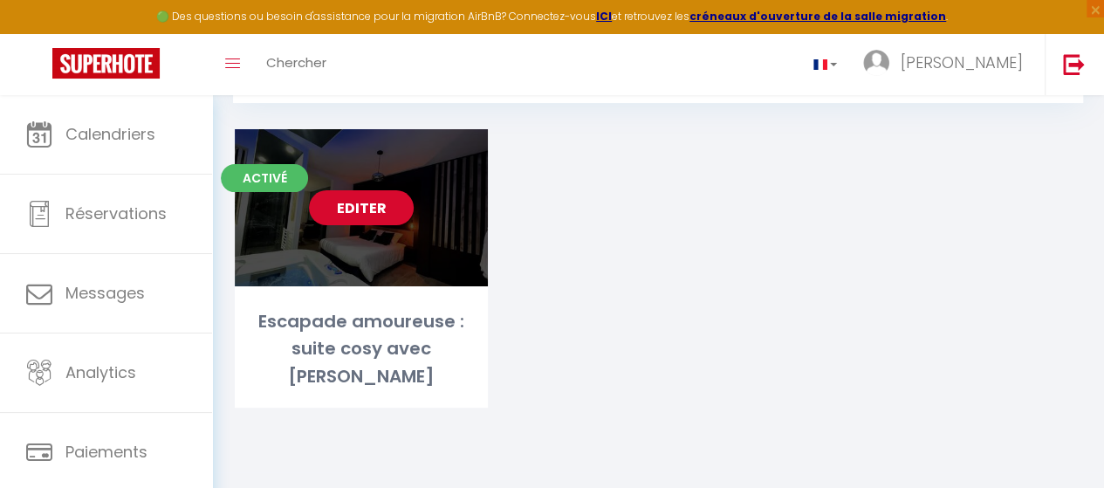
click at [363, 278] on div "Editer" at bounding box center [361, 207] width 253 height 157
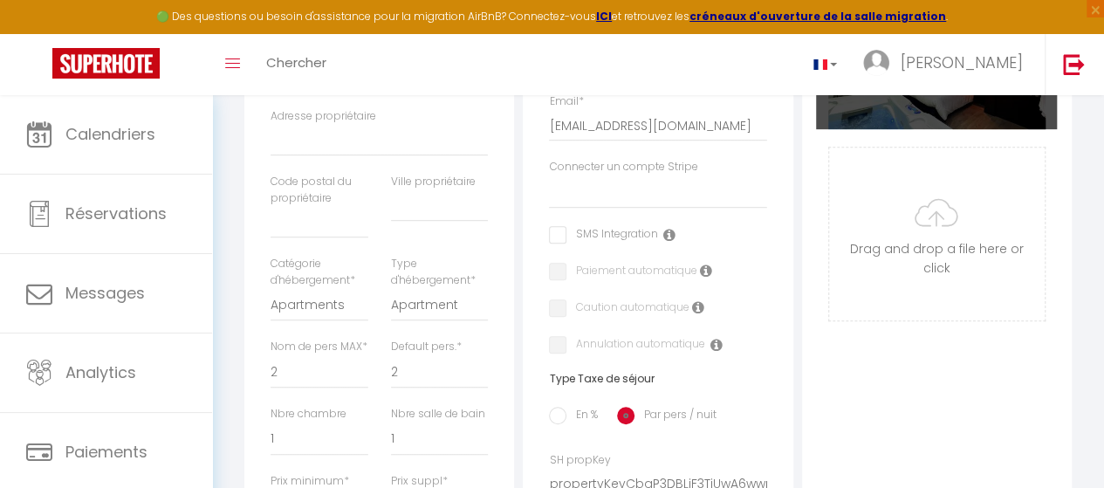
scroll to position [436, 0]
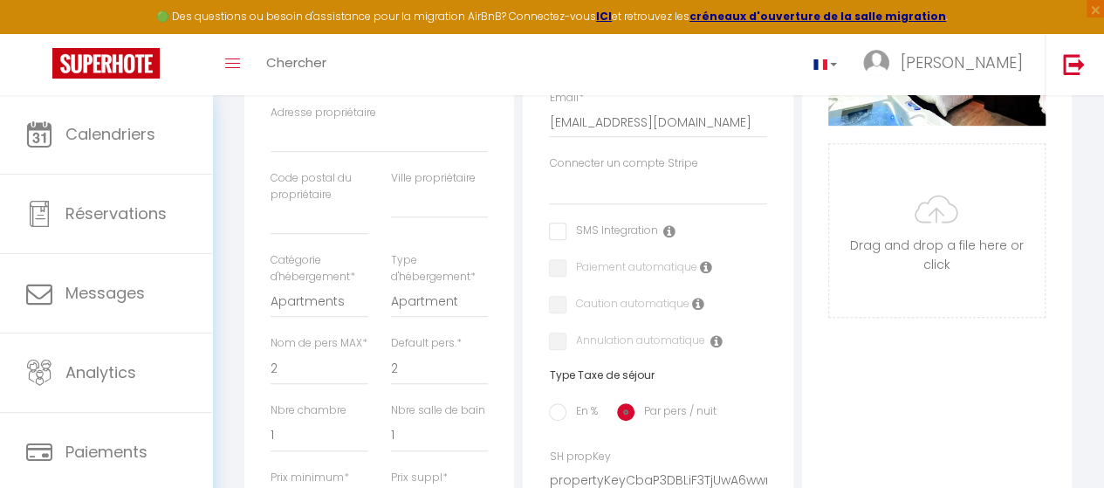
click at [670, 238] on icon at bounding box center [668, 231] width 12 height 14
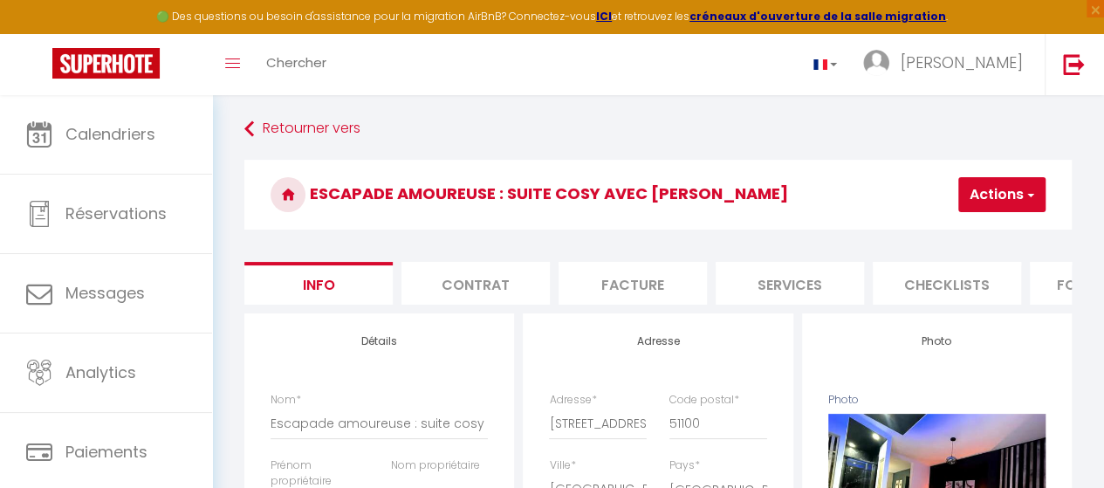
scroll to position [0, 0]
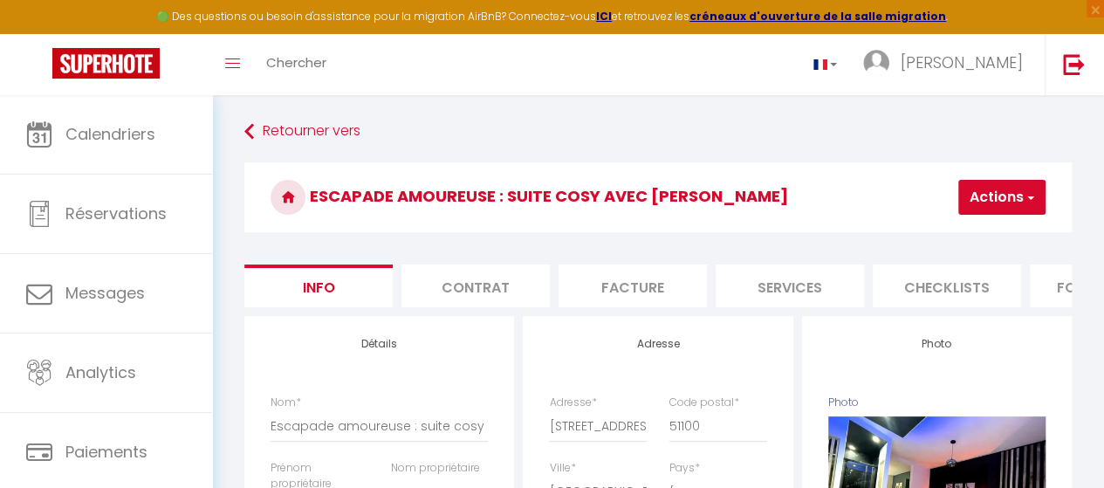
click at [1009, 199] on button "Actions" at bounding box center [1001, 197] width 87 height 35
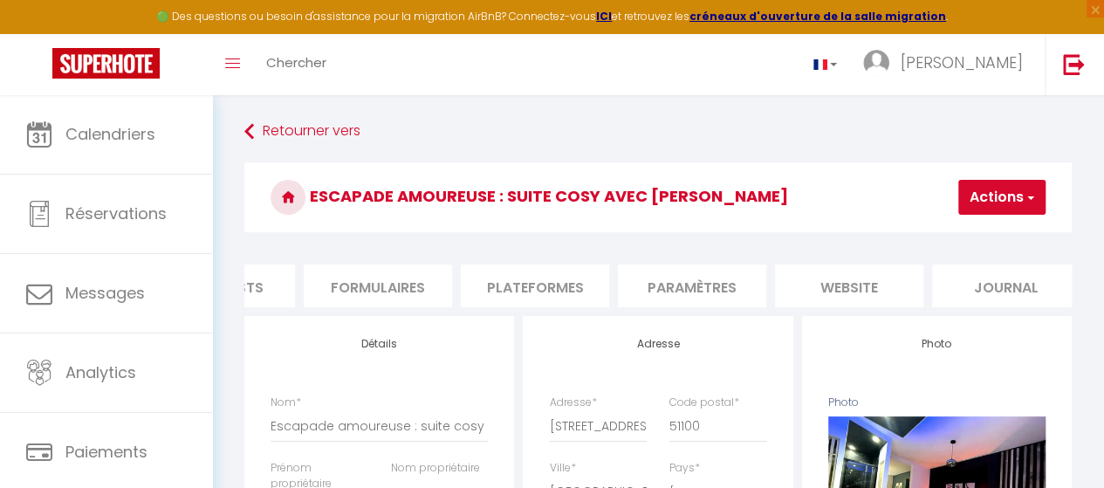
scroll to position [0, 744]
click at [824, 287] on li "website" at bounding box center [832, 285] width 148 height 43
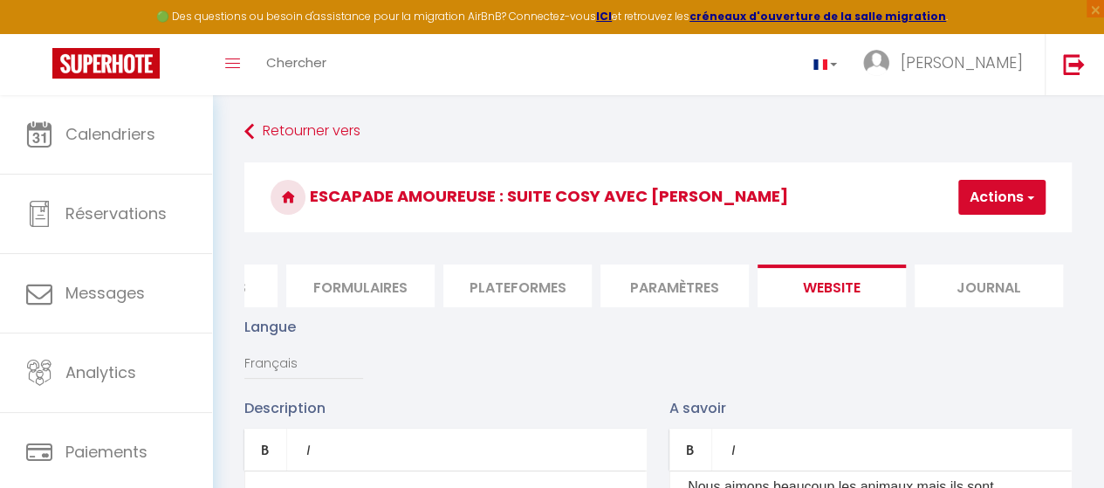
click at [991, 283] on li "Journal" at bounding box center [989, 285] width 148 height 43
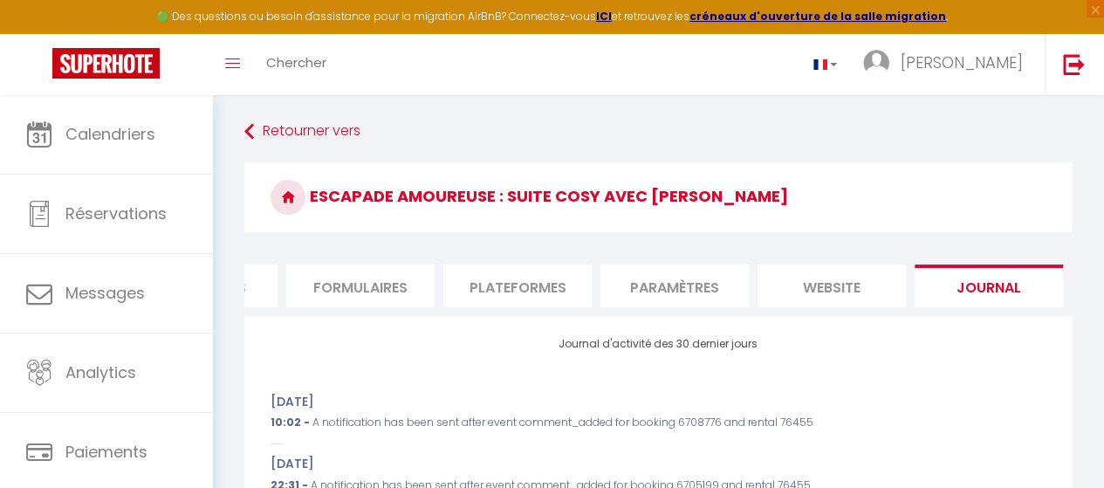
click at [877, 286] on li "website" at bounding box center [832, 285] width 148 height 43
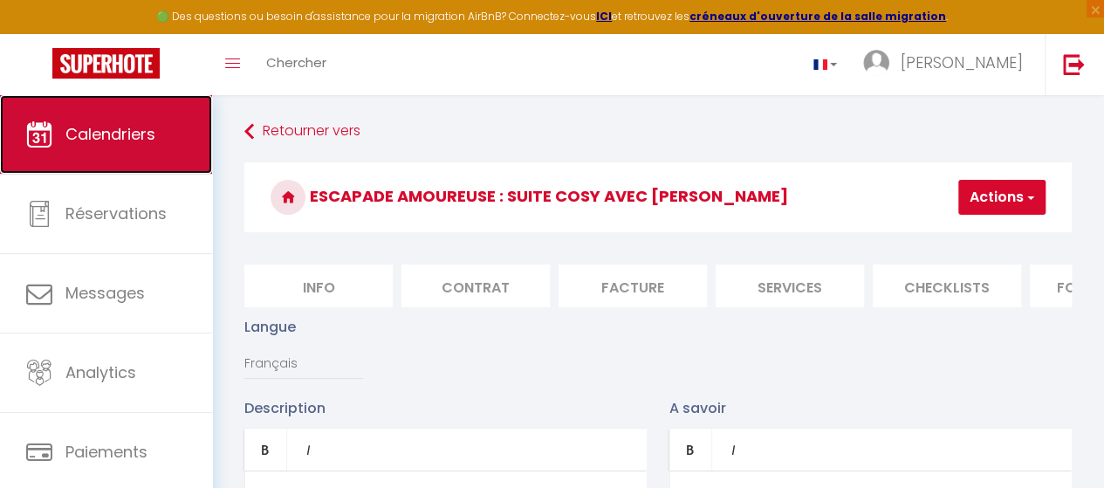
click at [163, 161] on link "Calendriers" at bounding box center [106, 134] width 212 height 79
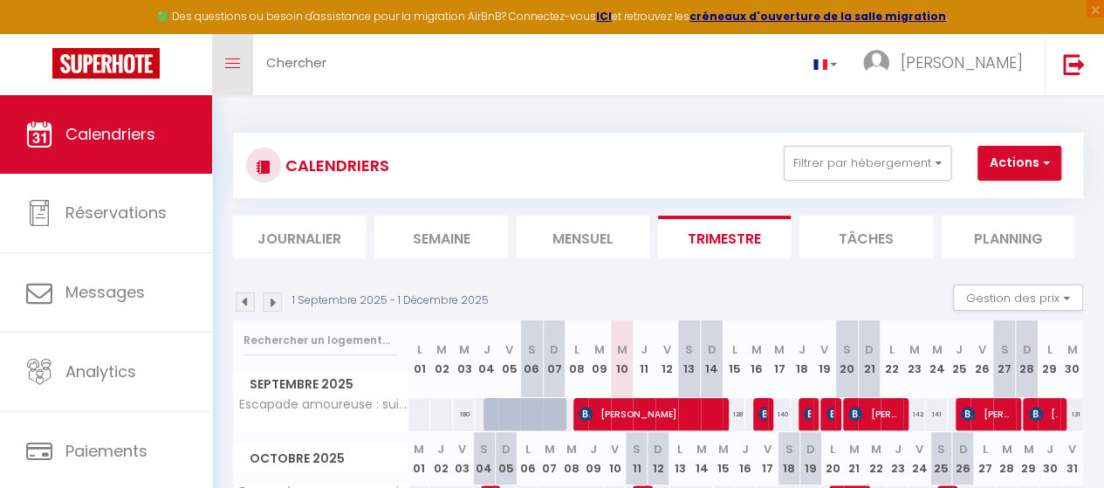
click at [241, 69] on link "Toggle menubar" at bounding box center [232, 64] width 41 height 61
click at [230, 71] on link "Toggle menubar" at bounding box center [232, 64] width 41 height 61
click at [330, 67] on link "Chercher" at bounding box center [296, 64] width 86 height 61
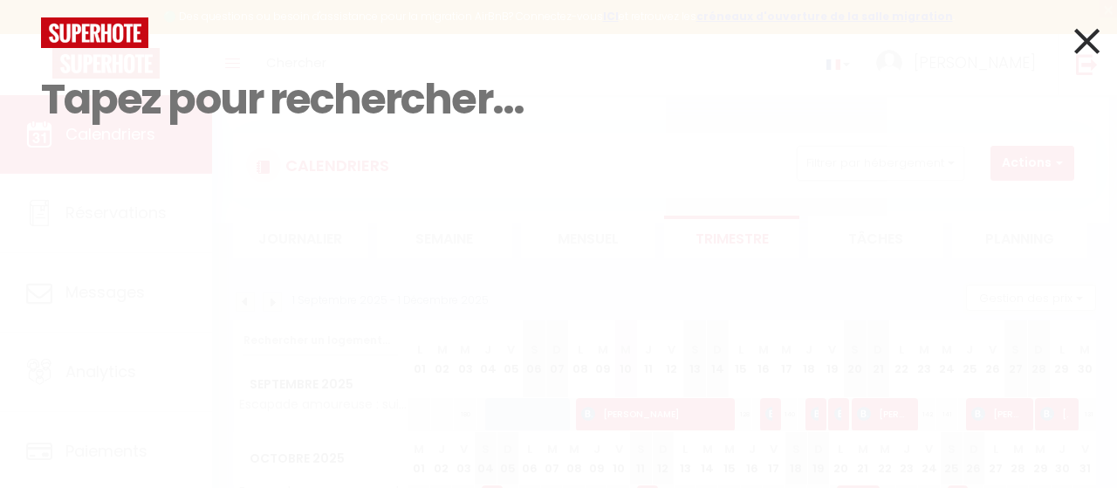
click at [1094, 45] on icon at bounding box center [1086, 41] width 25 height 44
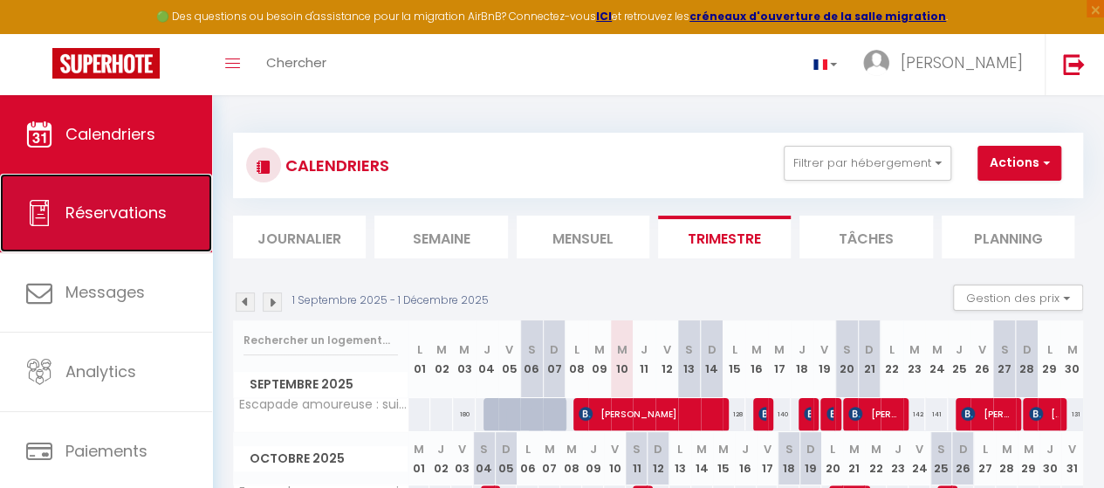
click at [116, 230] on link "Réservations" at bounding box center [106, 213] width 212 height 79
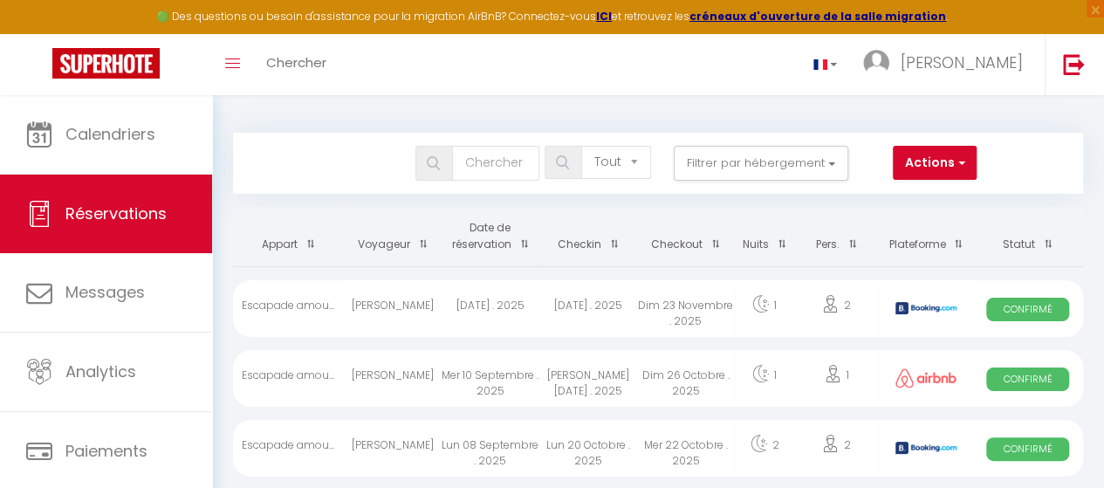
click at [1025, 305] on span "Confirmé" at bounding box center [1027, 310] width 83 height 24
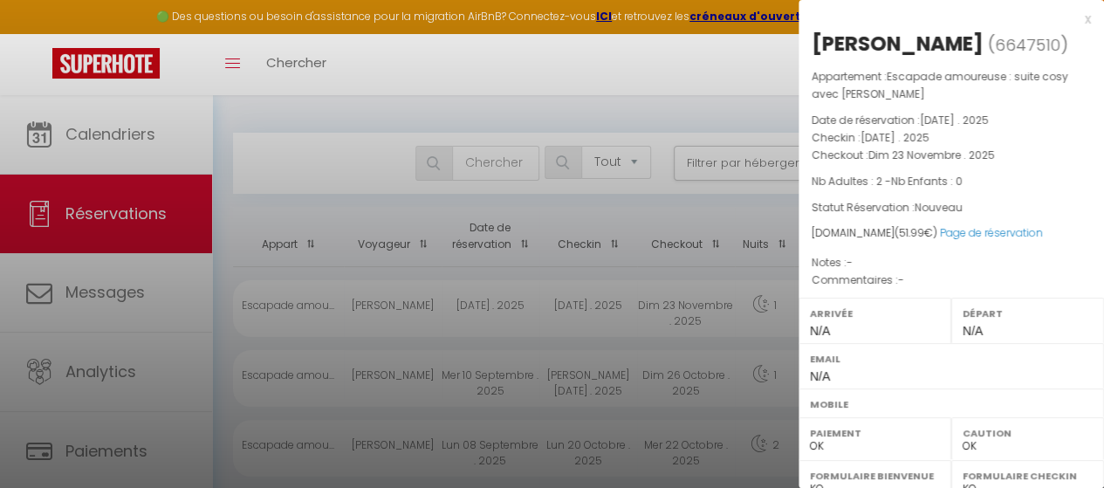
click at [1070, 20] on div "x" at bounding box center [945, 19] width 292 height 21
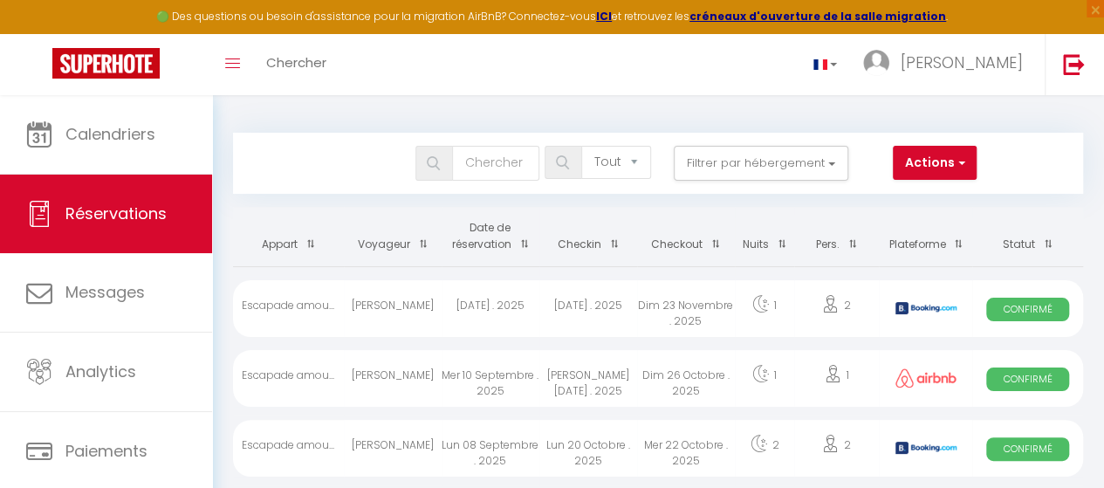
click at [1025, 381] on span "Confirmé" at bounding box center [1027, 379] width 83 height 24
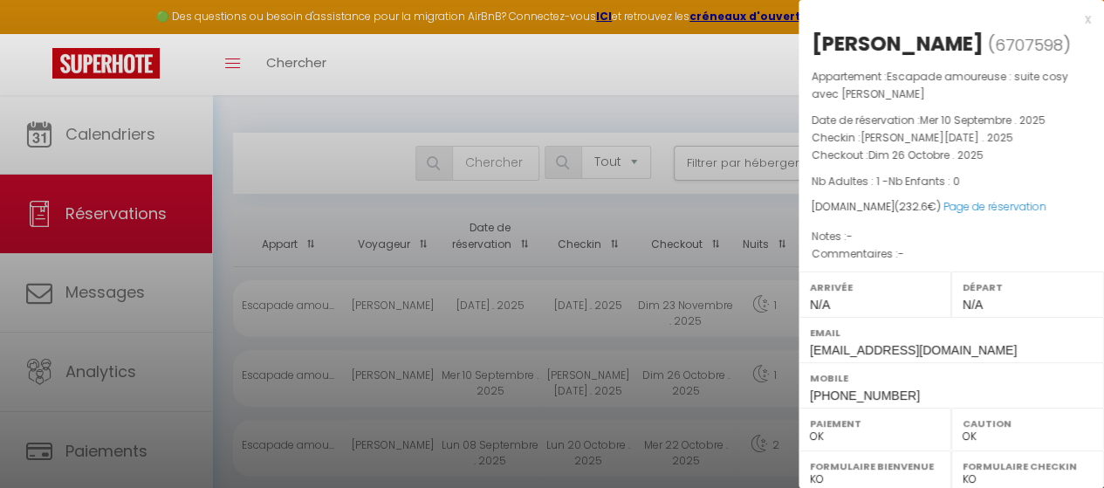
click at [1077, 20] on div "x [PERSON_NAME] ( 6707598 ) Appartement : Escapade amoureuse : suite cosy avec …" at bounding box center [951, 415] width 305 height 831
click at [1074, 21] on div "x" at bounding box center [945, 19] width 292 height 21
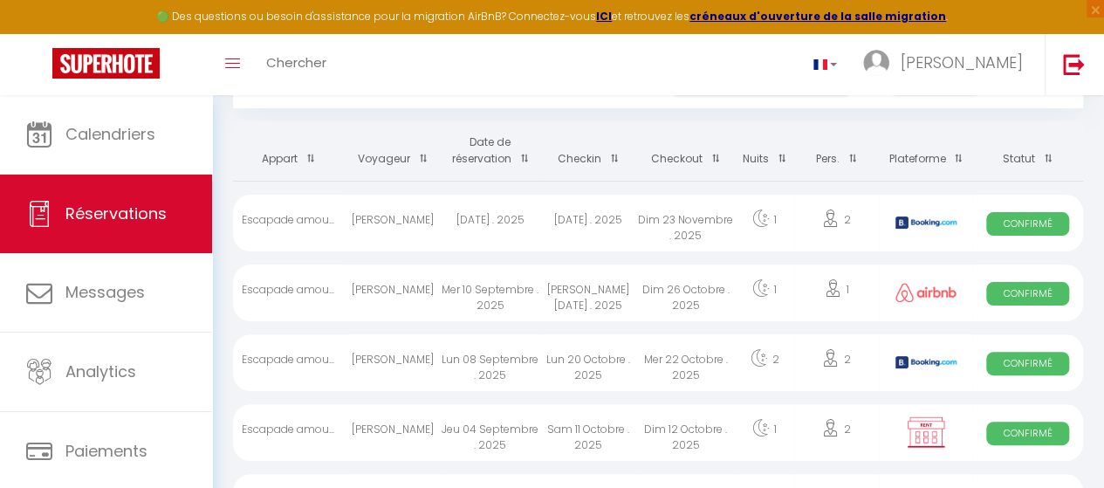
scroll to position [87, 0]
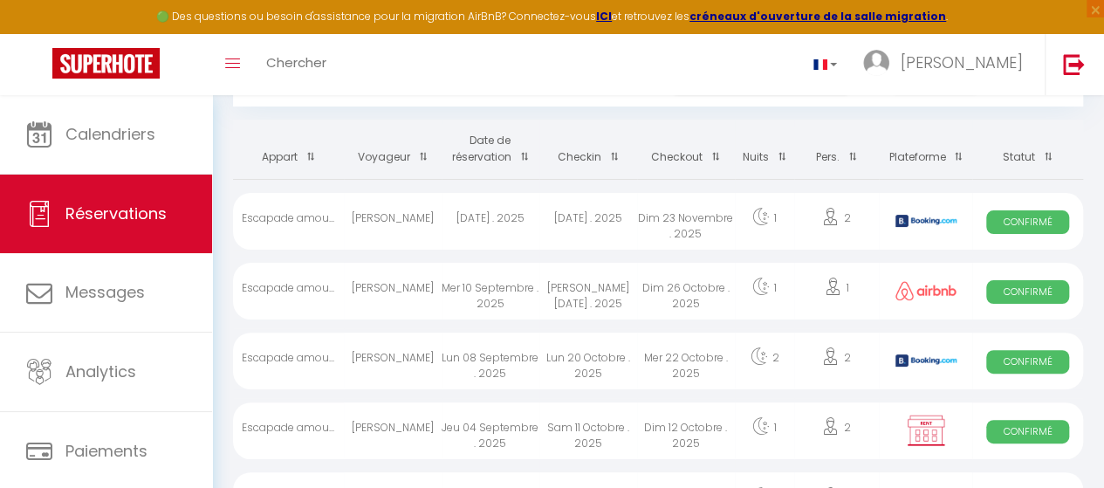
click at [1026, 359] on span "Confirmé" at bounding box center [1027, 362] width 83 height 24
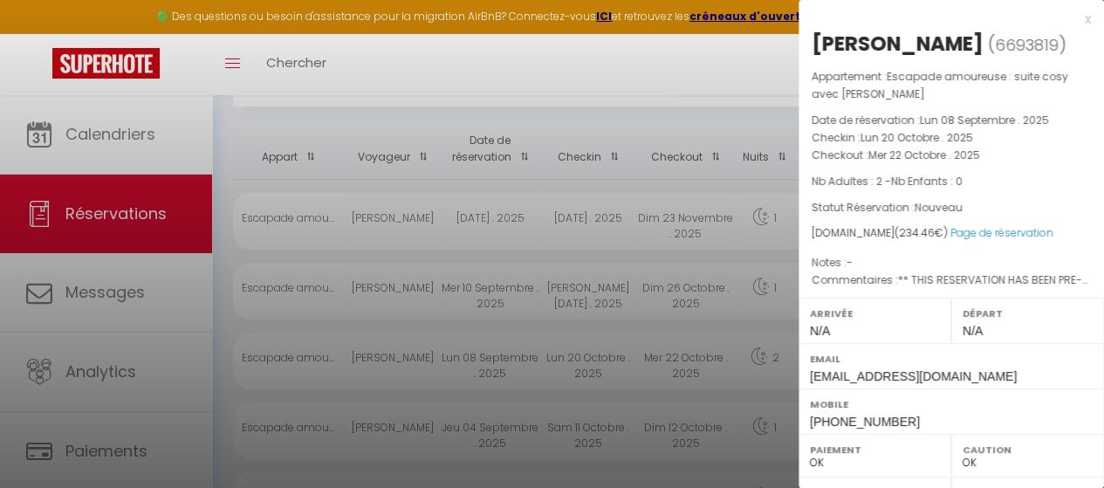
click at [1070, 18] on div "x" at bounding box center [945, 19] width 292 height 21
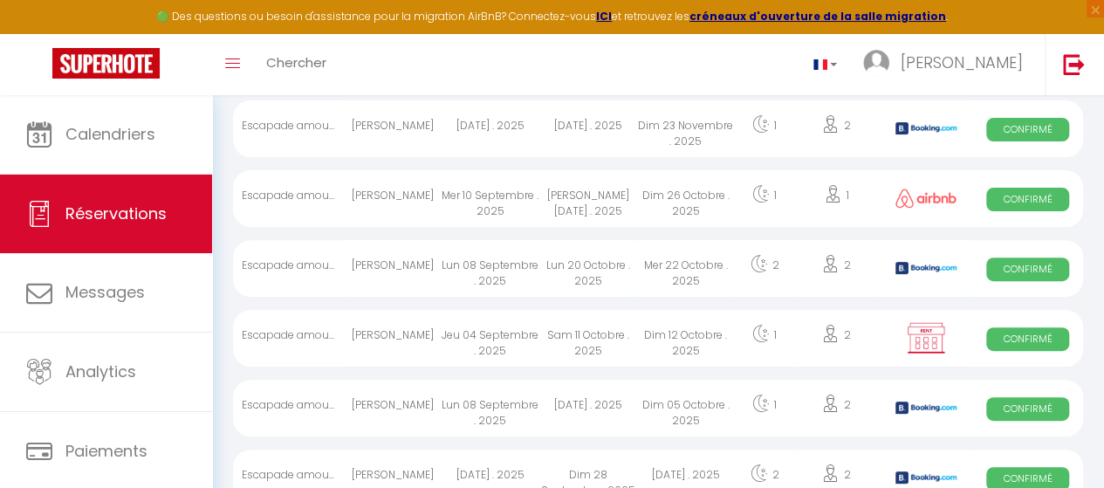
scroll to position [262, 0]
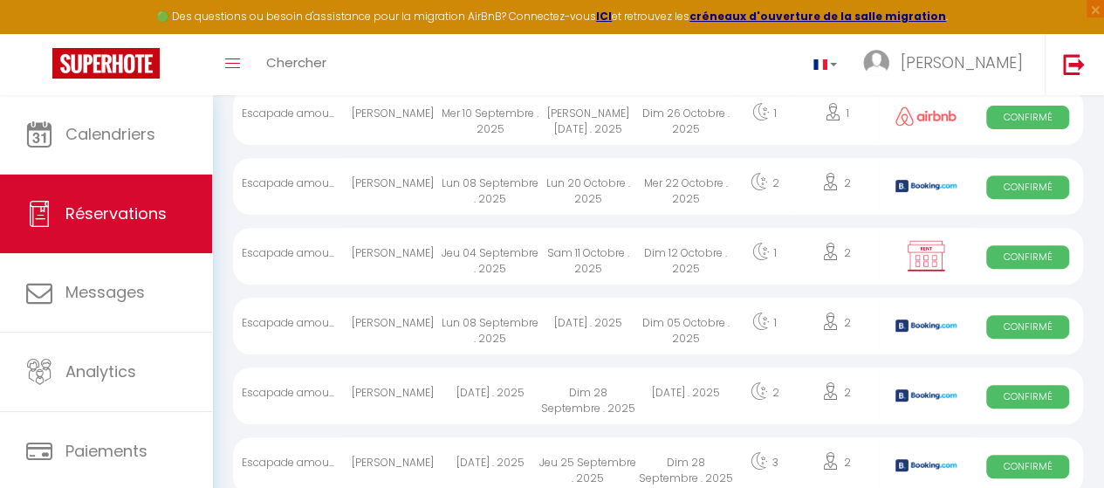
click at [1019, 251] on span "Confirmé" at bounding box center [1027, 257] width 83 height 24
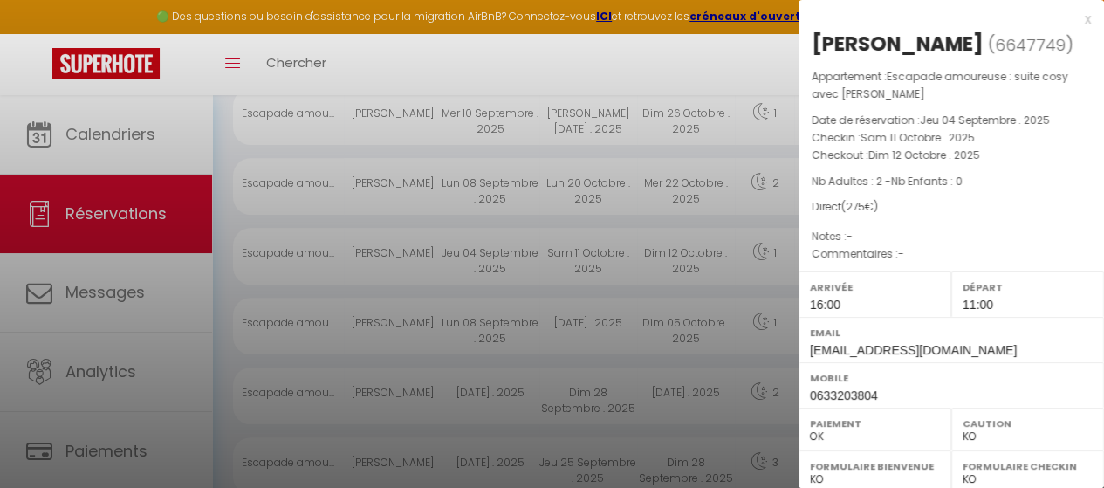
click at [1074, 22] on div "x" at bounding box center [945, 19] width 292 height 21
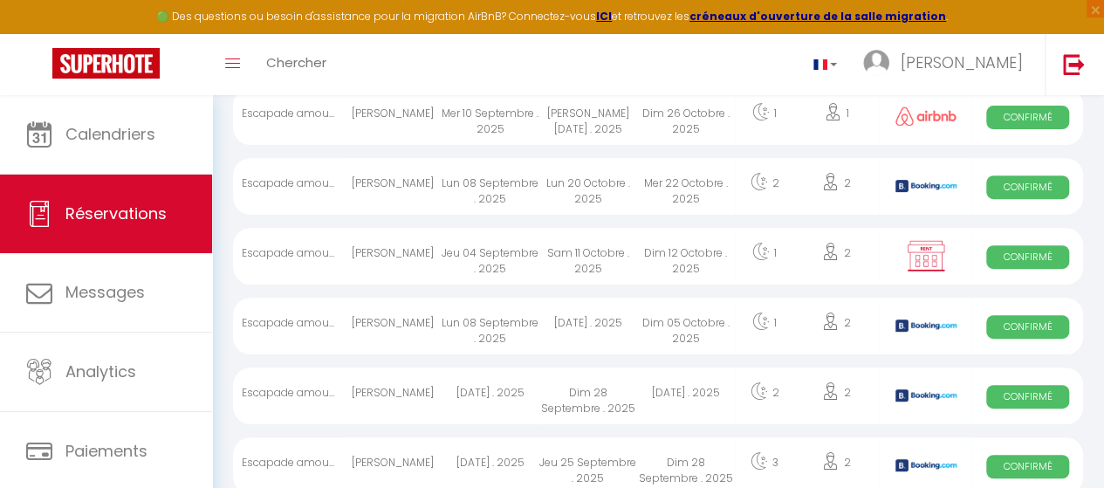
click at [1035, 333] on span "Confirmé" at bounding box center [1027, 327] width 83 height 24
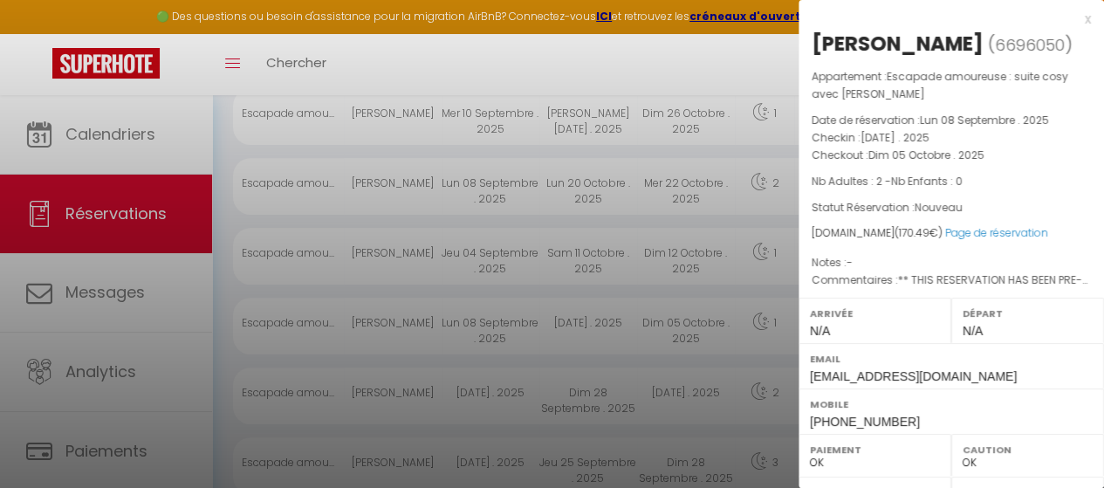
click at [1074, 21] on div "x" at bounding box center [945, 19] width 292 height 21
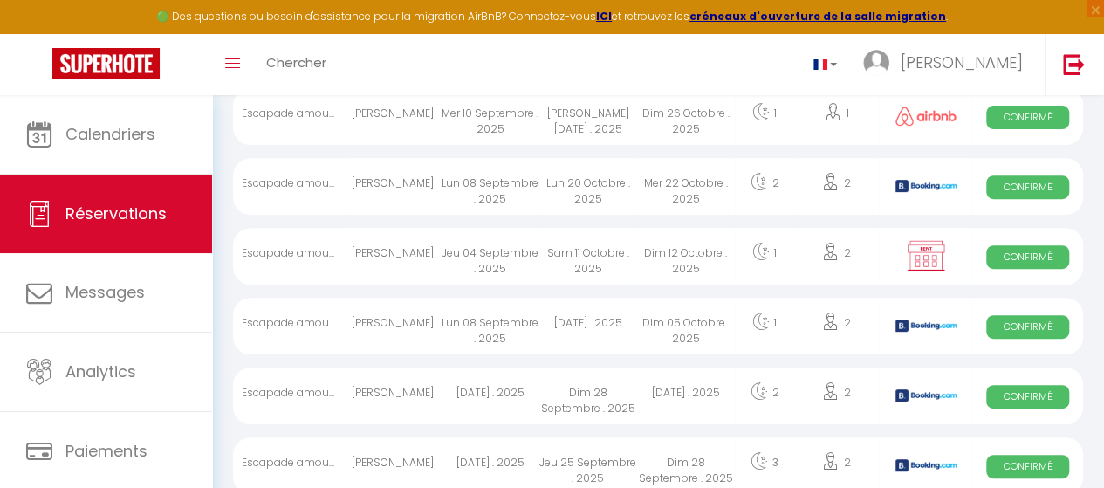
click at [1019, 385] on span "Confirmé" at bounding box center [1027, 397] width 83 height 24
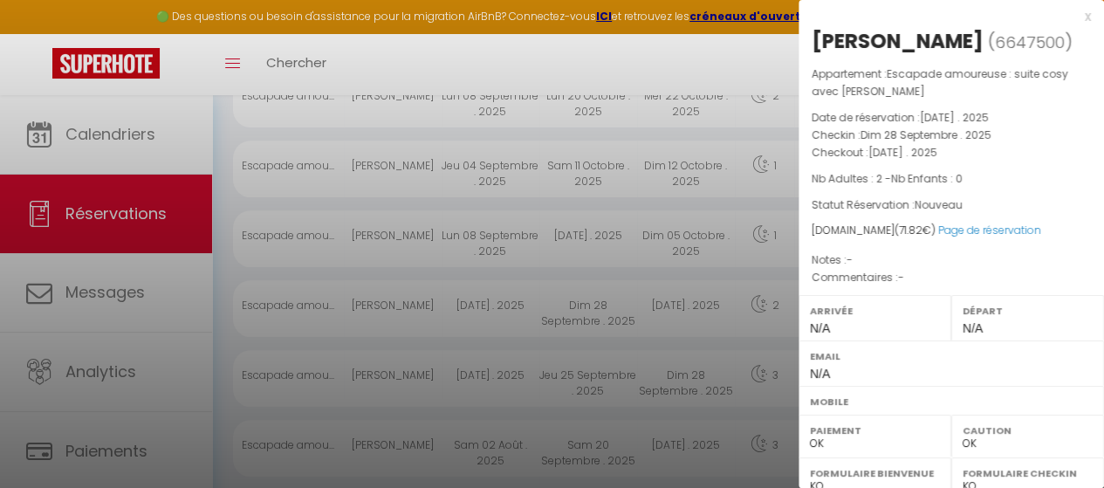
scroll to position [0, 0]
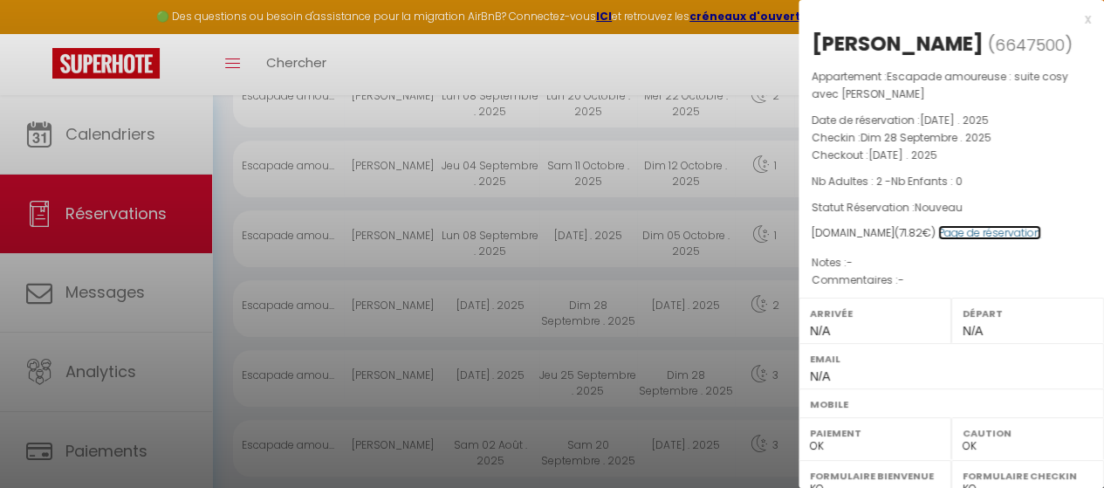
click at [993, 235] on link "Page de réservation" at bounding box center [989, 232] width 103 height 15
